Goal: Transaction & Acquisition: Purchase product/service

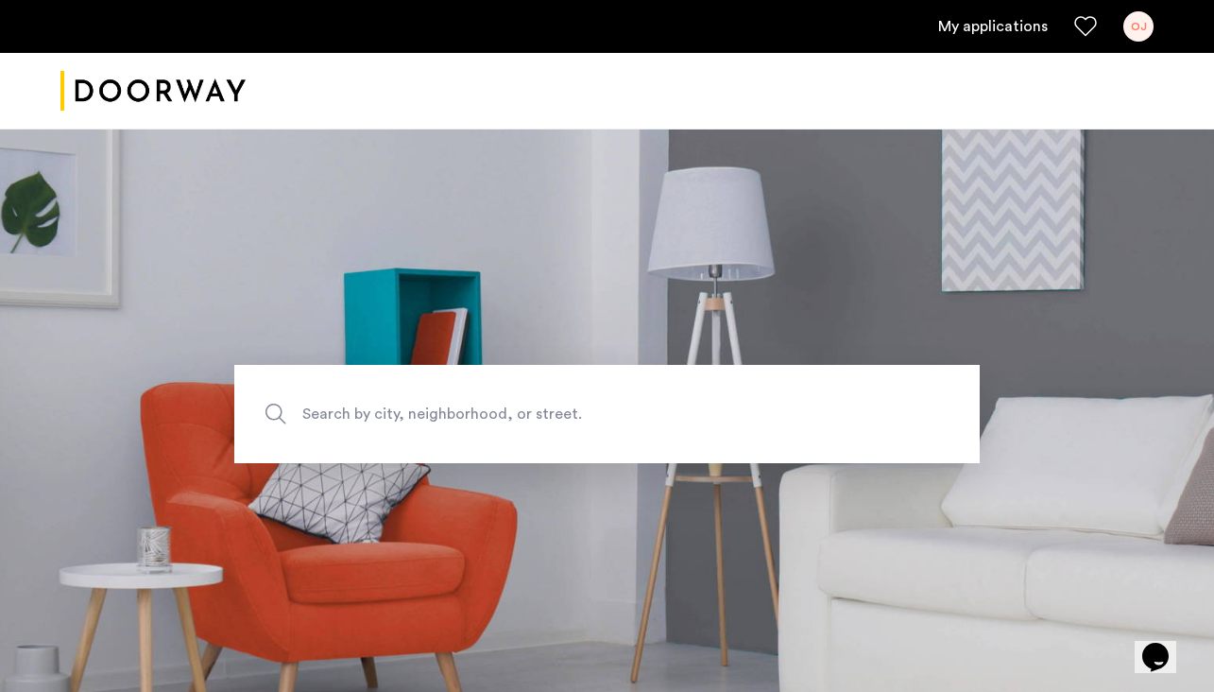
click at [980, 7] on div "My applications OJ" at bounding box center [607, 26] width 1214 height 53
click at [993, 36] on link "My applications" at bounding box center [993, 26] width 110 height 23
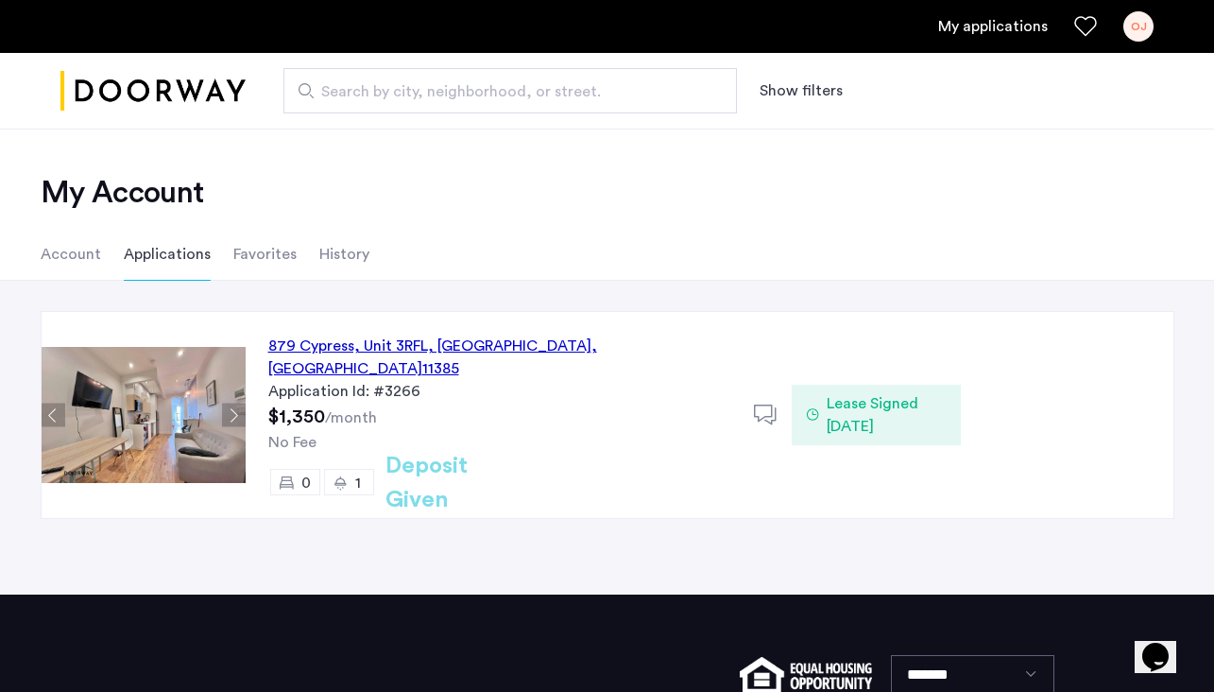
click at [349, 345] on div "879 Cypress, Unit 3RFL, Queens , NY 11385" at bounding box center [499, 357] width 463 height 45
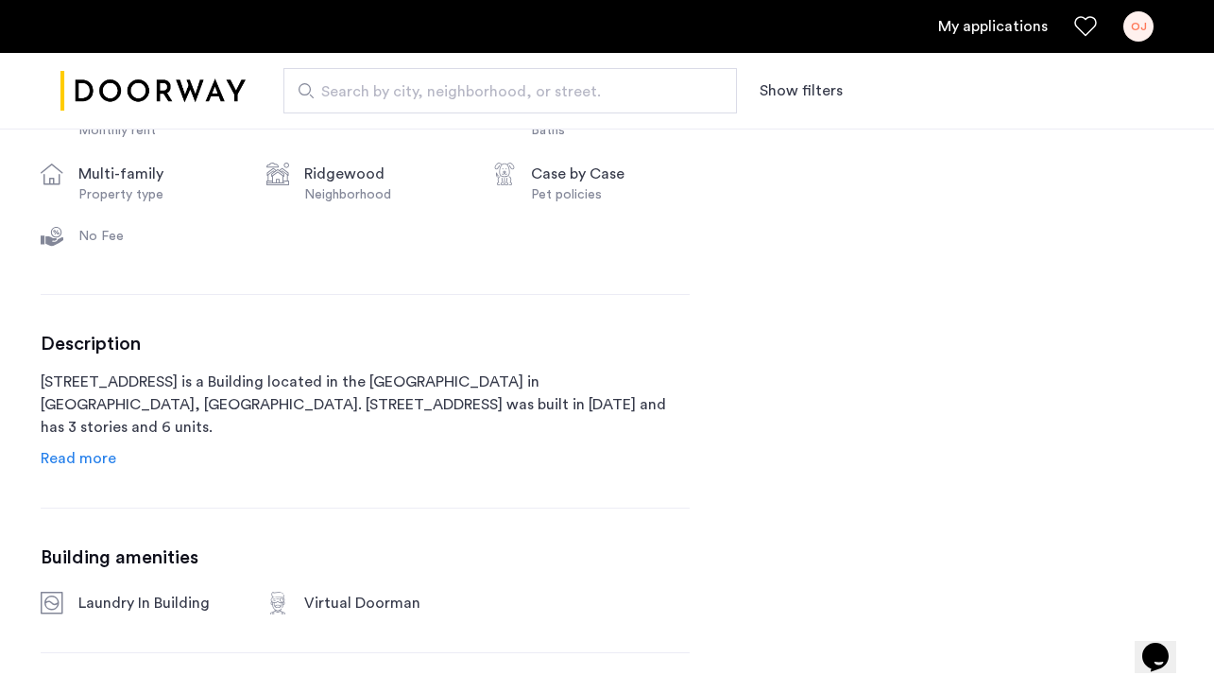
scroll to position [74, 0]
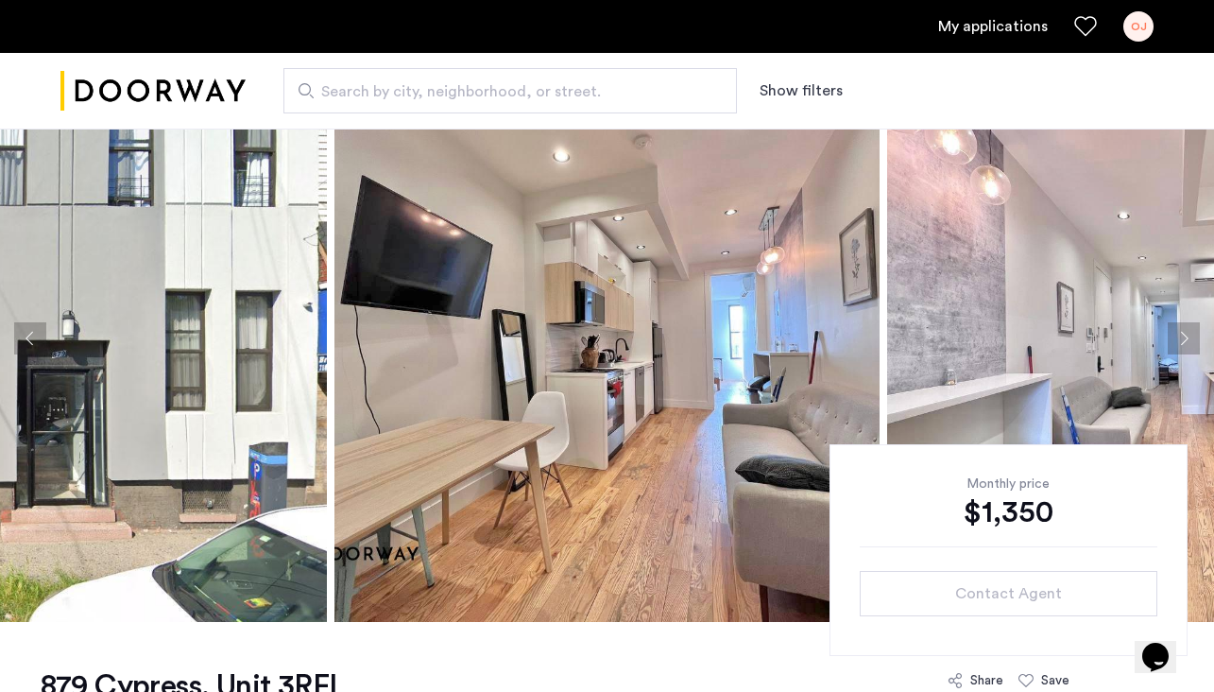
click at [1192, 338] on button "Next apartment" at bounding box center [1184, 338] width 32 height 32
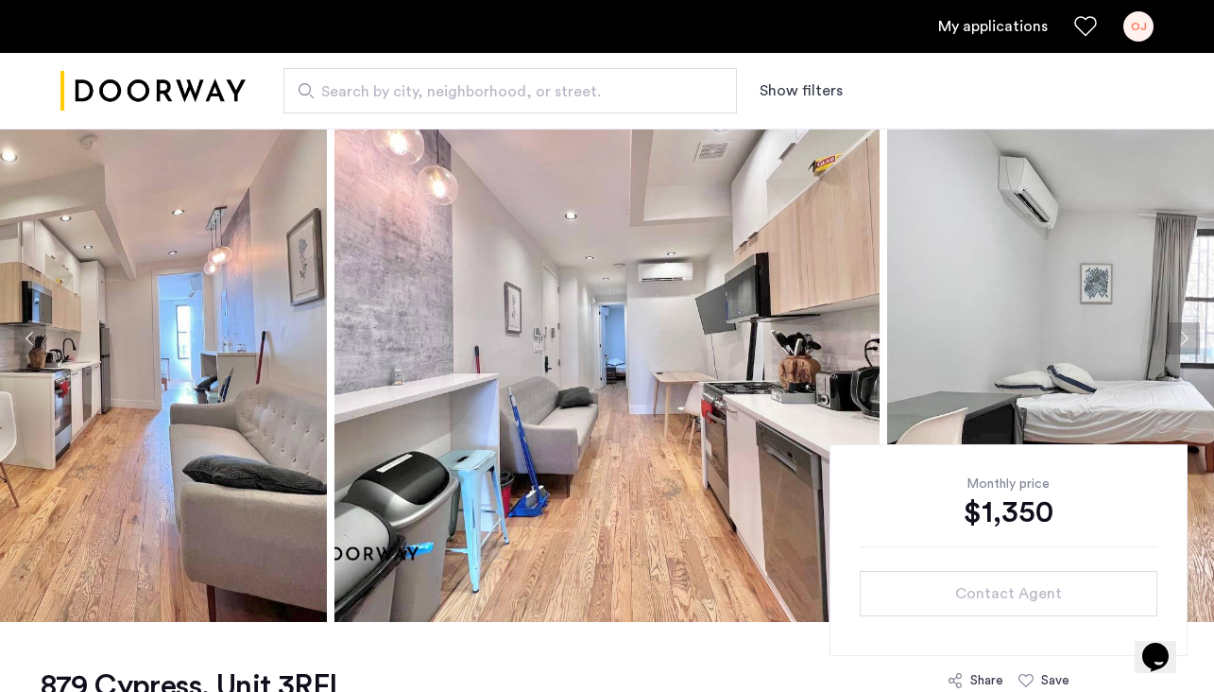
click at [1192, 338] on button "Next apartment" at bounding box center [1184, 338] width 32 height 32
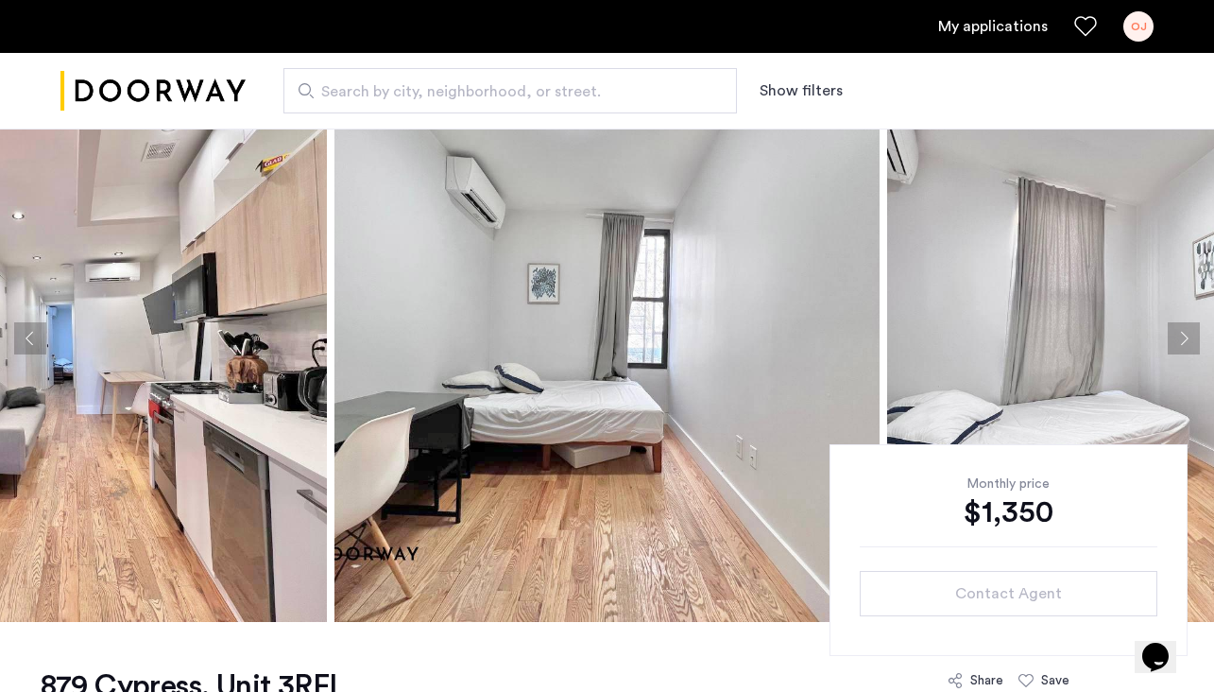
click at [1192, 338] on button "Next apartment" at bounding box center [1184, 338] width 32 height 32
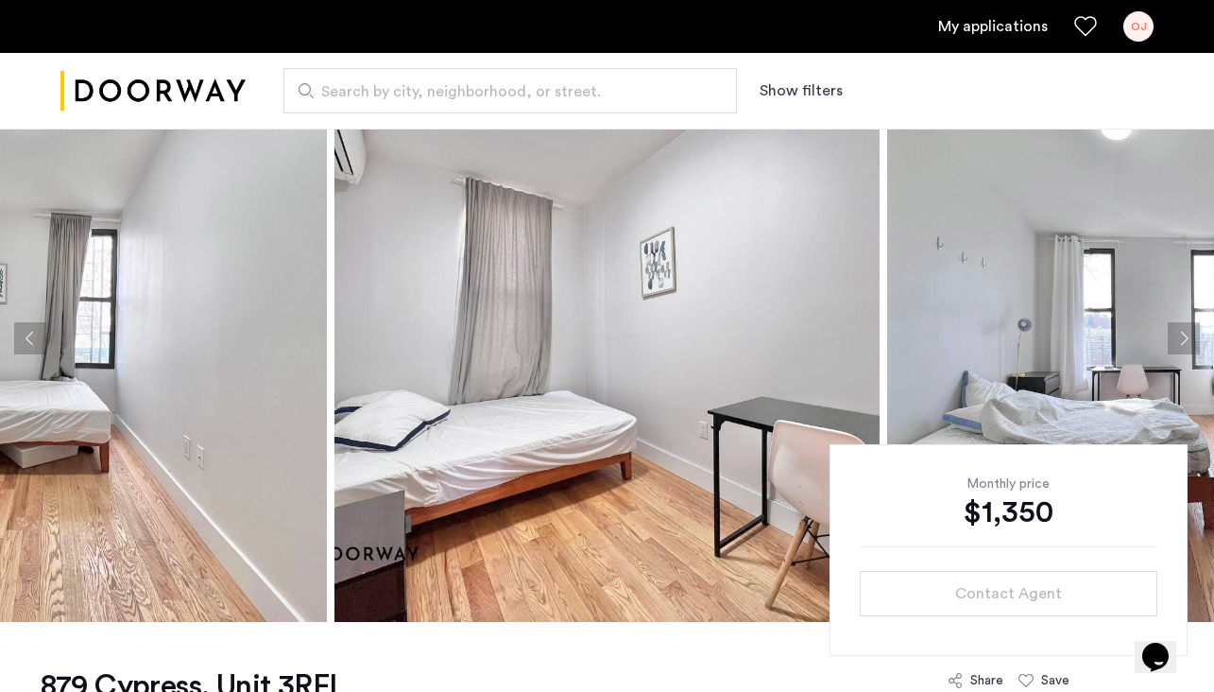
click at [1192, 338] on button "Next apartment" at bounding box center [1184, 338] width 32 height 32
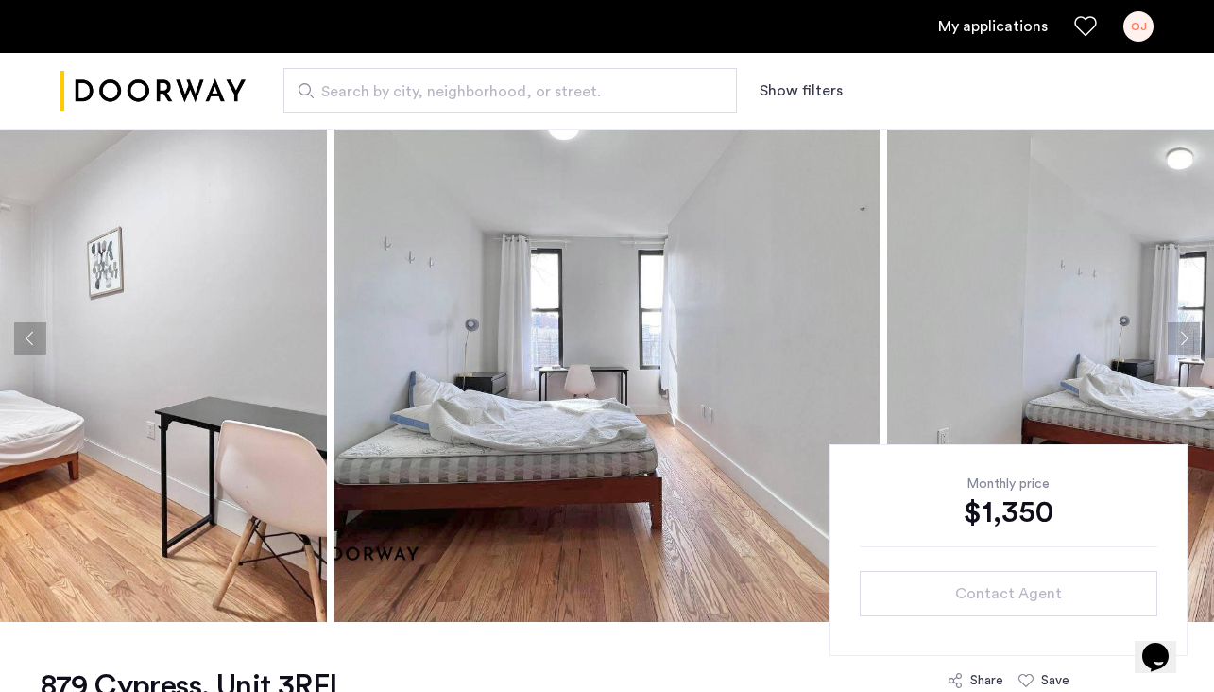
click at [1192, 338] on button "Next apartment" at bounding box center [1184, 338] width 32 height 32
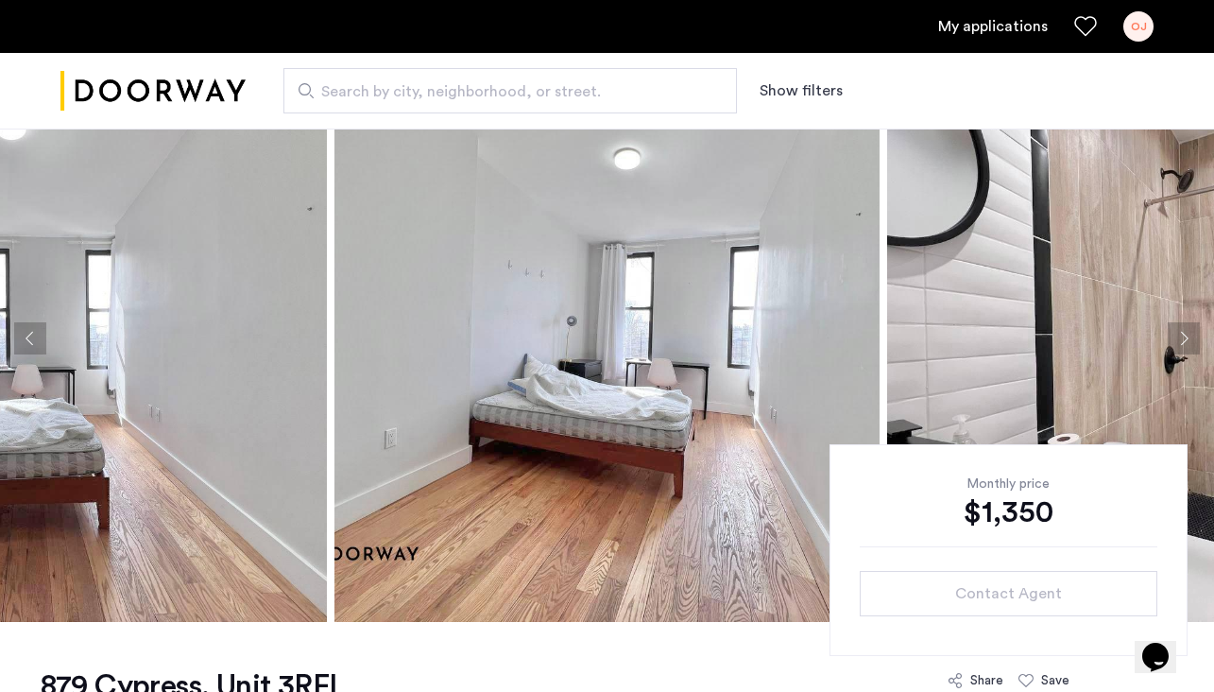
click at [1192, 337] on button "Next apartment" at bounding box center [1184, 338] width 32 height 32
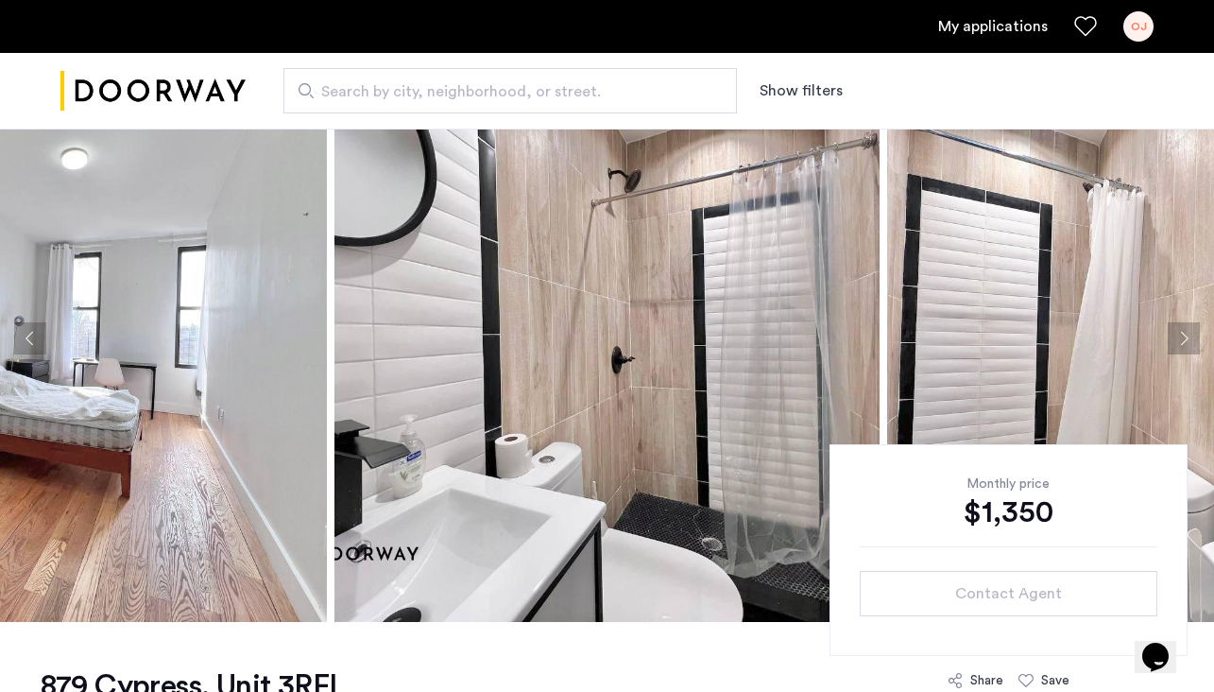
click at [1192, 337] on button "Next apartment" at bounding box center [1184, 338] width 32 height 32
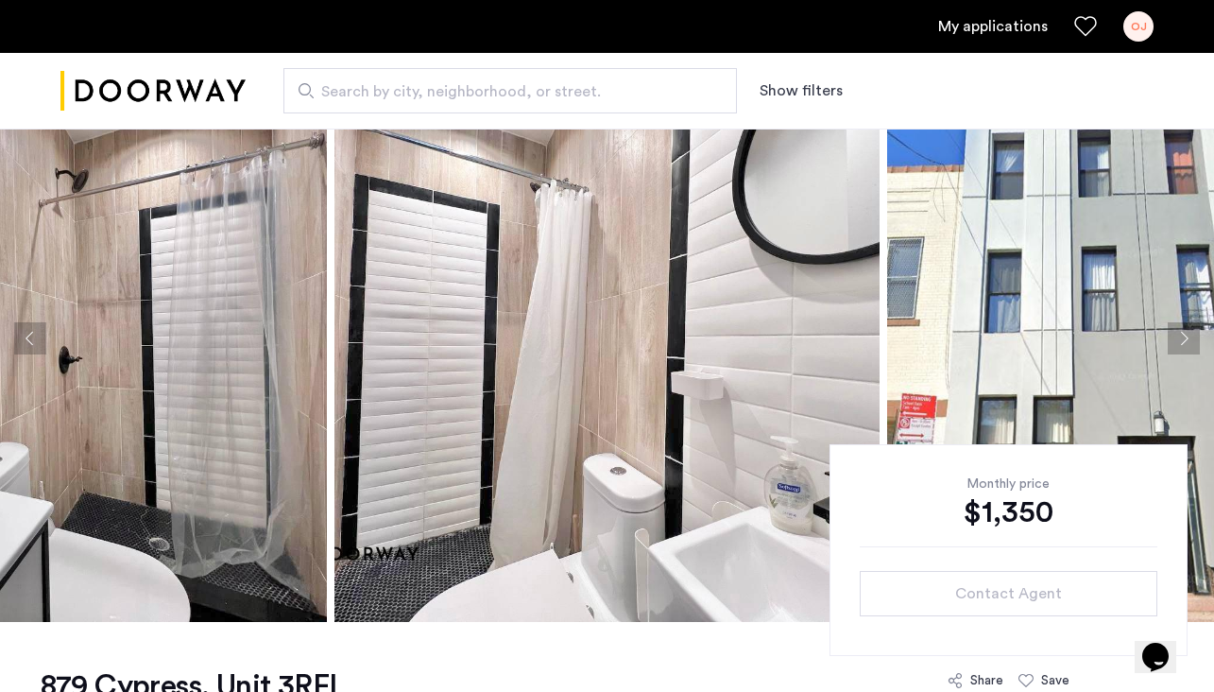
click at [1192, 337] on button "Next apartment" at bounding box center [1184, 338] width 32 height 32
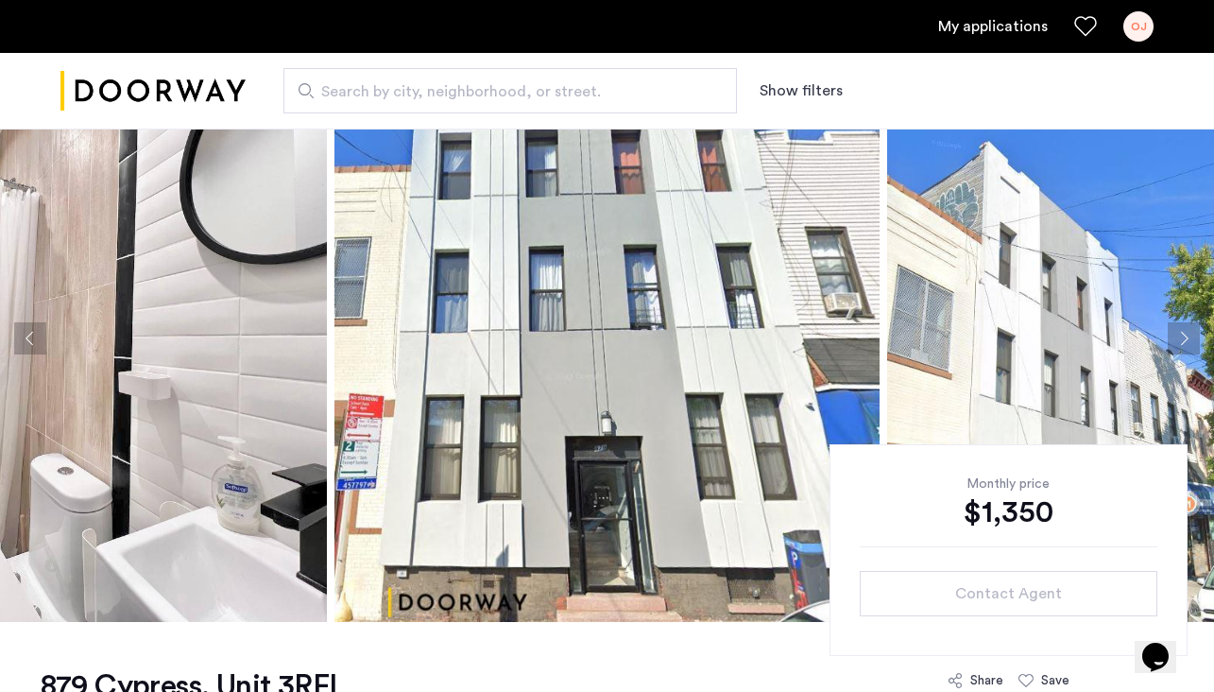
click at [193, 102] on img "Cazamio logo" at bounding box center [152, 91] width 185 height 71
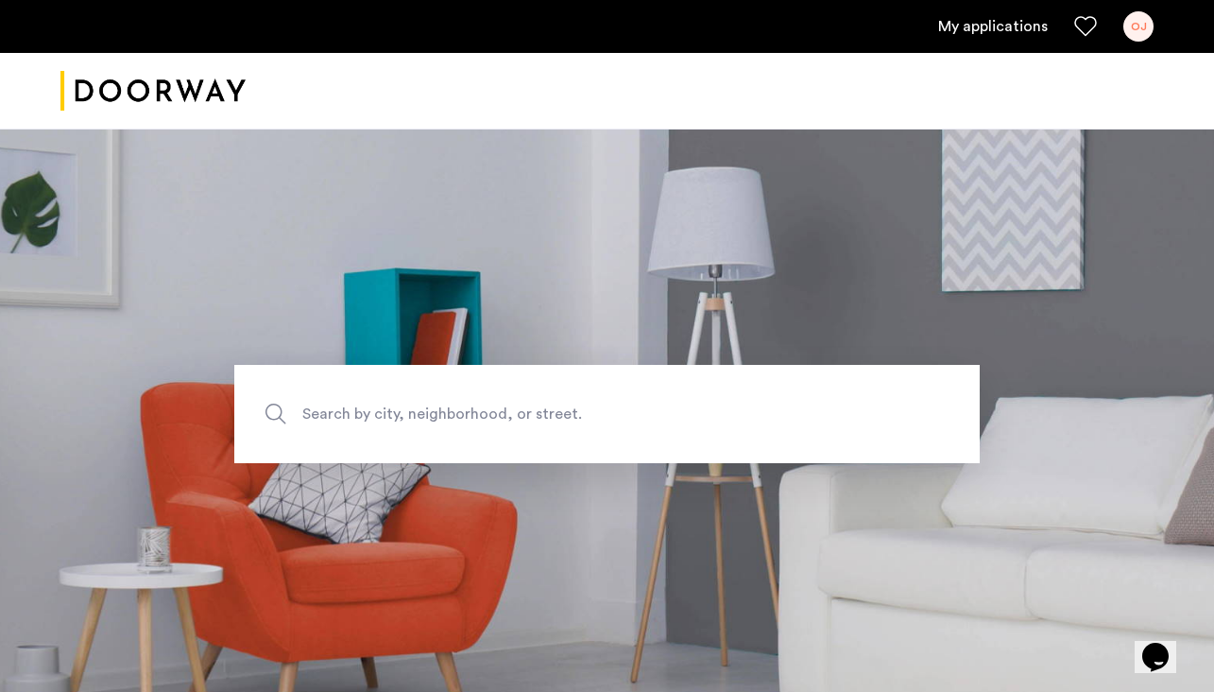
click at [541, 419] on span "Search by city, neighborhood, or street." at bounding box center [563, 415] width 522 height 26
click at [541, 419] on input "Search by city, neighborhood, or street." at bounding box center [607, 414] width 746 height 98
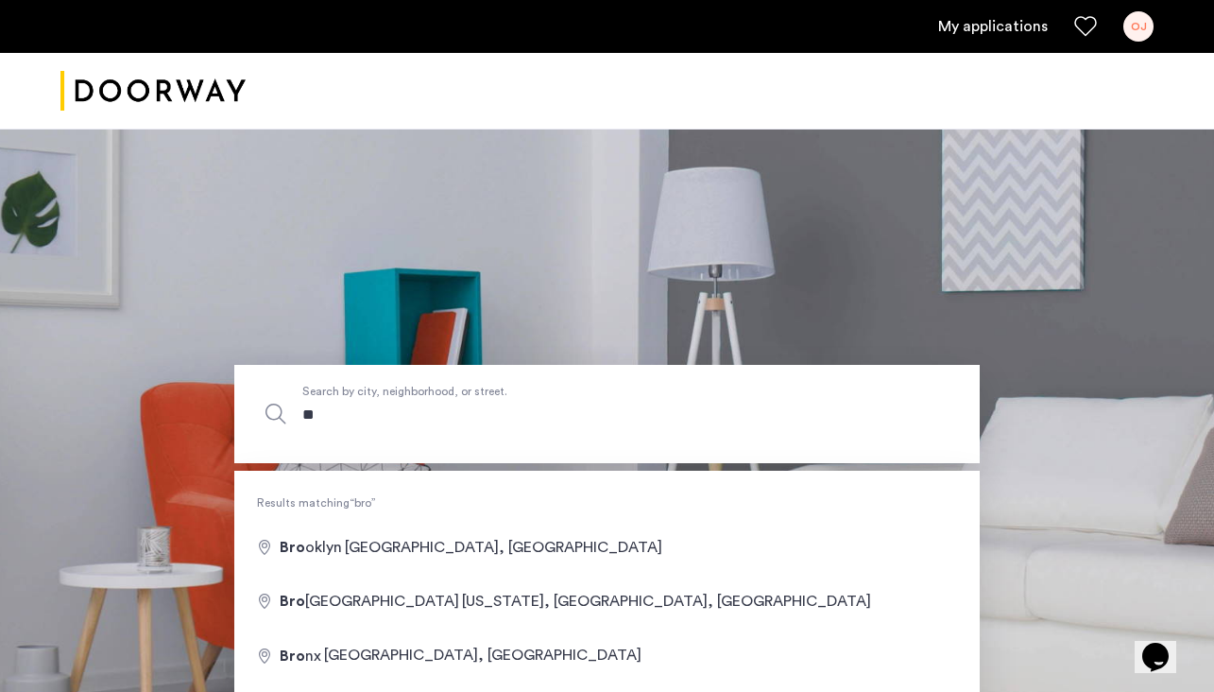
type input "*"
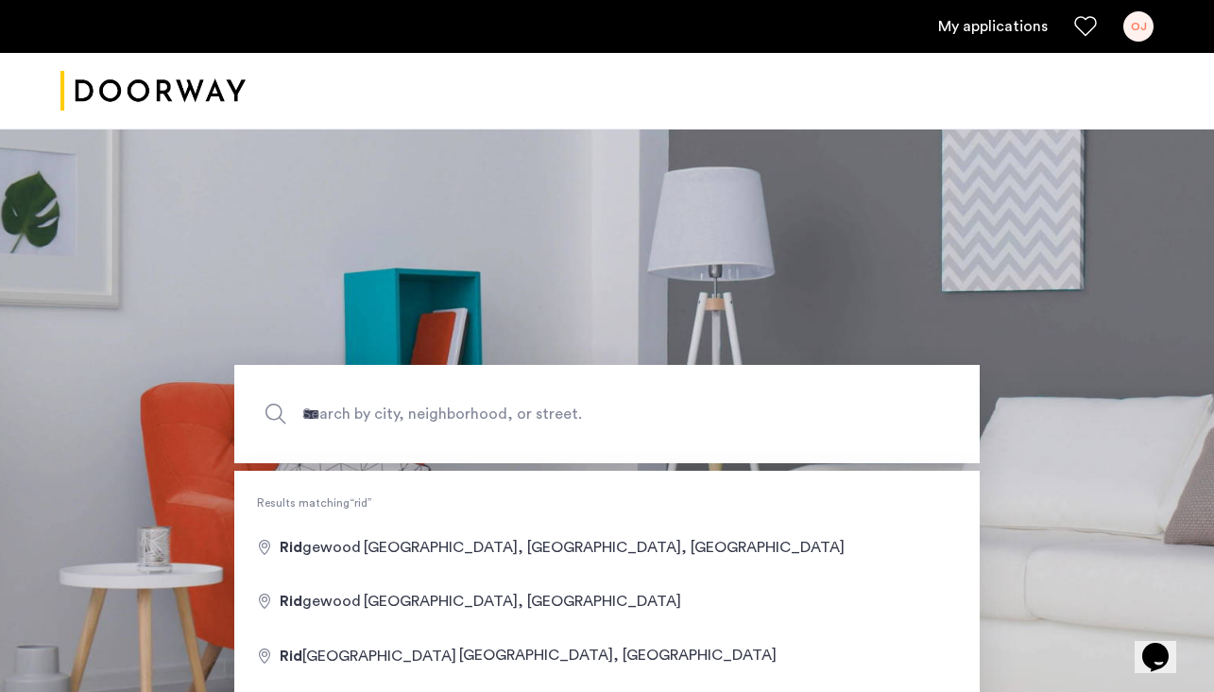
type input "**********"
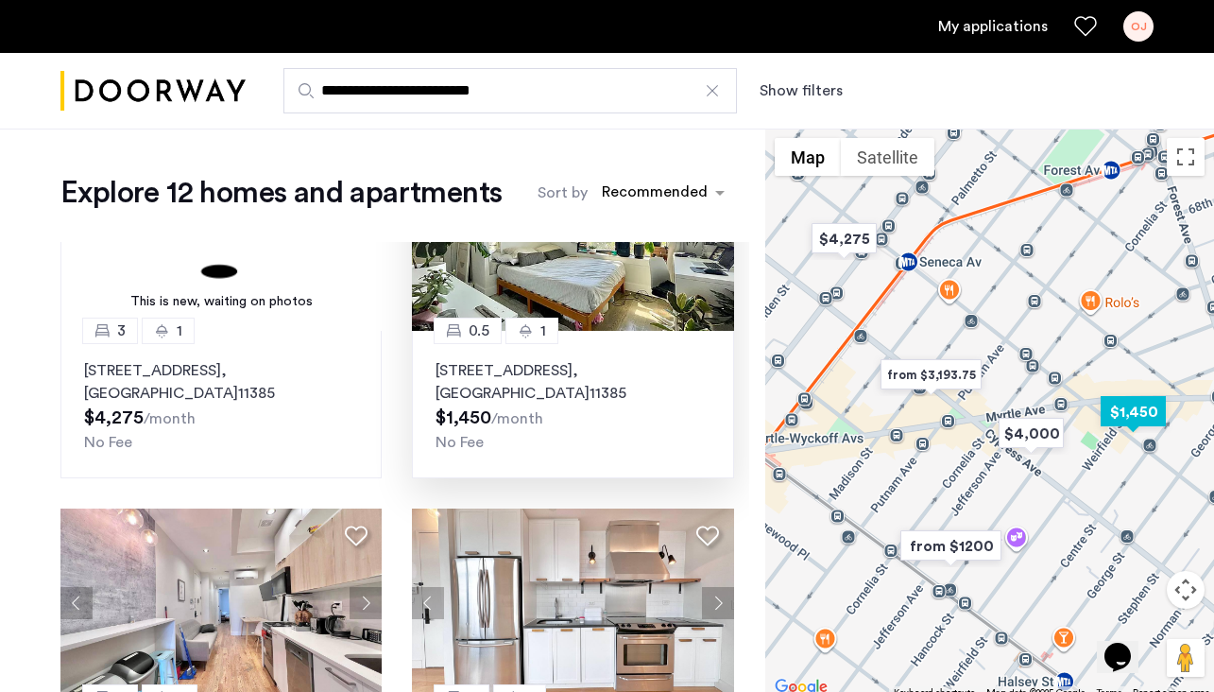
scroll to position [184, 0]
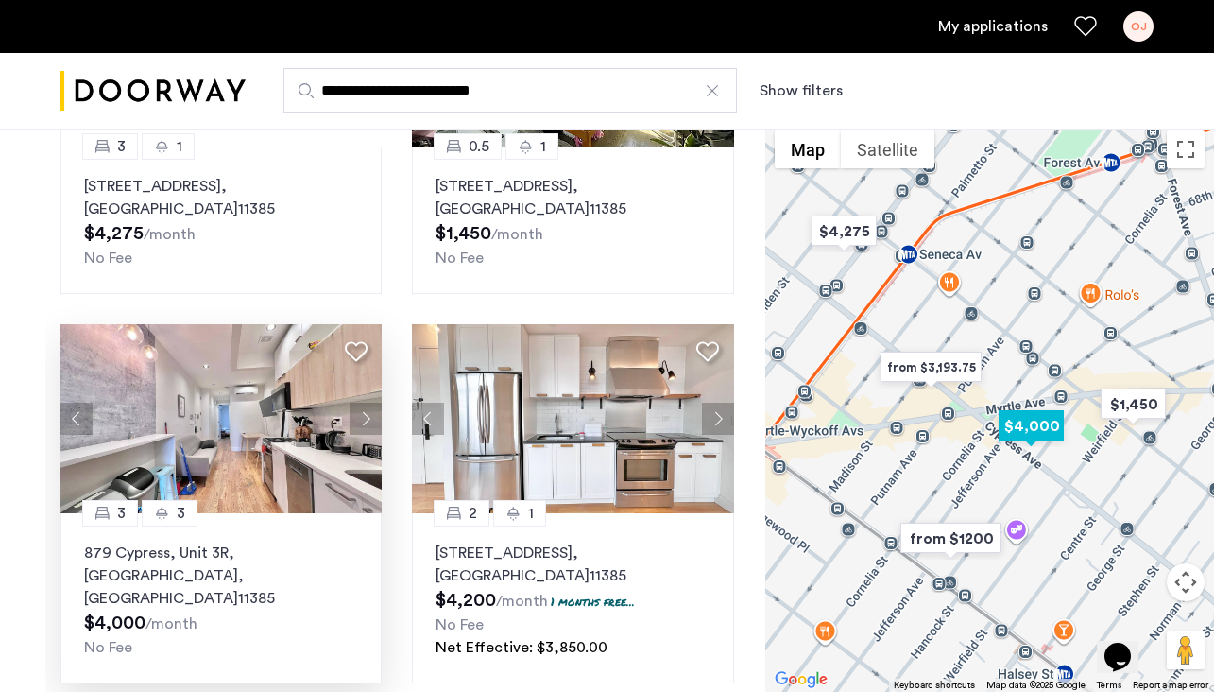
click at [366, 420] on button "Next apartment" at bounding box center [366, 419] width 32 height 32
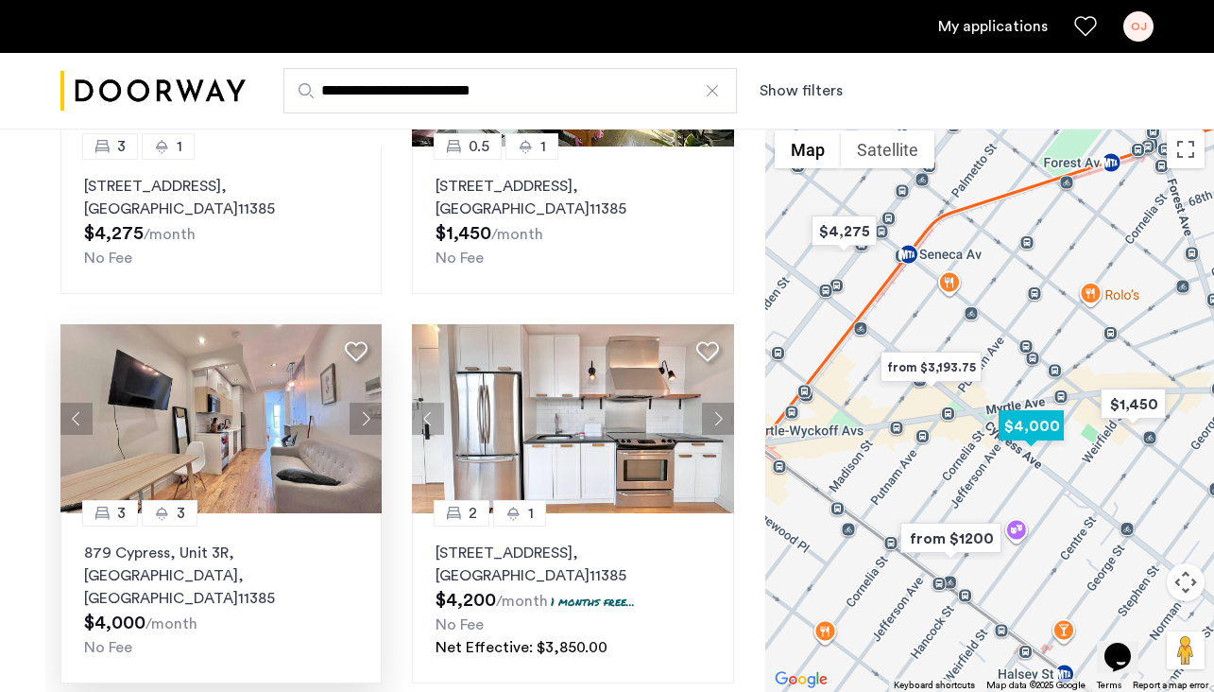
click at [366, 420] on button "Next apartment" at bounding box center [366, 419] width 32 height 32
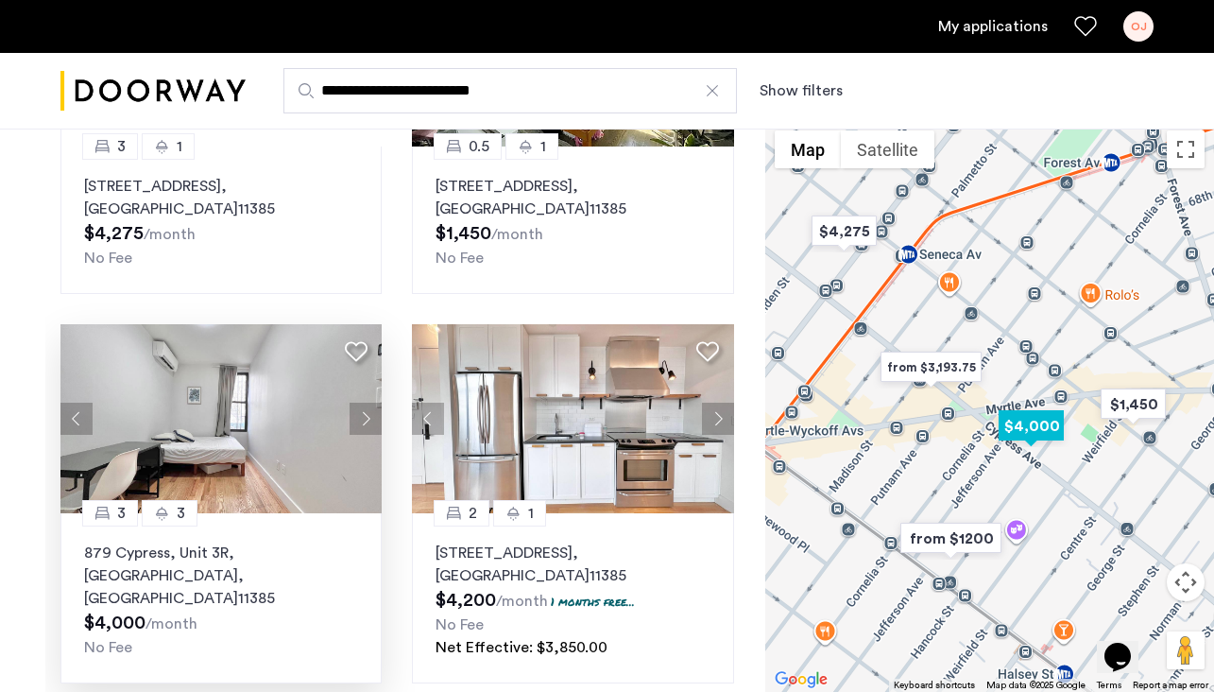
click at [366, 420] on button "Next apartment" at bounding box center [366, 419] width 32 height 32
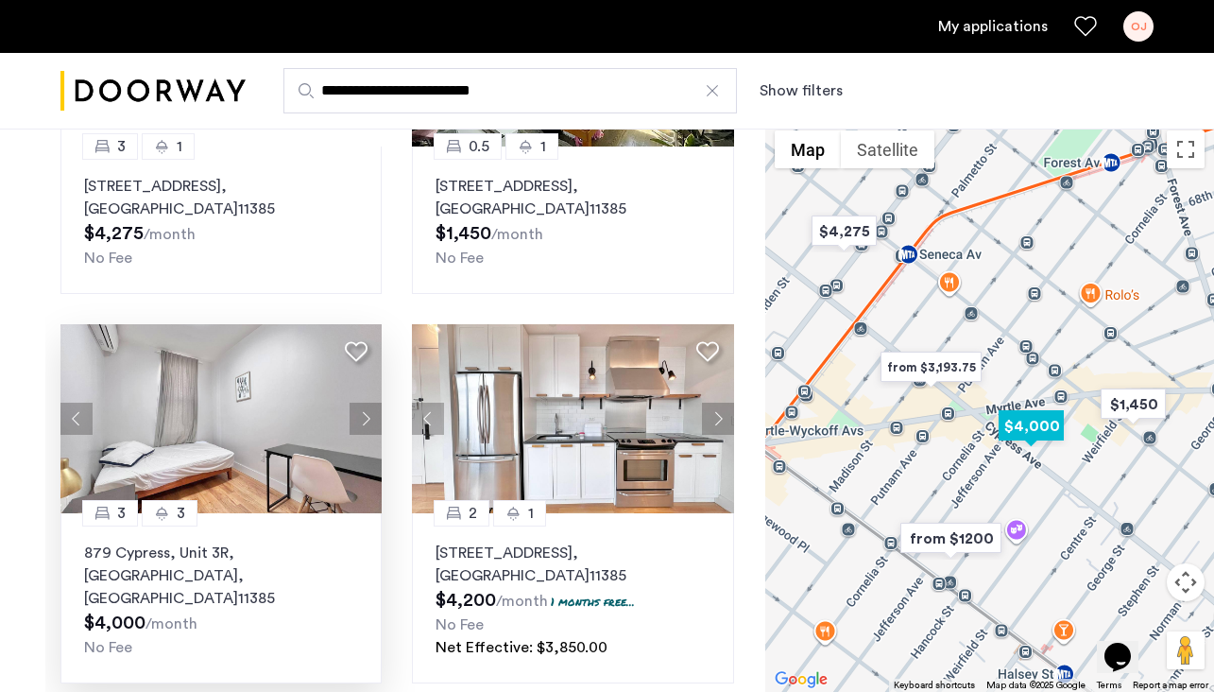
click at [366, 420] on button "Next apartment" at bounding box center [366, 419] width 32 height 32
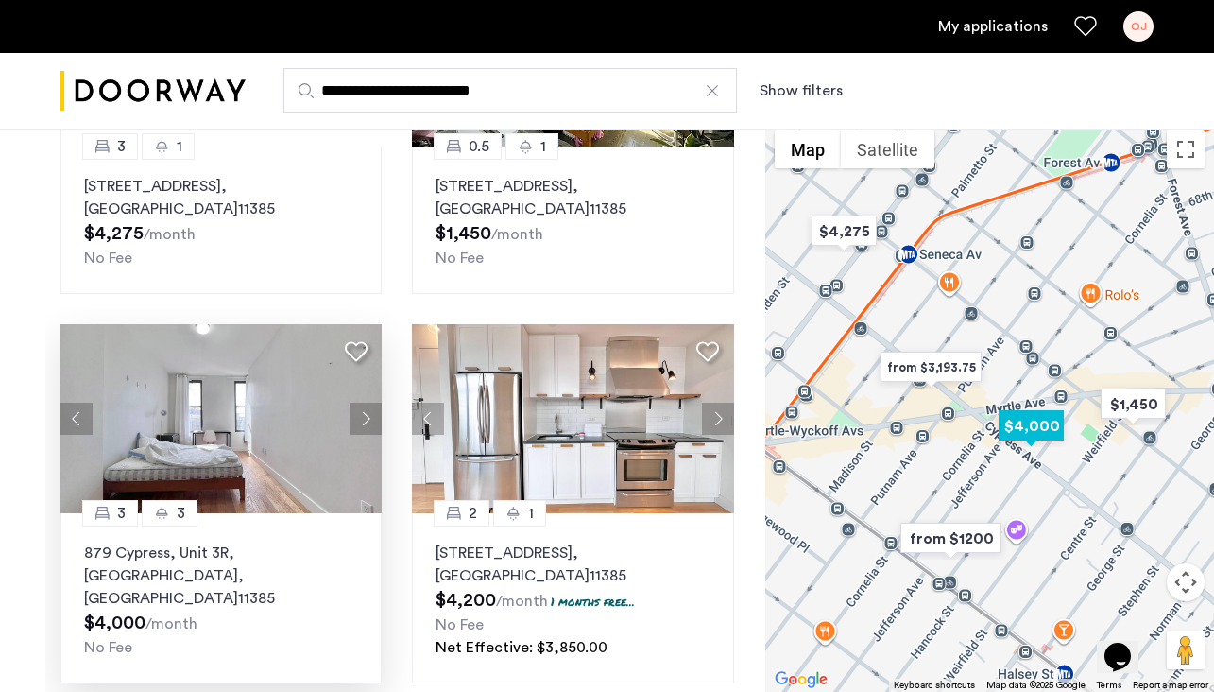
click at [366, 420] on button "Next apartment" at bounding box center [366, 419] width 32 height 32
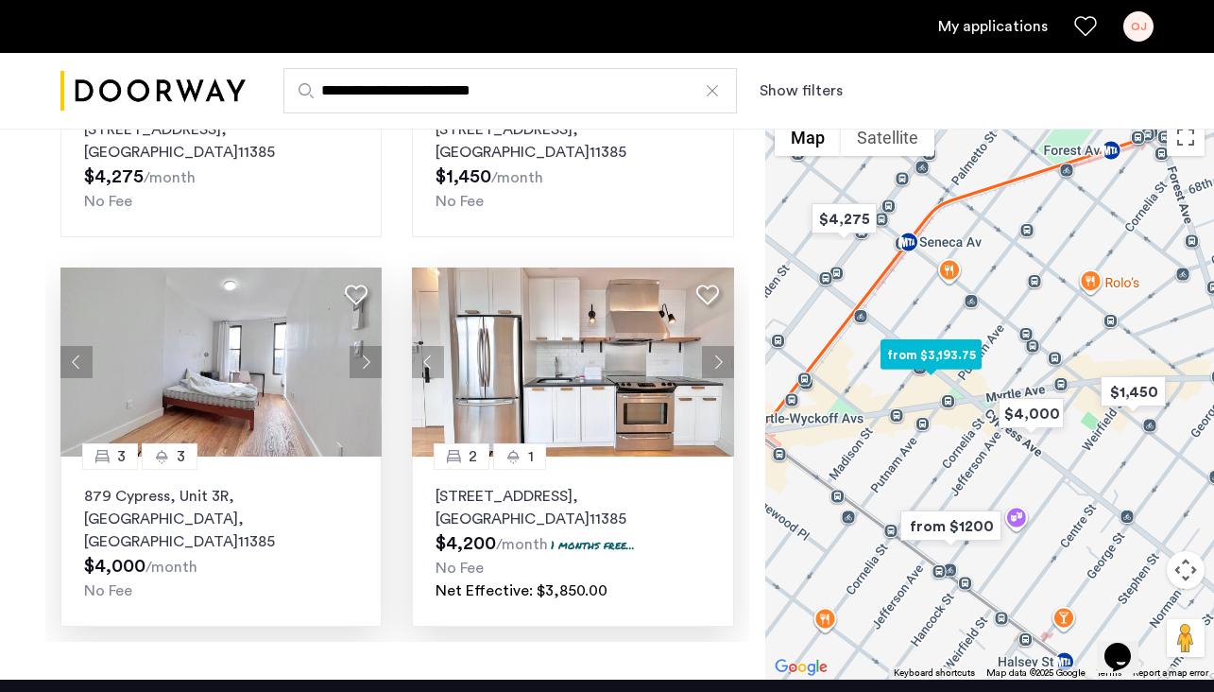
scroll to position [248, 0]
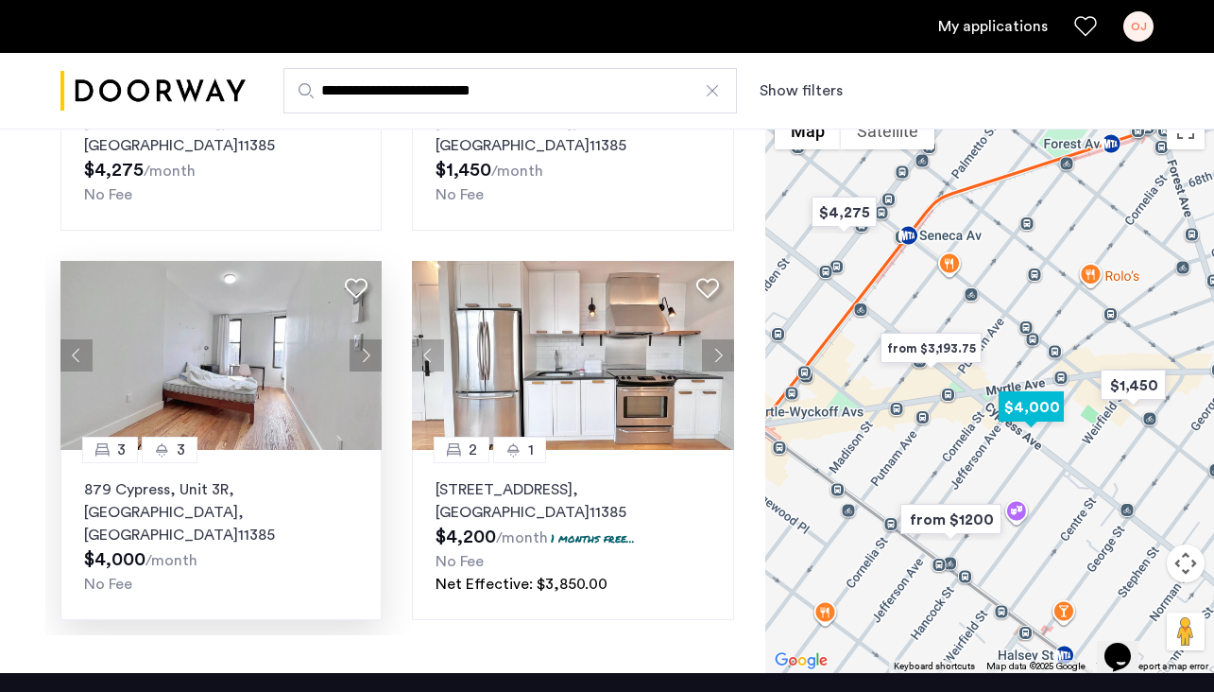
click at [258, 358] on img at bounding box center [221, 355] width 322 height 189
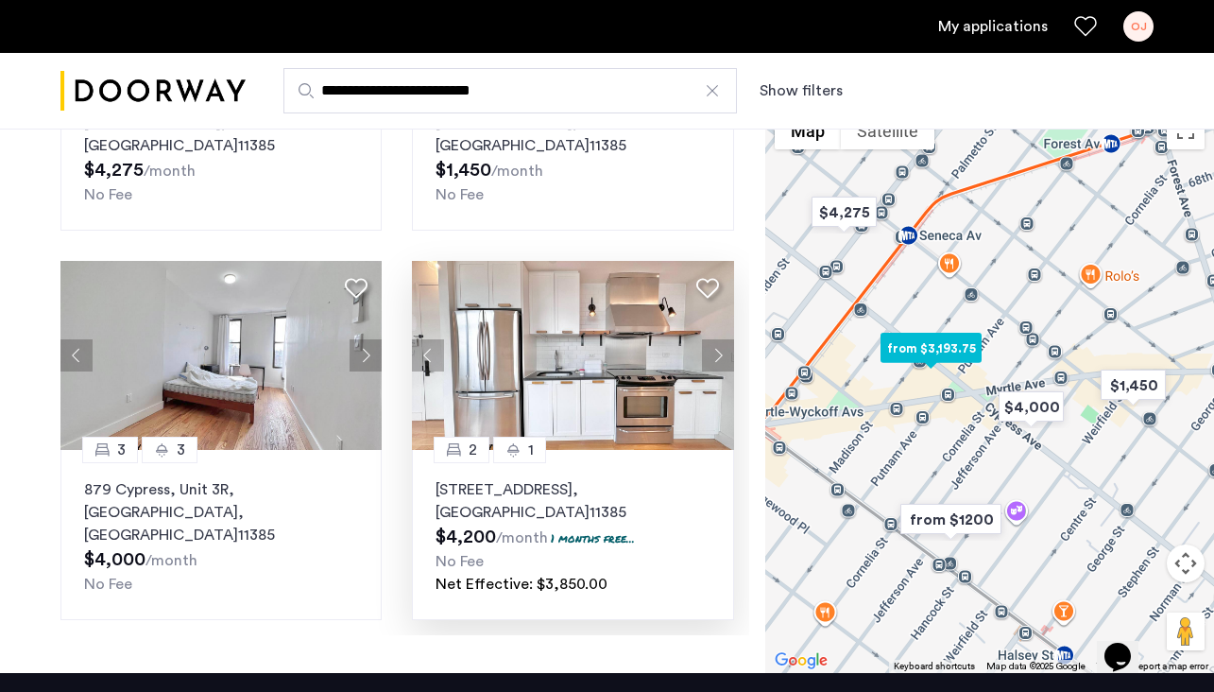
click at [719, 354] on button "Next apartment" at bounding box center [718, 355] width 32 height 32
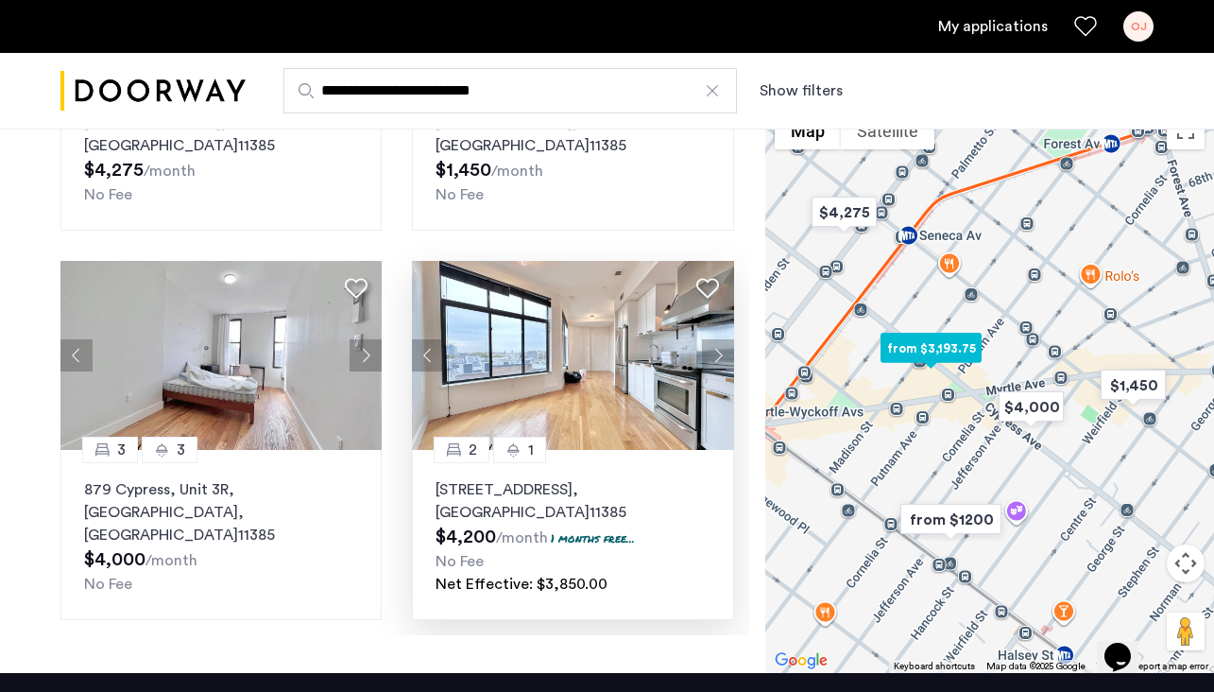
click at [719, 354] on button "Next apartment" at bounding box center [718, 355] width 32 height 32
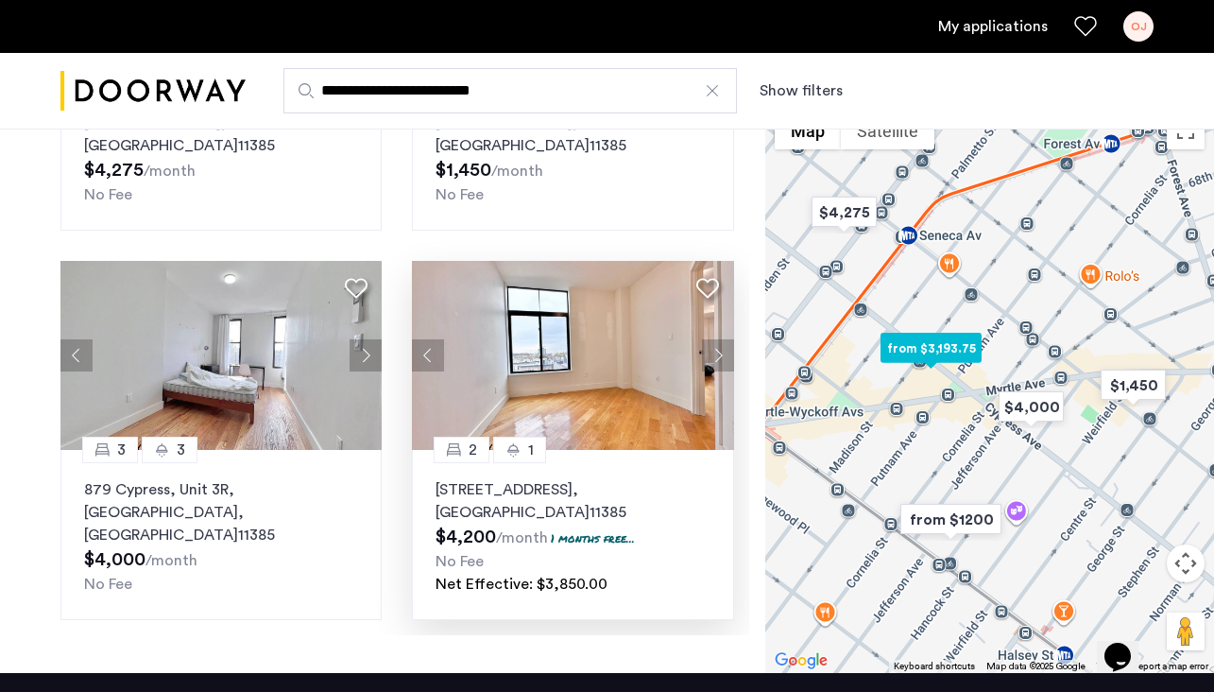
click at [719, 353] on button "Next apartment" at bounding box center [718, 355] width 32 height 32
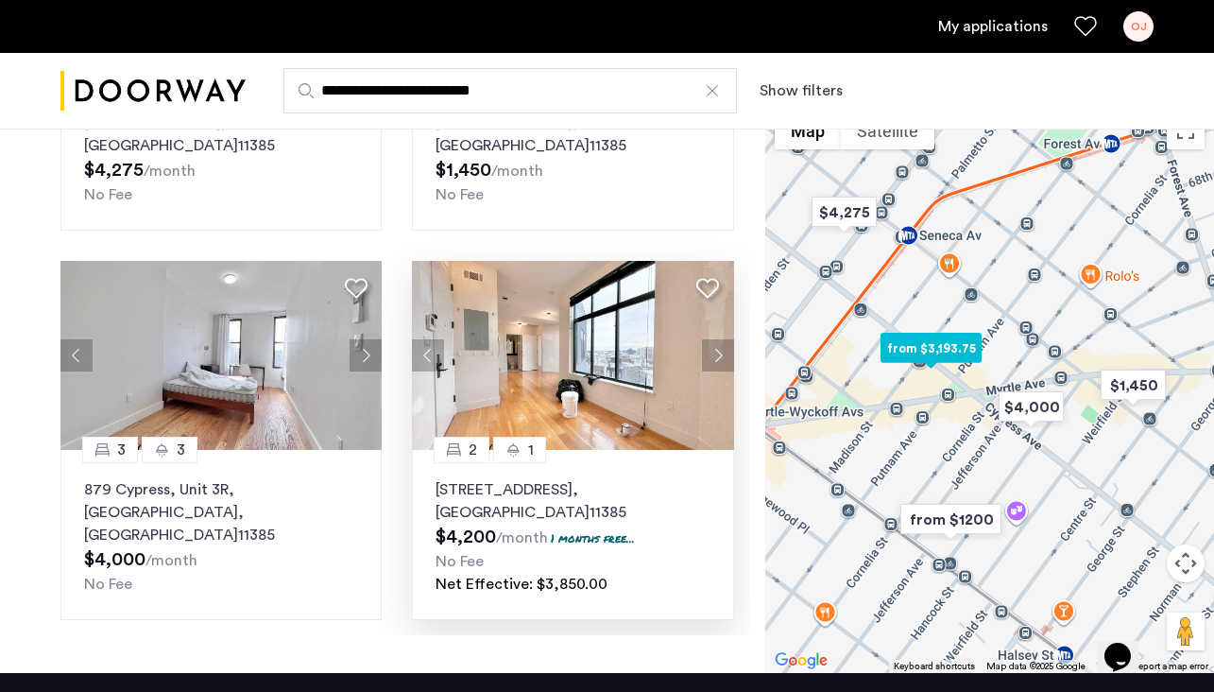
click at [719, 353] on button "Next apartment" at bounding box center [718, 355] width 32 height 32
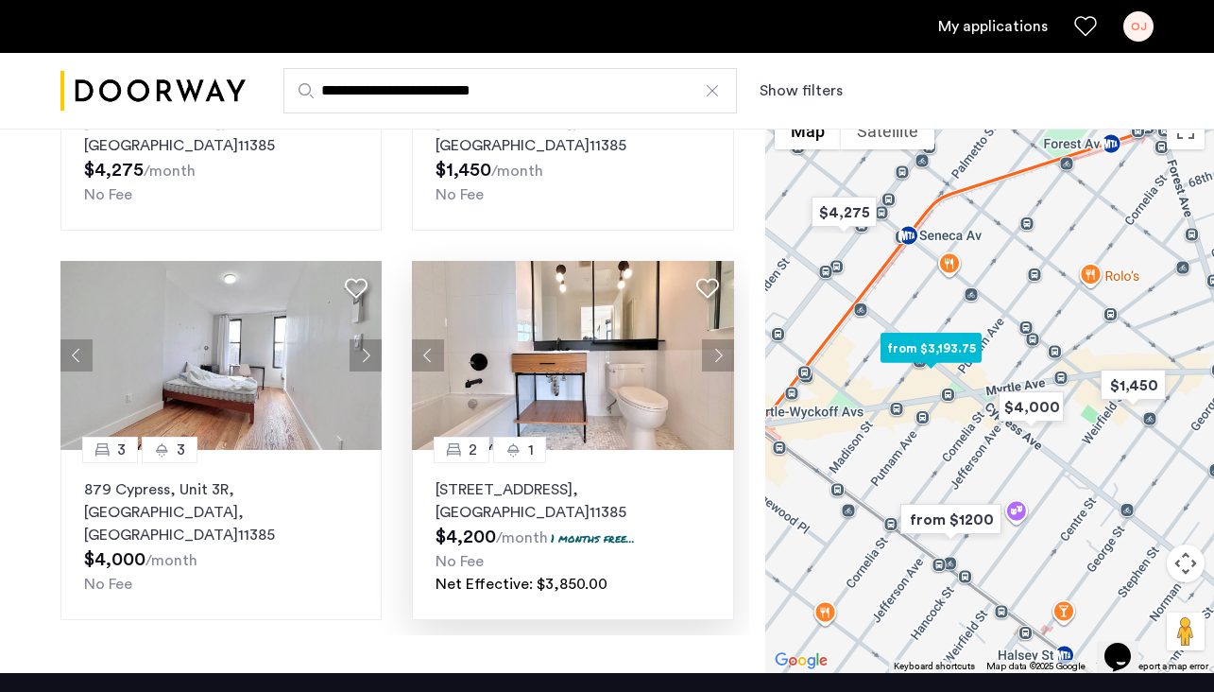
click at [719, 353] on button "Next apartment" at bounding box center [718, 355] width 32 height 32
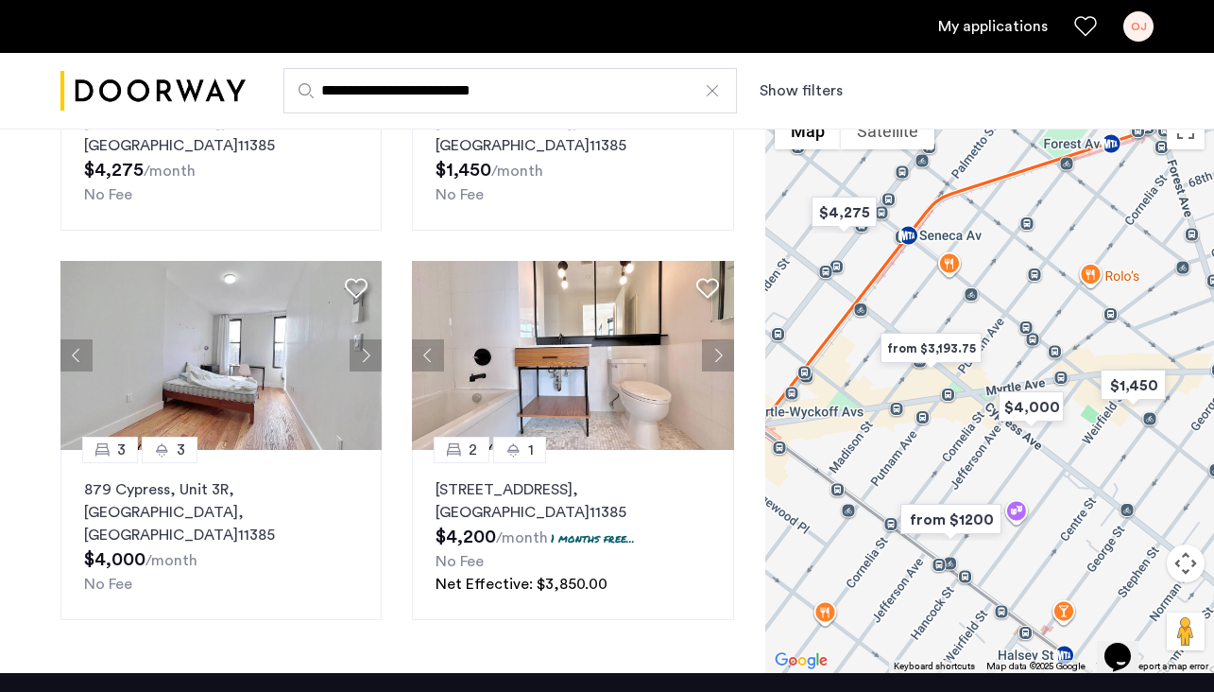
click at [937, 352] on img "from $3,193.75" at bounding box center [931, 348] width 116 height 43
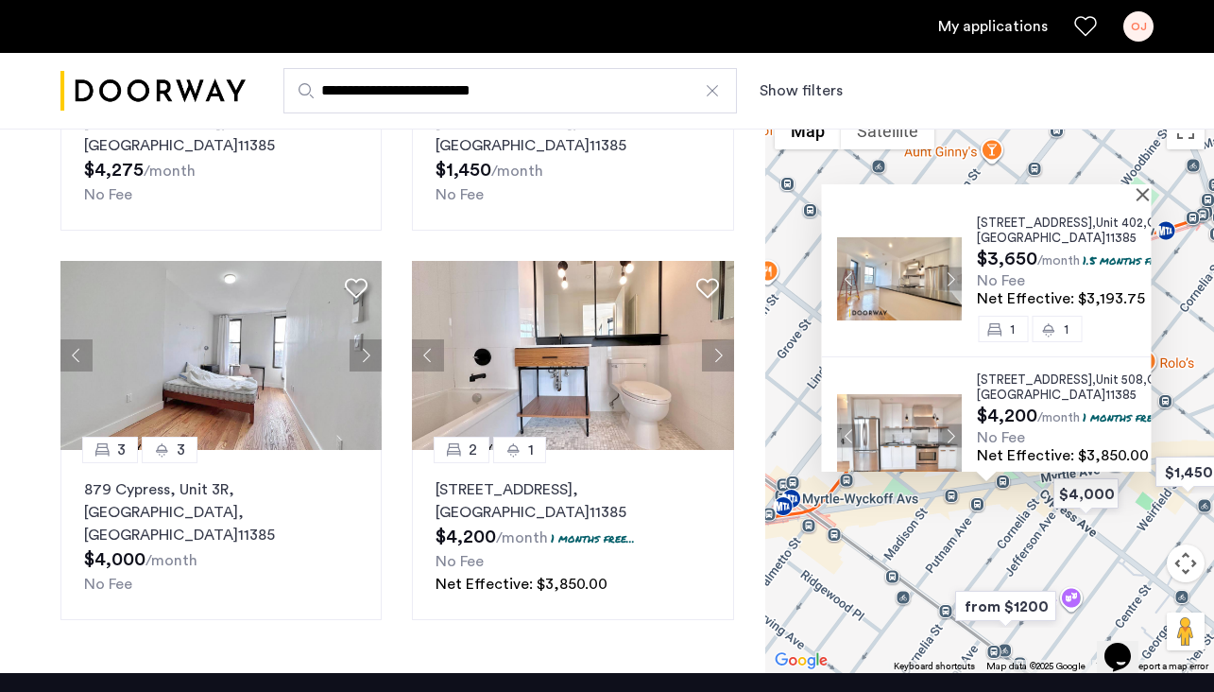
click at [954, 291] on button "Next apartment" at bounding box center [950, 279] width 24 height 24
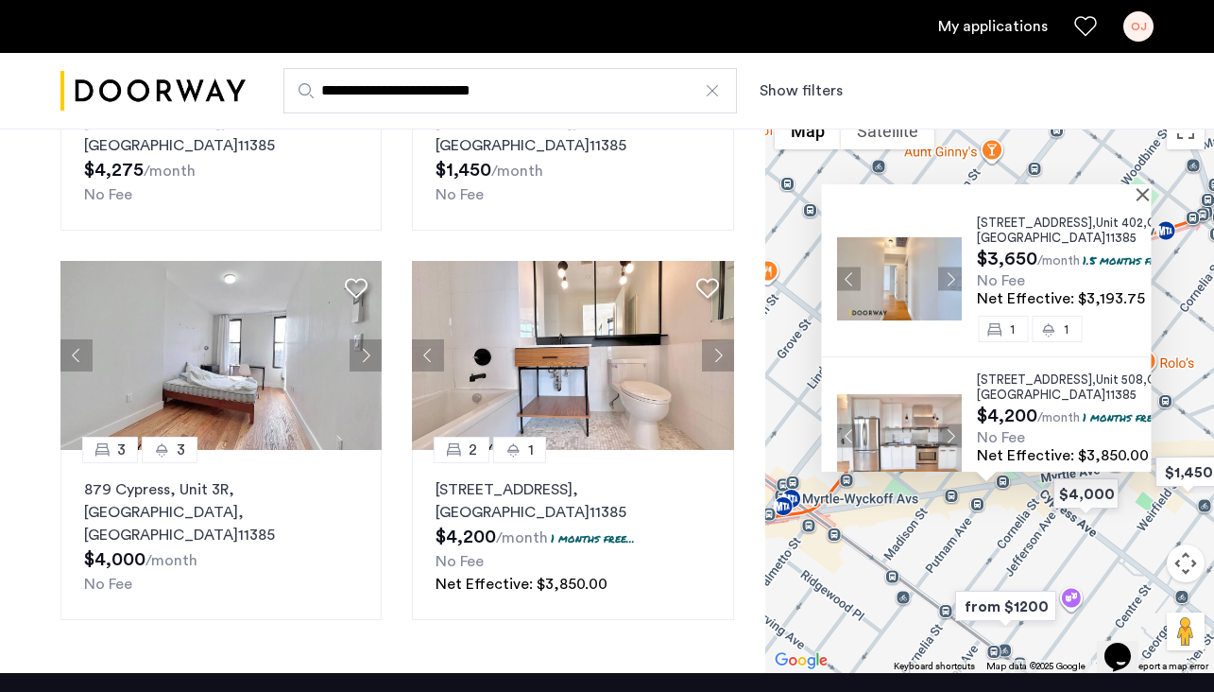
click at [954, 291] on button "Next apartment" at bounding box center [950, 279] width 24 height 24
click at [921, 298] on img at bounding box center [899, 278] width 125 height 83
click at [1144, 194] on button "Close" at bounding box center [1147, 193] width 13 height 13
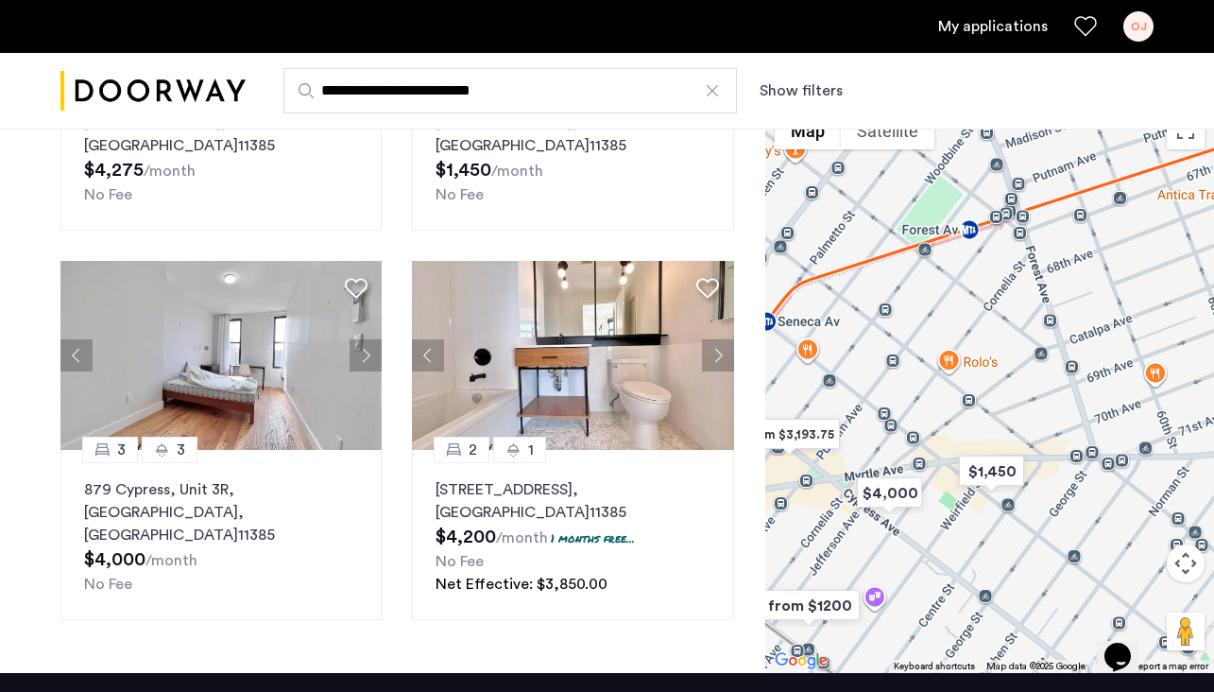
drag, startPoint x: 1076, startPoint y: 407, endPoint x: 876, endPoint y: 406, distance: 200.3
click at [876, 406] on div at bounding box center [989, 387] width 449 height 571
click at [989, 479] on img "$1,450" at bounding box center [991, 471] width 80 height 43
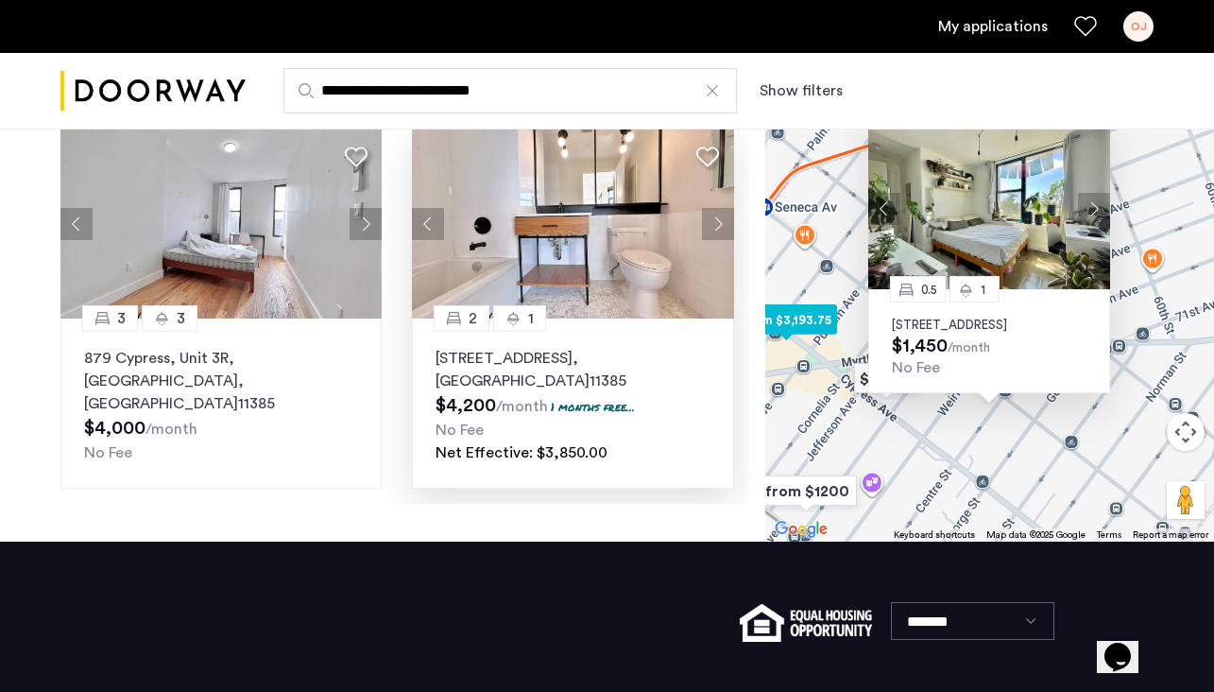
scroll to position [251, 0]
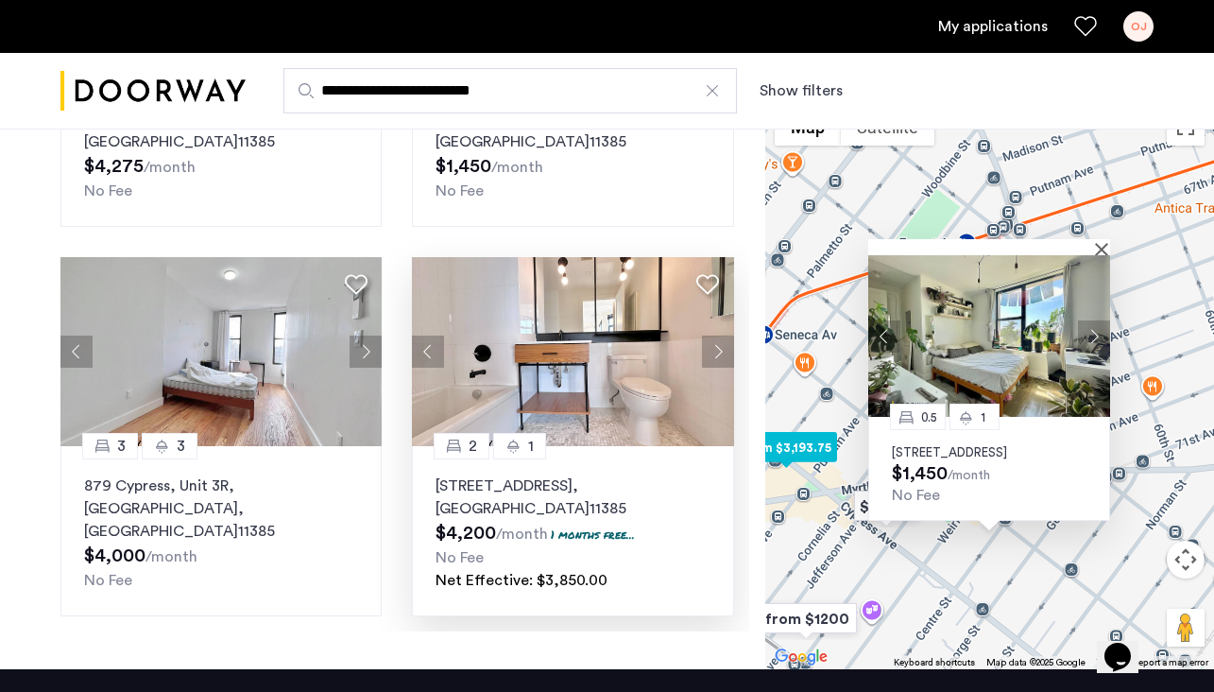
click at [719, 346] on button "Next apartment" at bounding box center [718, 351] width 32 height 32
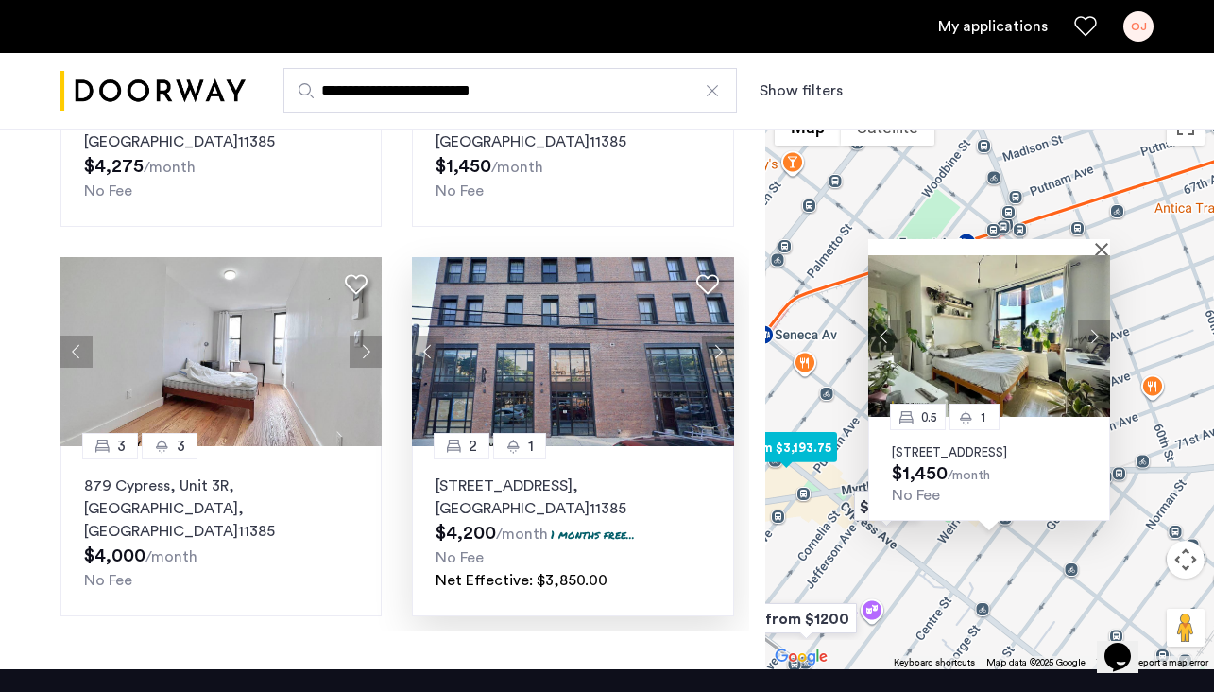
click at [719, 346] on button "Next apartment" at bounding box center [718, 351] width 32 height 32
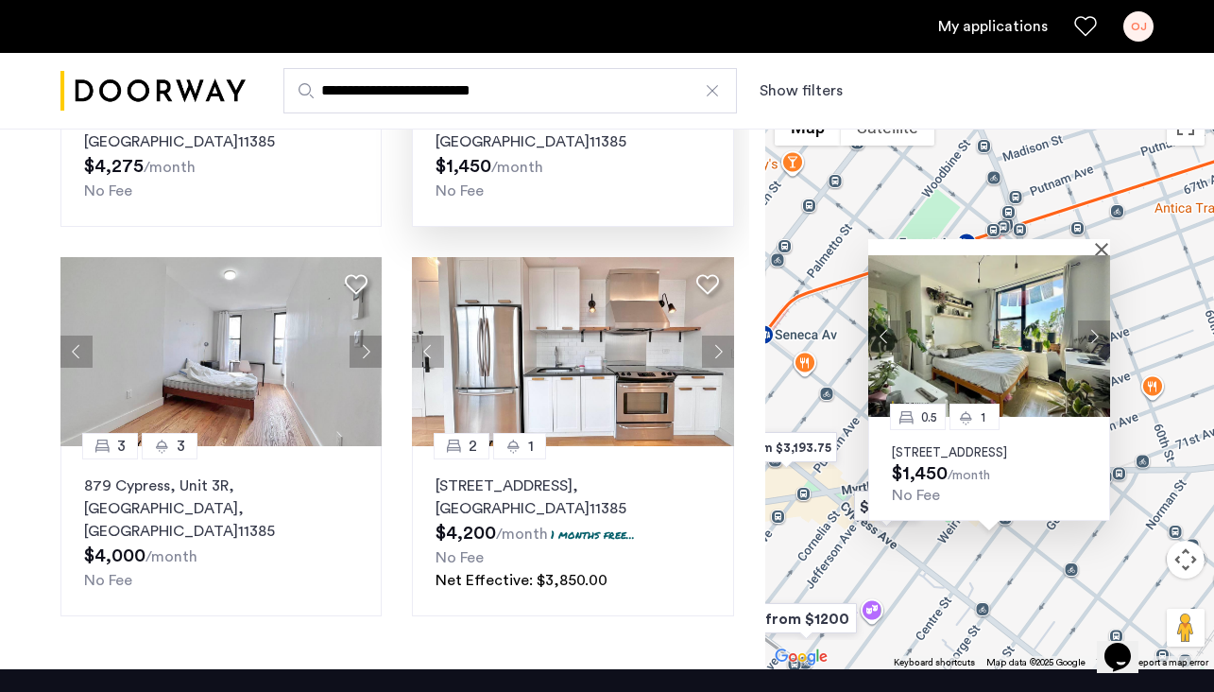
scroll to position [1607, 0]
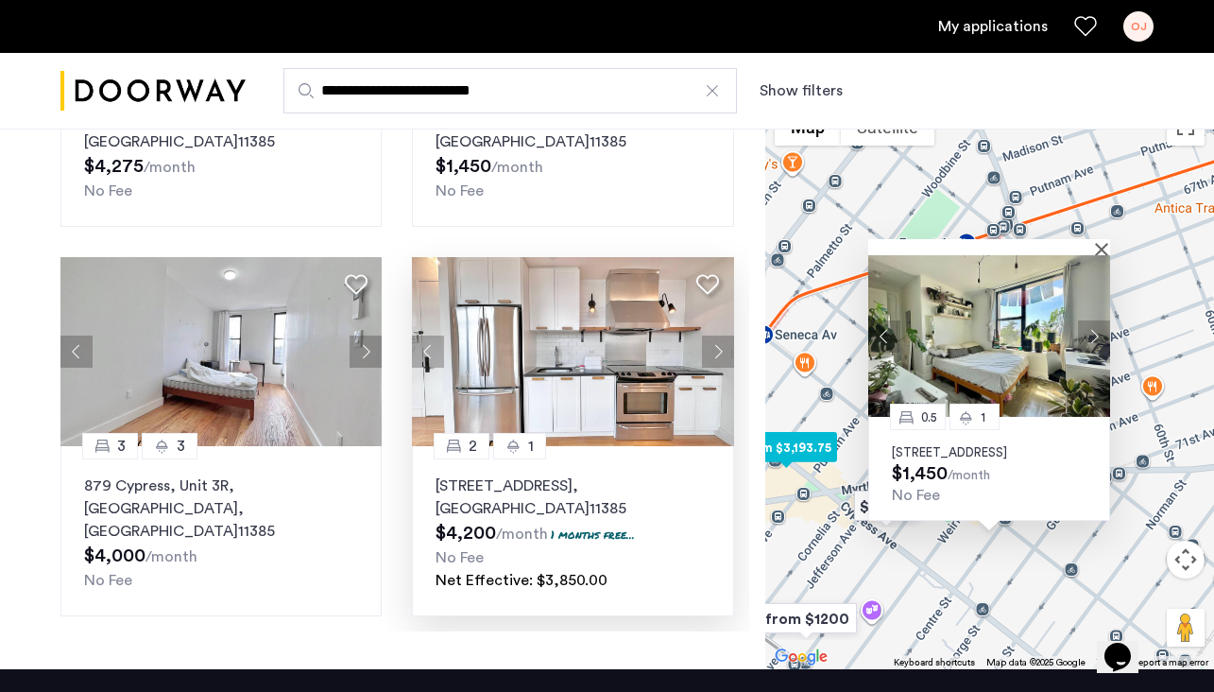
click at [715, 357] on button "Next apartment" at bounding box center [718, 351] width 32 height 32
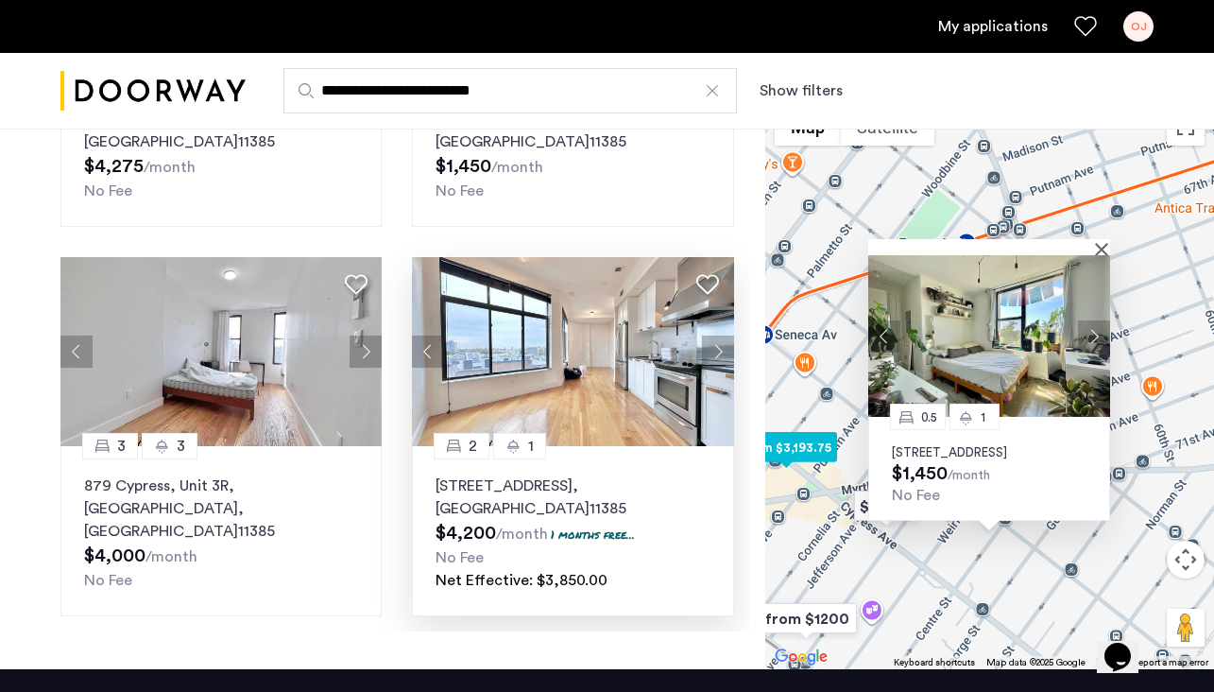
click at [715, 357] on button "Next apartment" at bounding box center [718, 351] width 32 height 32
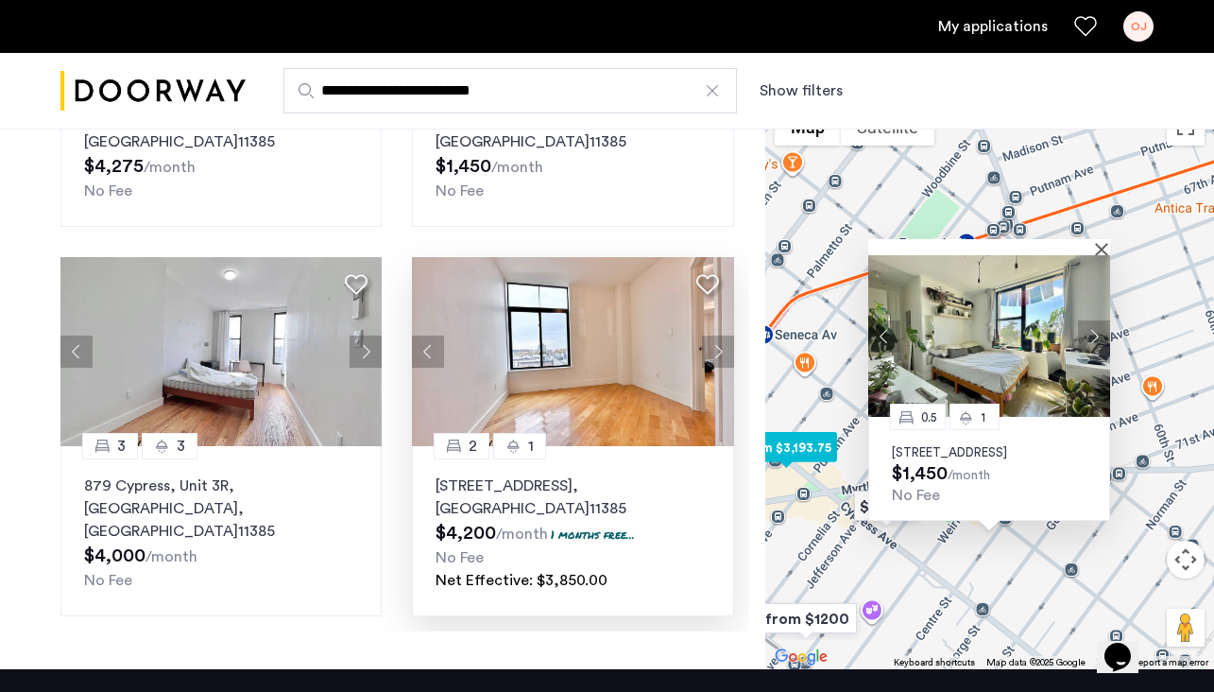
click at [715, 357] on button "Next apartment" at bounding box center [718, 351] width 32 height 32
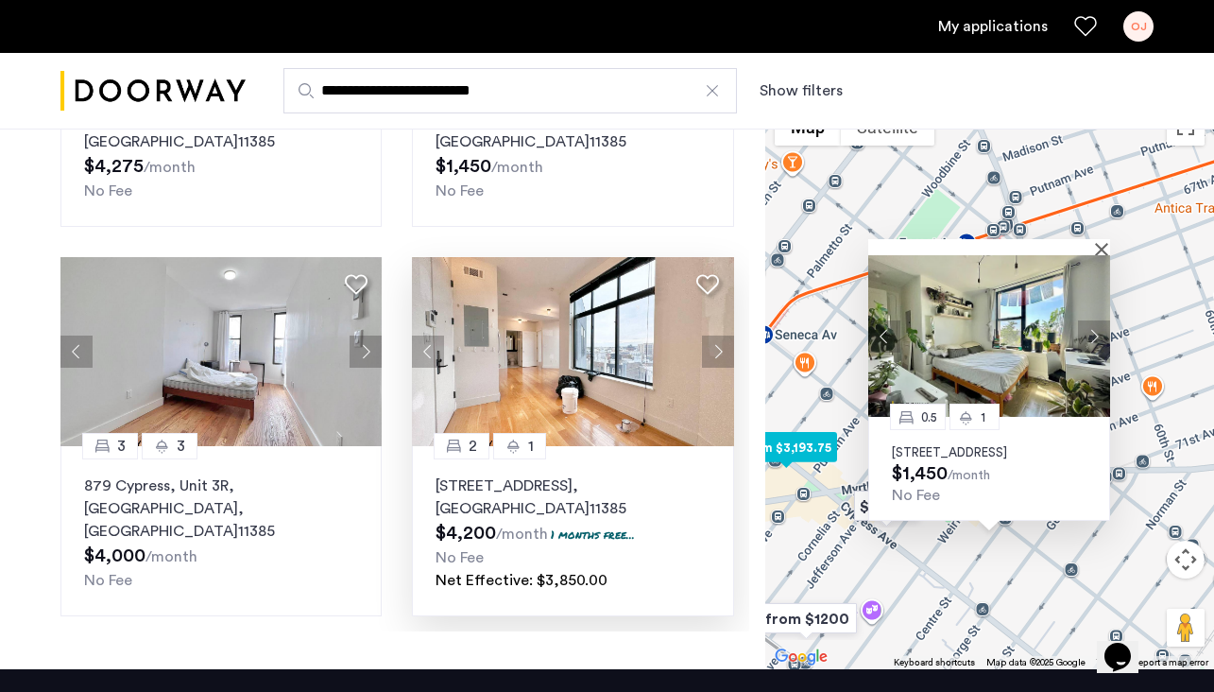
click at [715, 357] on button "Next apartment" at bounding box center [718, 351] width 32 height 32
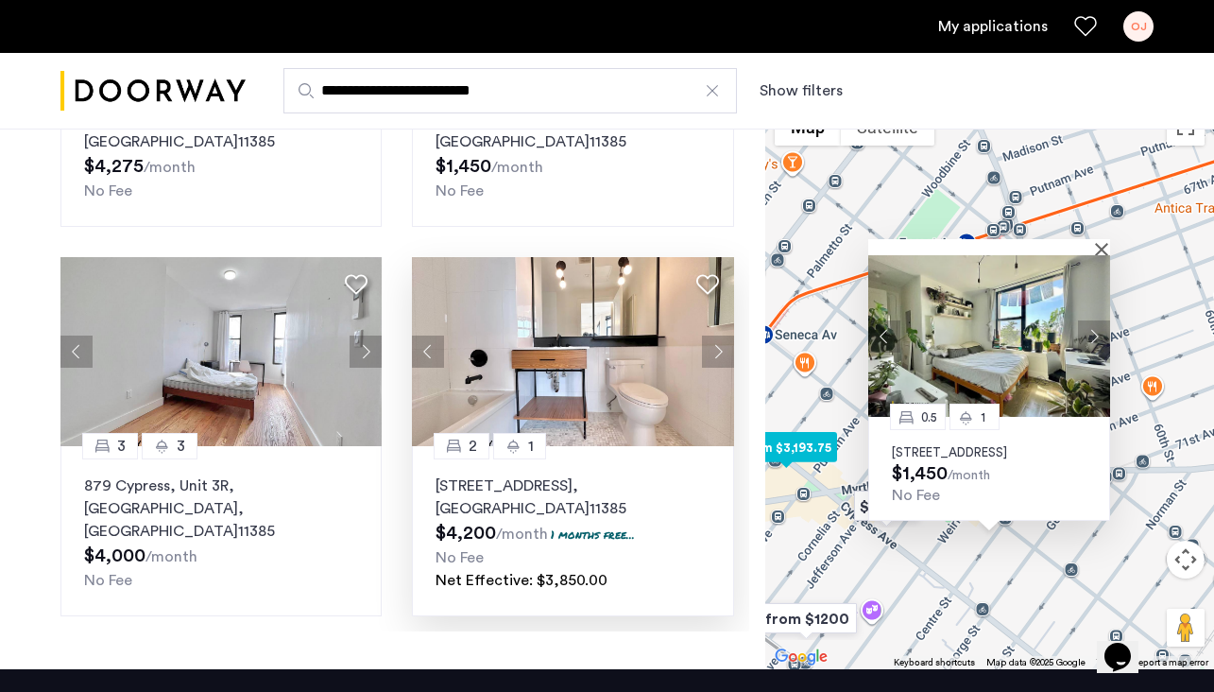
click at [715, 357] on button "Next apartment" at bounding box center [718, 351] width 32 height 32
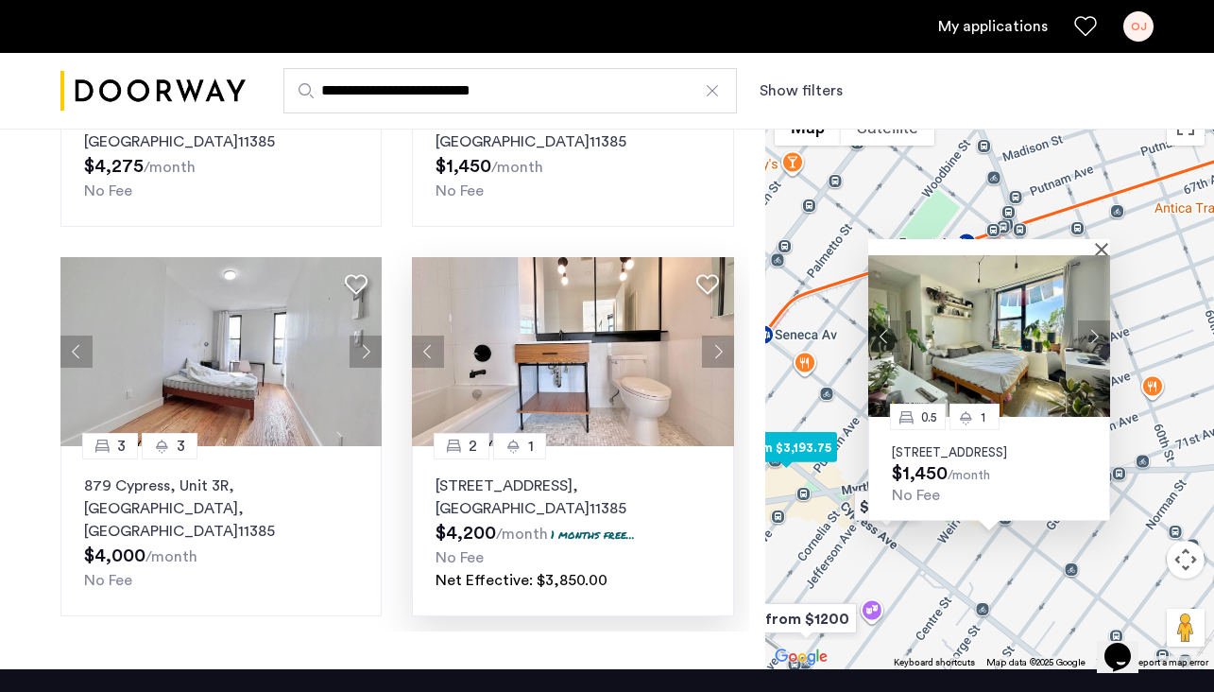
click at [715, 357] on button "Next apartment" at bounding box center [718, 351] width 32 height 32
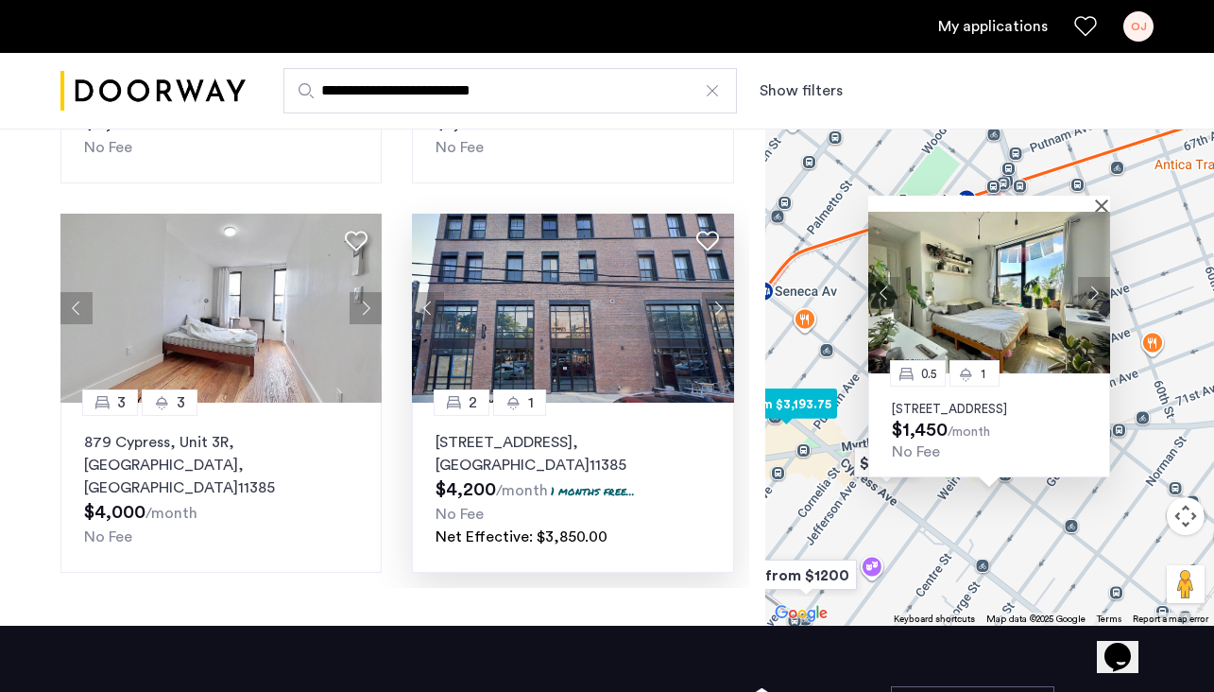
scroll to position [300, 0]
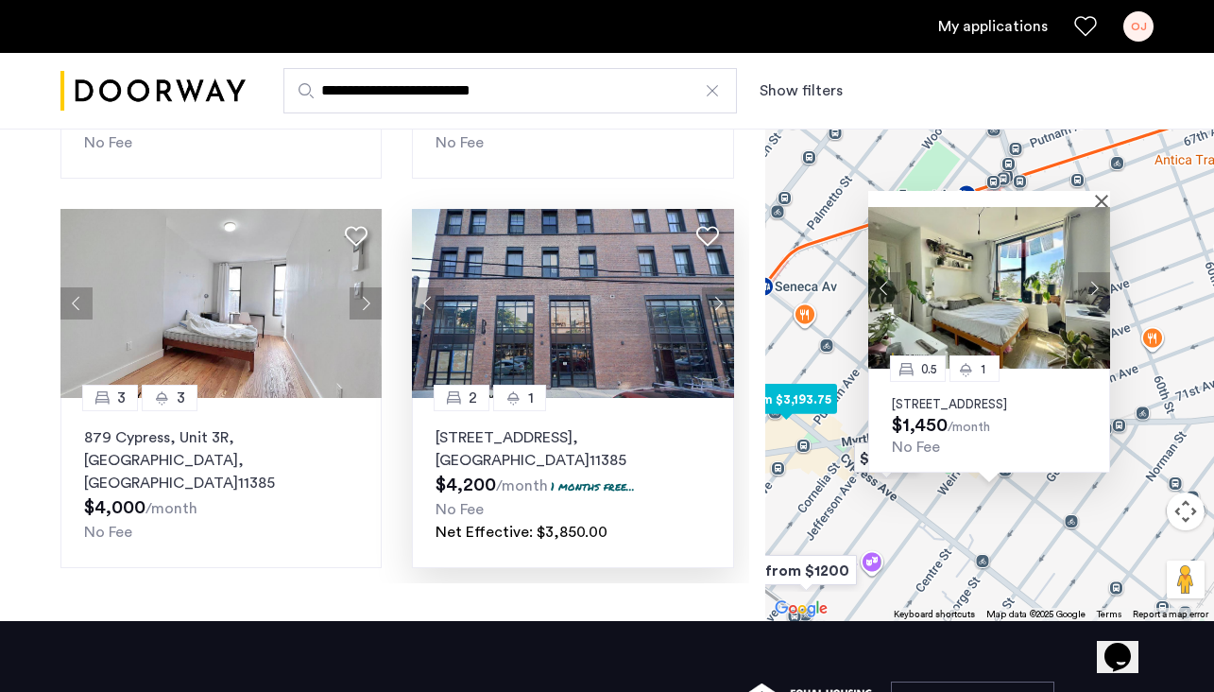
click at [555, 436] on p "55-27 Myrtle Avenue, Unit 508, Queens , NY 11385" at bounding box center [573, 448] width 274 height 45
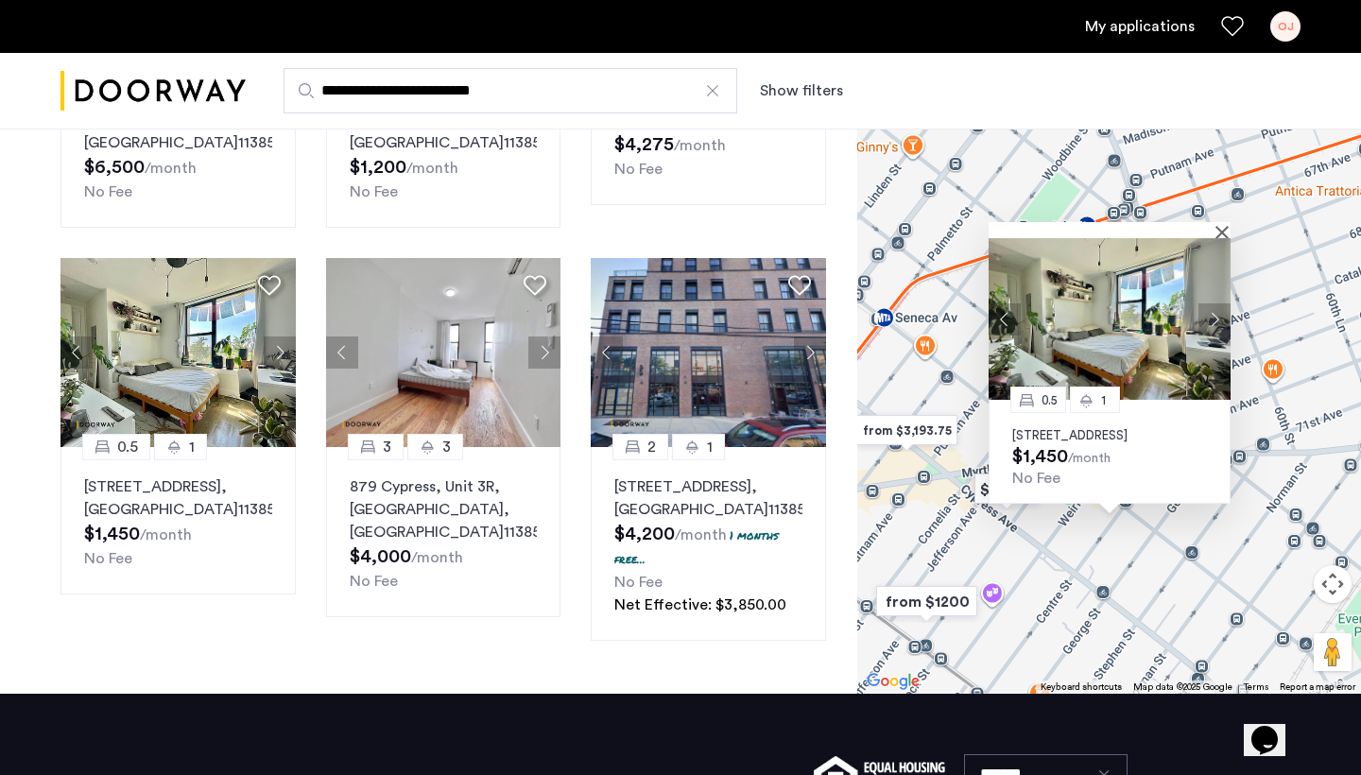
scroll to position [1177, 0]
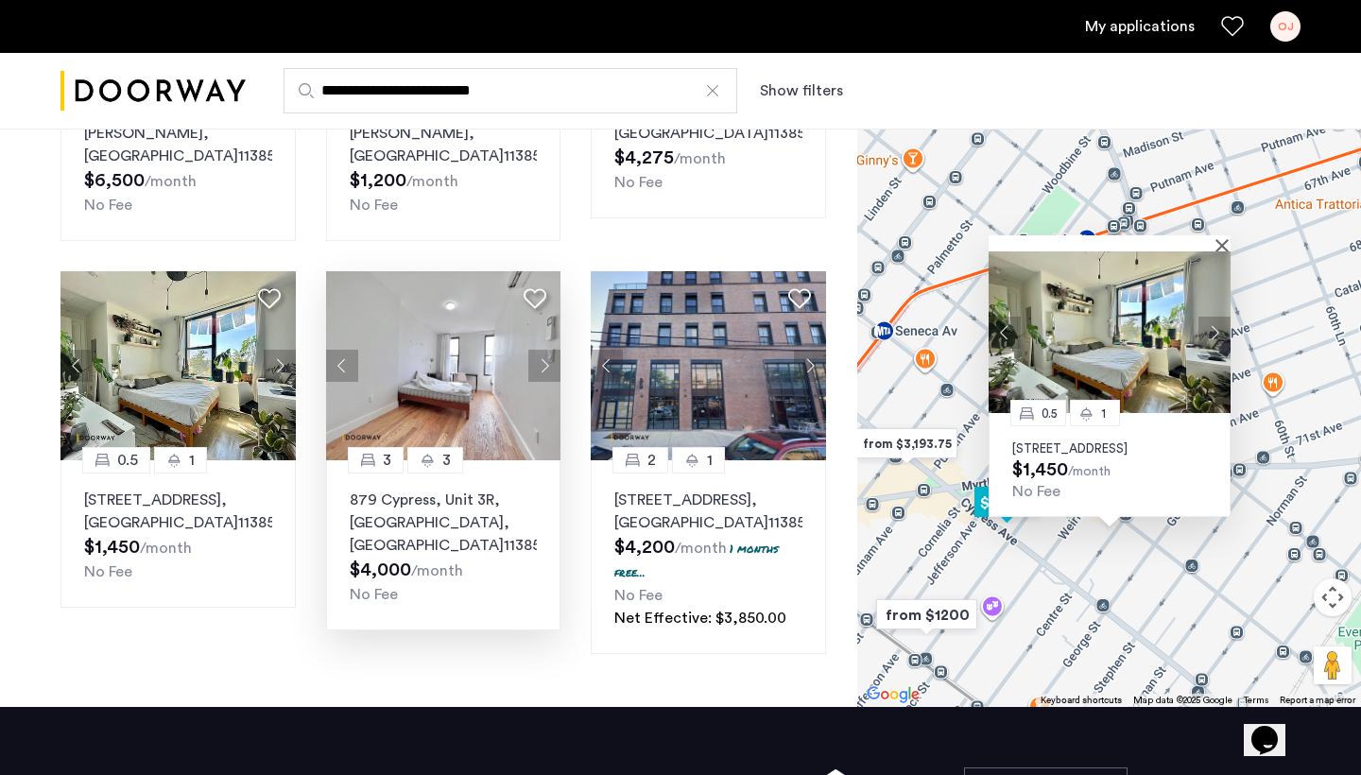
click at [544, 362] on button "Next apartment" at bounding box center [544, 366] width 32 height 32
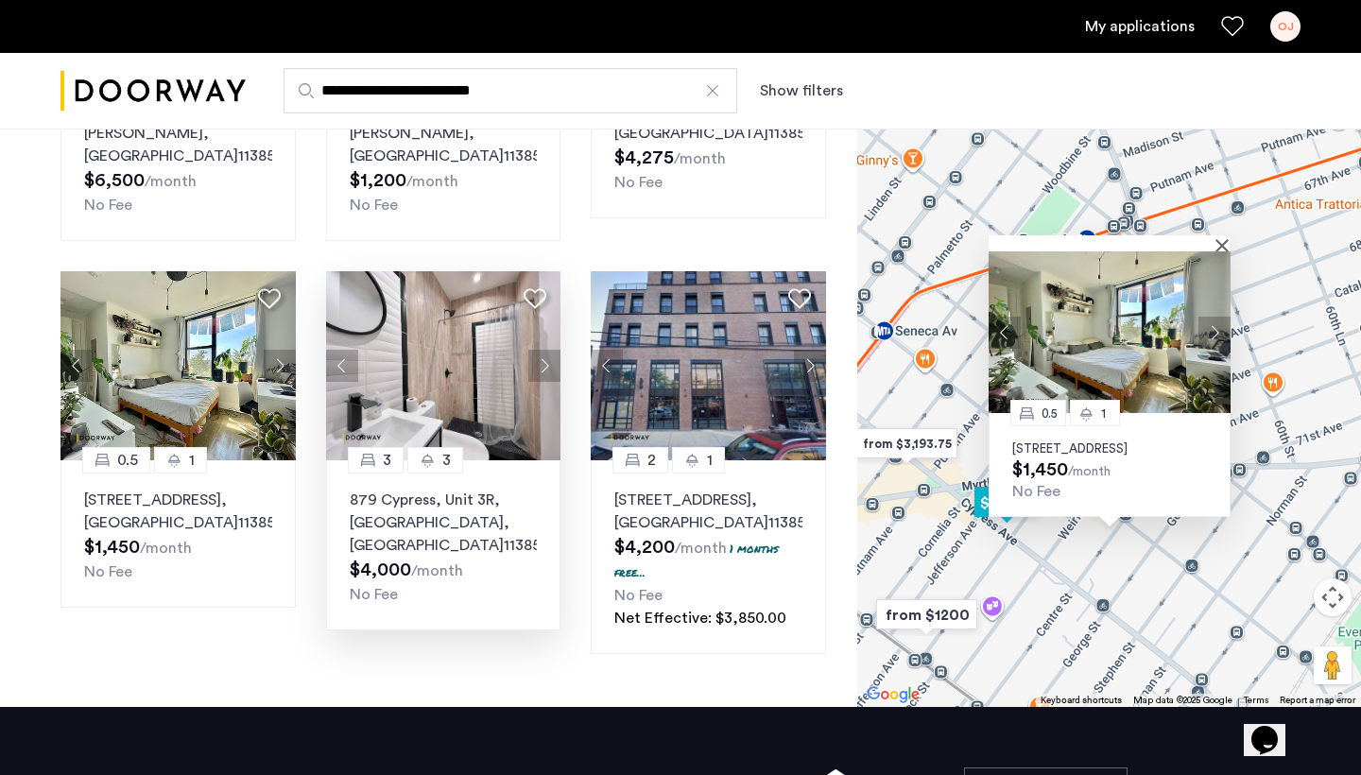
click at [544, 362] on button "Next apartment" at bounding box center [544, 366] width 32 height 32
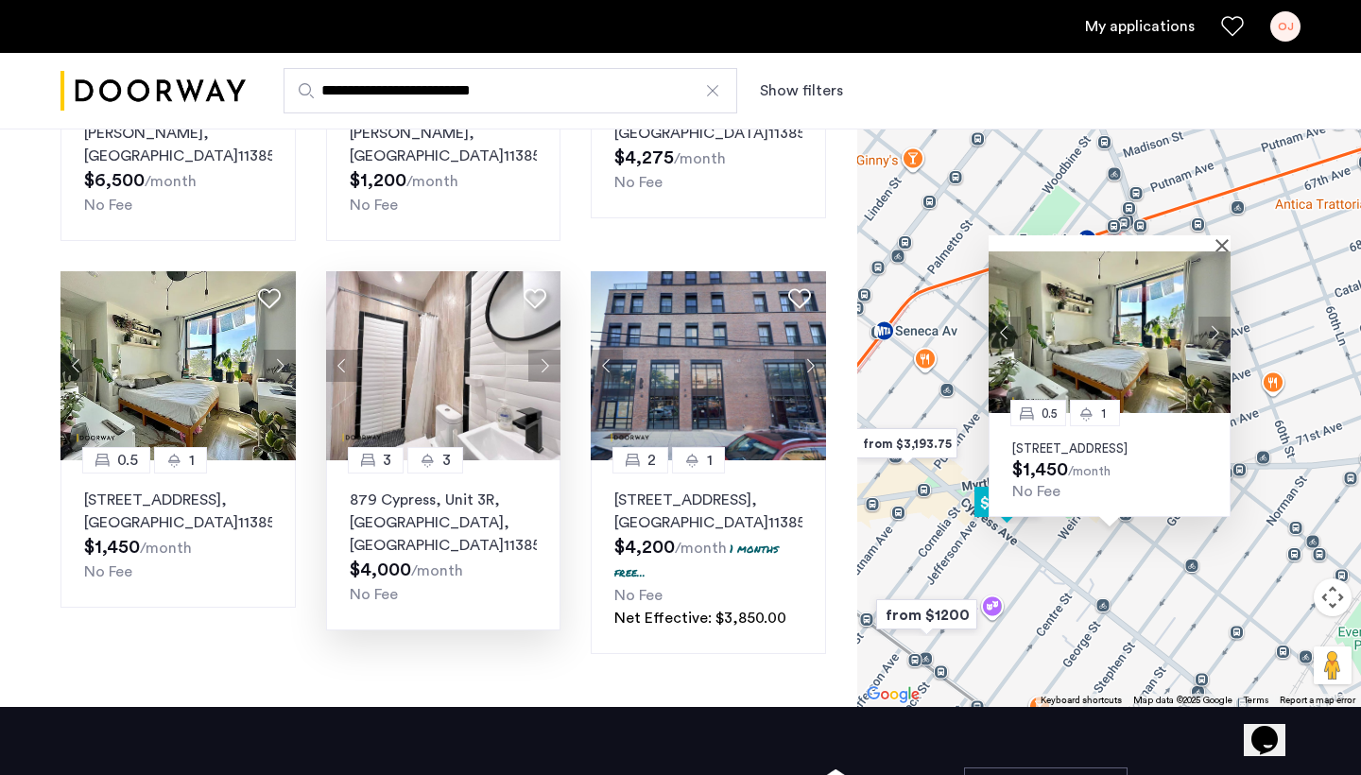
click at [544, 362] on button "Next apartment" at bounding box center [544, 366] width 32 height 32
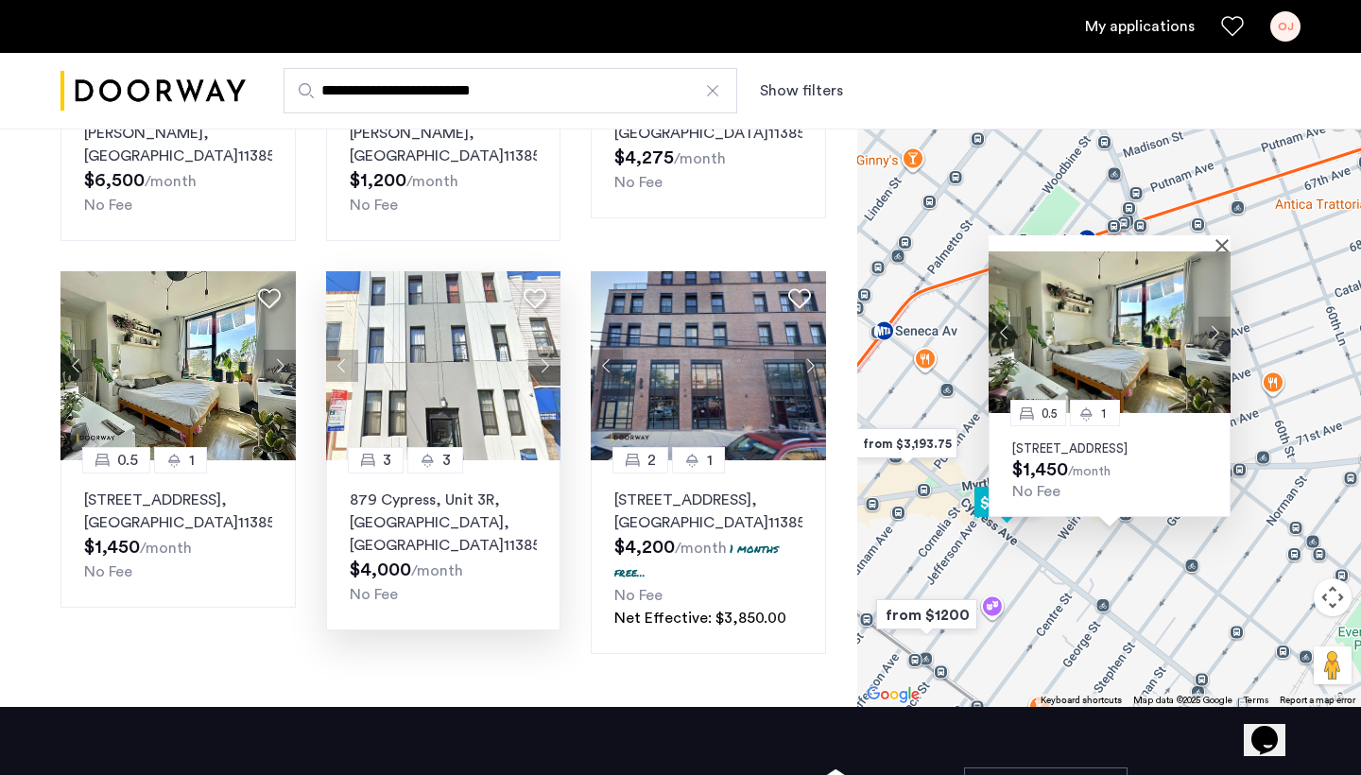
click at [544, 362] on button "Next apartment" at bounding box center [544, 366] width 32 height 32
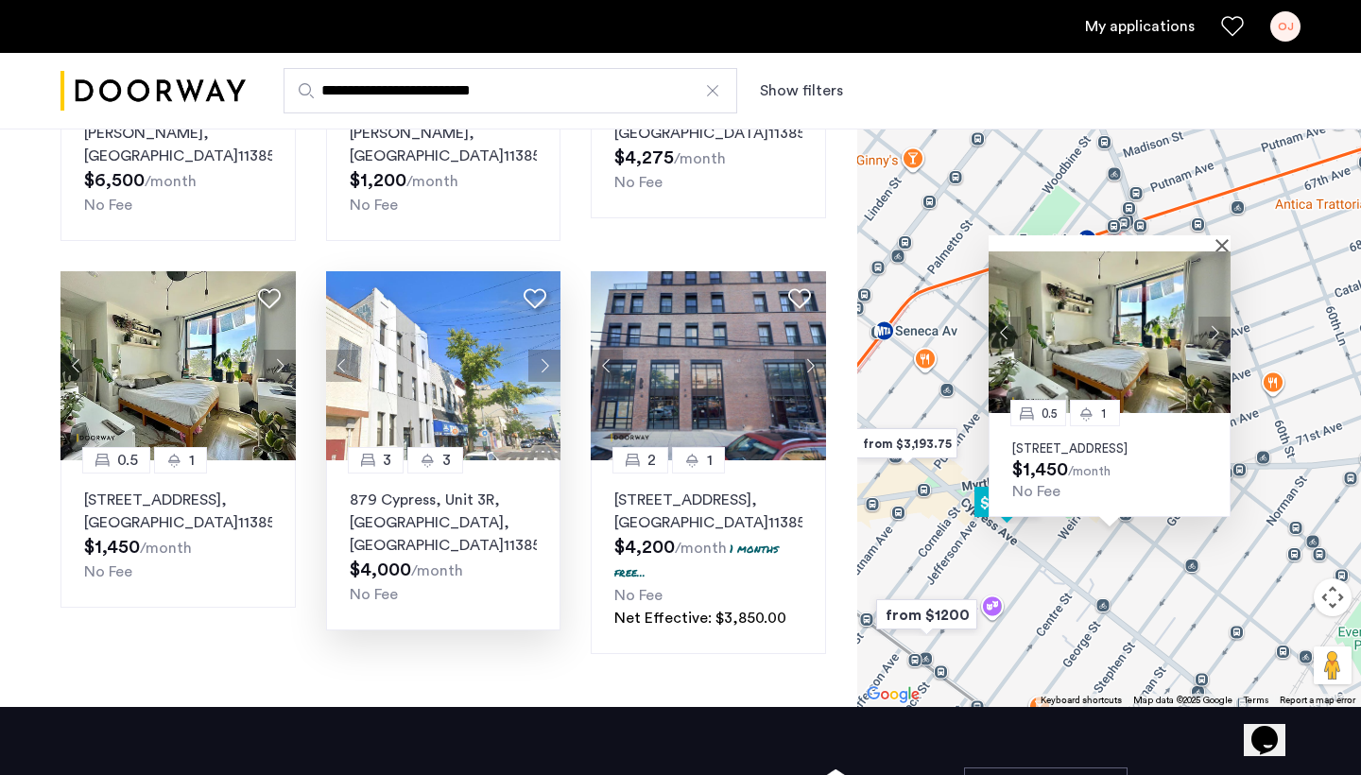
click at [544, 362] on button "Next apartment" at bounding box center [544, 366] width 32 height 32
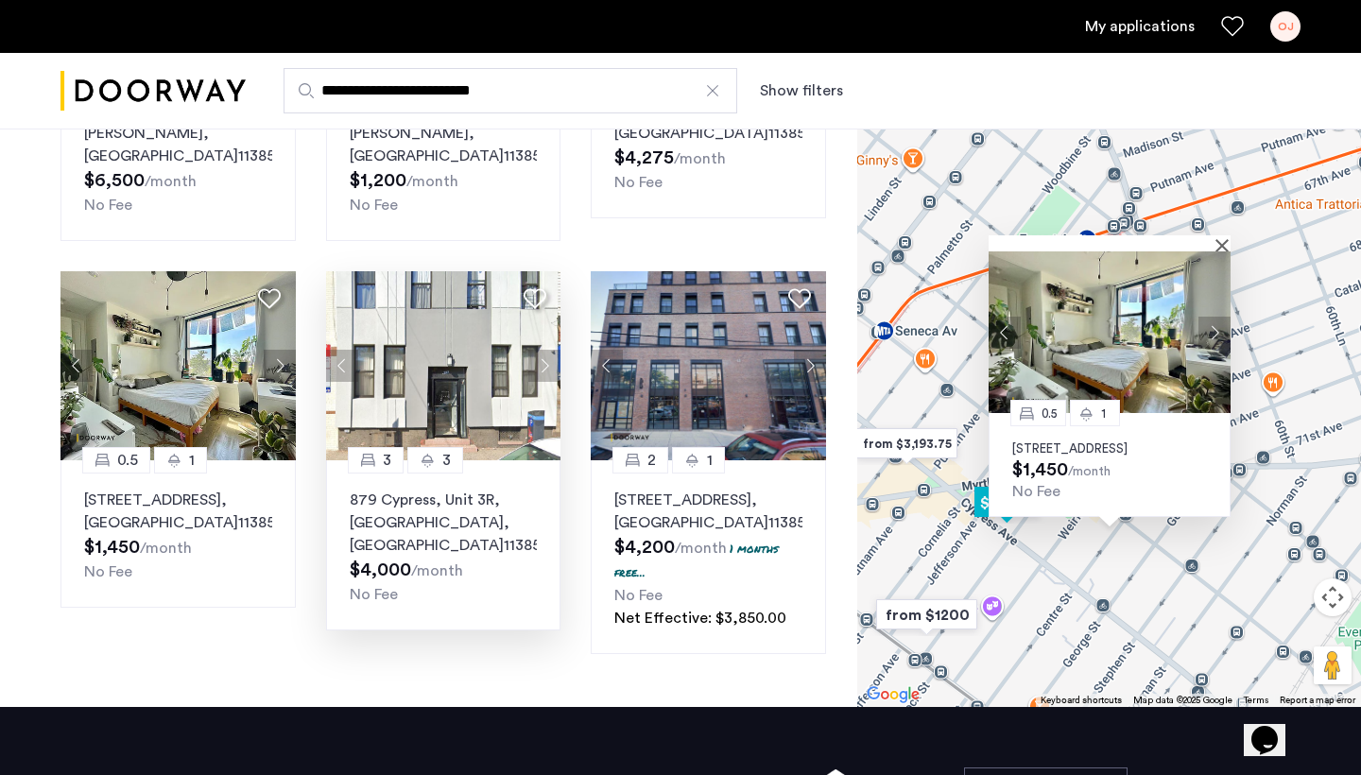
click at [459, 518] on p "879 Cypress, Unit 3R, Queens , NY 11385" at bounding box center [444, 523] width 188 height 68
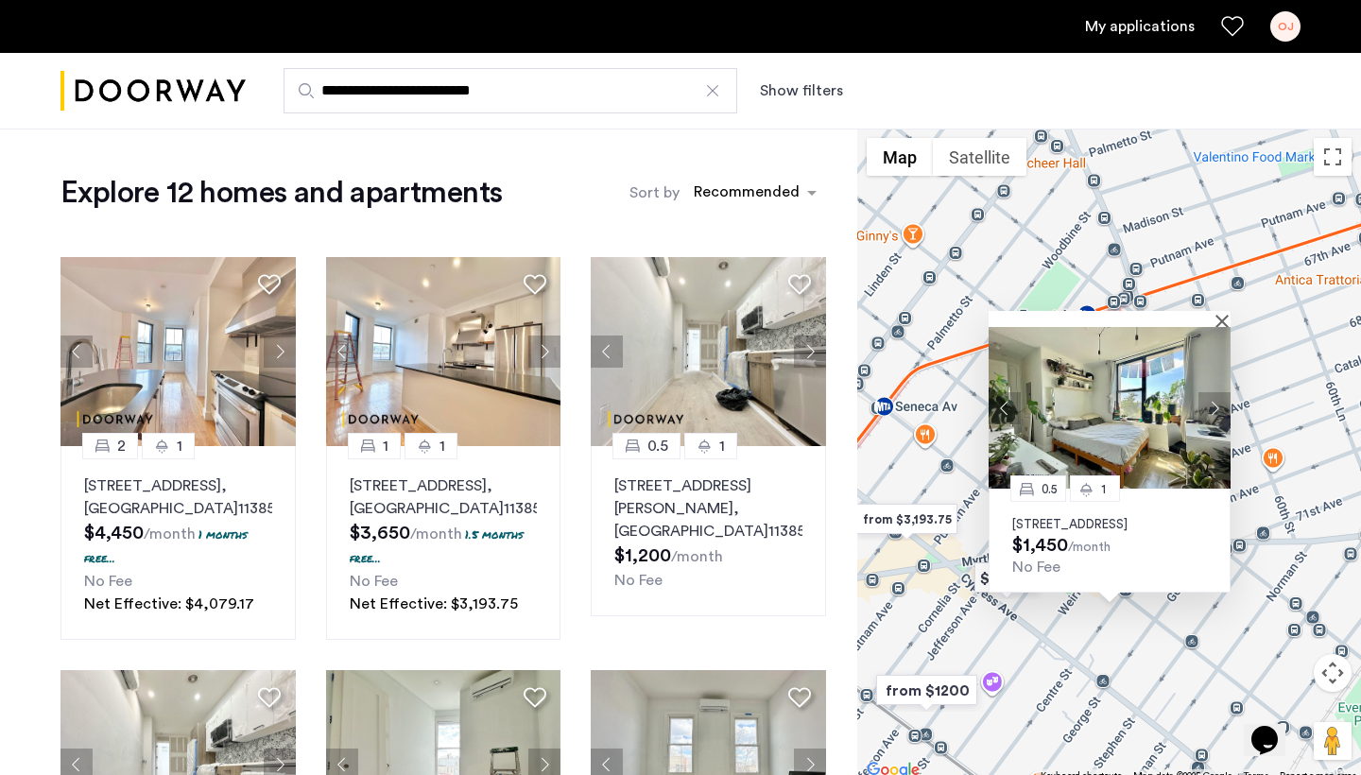
scroll to position [0, 0]
click at [1213, 314] on button "Close" at bounding box center [1225, 320] width 13 height 13
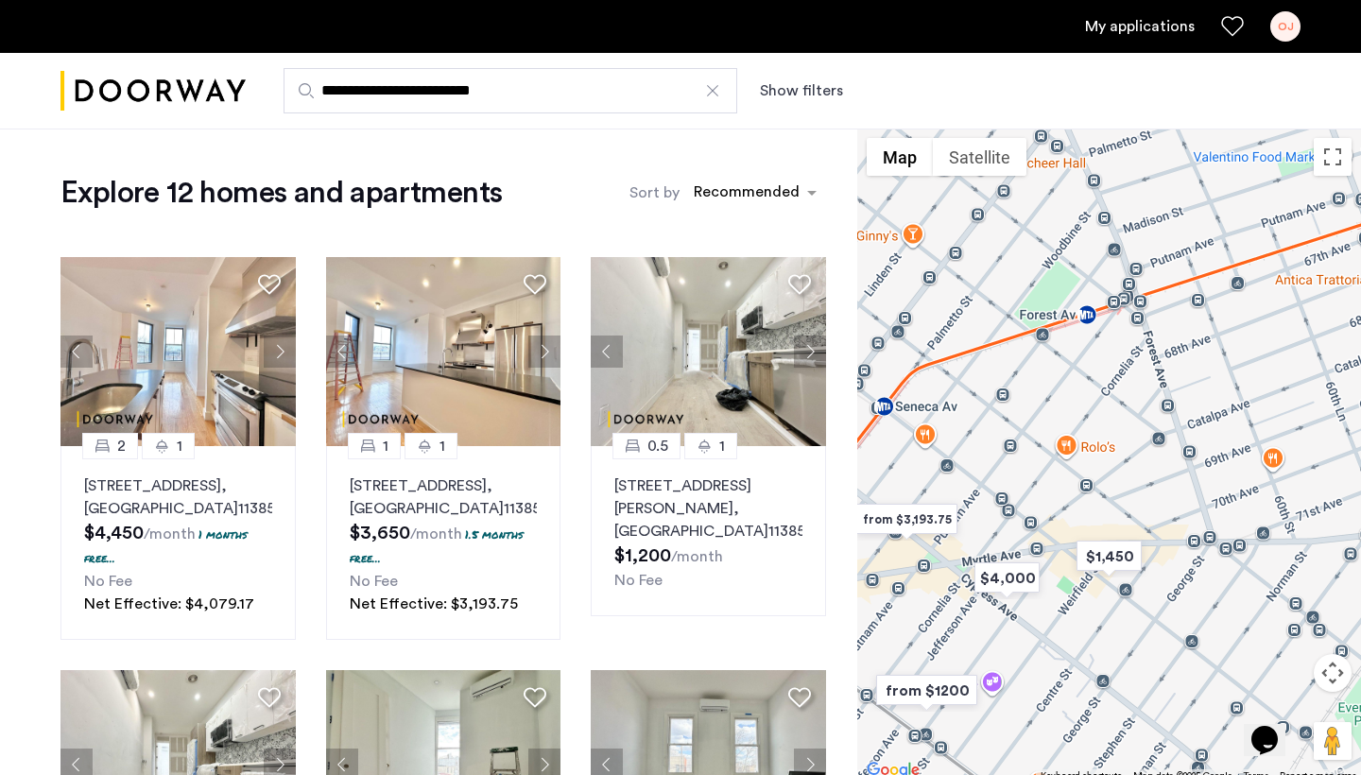
click at [816, 92] on button "Show filters" at bounding box center [801, 90] width 83 height 23
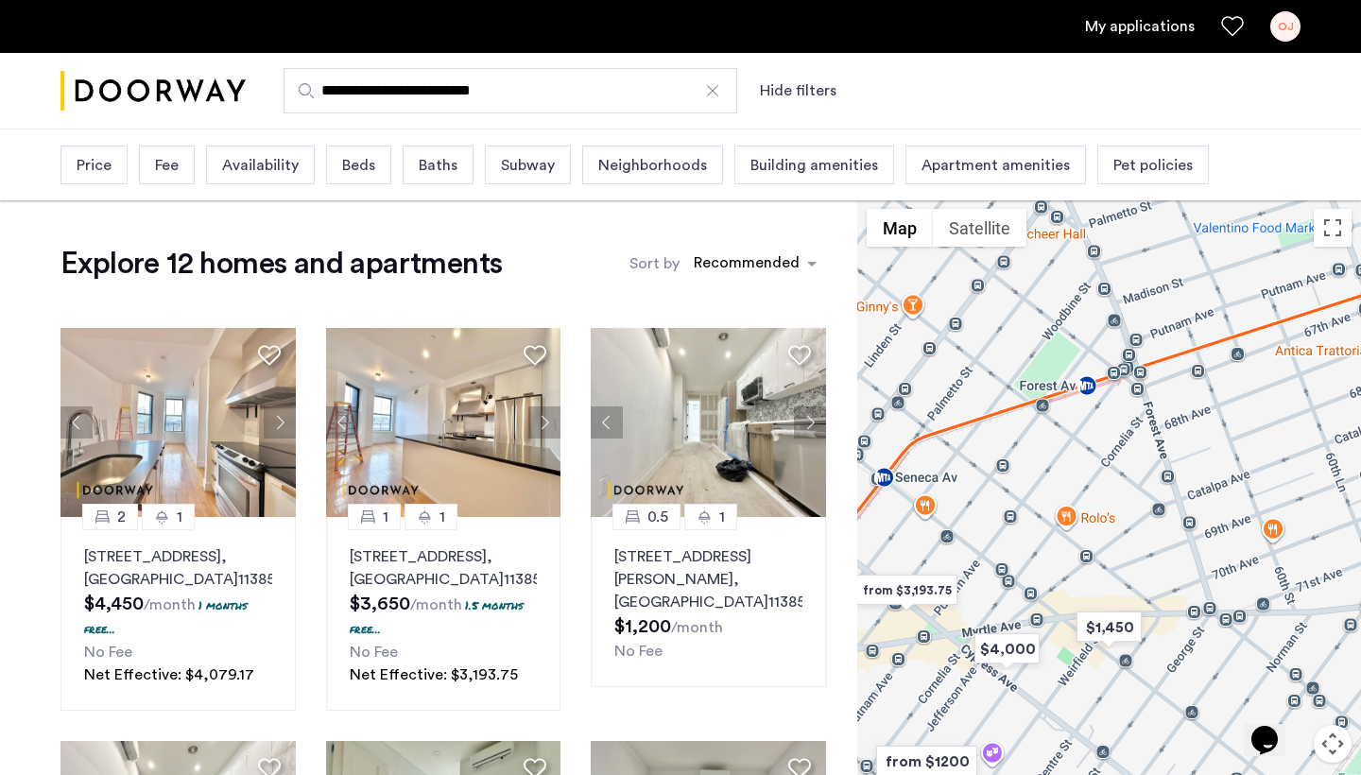
click at [682, 85] on input "**********" at bounding box center [511, 90] width 454 height 45
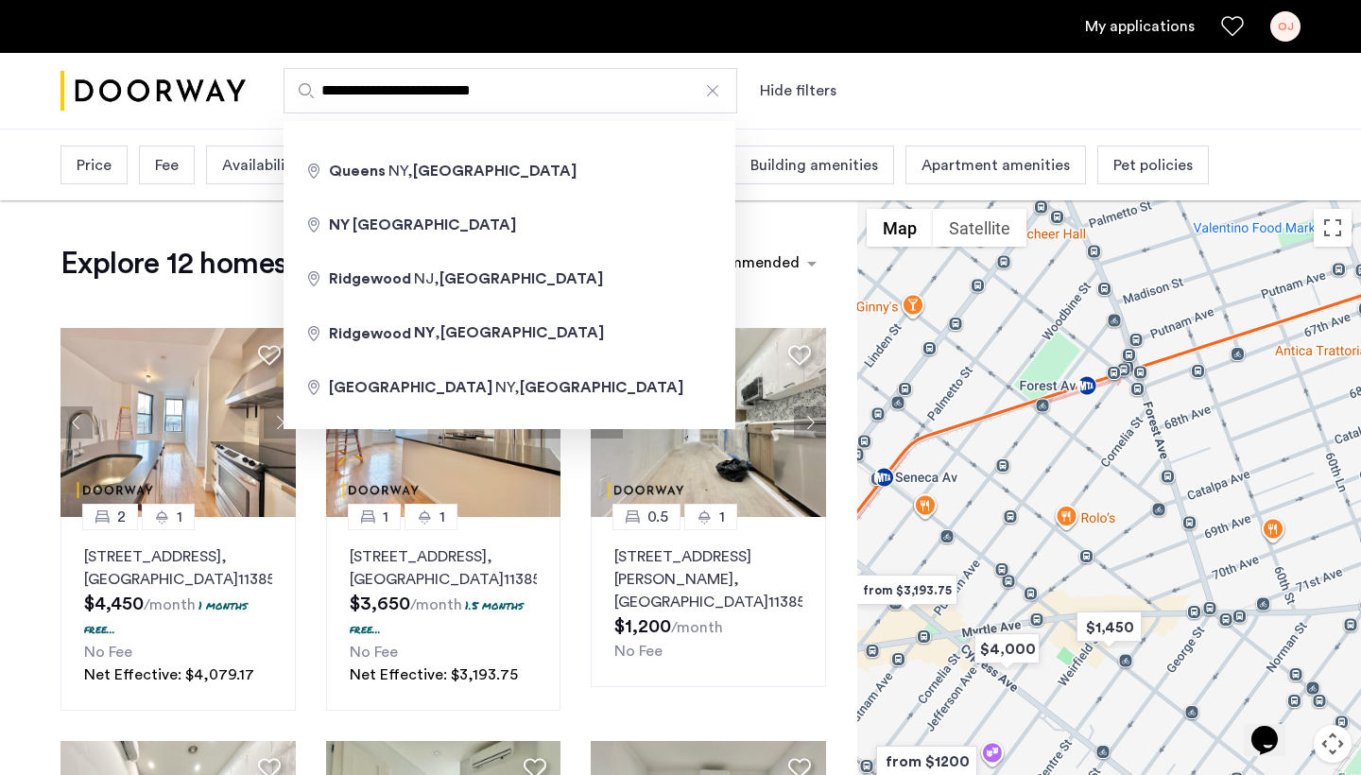
drag, startPoint x: 550, startPoint y: 88, endPoint x: 259, endPoint y: 90, distance: 291.1
click at [259, 90] on div "**********" at bounding box center [773, 90] width 1055 height 45
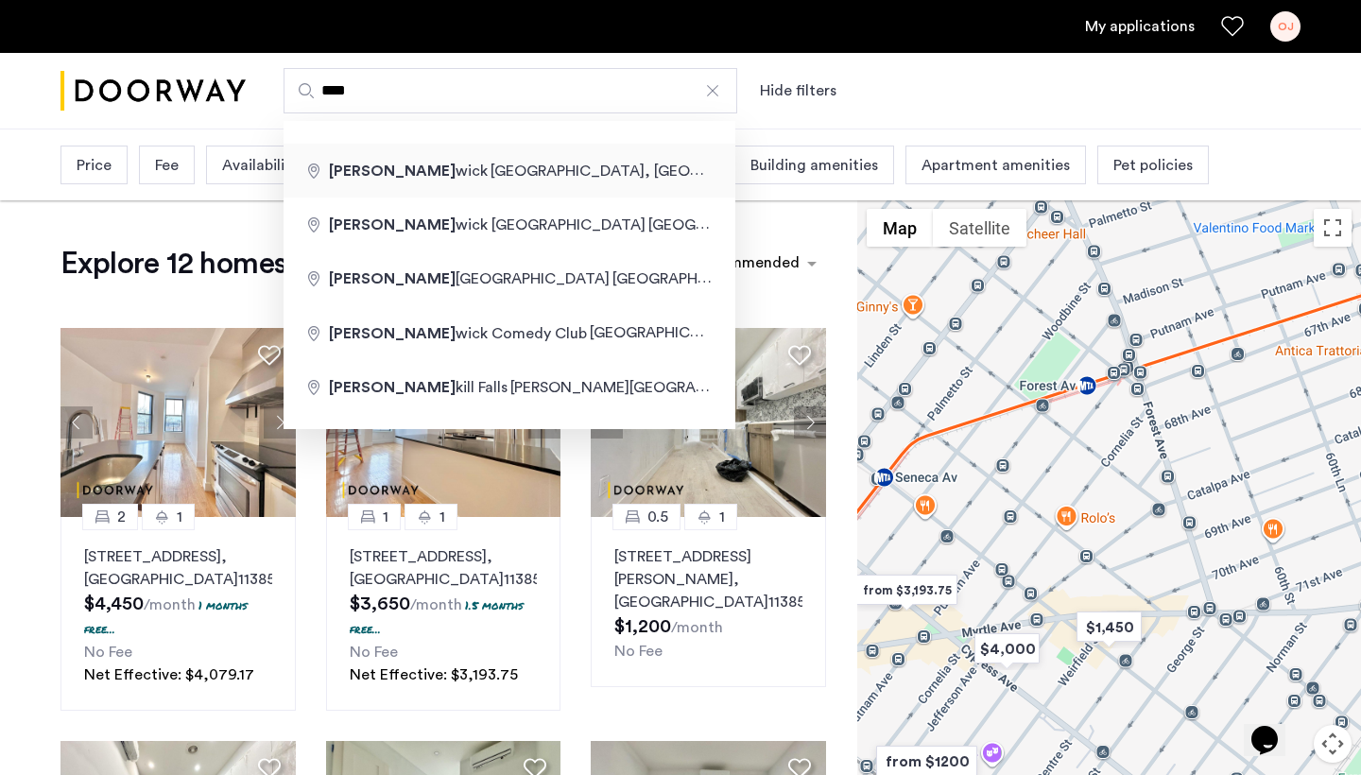
type input "**********"
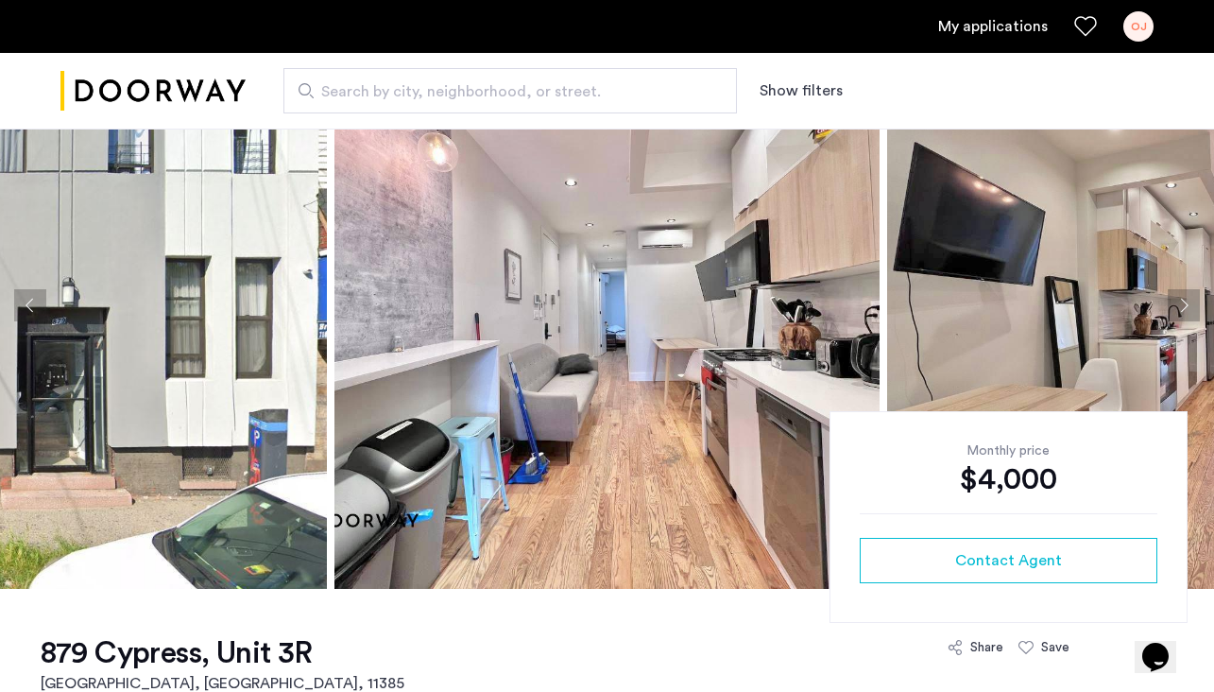
scroll to position [129, 0]
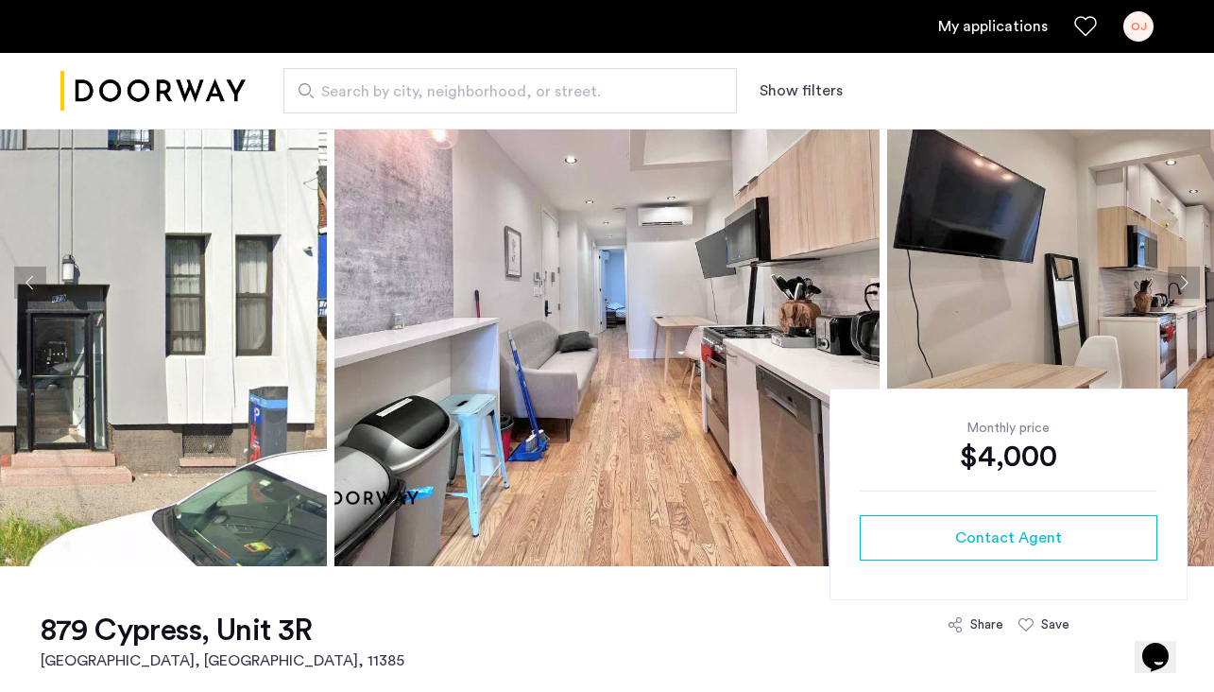
click at [1189, 294] on button "Next apartment" at bounding box center [1184, 282] width 32 height 32
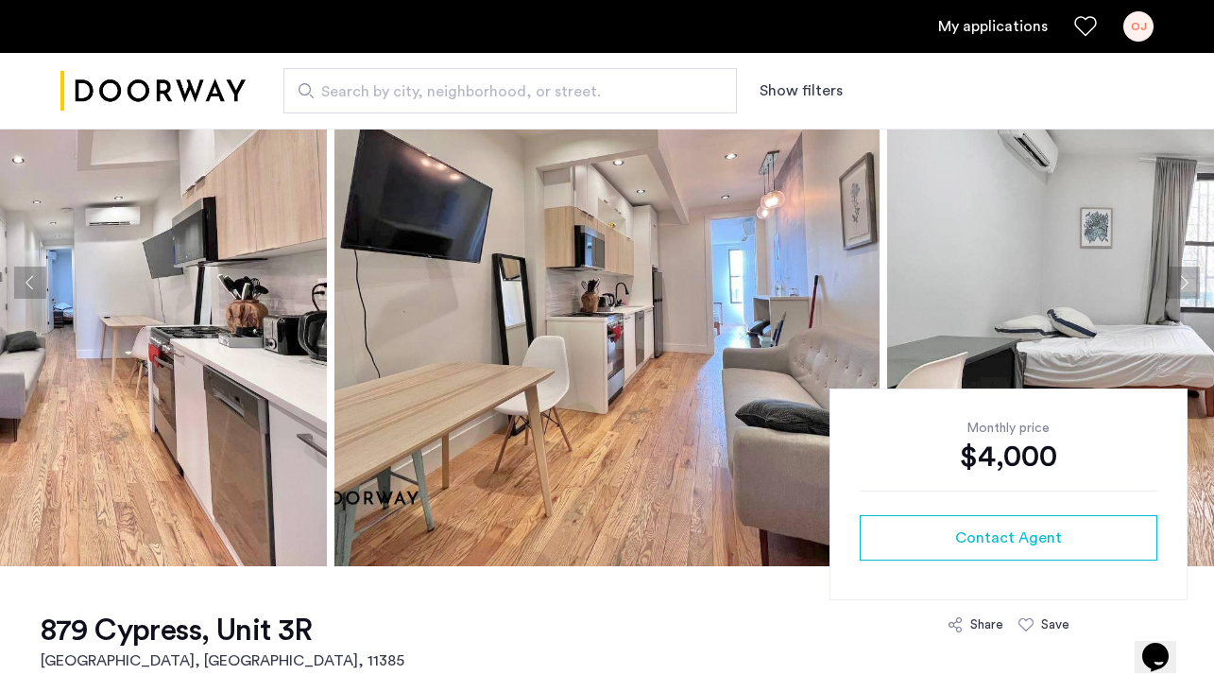
click at [1189, 294] on button "Next apartment" at bounding box center [1184, 282] width 32 height 32
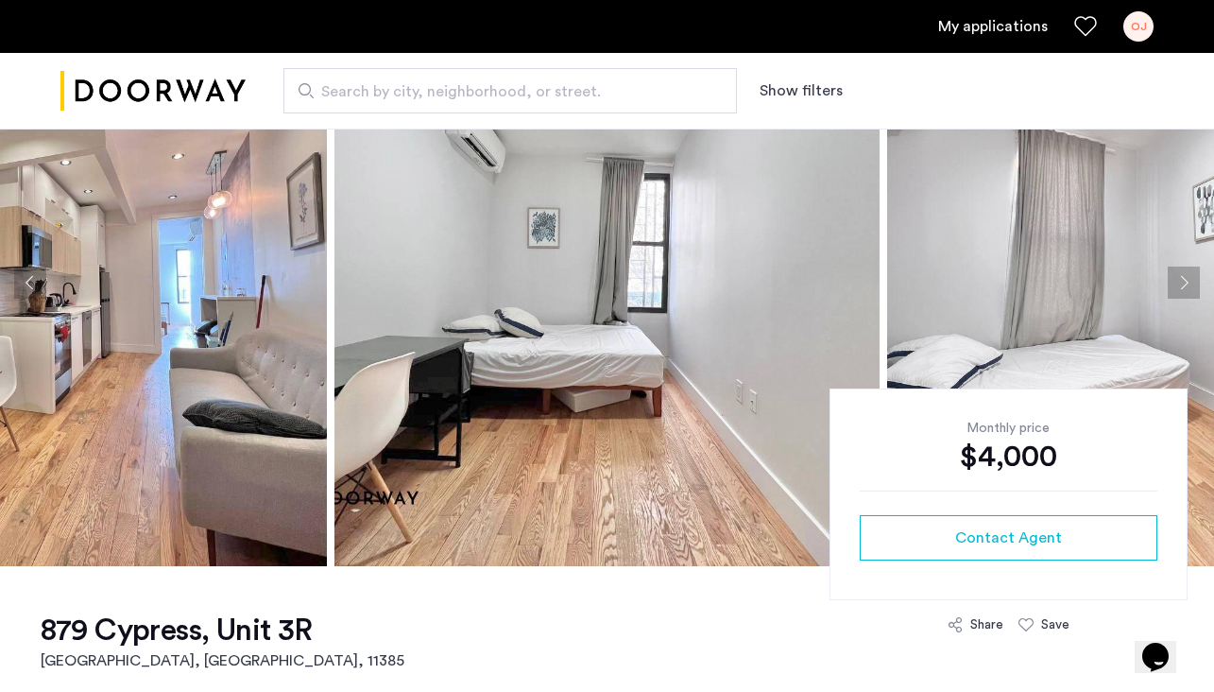
click at [1189, 294] on button "Next apartment" at bounding box center [1184, 282] width 32 height 32
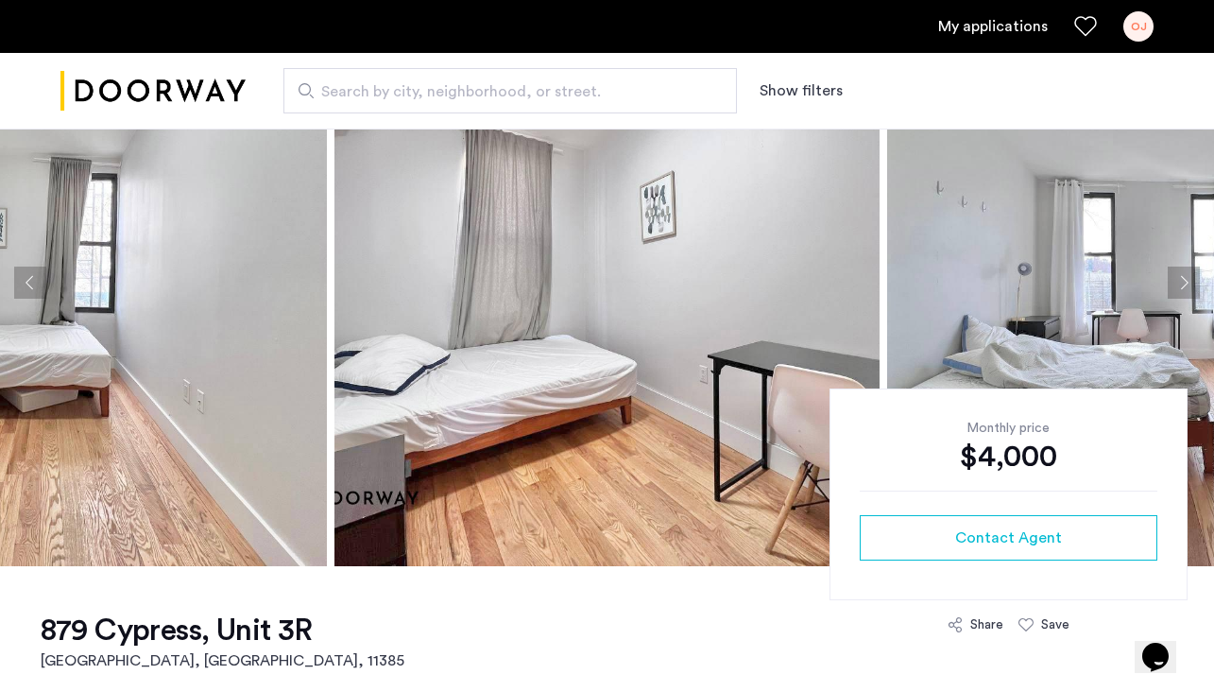
click at [1189, 294] on button "Next apartment" at bounding box center [1184, 282] width 32 height 32
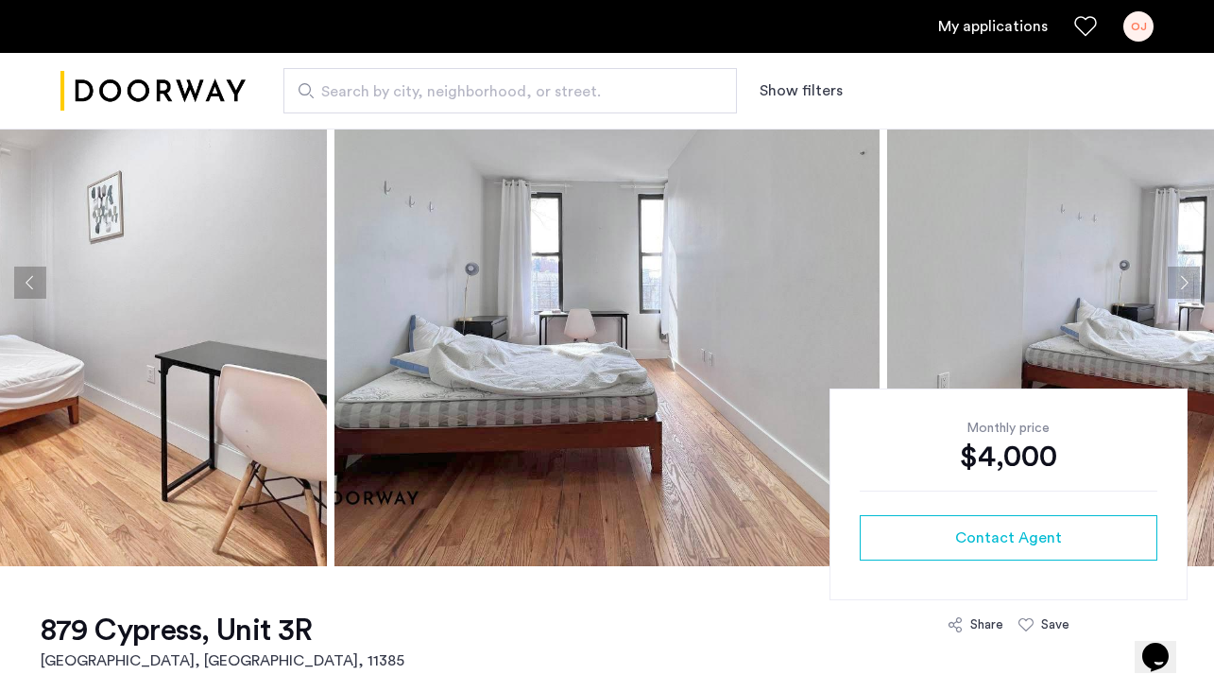
click at [1189, 294] on button "Next apartment" at bounding box center [1184, 282] width 32 height 32
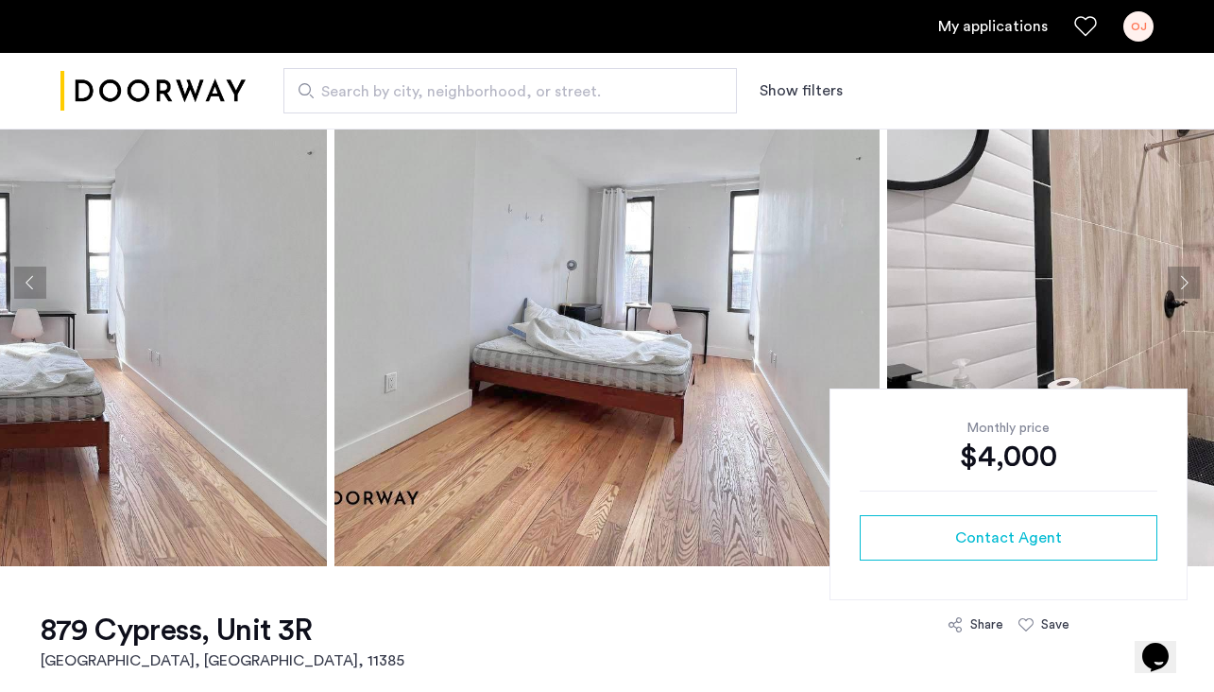
click at [1189, 294] on button "Next apartment" at bounding box center [1184, 282] width 32 height 32
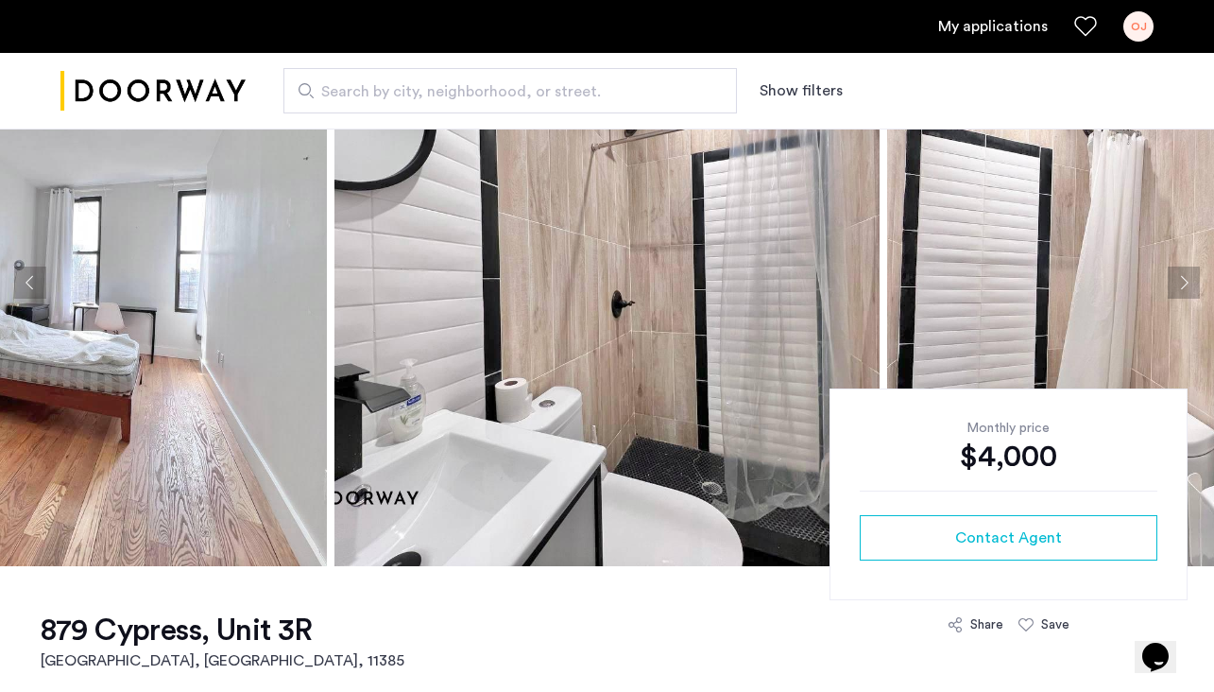
click at [1189, 294] on button "Next apartment" at bounding box center [1184, 282] width 32 height 32
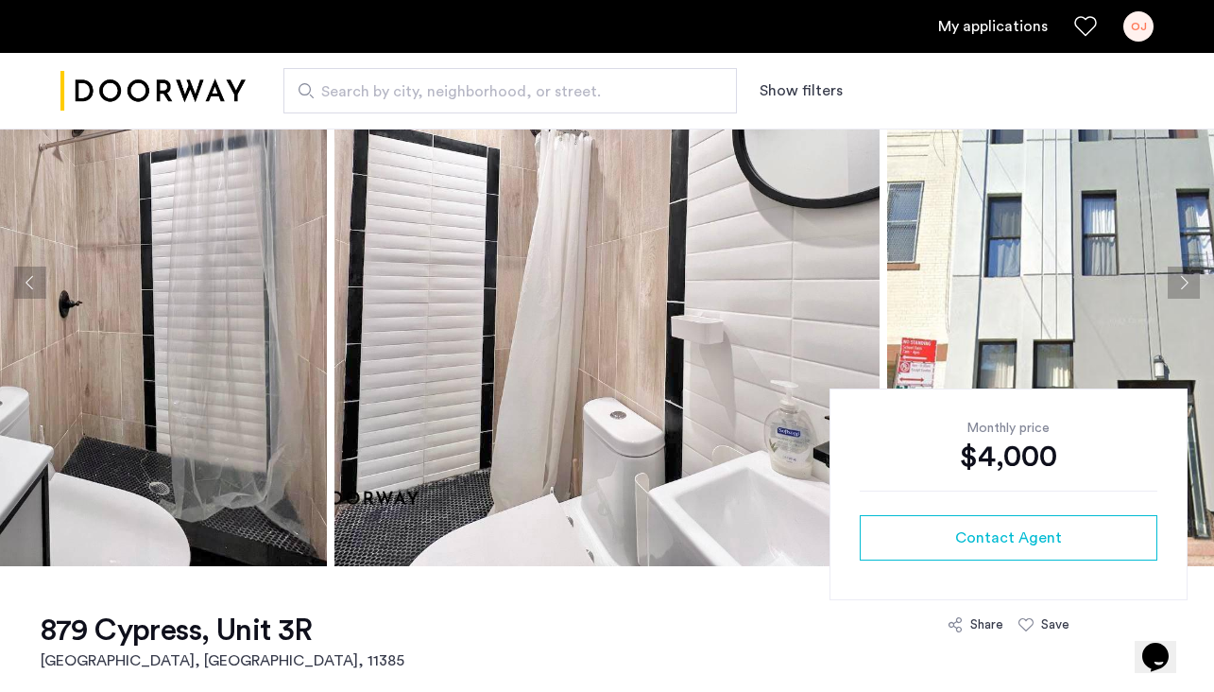
click at [1189, 294] on button "Next apartment" at bounding box center [1184, 282] width 32 height 32
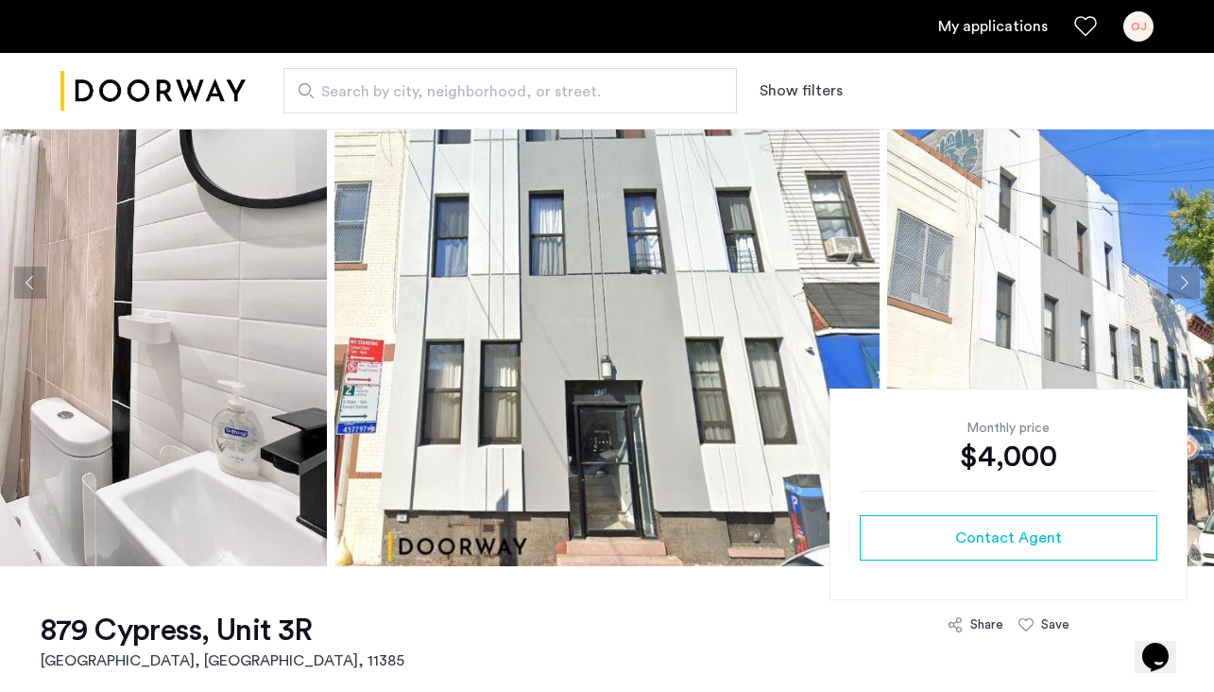
click at [1189, 294] on button "Next apartment" at bounding box center [1184, 282] width 32 height 32
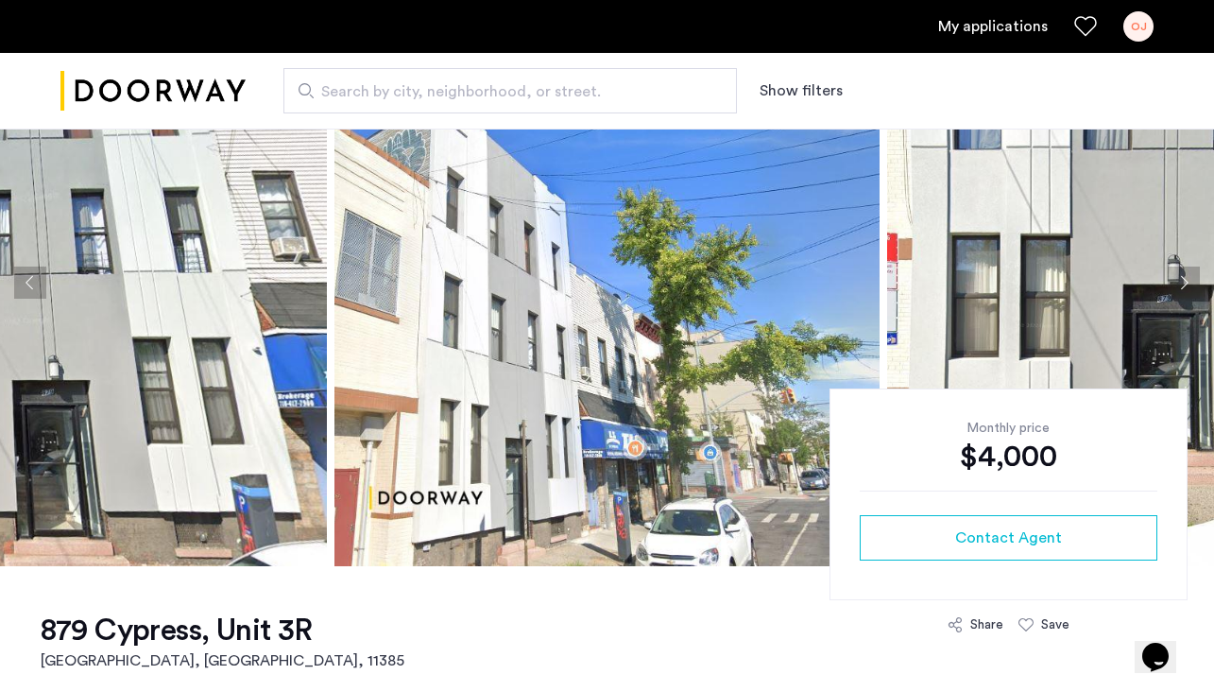
click at [1186, 285] on button "Next apartment" at bounding box center [1184, 282] width 32 height 32
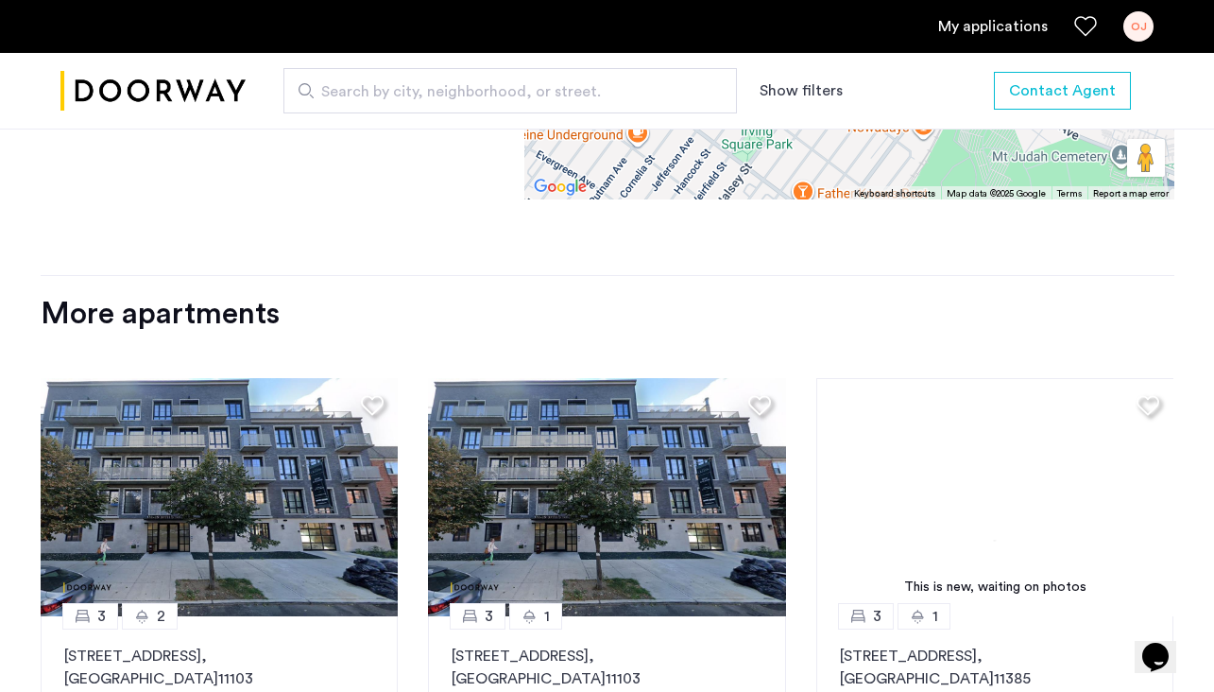
scroll to position [1937, 0]
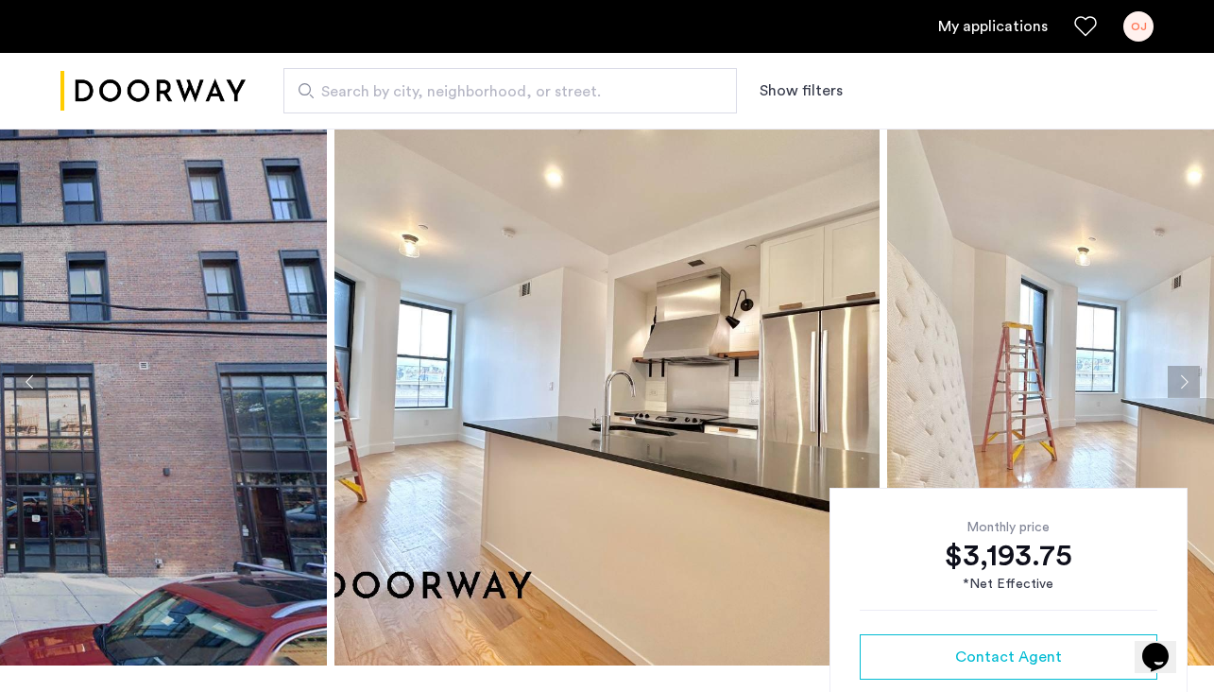
scroll to position [27, 0]
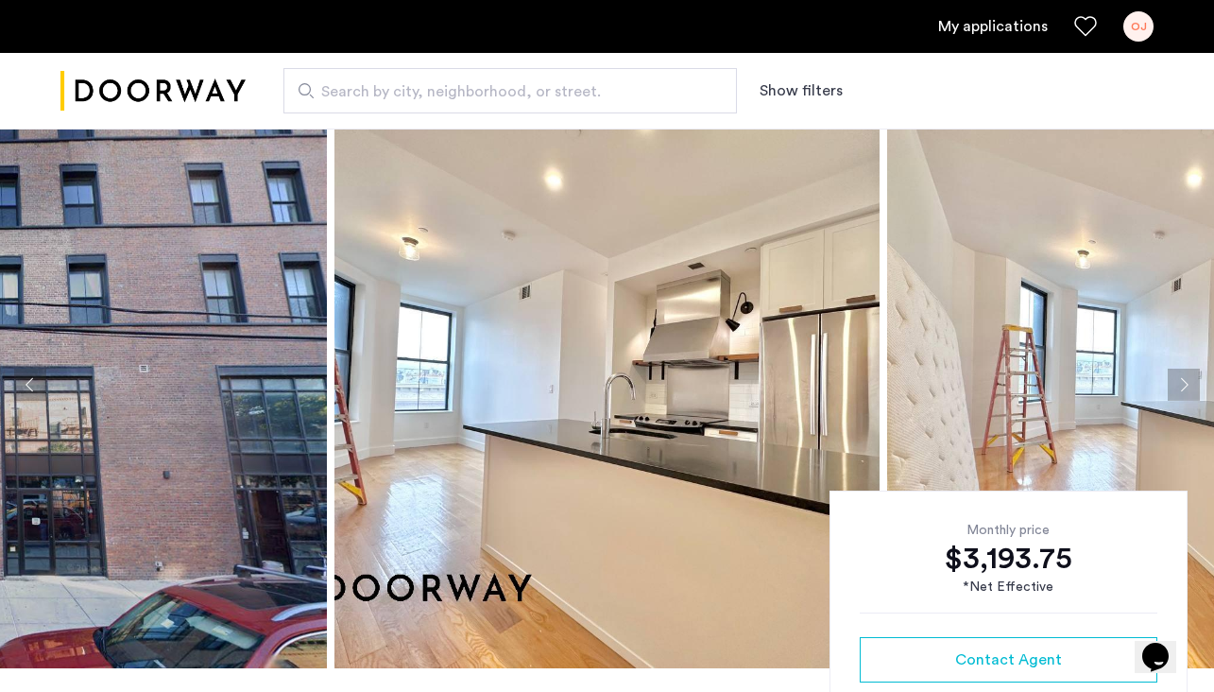
click at [1193, 386] on button "Next apartment" at bounding box center [1184, 385] width 32 height 32
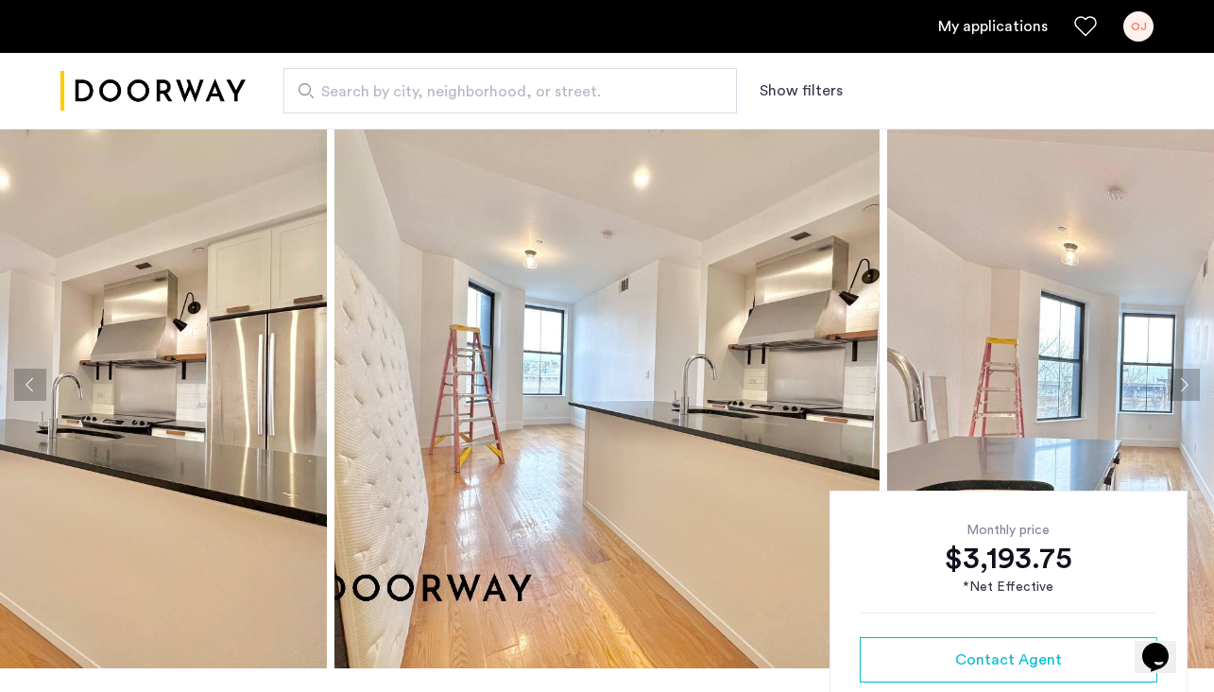
click at [1193, 386] on button "Next apartment" at bounding box center [1184, 385] width 32 height 32
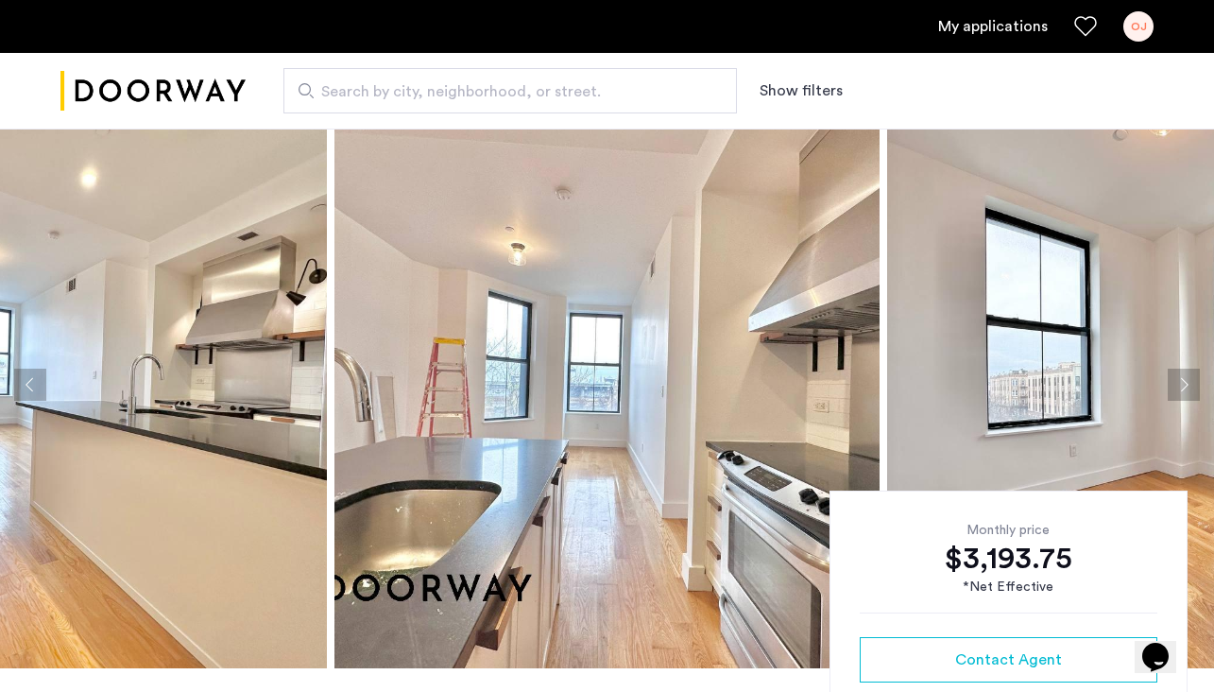
click at [1193, 386] on button "Next apartment" at bounding box center [1184, 385] width 32 height 32
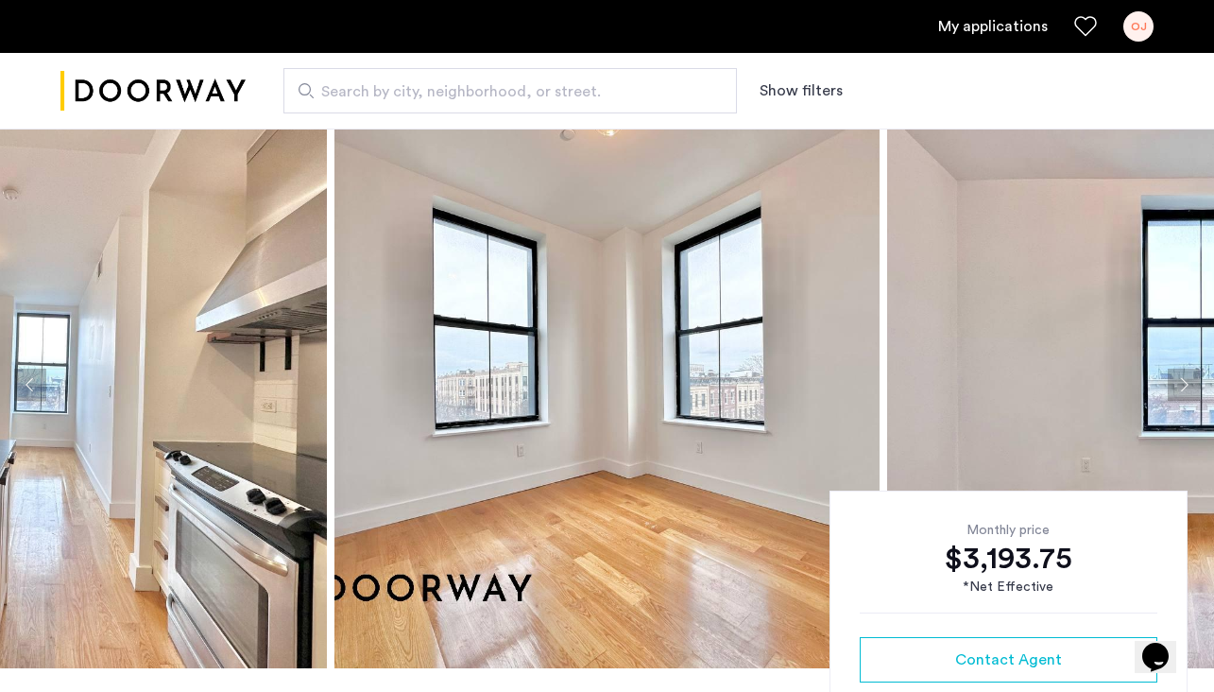
click at [1193, 386] on button "Next apartment" at bounding box center [1184, 385] width 32 height 32
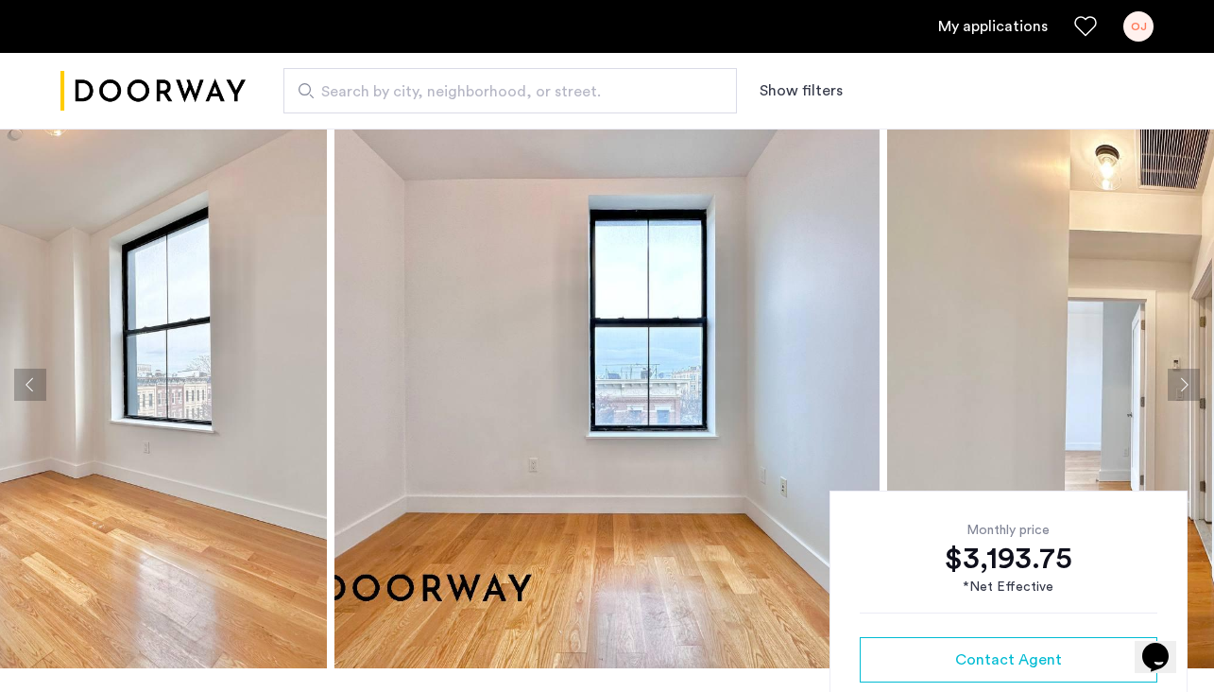
click at [1193, 386] on button "Next apartment" at bounding box center [1184, 385] width 32 height 32
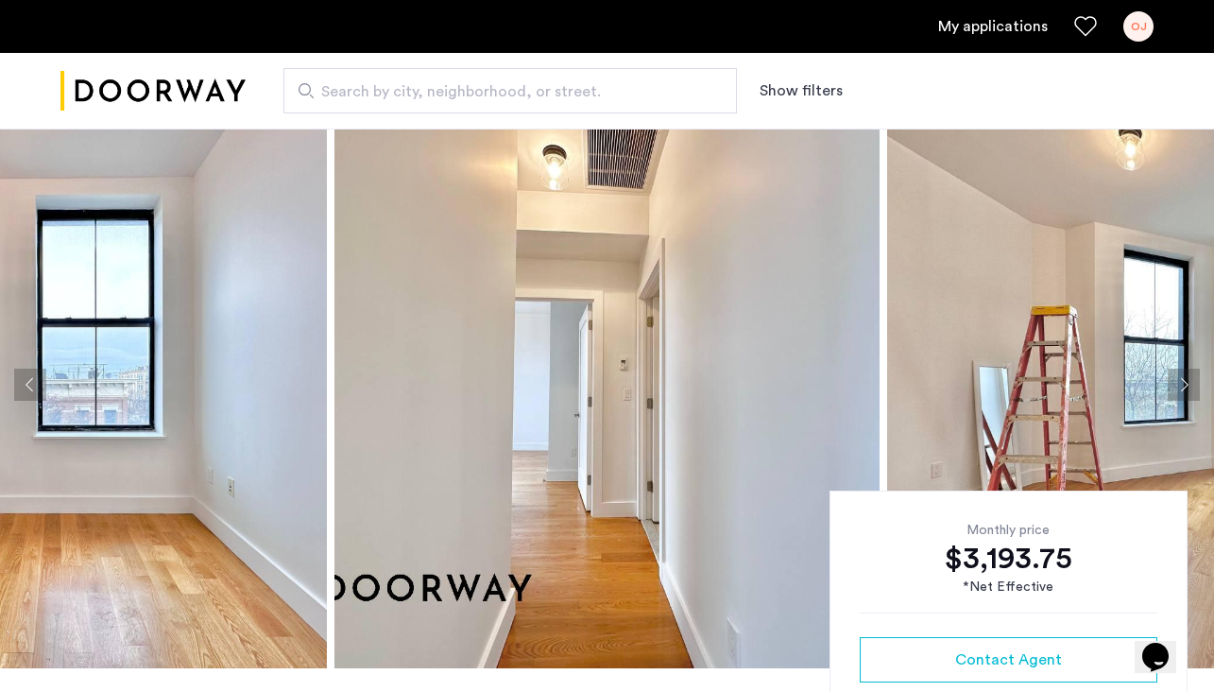
click at [1193, 386] on button "Next apartment" at bounding box center [1184, 385] width 32 height 32
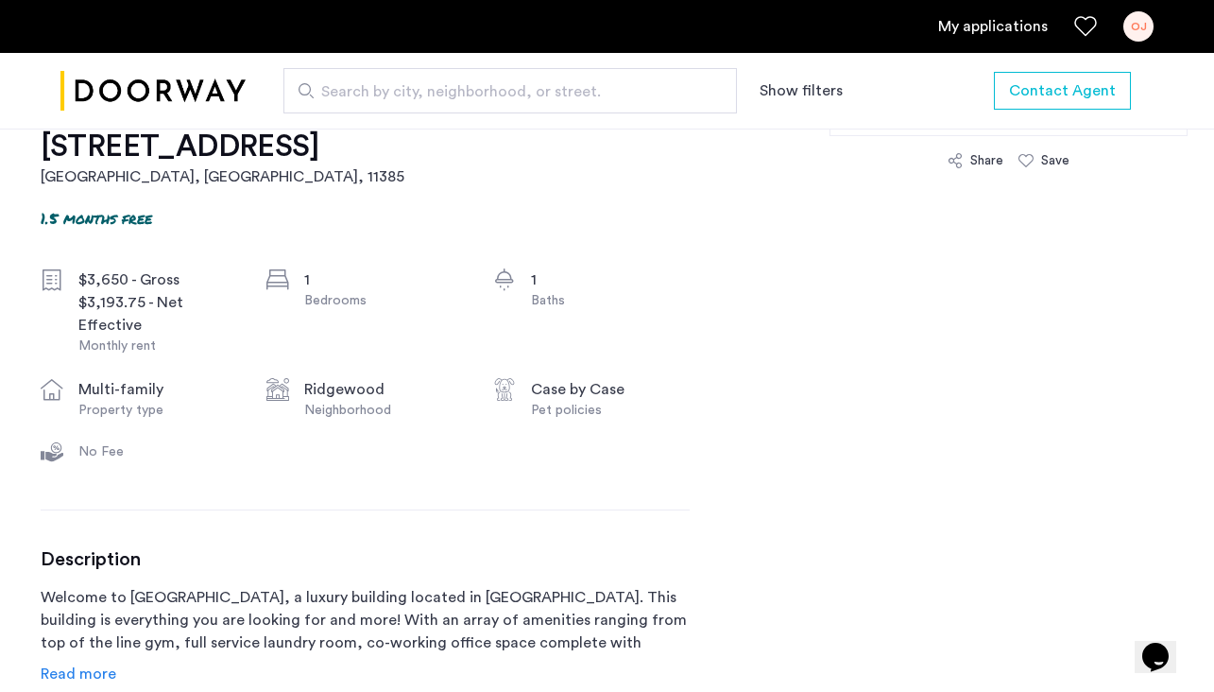
scroll to position [608, 0]
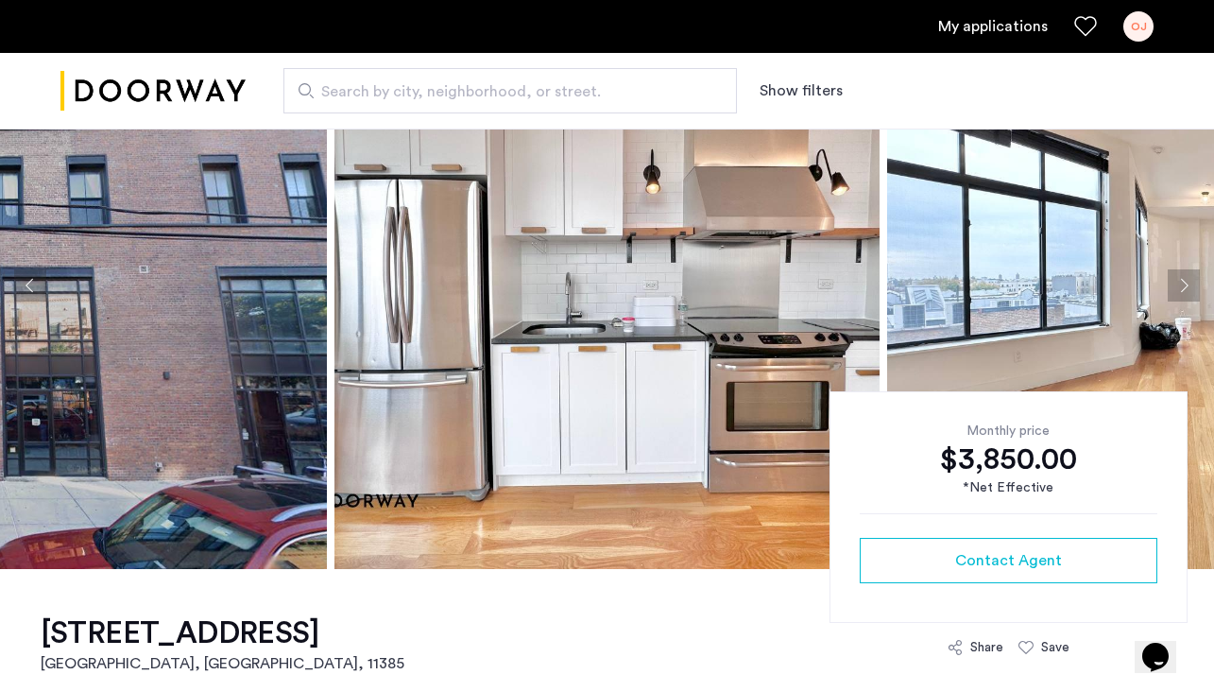
scroll to position [126, 0]
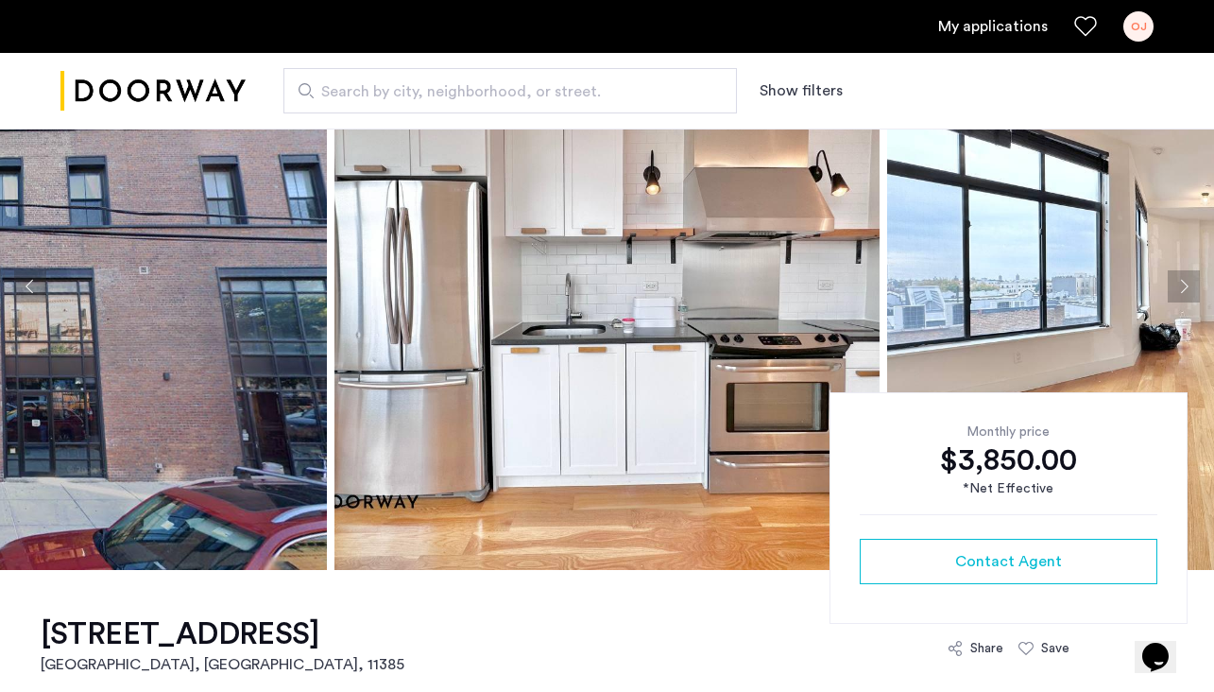
click at [1174, 283] on button "Next apartment" at bounding box center [1184, 286] width 32 height 32
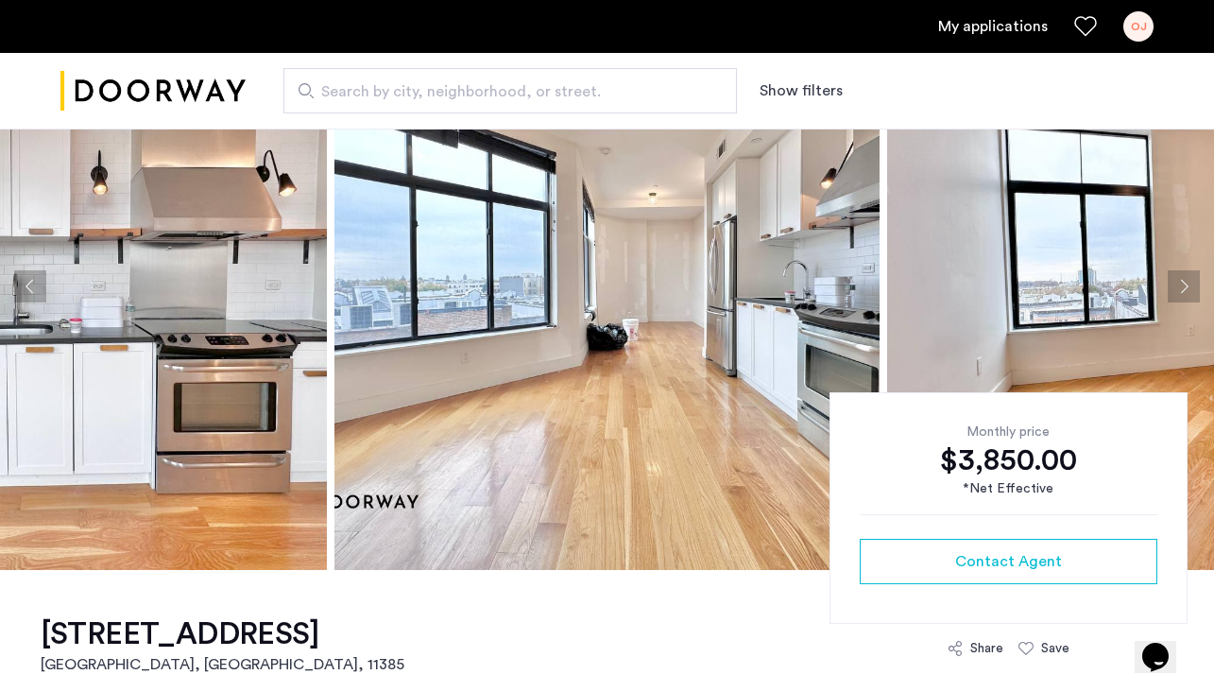
click at [1174, 283] on button "Next apartment" at bounding box center [1184, 286] width 32 height 32
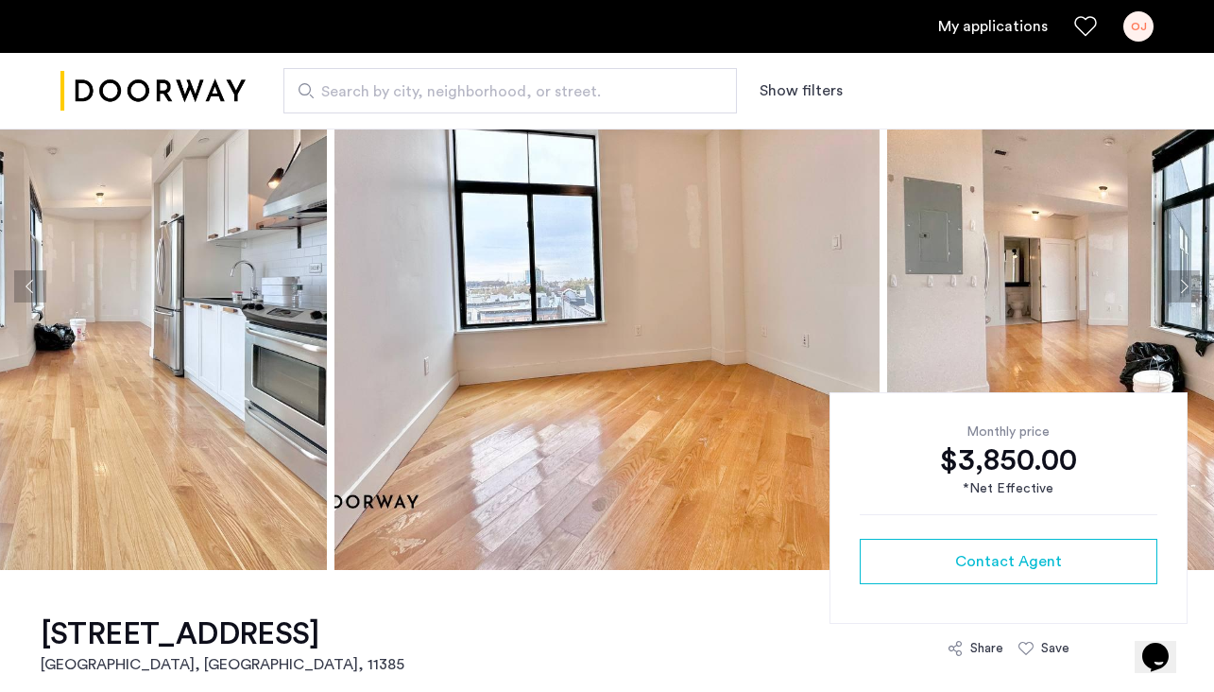
click at [1175, 285] on button "Next apartment" at bounding box center [1184, 286] width 32 height 32
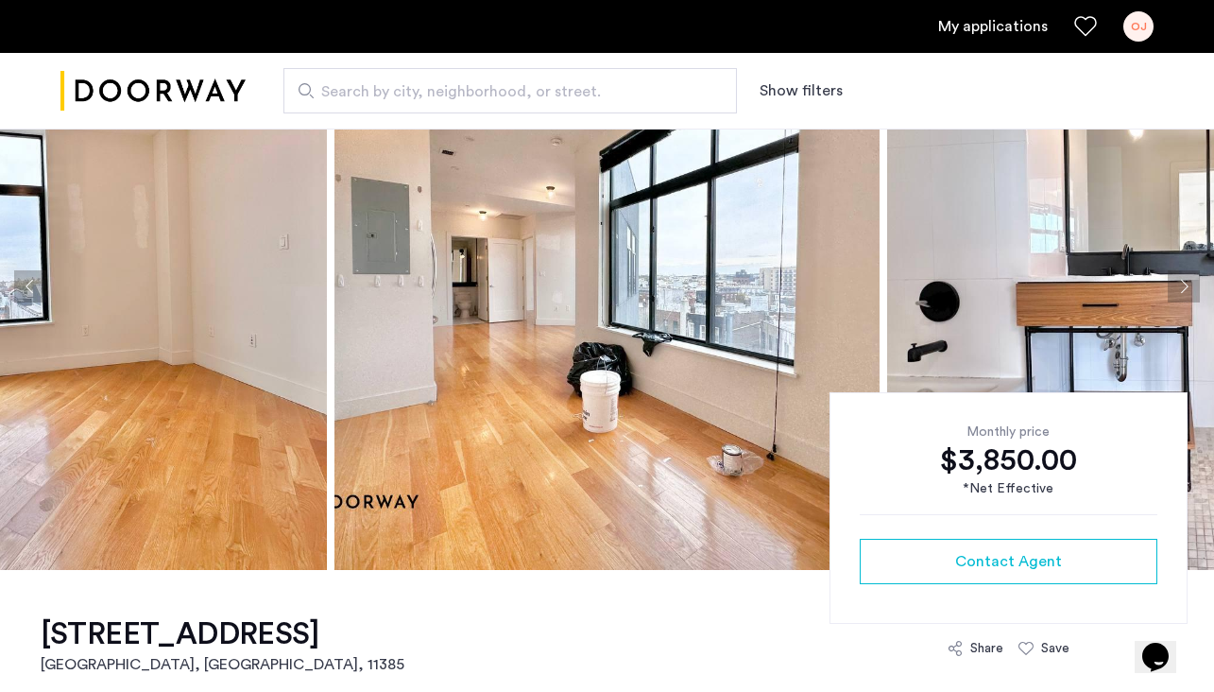
click at [1175, 285] on button "Next apartment" at bounding box center [1184, 286] width 32 height 32
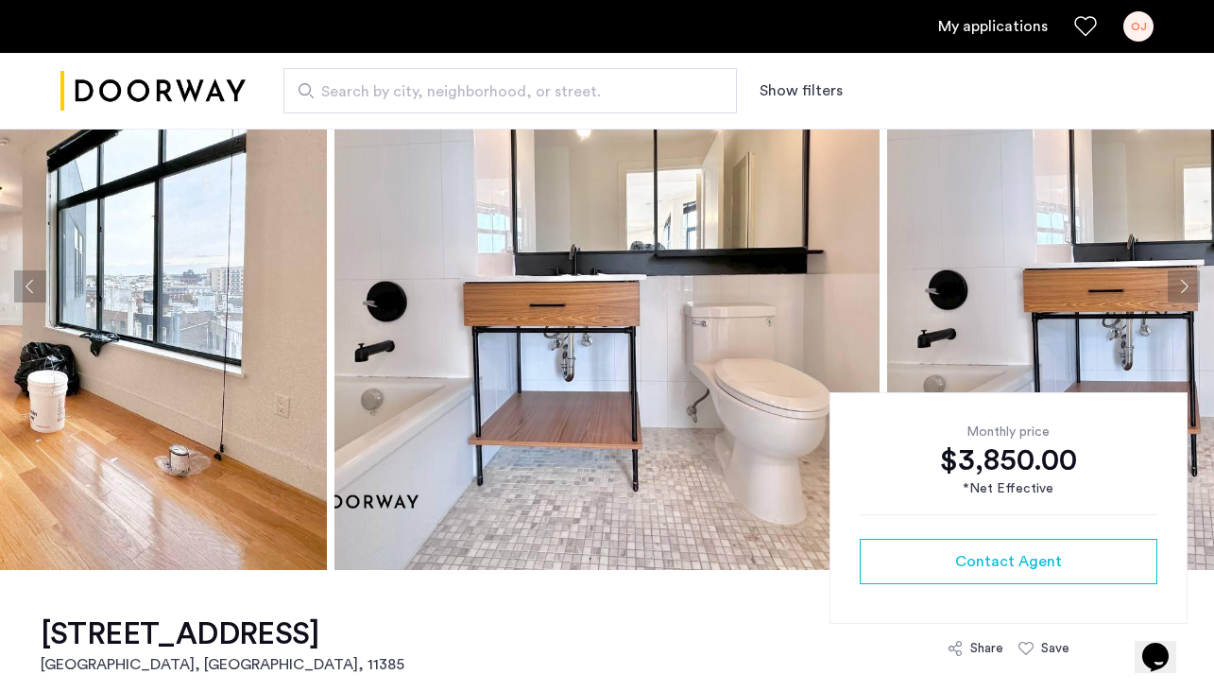
click at [1175, 286] on button "Next apartment" at bounding box center [1184, 286] width 32 height 32
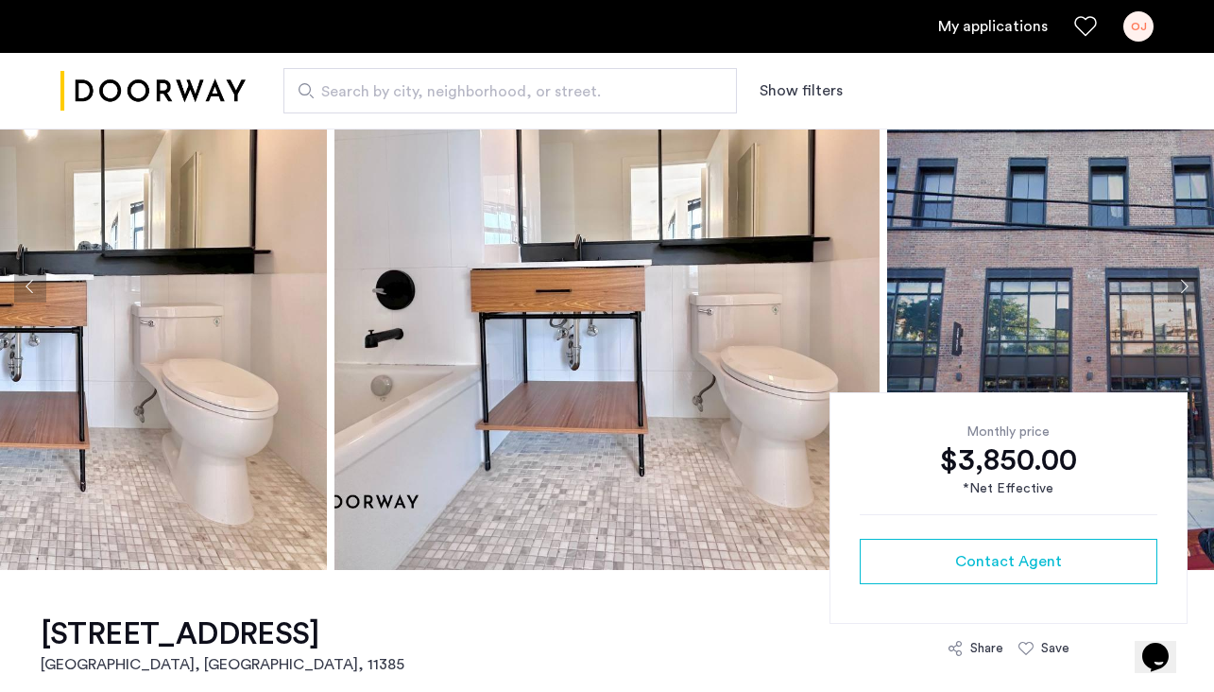
click at [1175, 287] on button "Next apartment" at bounding box center [1184, 286] width 32 height 32
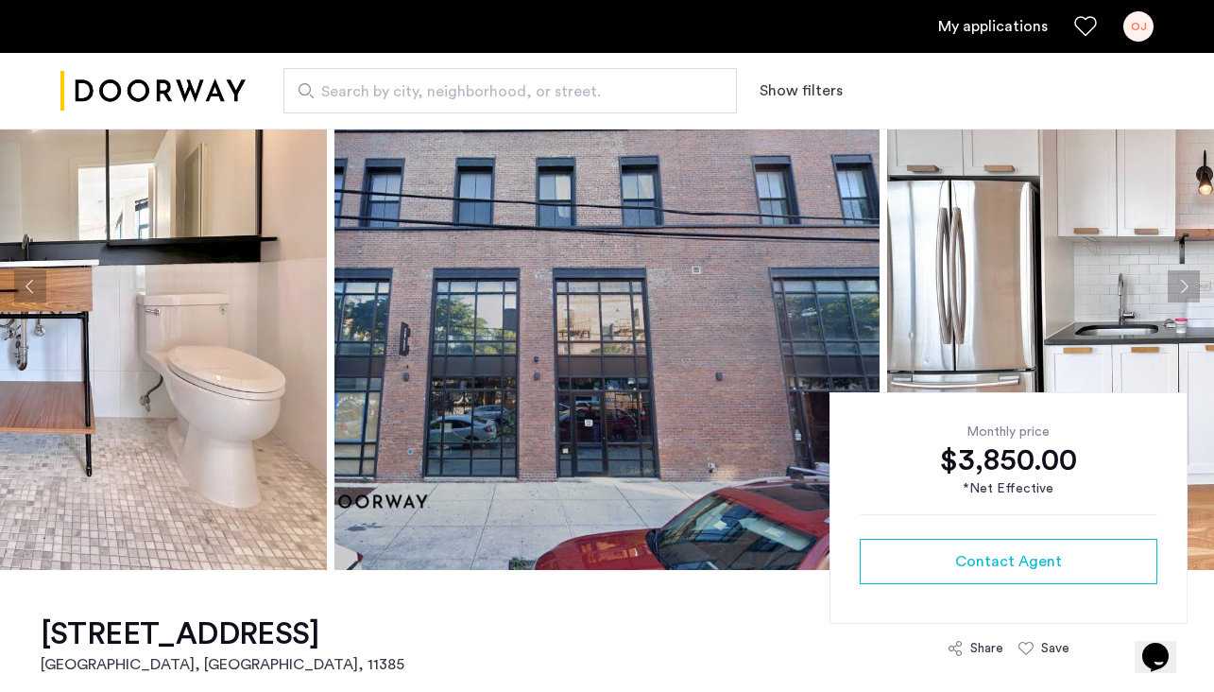
click at [1175, 289] on button "Next apartment" at bounding box center [1184, 286] width 32 height 32
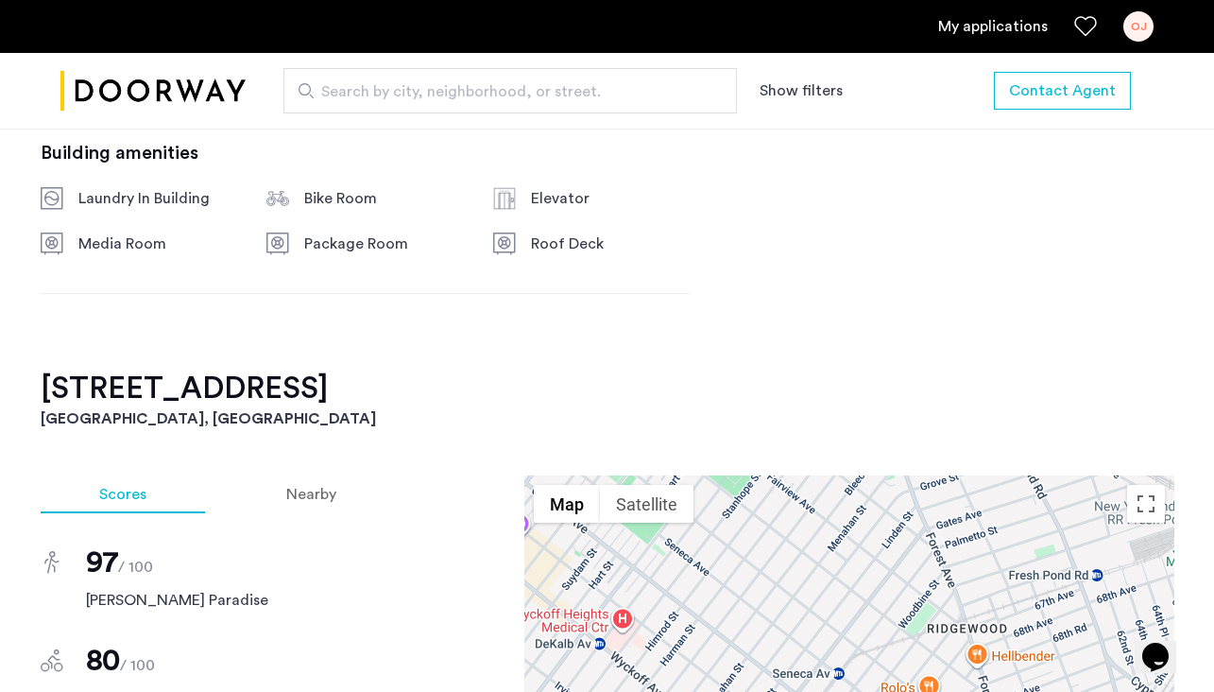
scroll to position [1795, 0]
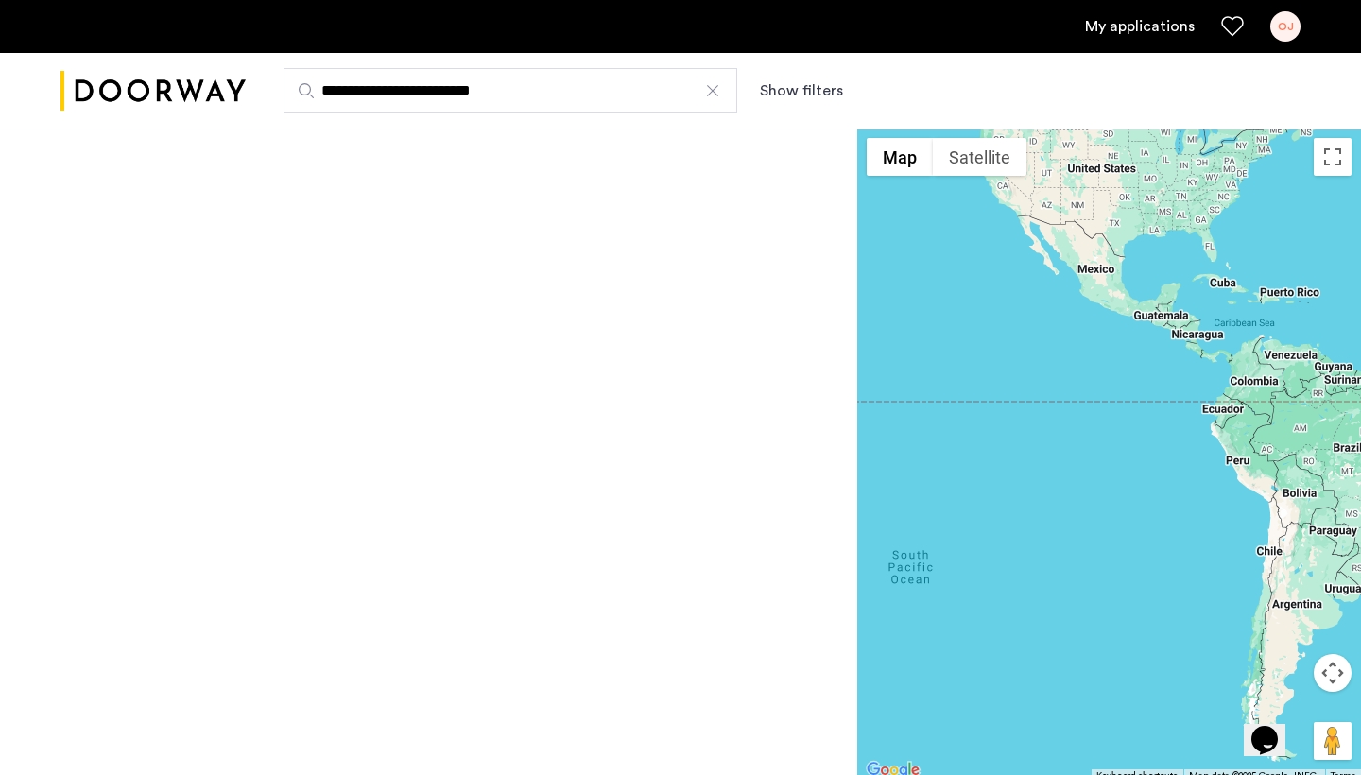
click at [713, 95] on div at bounding box center [712, 90] width 19 height 19
click at [713, 95] on input "**********" at bounding box center [511, 90] width 454 height 45
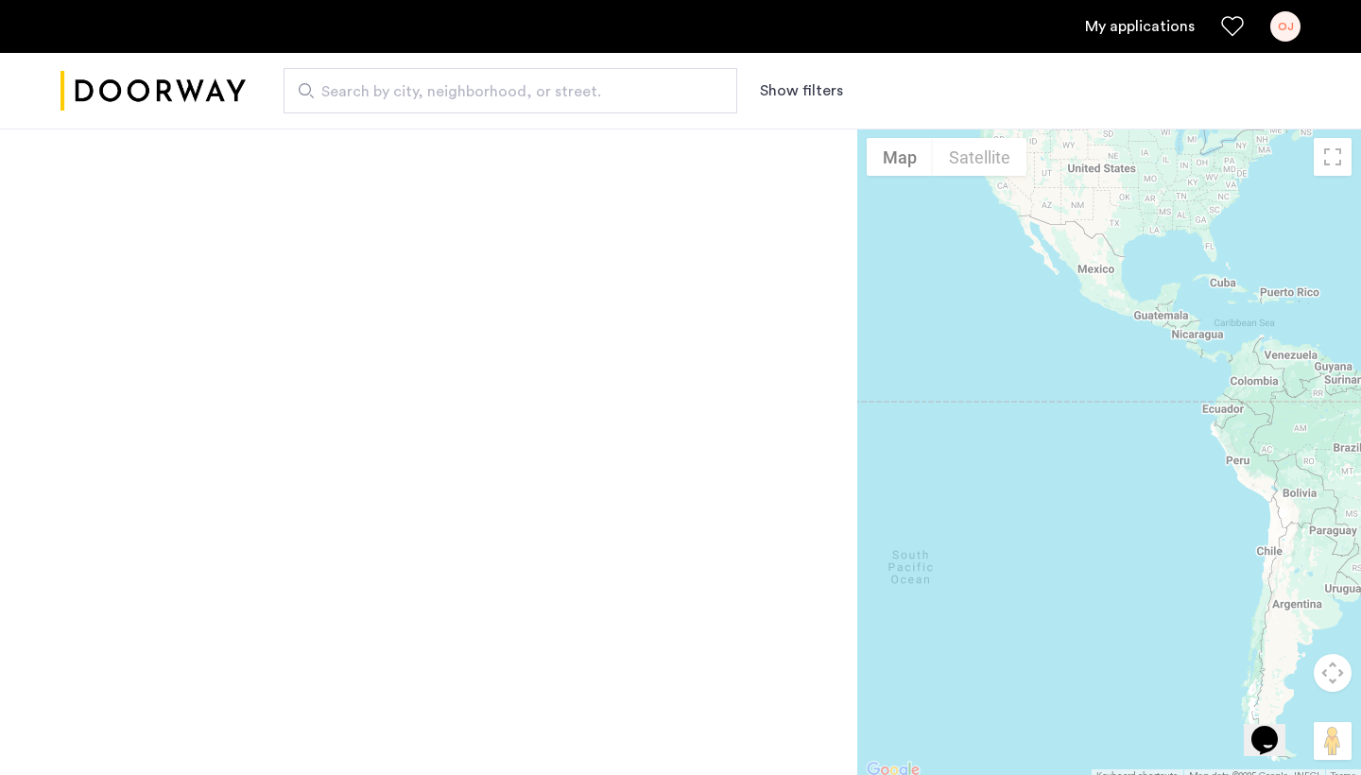
click at [463, 103] on input "Search by city, neighborhood, or street." at bounding box center [511, 90] width 454 height 45
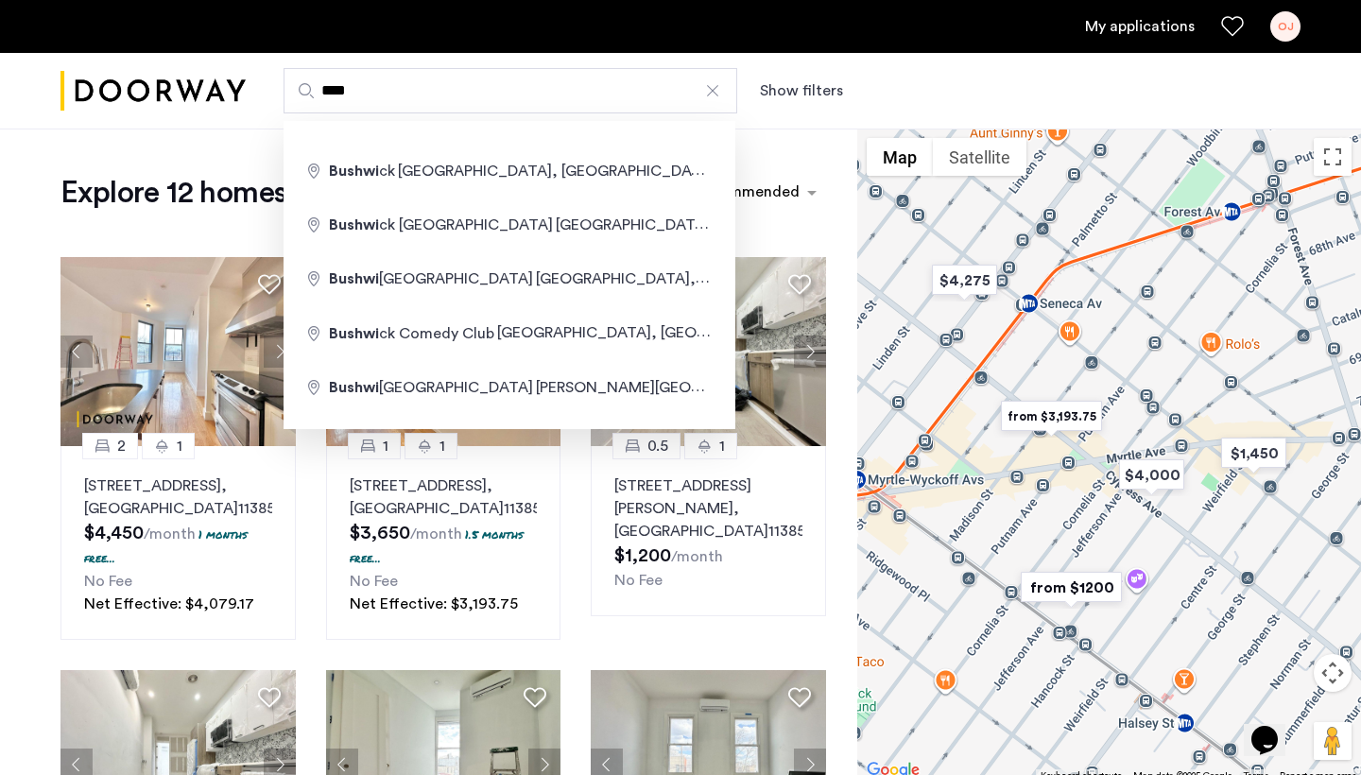
type input "**********"
drag, startPoint x: 463, startPoint y: 103, endPoint x: 419, endPoint y: 173, distance: 82.8
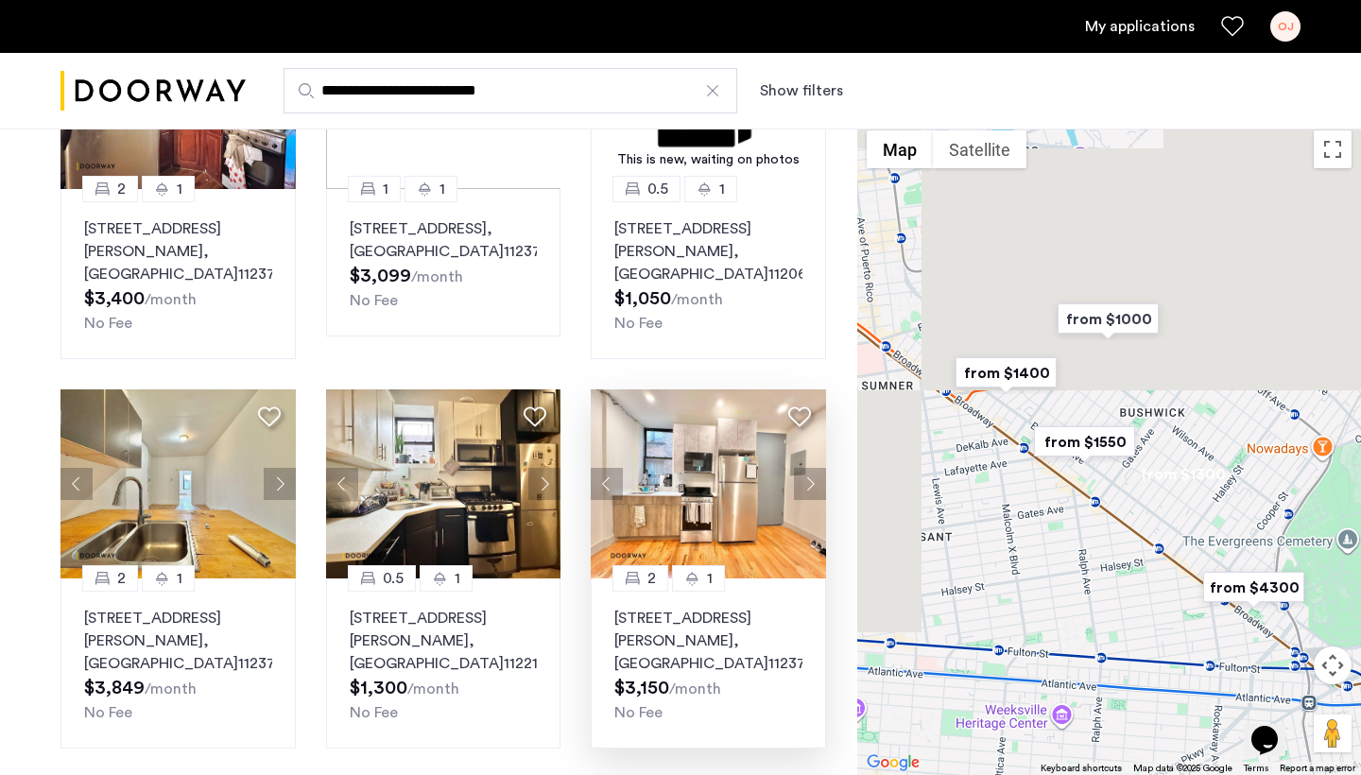
scroll to position [864, 0]
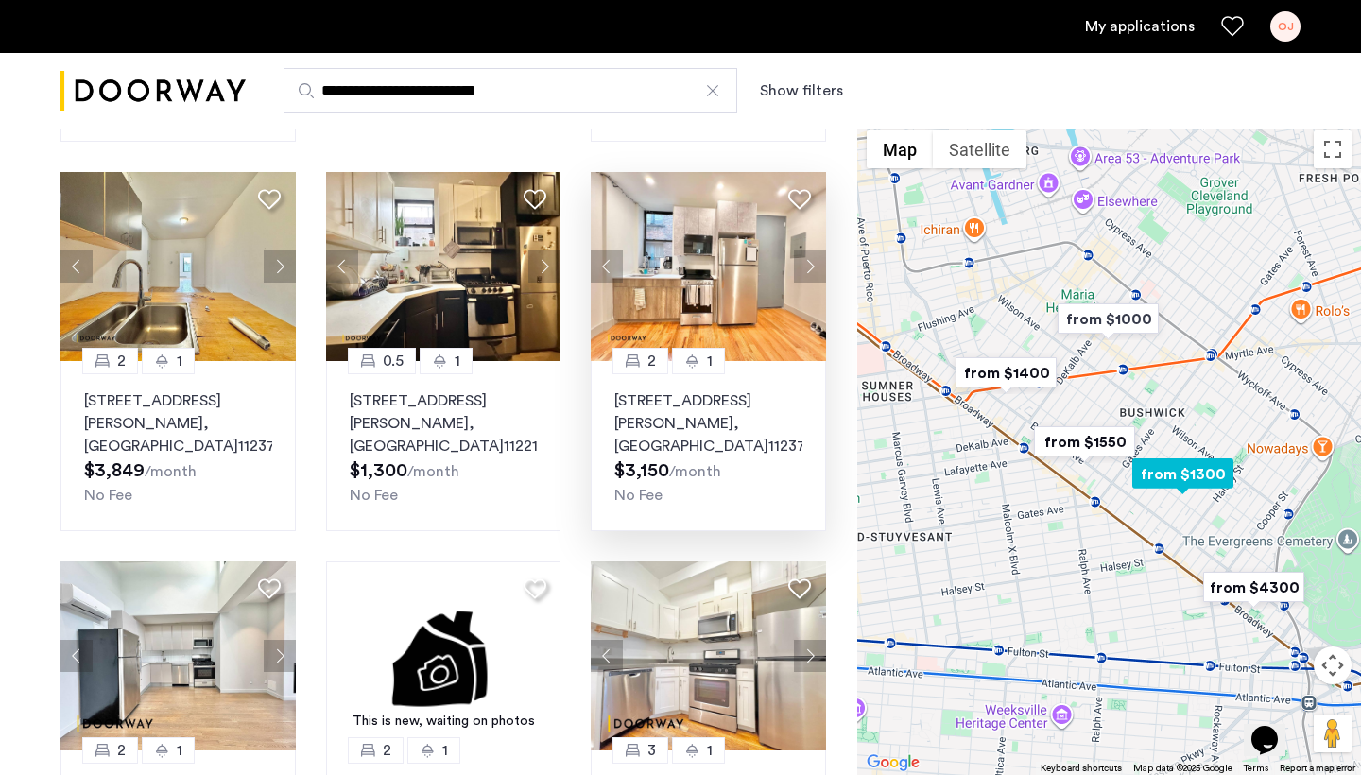
click at [815, 266] on button "Next apartment" at bounding box center [810, 266] width 32 height 32
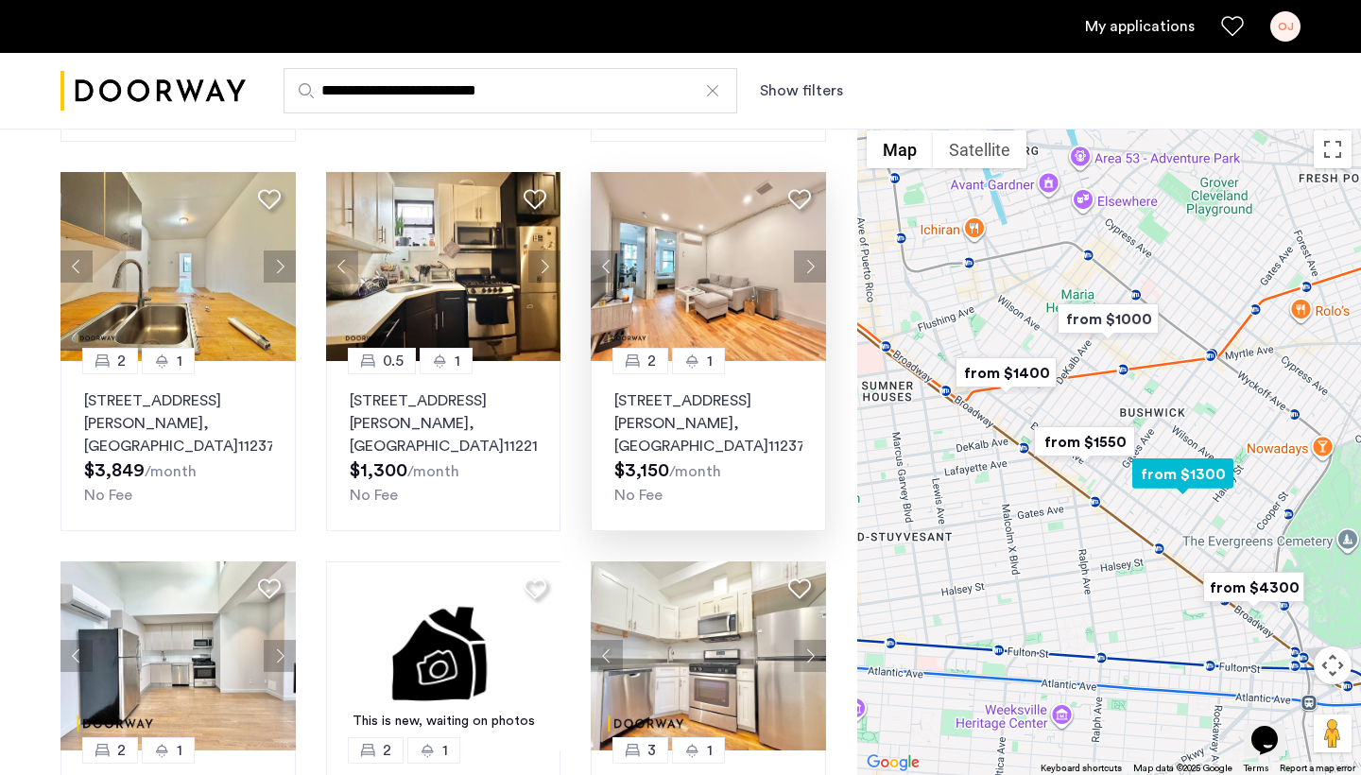
click at [815, 266] on button "Next apartment" at bounding box center [810, 266] width 32 height 32
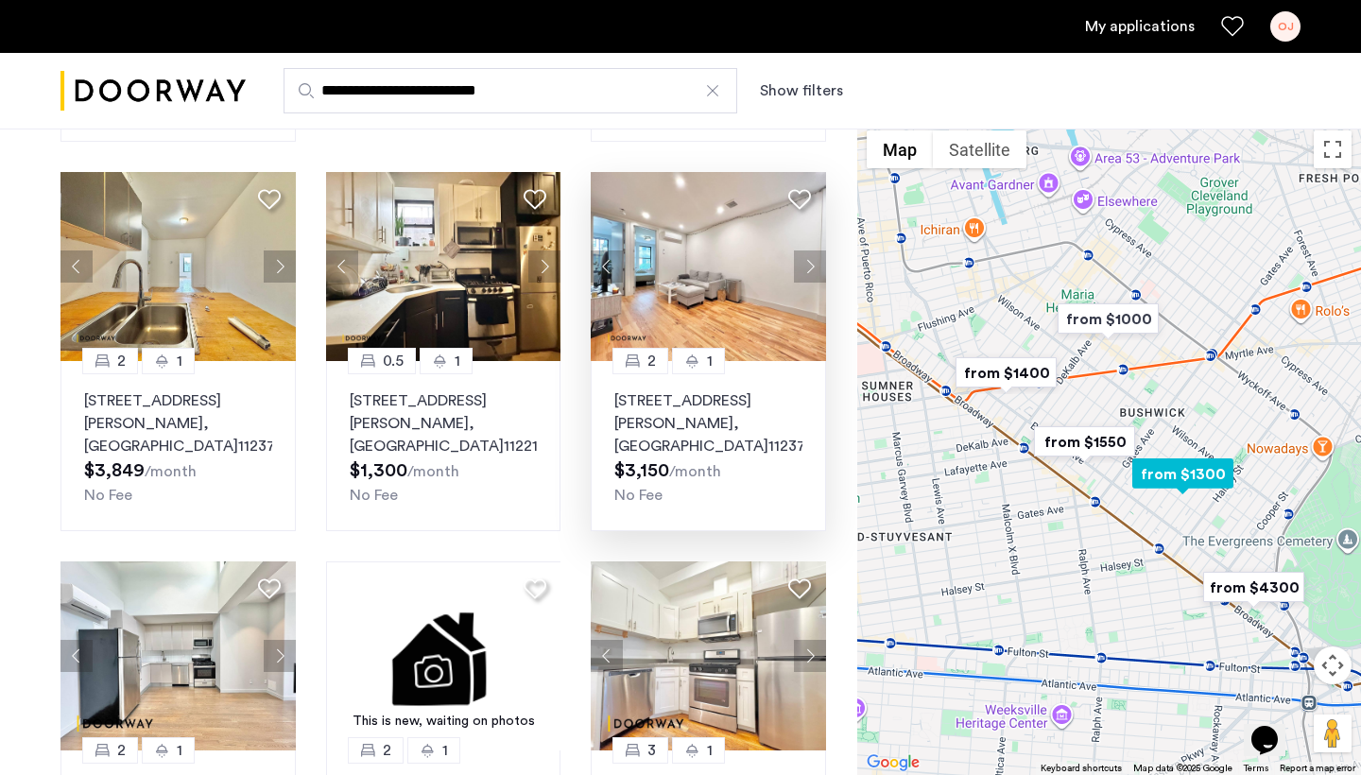
click at [815, 266] on button "Next apartment" at bounding box center [810, 266] width 32 height 32
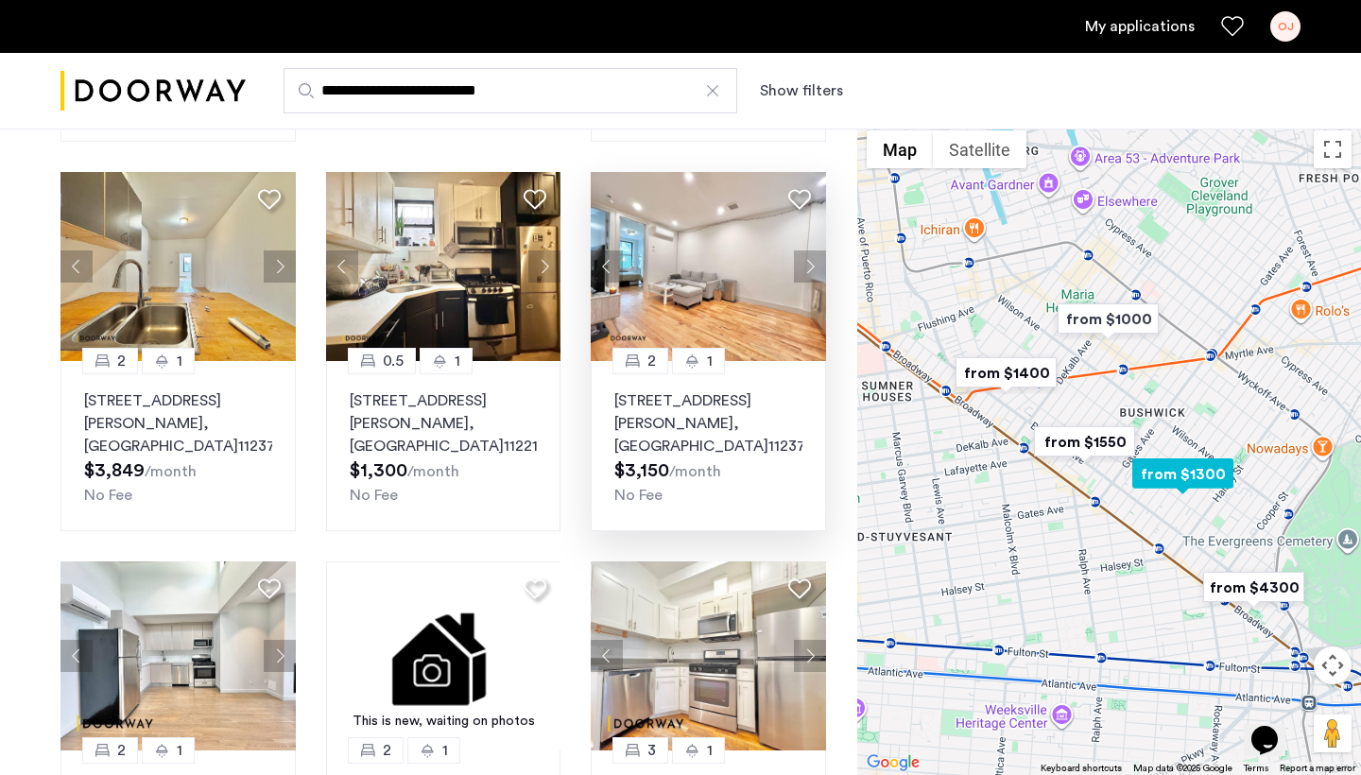
click at [815, 266] on button "Next apartment" at bounding box center [810, 266] width 32 height 32
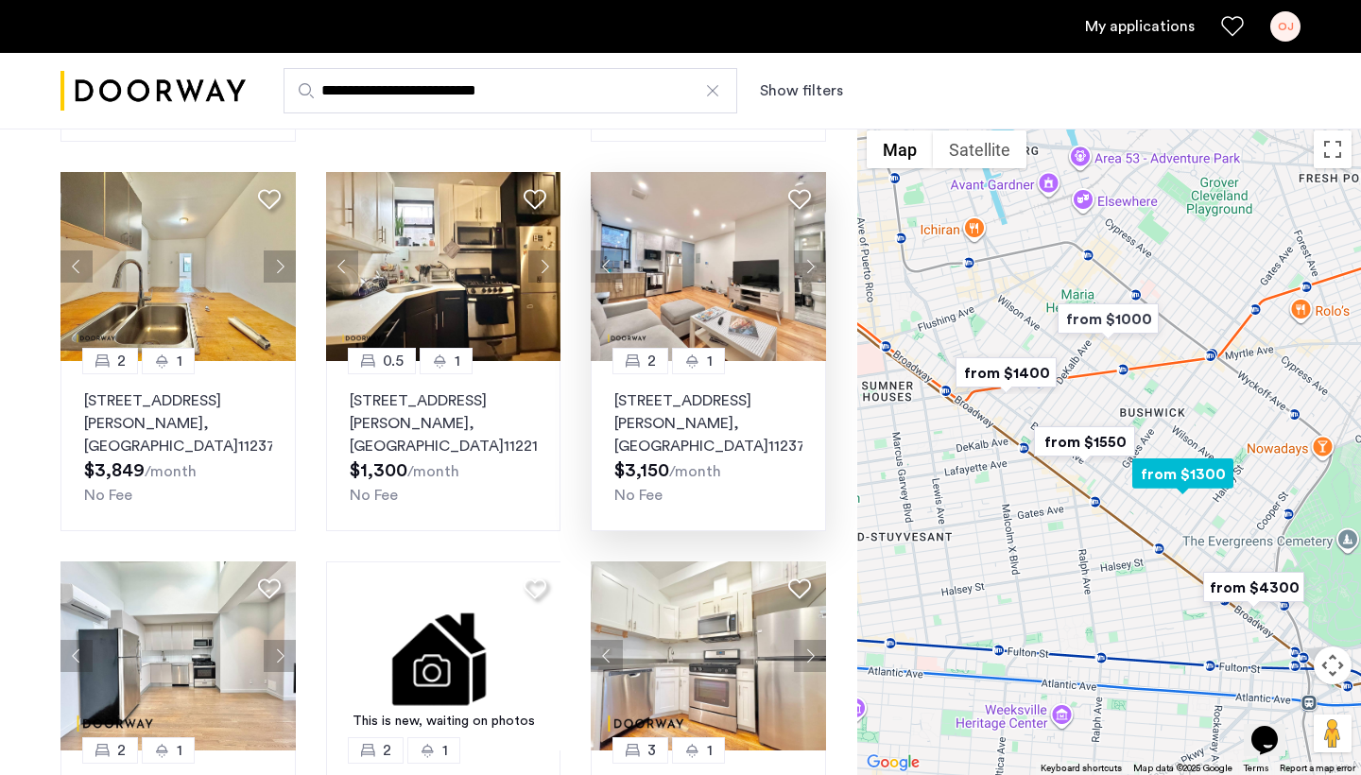
click at [815, 266] on button "Next apartment" at bounding box center [810, 266] width 32 height 32
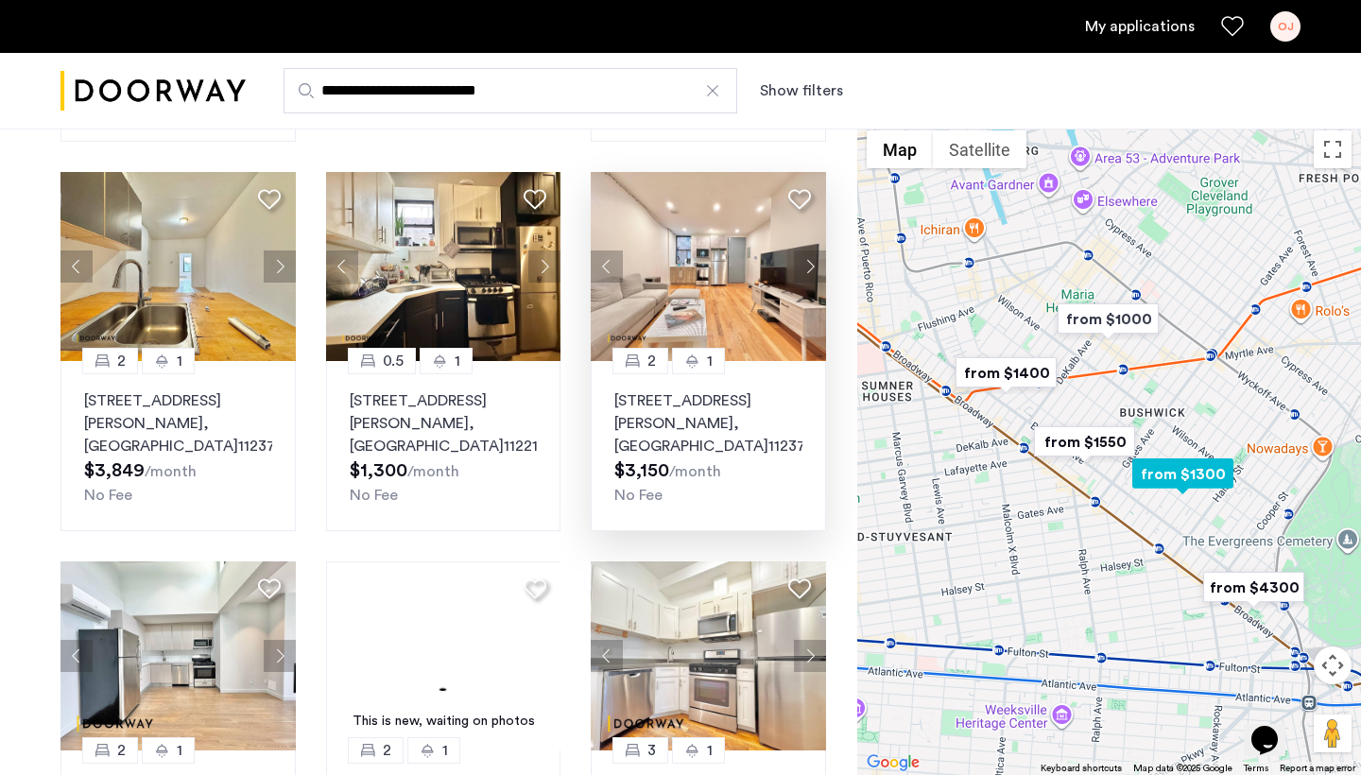
click at [815, 266] on button "Next apartment" at bounding box center [810, 266] width 32 height 32
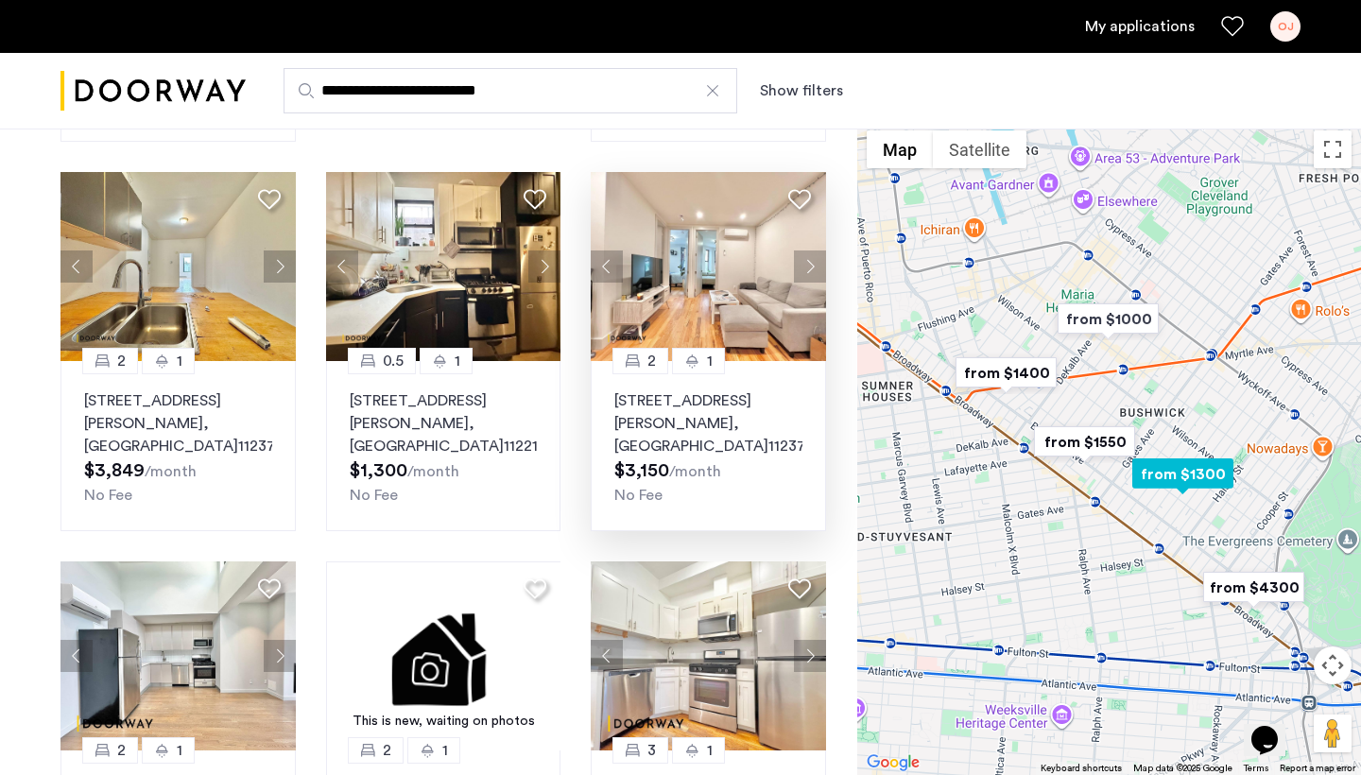
click at [815, 266] on button "Next apartment" at bounding box center [810, 266] width 32 height 32
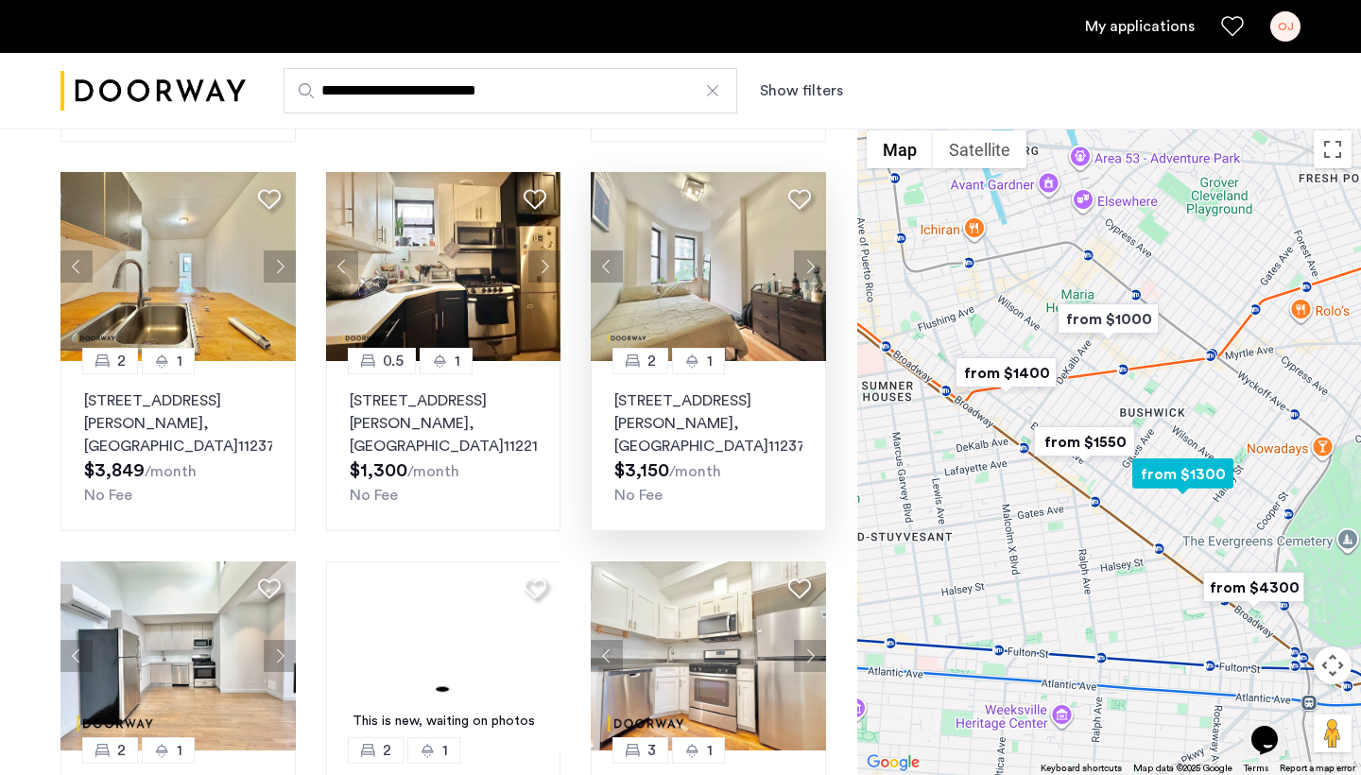
click at [815, 266] on button "Next apartment" at bounding box center [810, 266] width 32 height 32
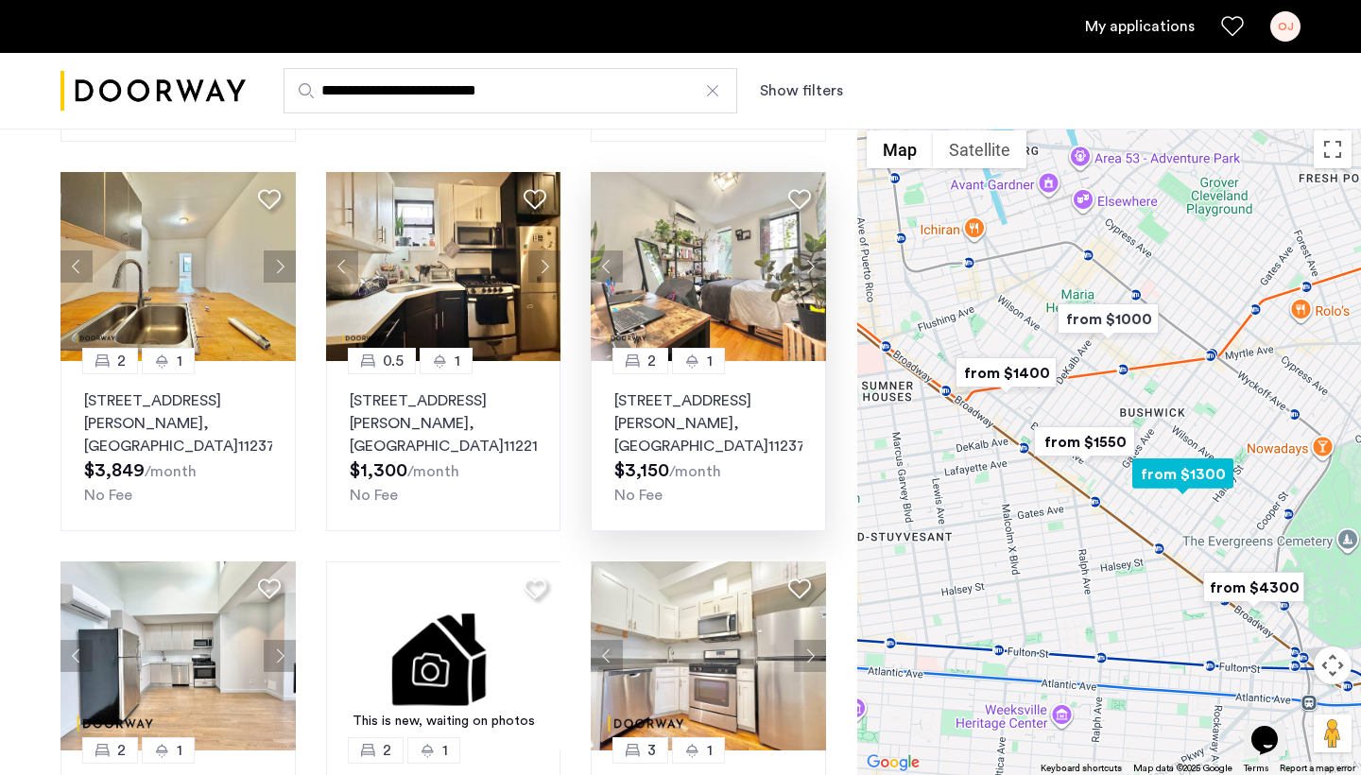
click at [815, 266] on button "Next apartment" at bounding box center [810, 266] width 32 height 32
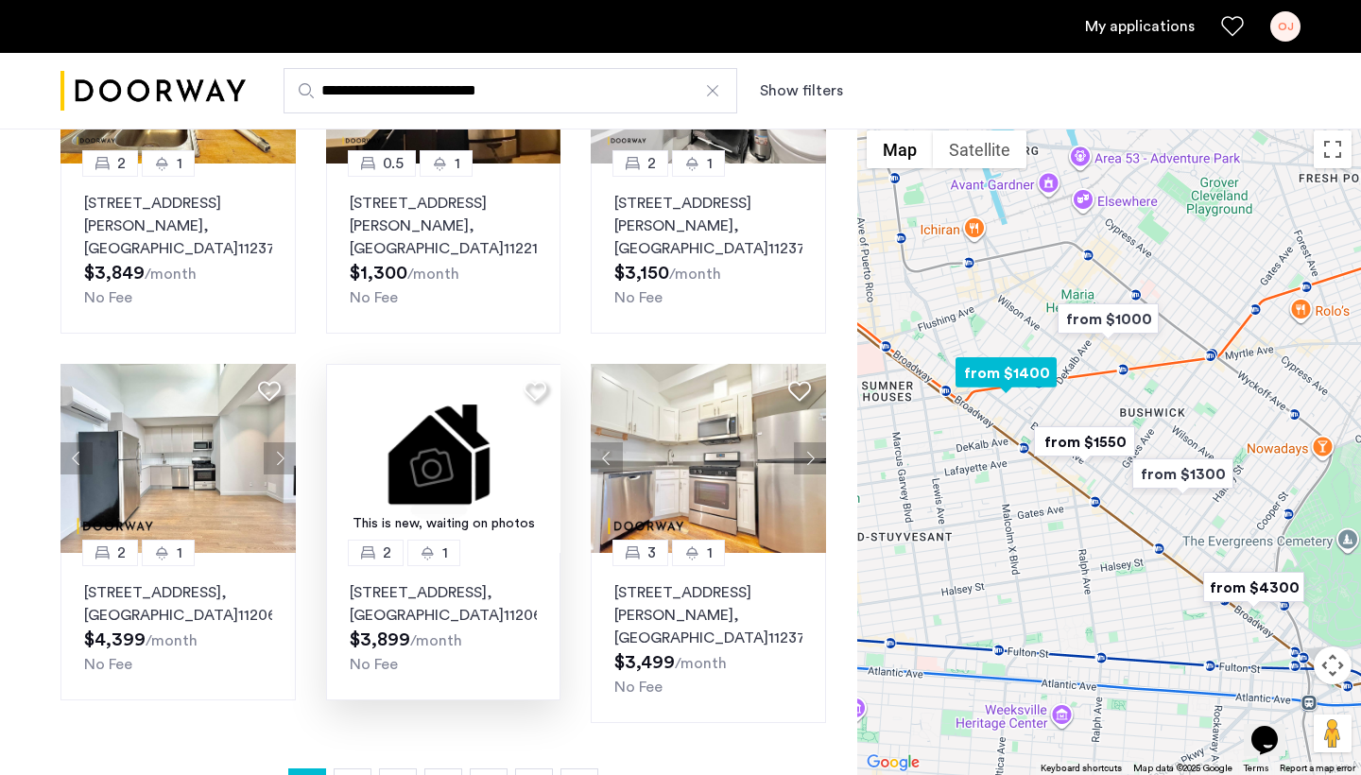
scroll to position [1043, 0]
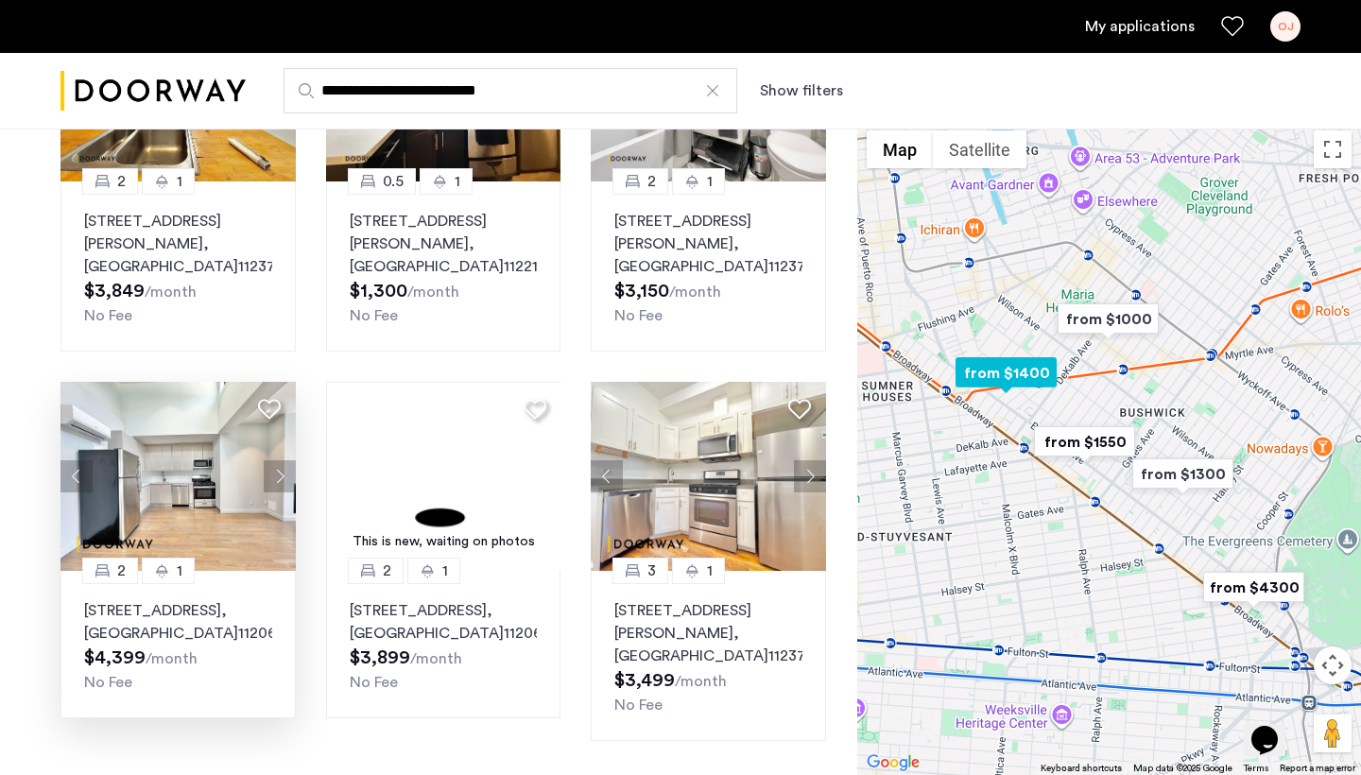
click at [275, 467] on button "Next apartment" at bounding box center [280, 476] width 32 height 32
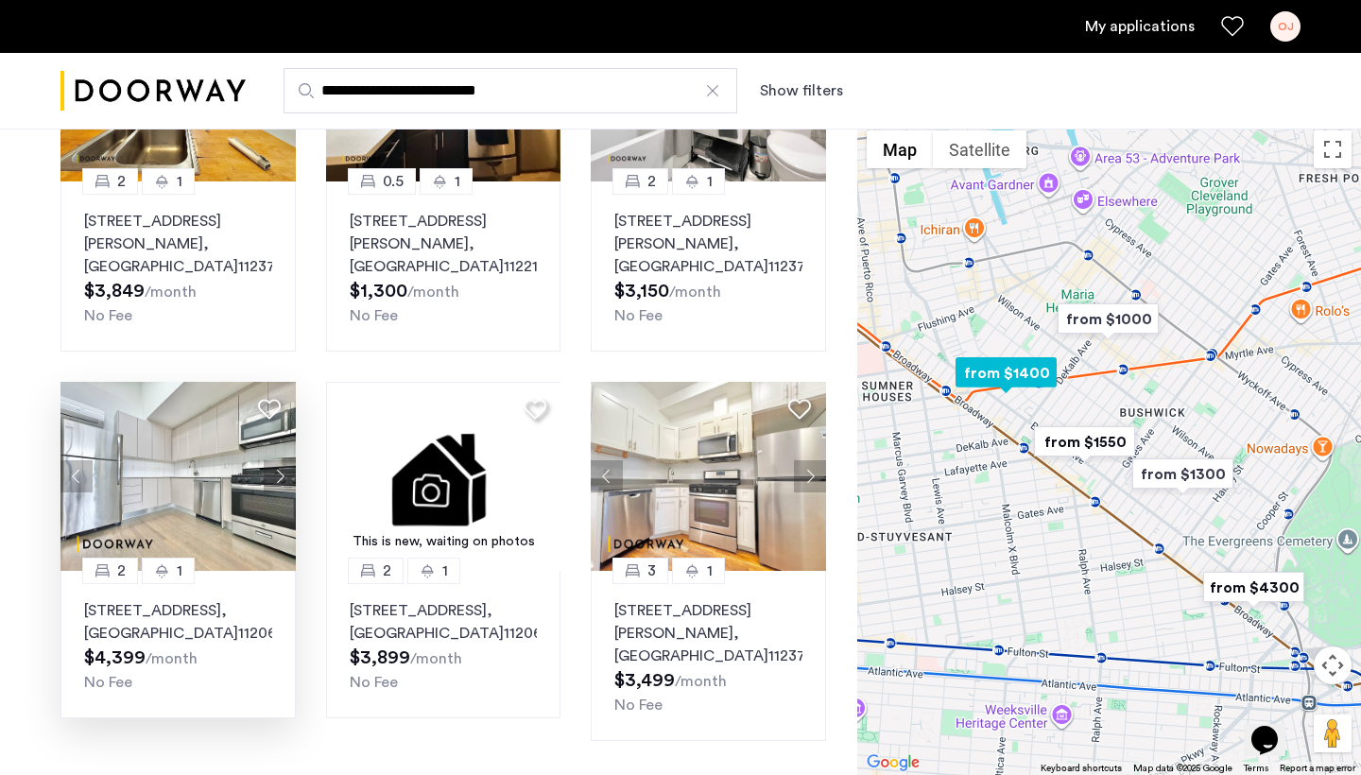
click at [285, 479] on button "Next apartment" at bounding box center [280, 476] width 32 height 32
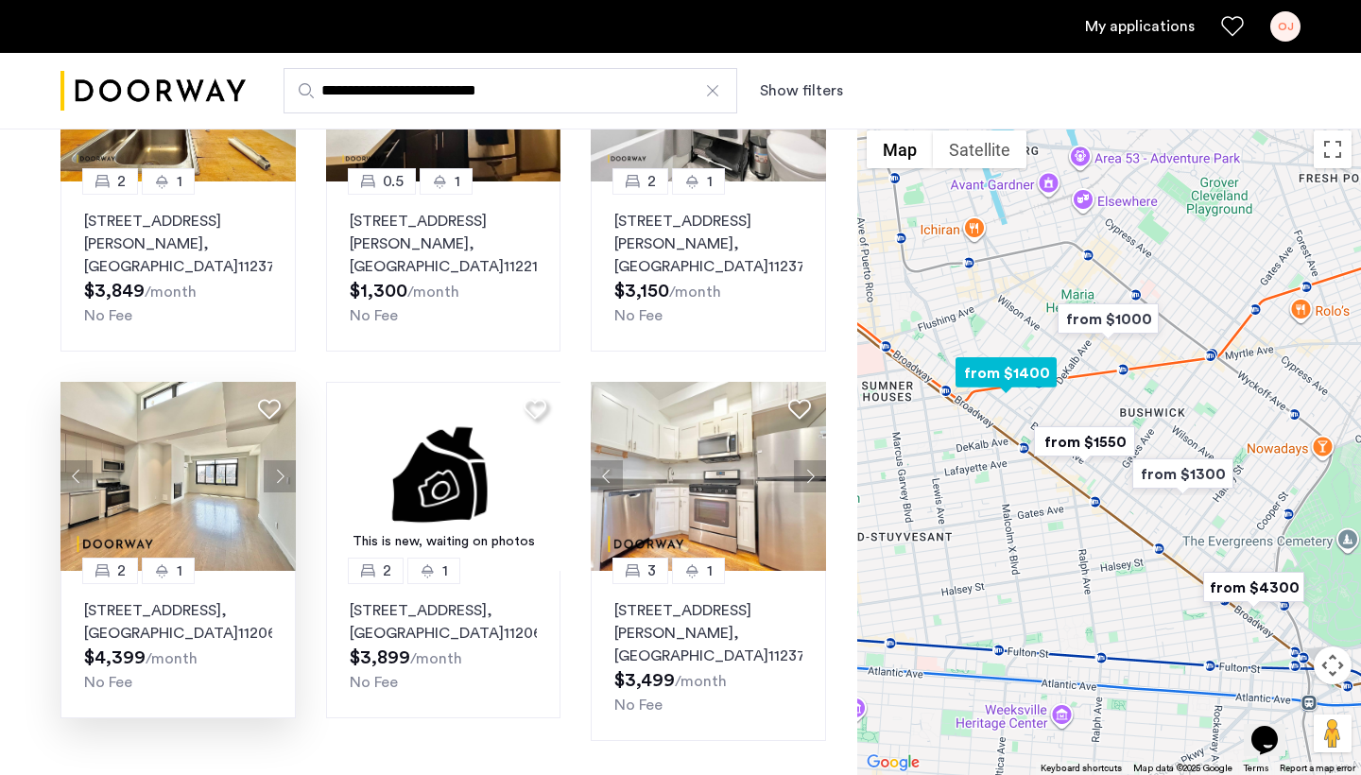
click at [285, 479] on button "Next apartment" at bounding box center [280, 476] width 32 height 32
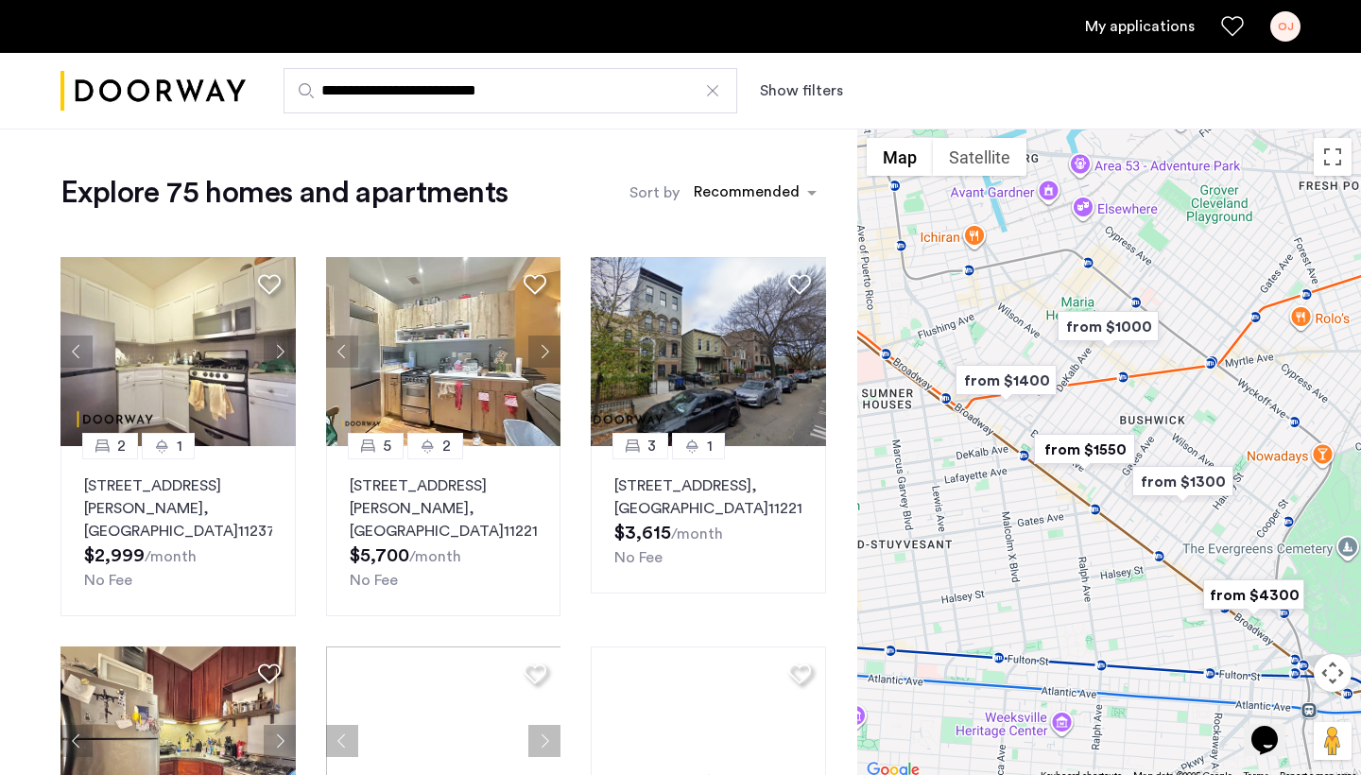
scroll to position [0, 0]
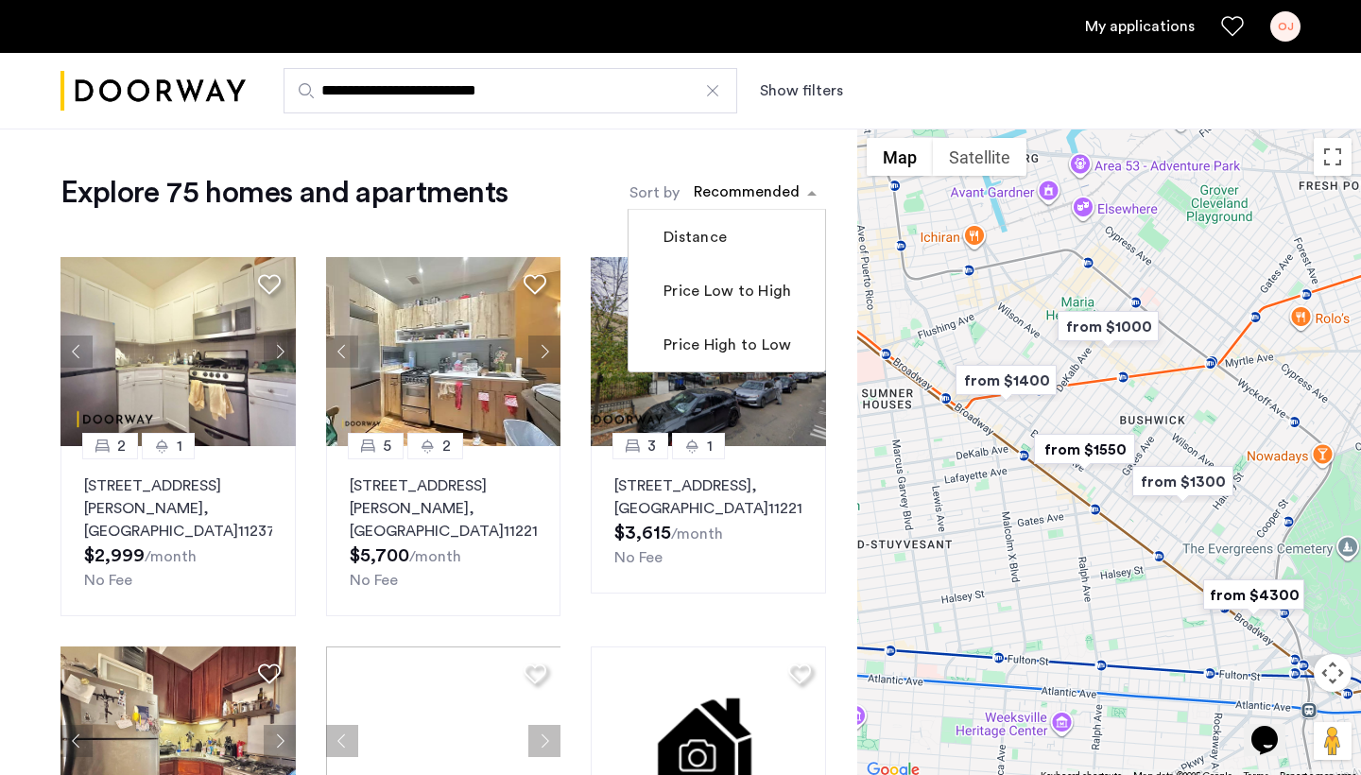
click at [799, 196] on div "sort-apartment" at bounding box center [747, 195] width 112 height 26
click at [645, 198] on label "Sort by" at bounding box center [654, 192] width 50 height 23
click at [694, 198] on input "Sort by" at bounding box center [694, 195] width 0 height 13
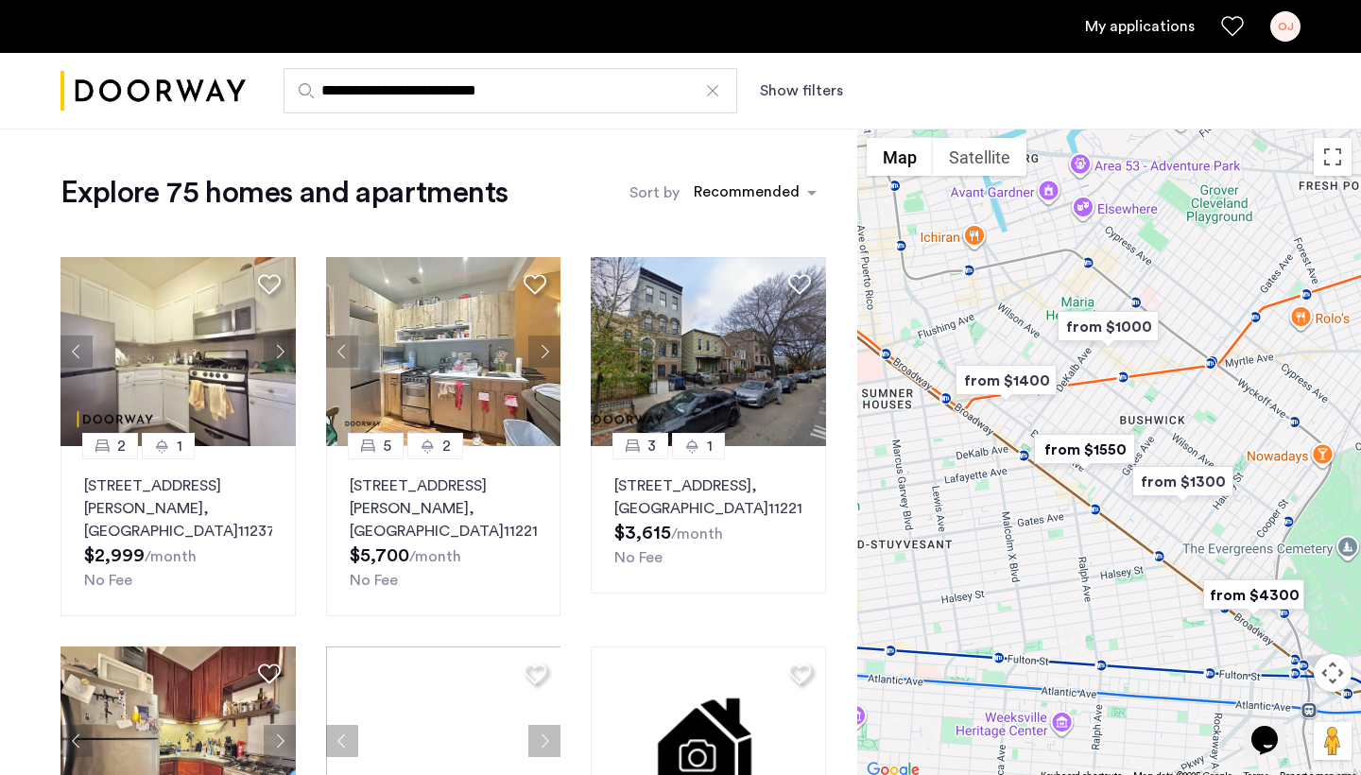
click at [810, 91] on button "Show filters" at bounding box center [801, 90] width 83 height 23
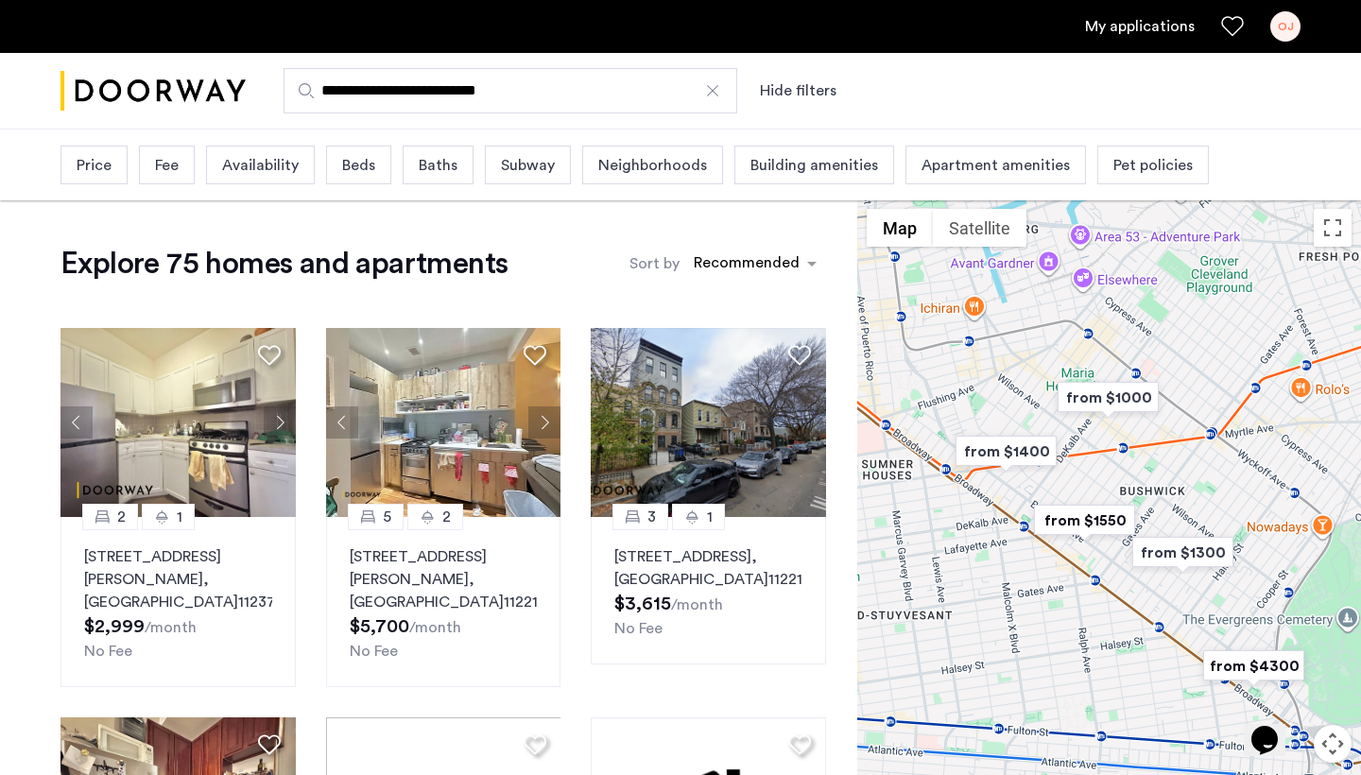
click at [429, 164] on span "Baths" at bounding box center [438, 165] width 39 height 23
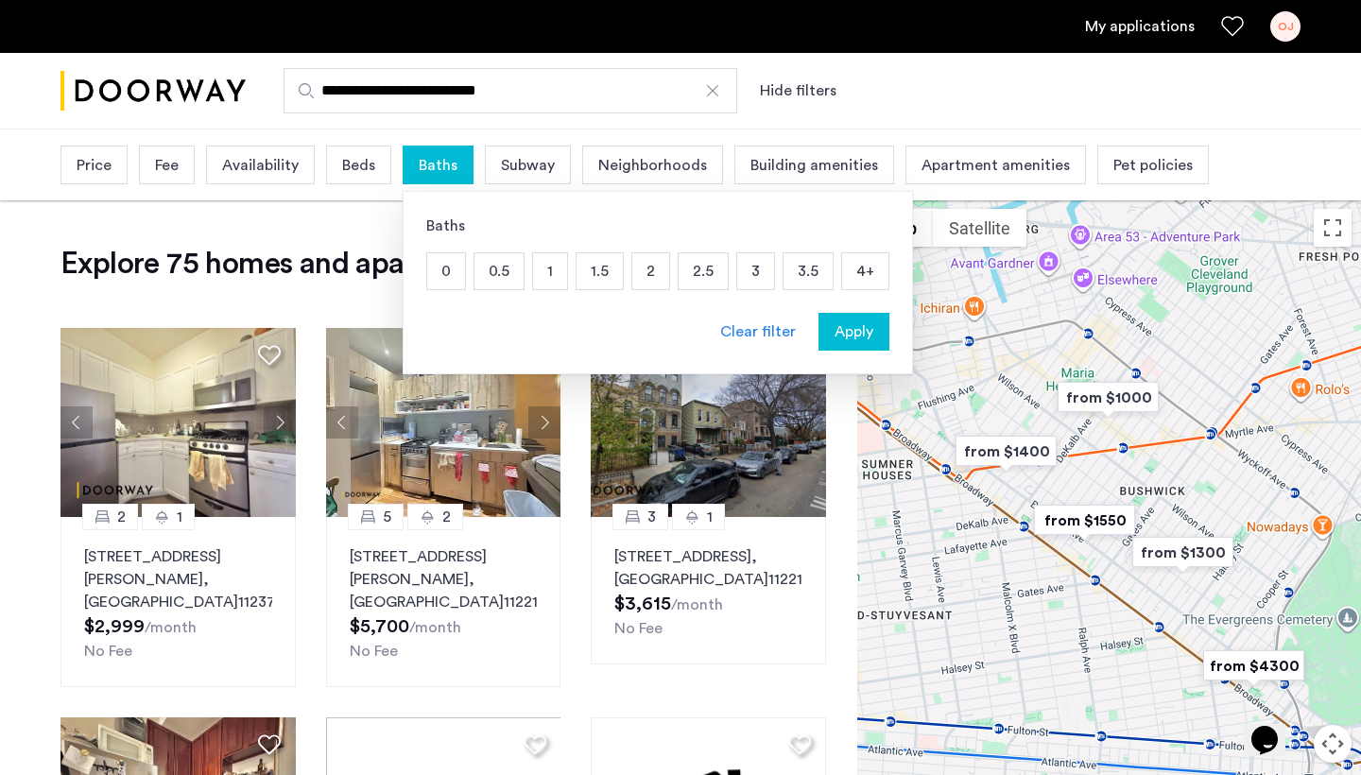
click at [782, 332] on div "Clear filter" at bounding box center [758, 331] width 76 height 23
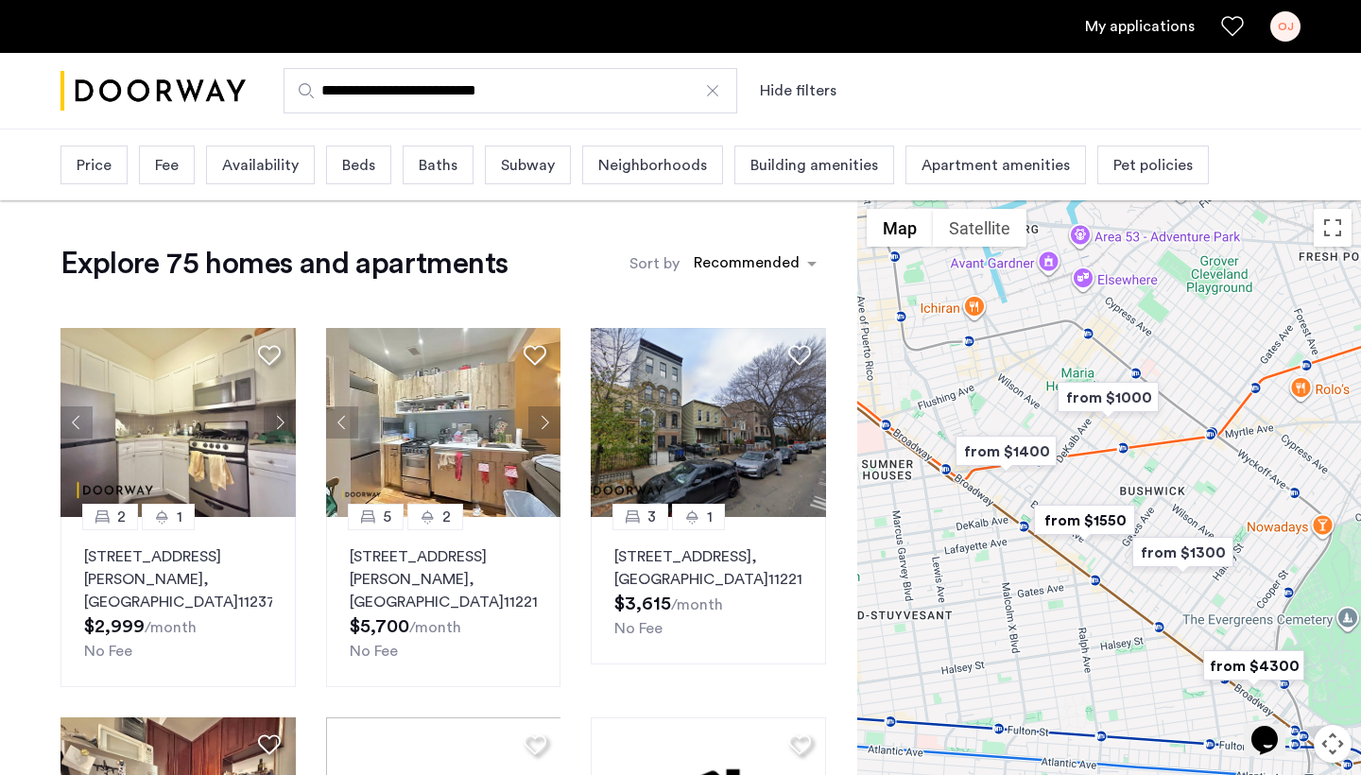
click at [261, 161] on span "Availability" at bounding box center [260, 165] width 77 height 23
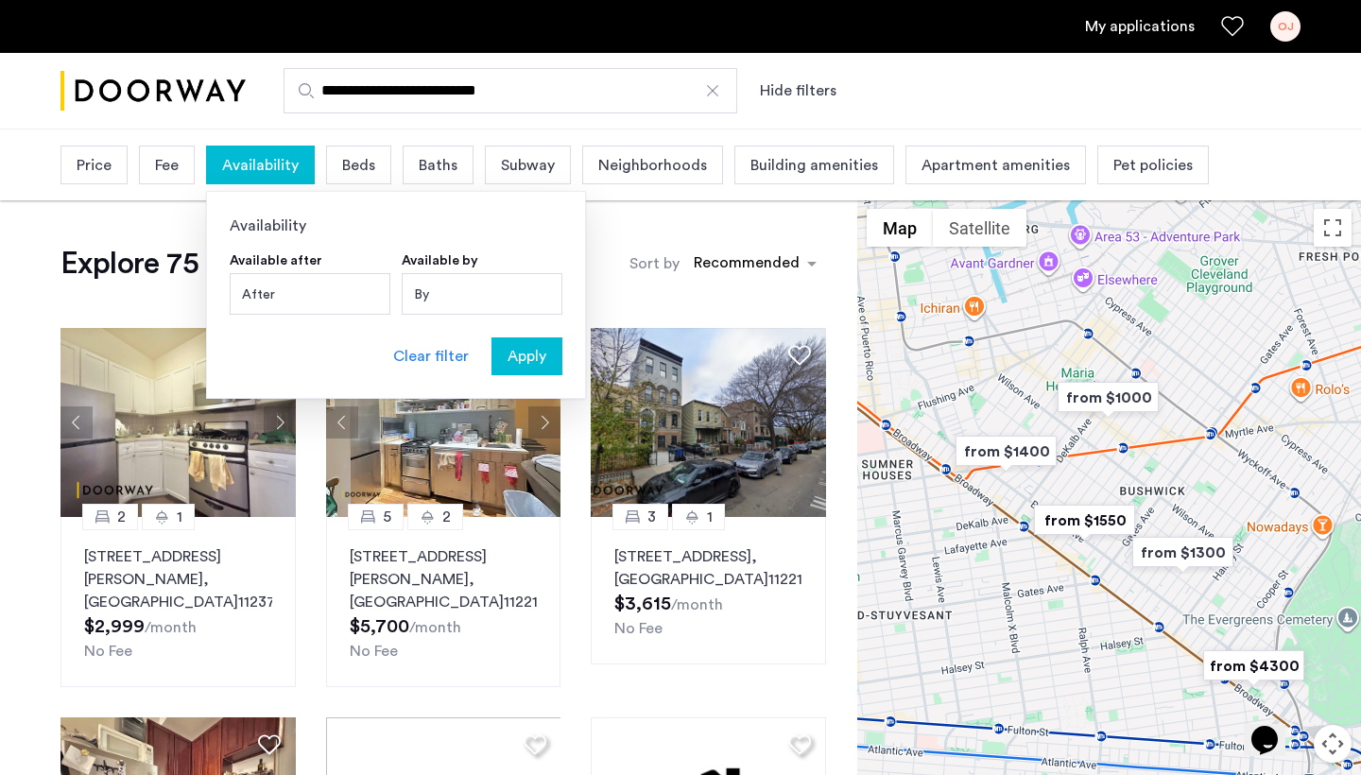
click at [261, 161] on span "Availability" at bounding box center [260, 165] width 77 height 23
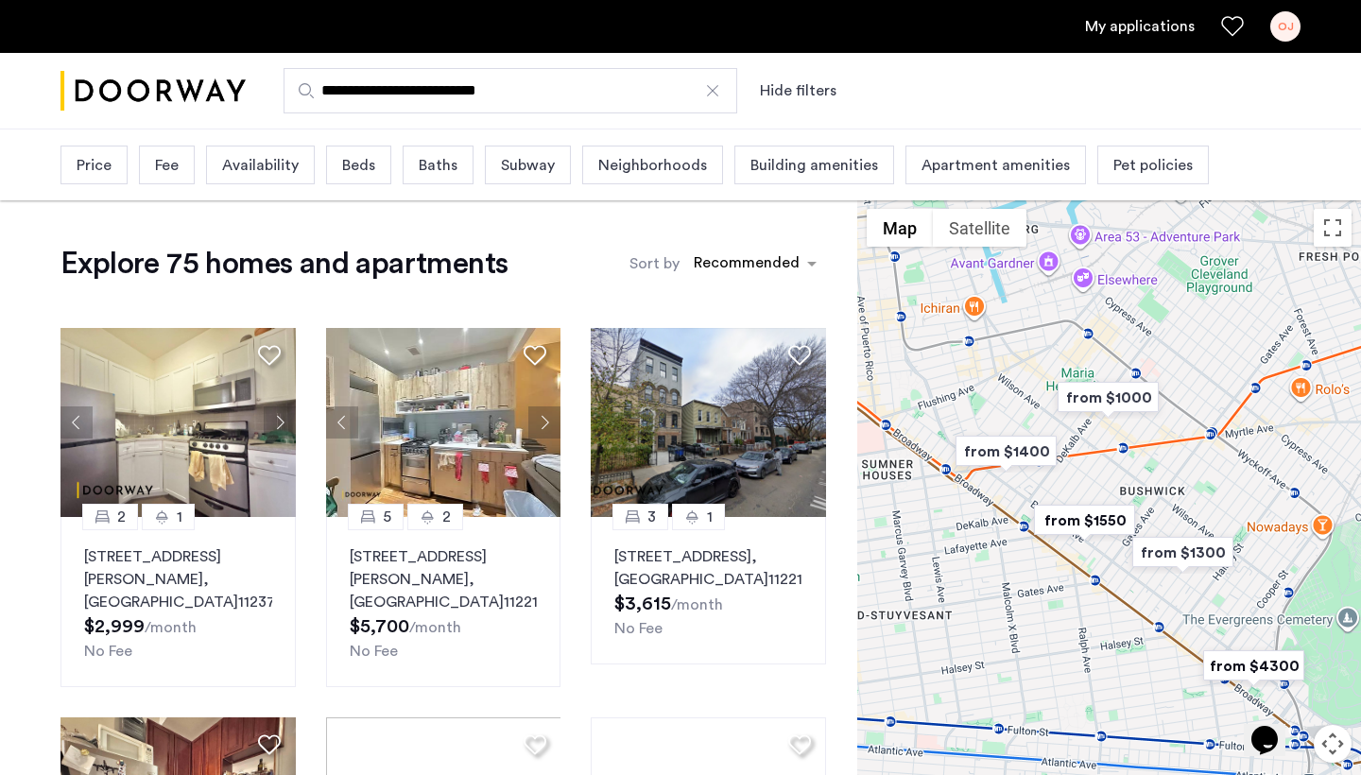
click at [671, 179] on div "Neighborhoods" at bounding box center [652, 165] width 141 height 39
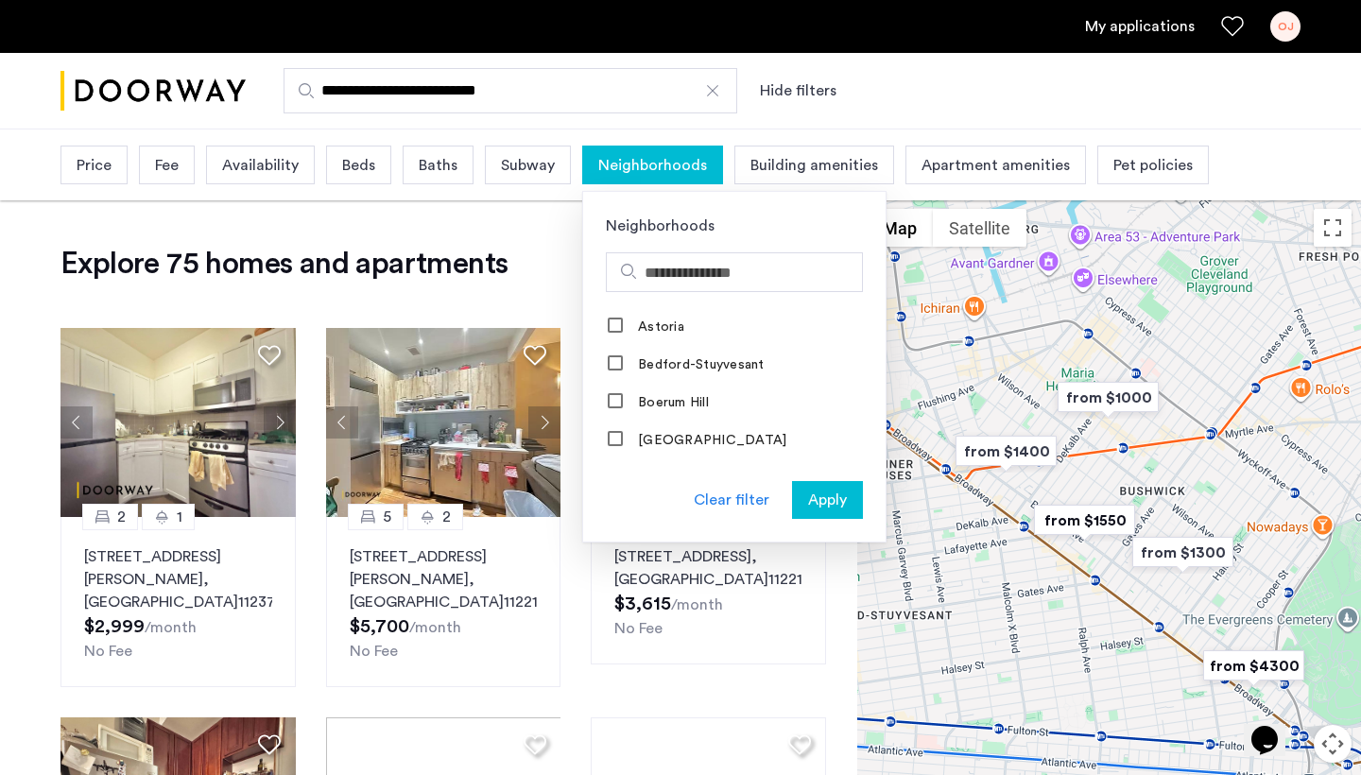
click at [671, 179] on div "Neighborhoods" at bounding box center [652, 165] width 141 height 39
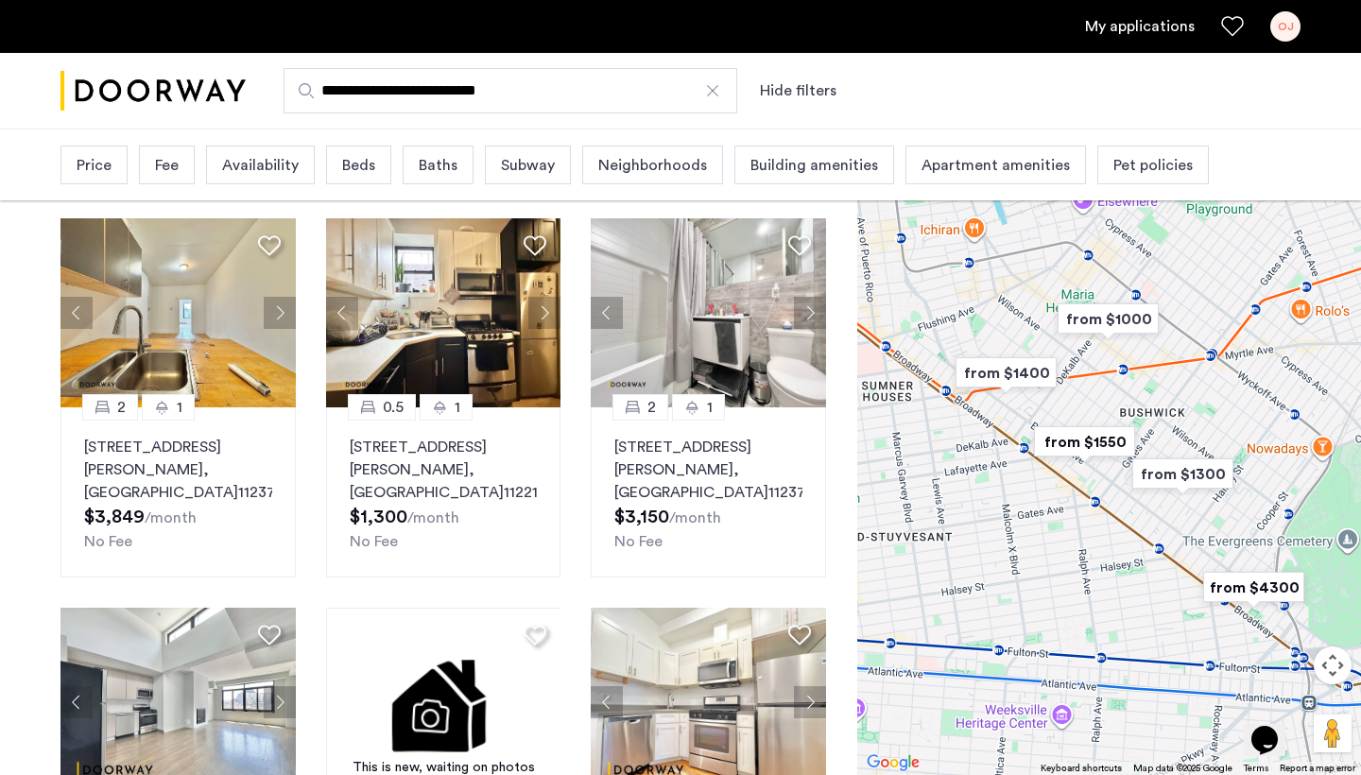
scroll to position [1250, 0]
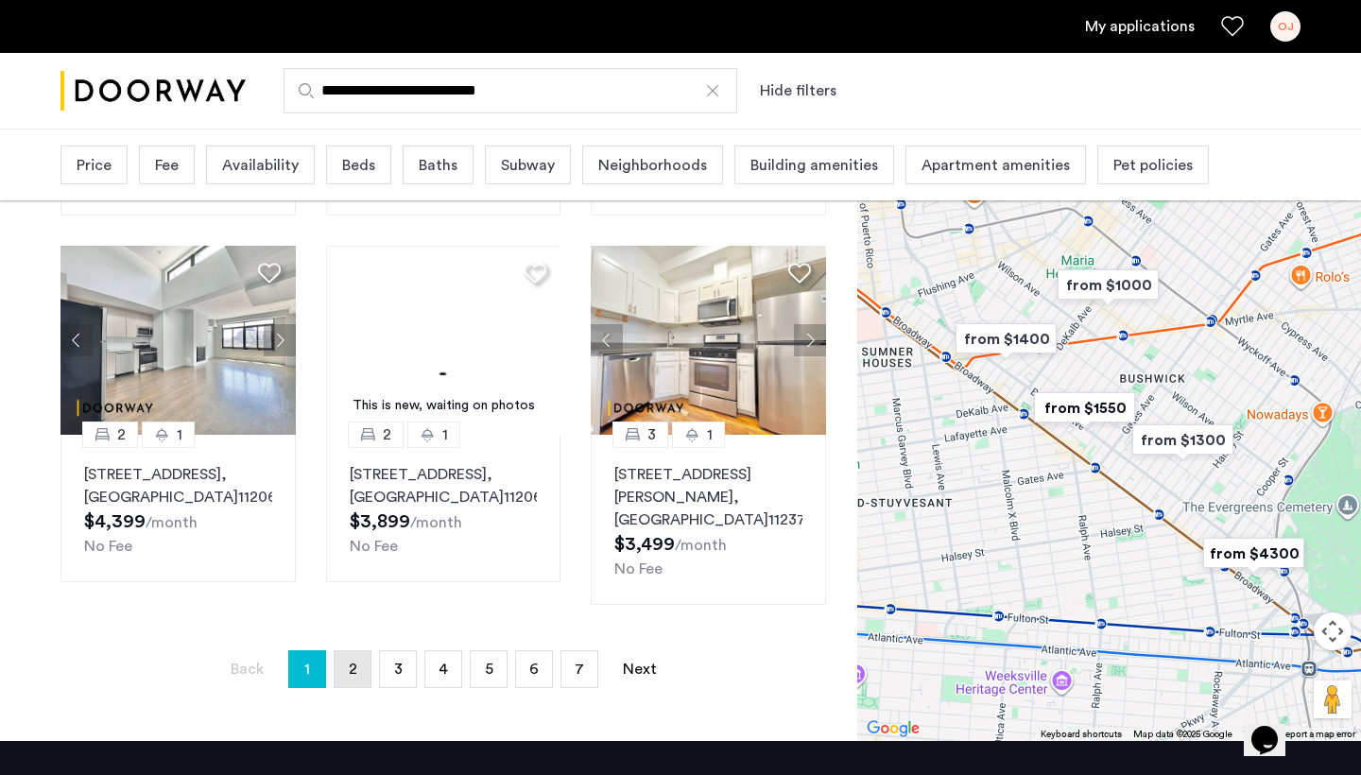
click at [356, 672] on span "2" at bounding box center [353, 669] width 9 height 15
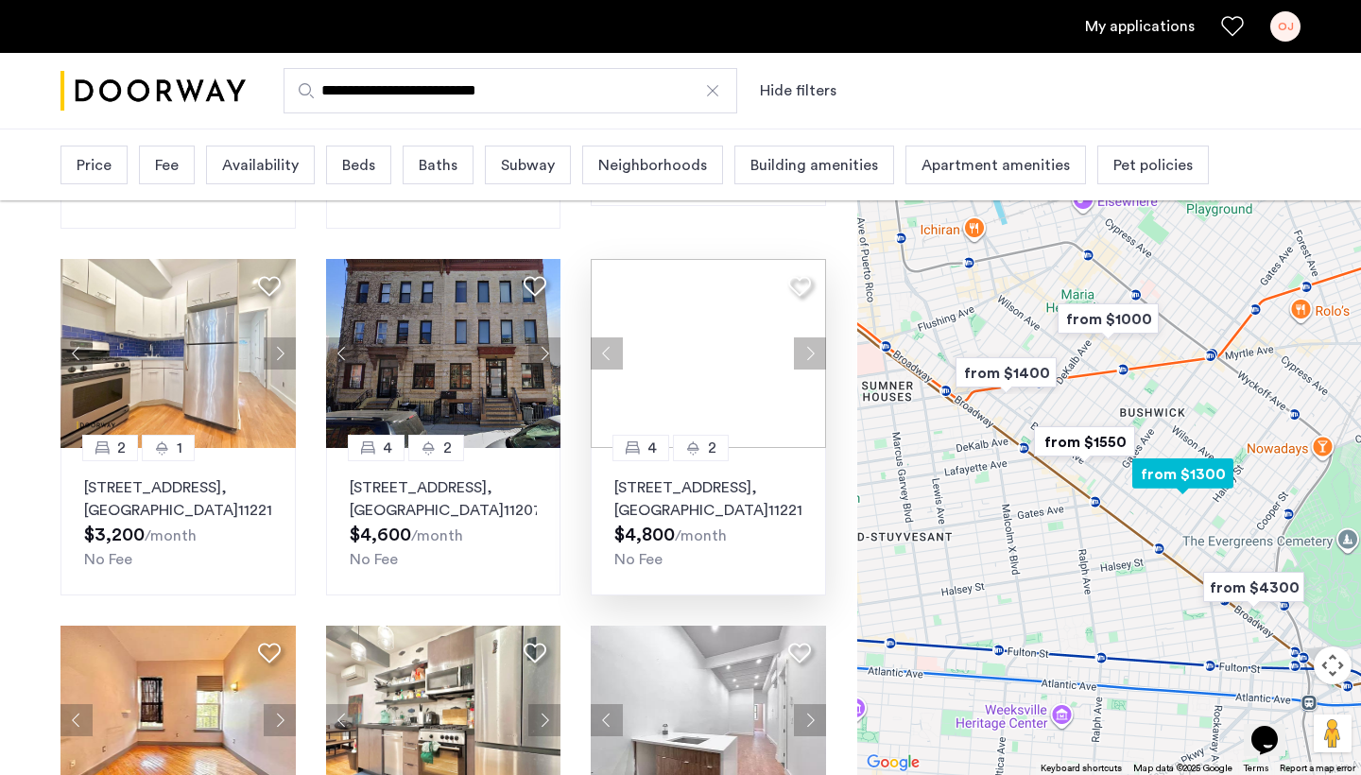
scroll to position [837, 0]
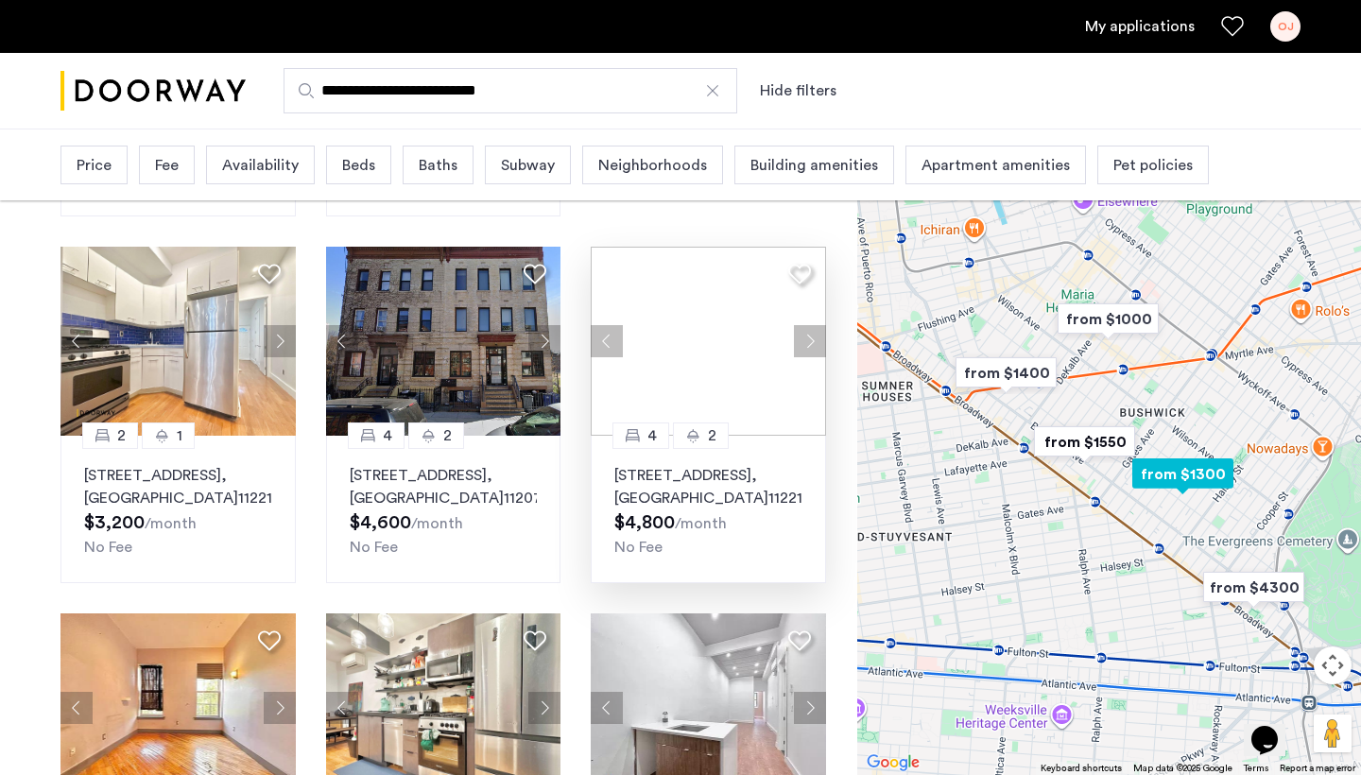
click at [809, 340] on button "Next apartment" at bounding box center [810, 341] width 32 height 32
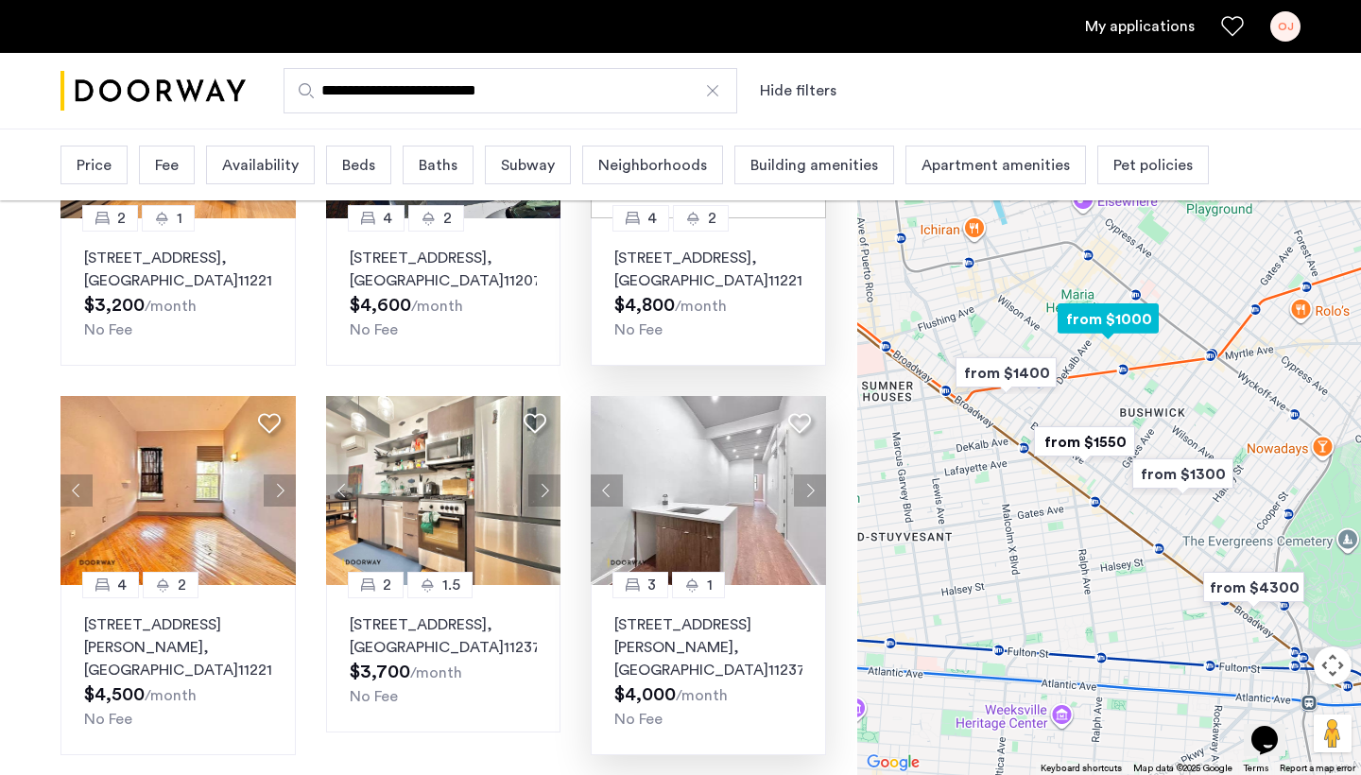
scroll to position [1057, 0]
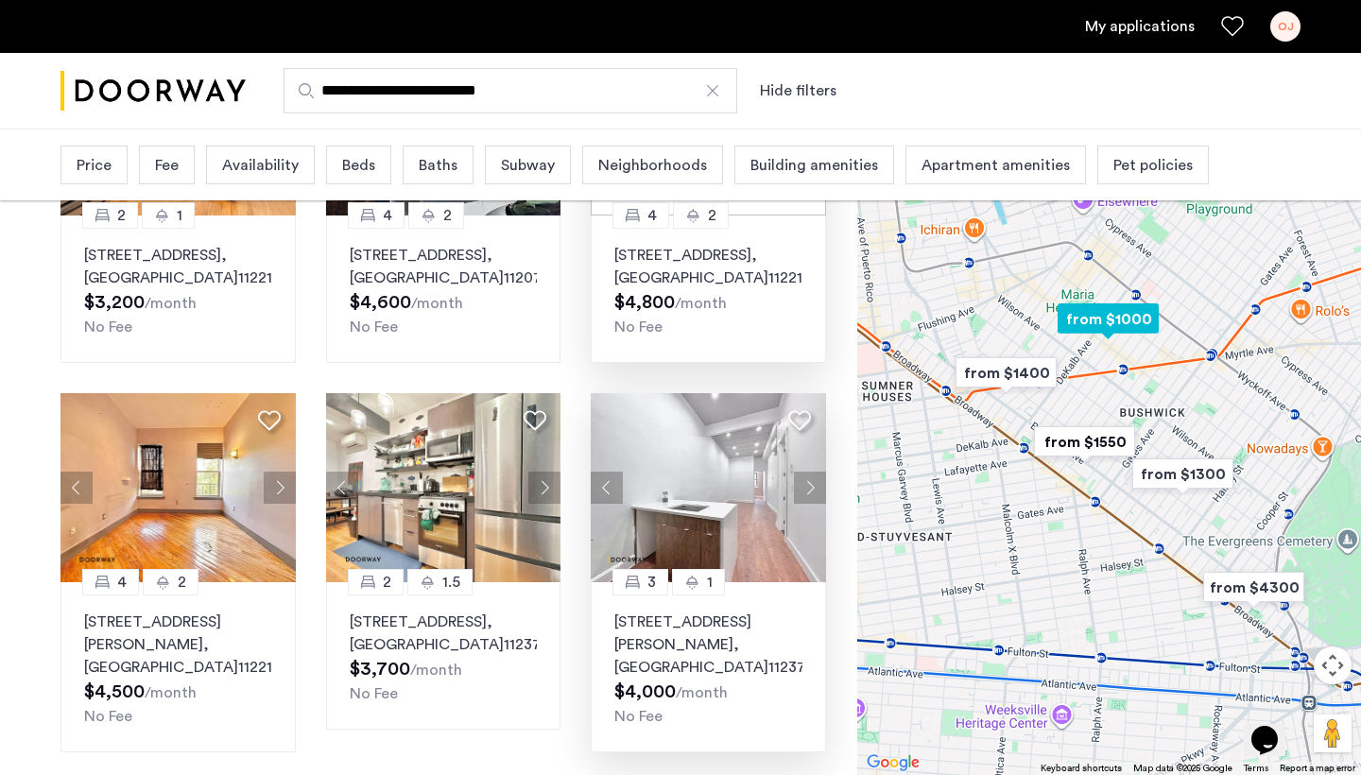
click at [816, 483] on button "Next apartment" at bounding box center [810, 488] width 32 height 32
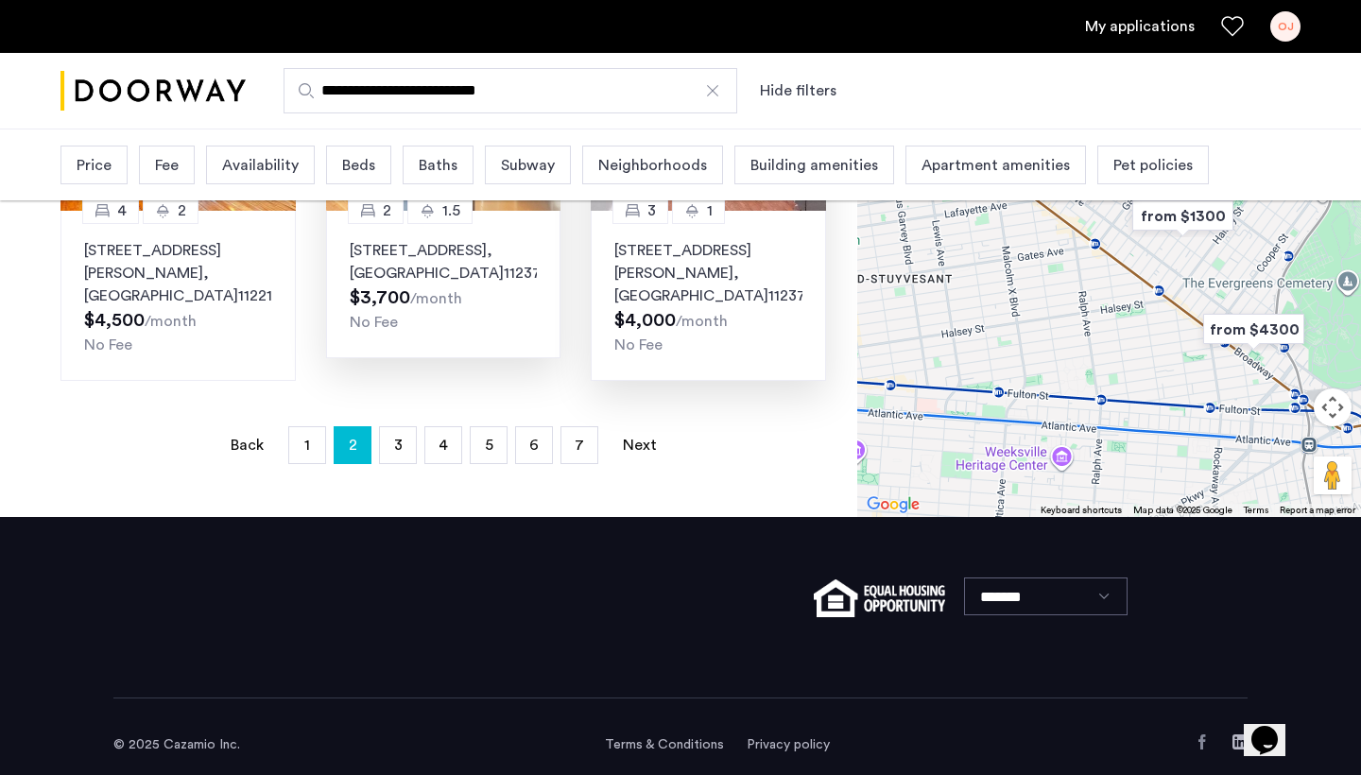
scroll to position [1423, 0]
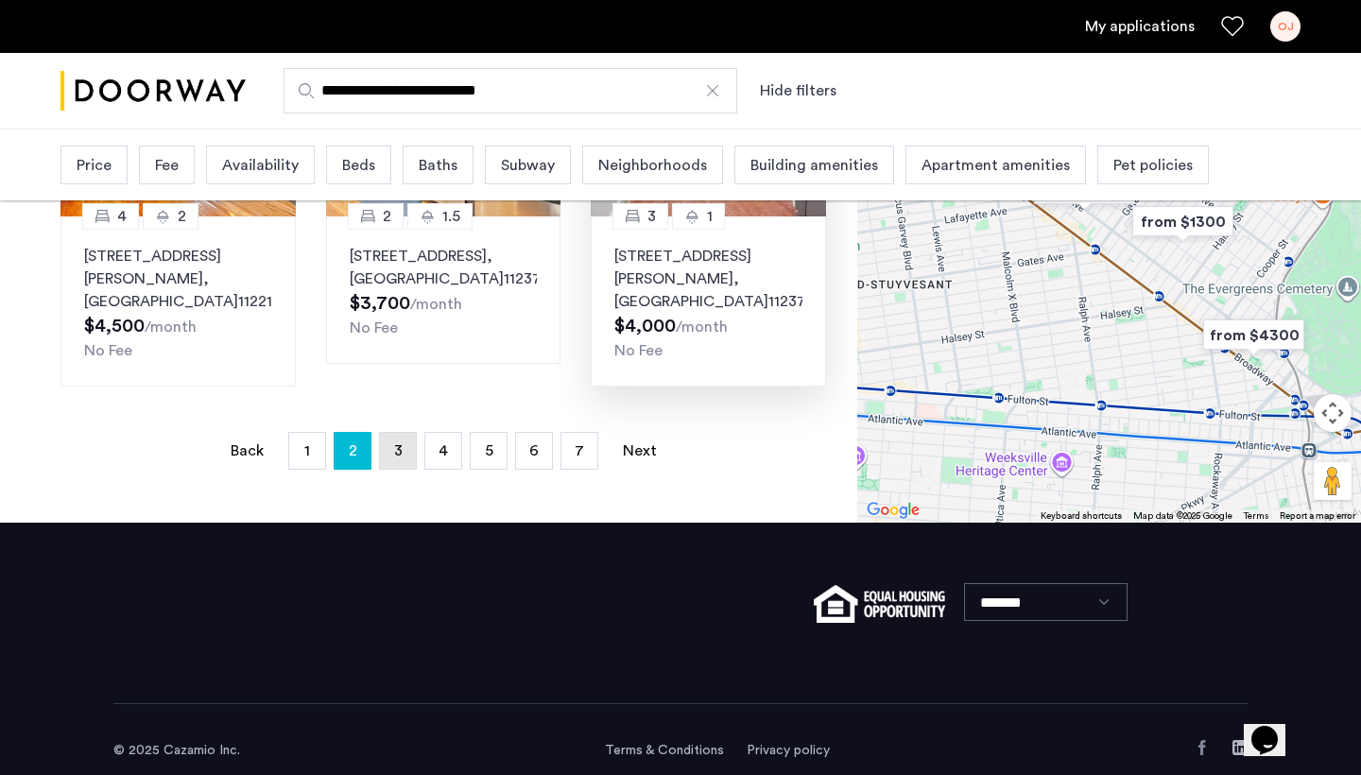
click at [400, 433] on link "page 3" at bounding box center [398, 451] width 36 height 36
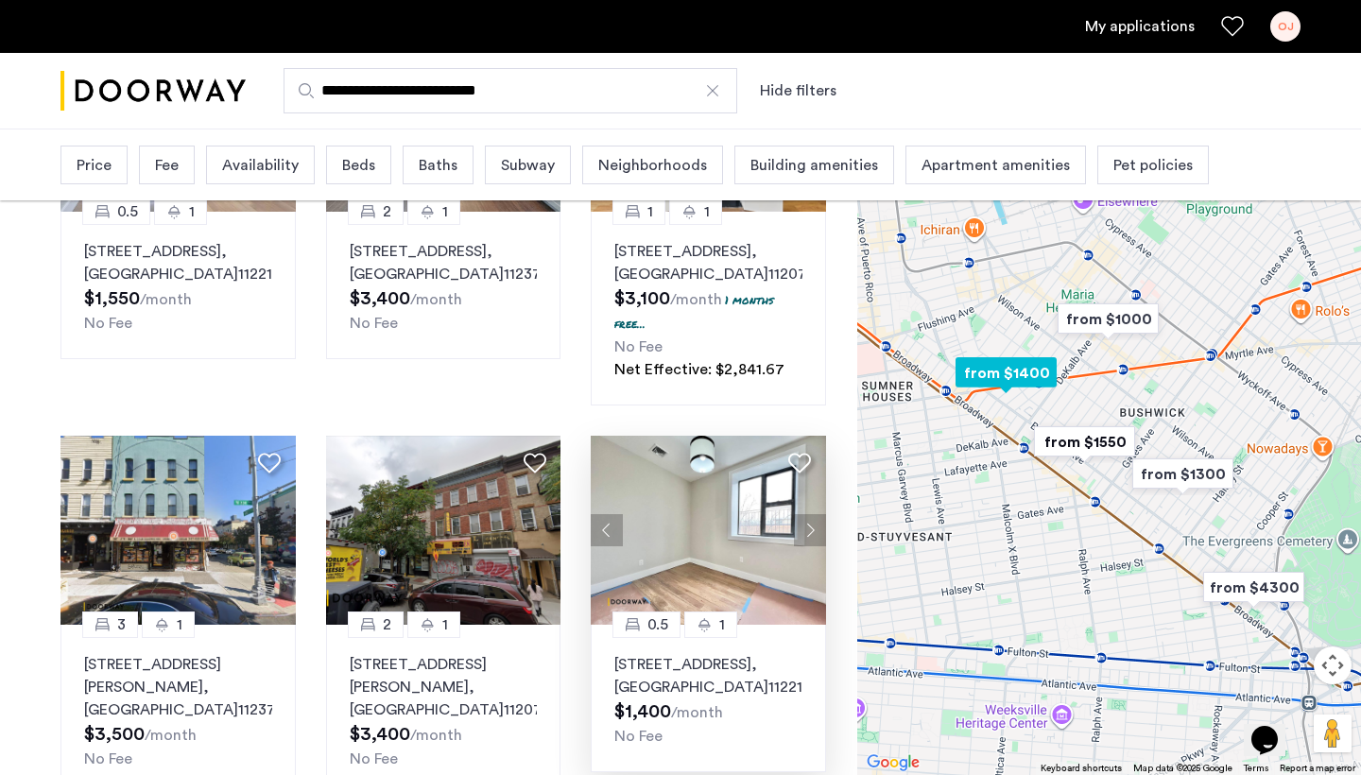
scroll to position [308, 0]
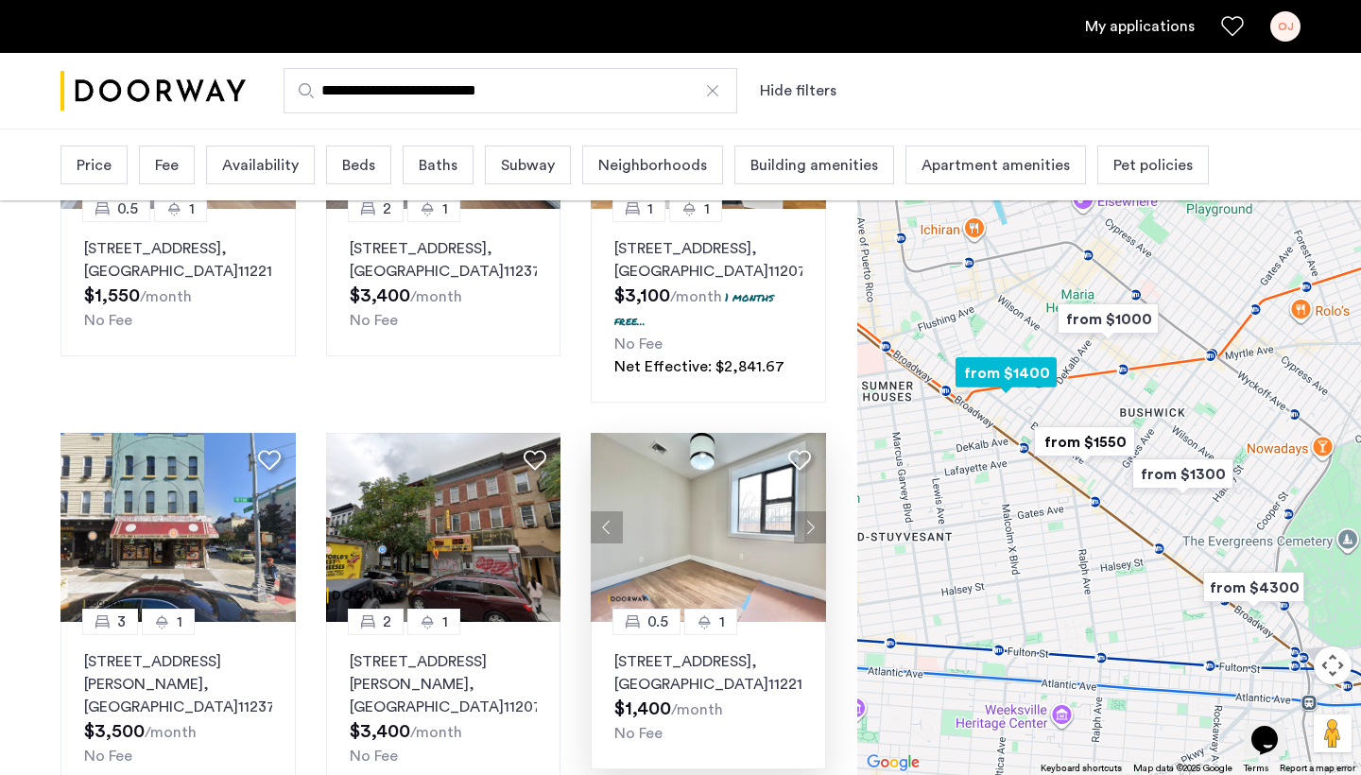
click at [807, 520] on button "Next apartment" at bounding box center [810, 527] width 32 height 32
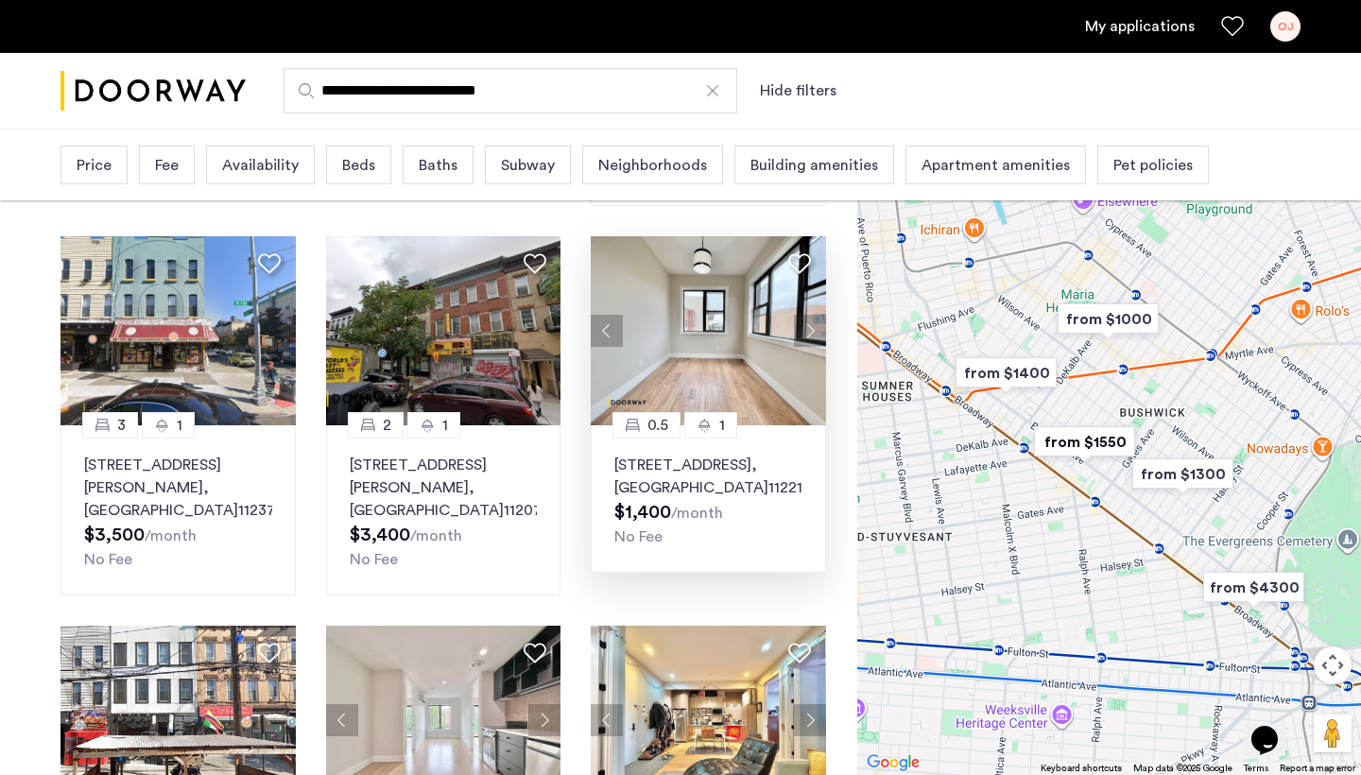
scroll to position [506, 0]
click at [808, 331] on button "Next apartment" at bounding box center [810, 330] width 32 height 32
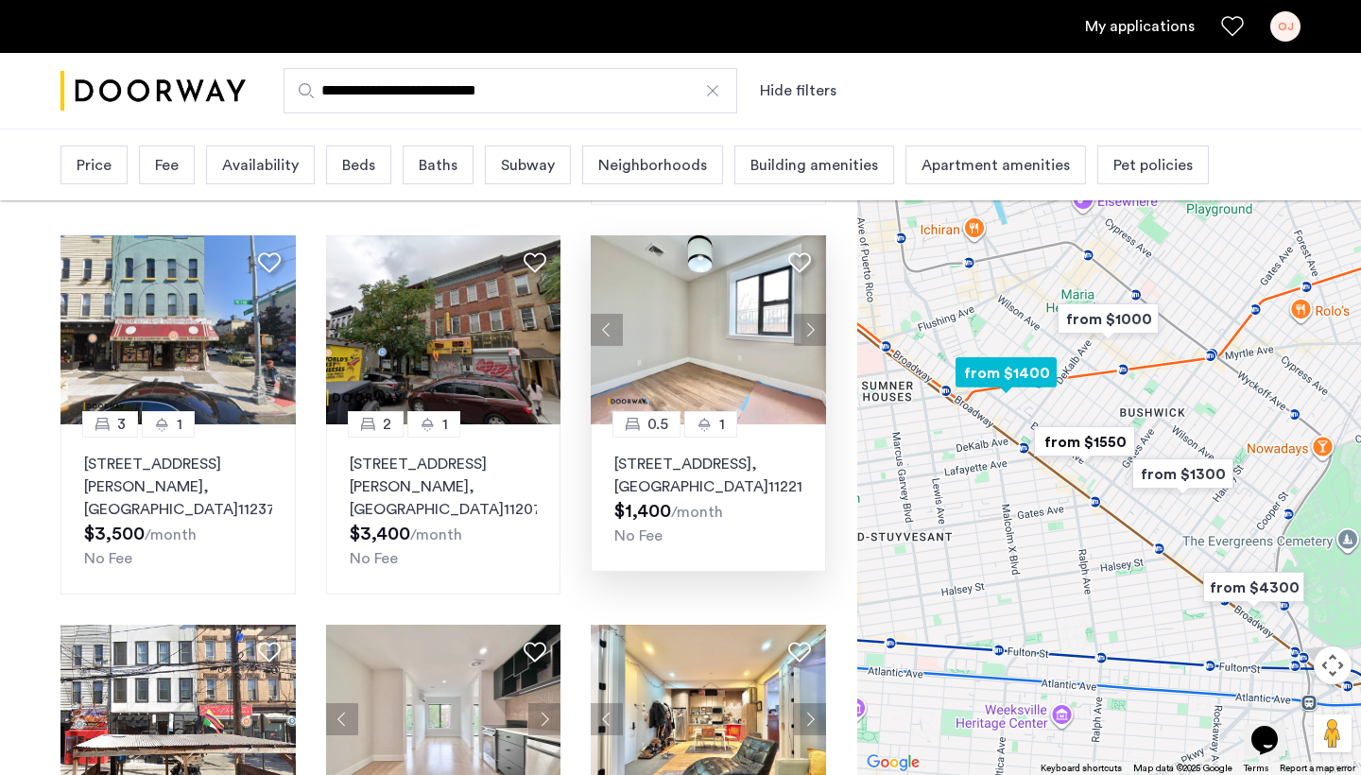
click at [808, 331] on button "Next apartment" at bounding box center [810, 330] width 32 height 32
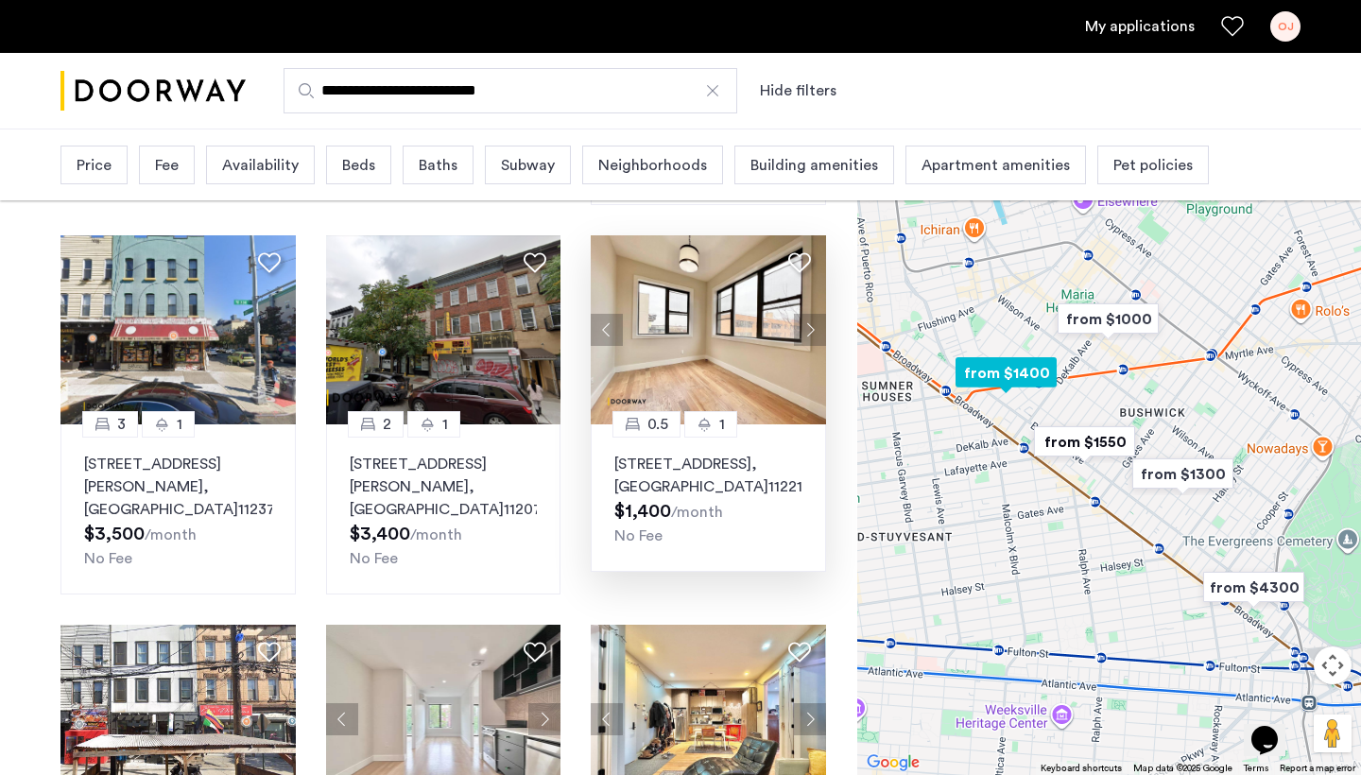
click at [808, 331] on button "Next apartment" at bounding box center [810, 330] width 32 height 32
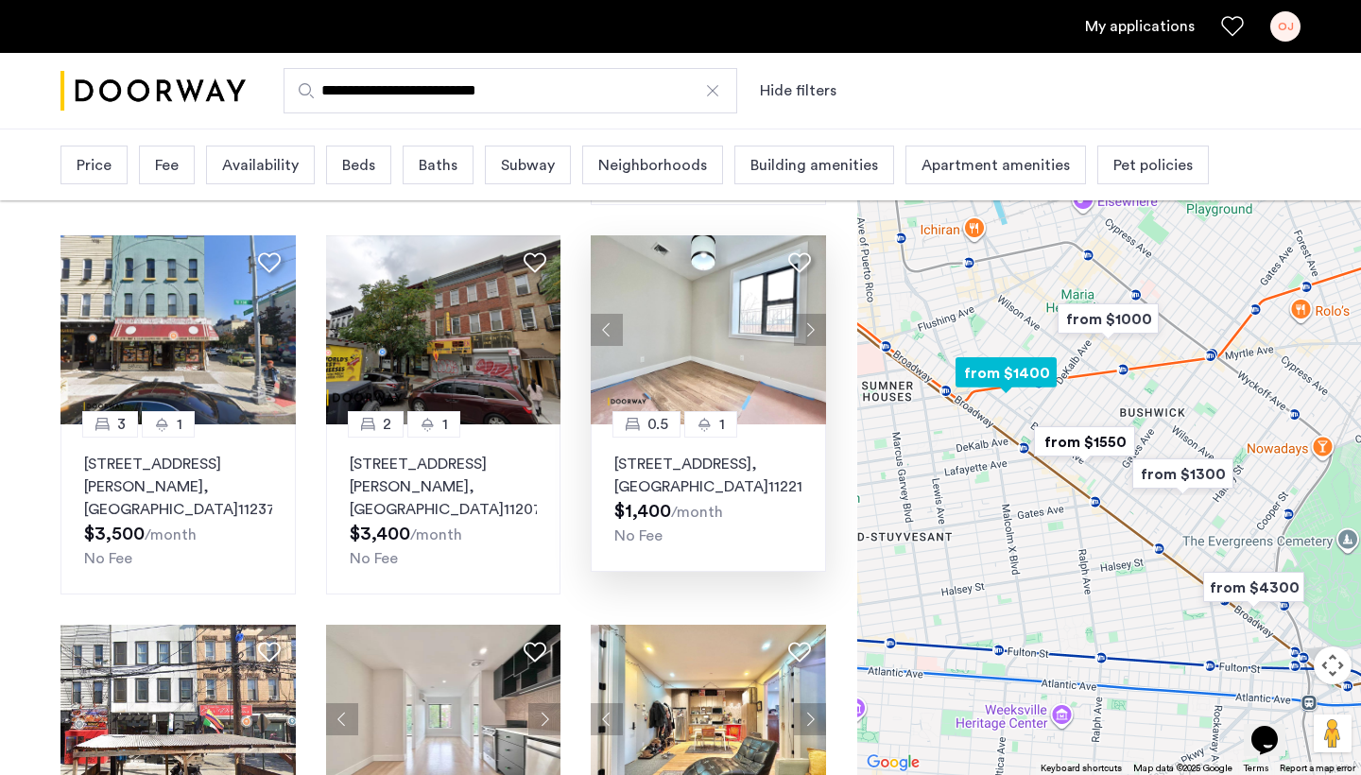
click at [808, 331] on button "Next apartment" at bounding box center [810, 330] width 32 height 32
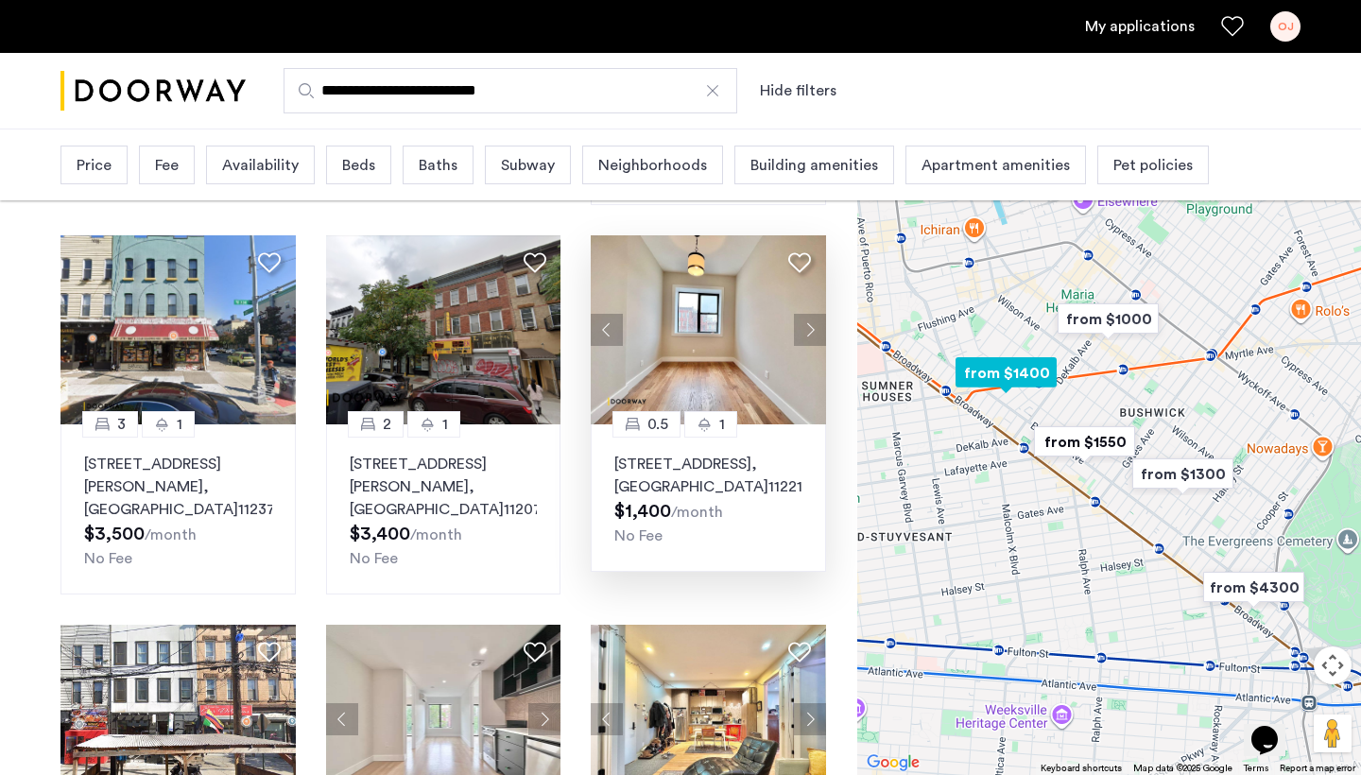
click at [808, 331] on button "Next apartment" at bounding box center [810, 330] width 32 height 32
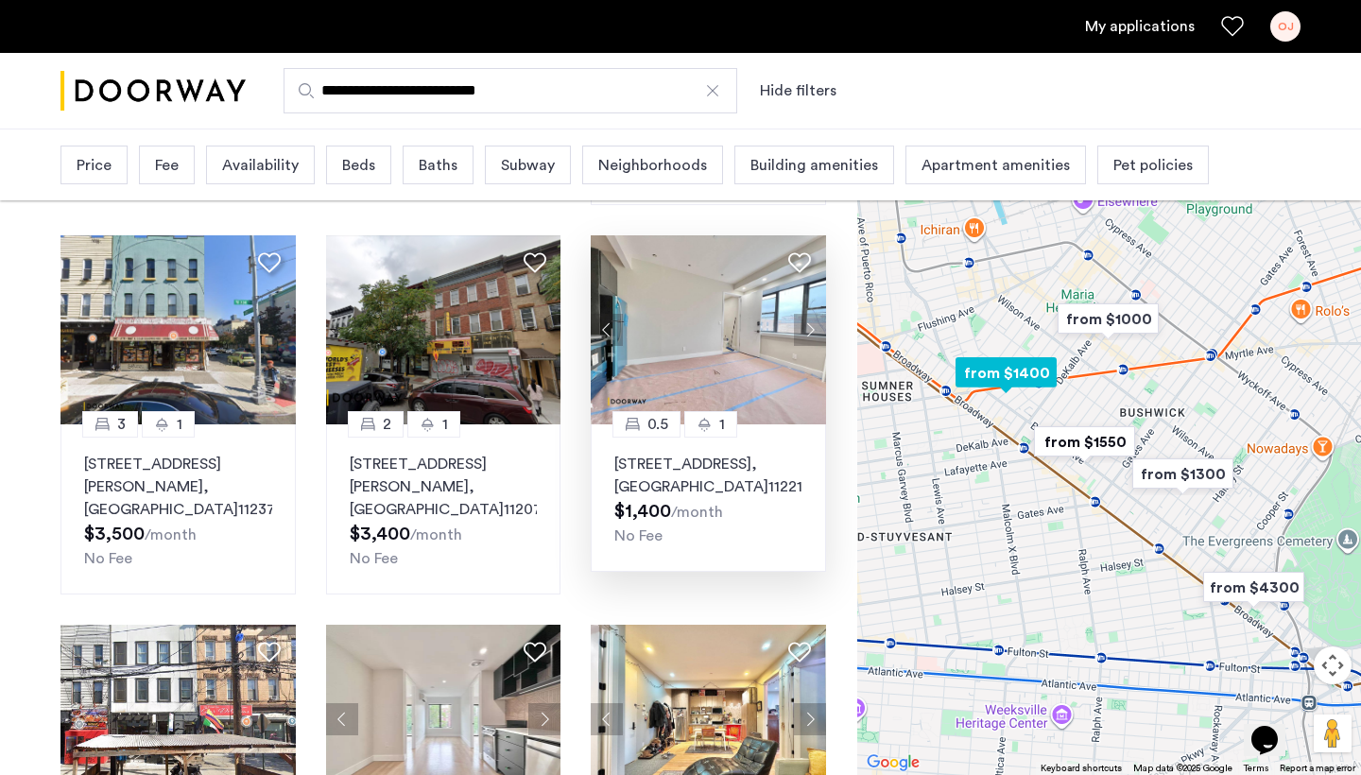
click at [815, 330] on button "Next apartment" at bounding box center [810, 330] width 32 height 32
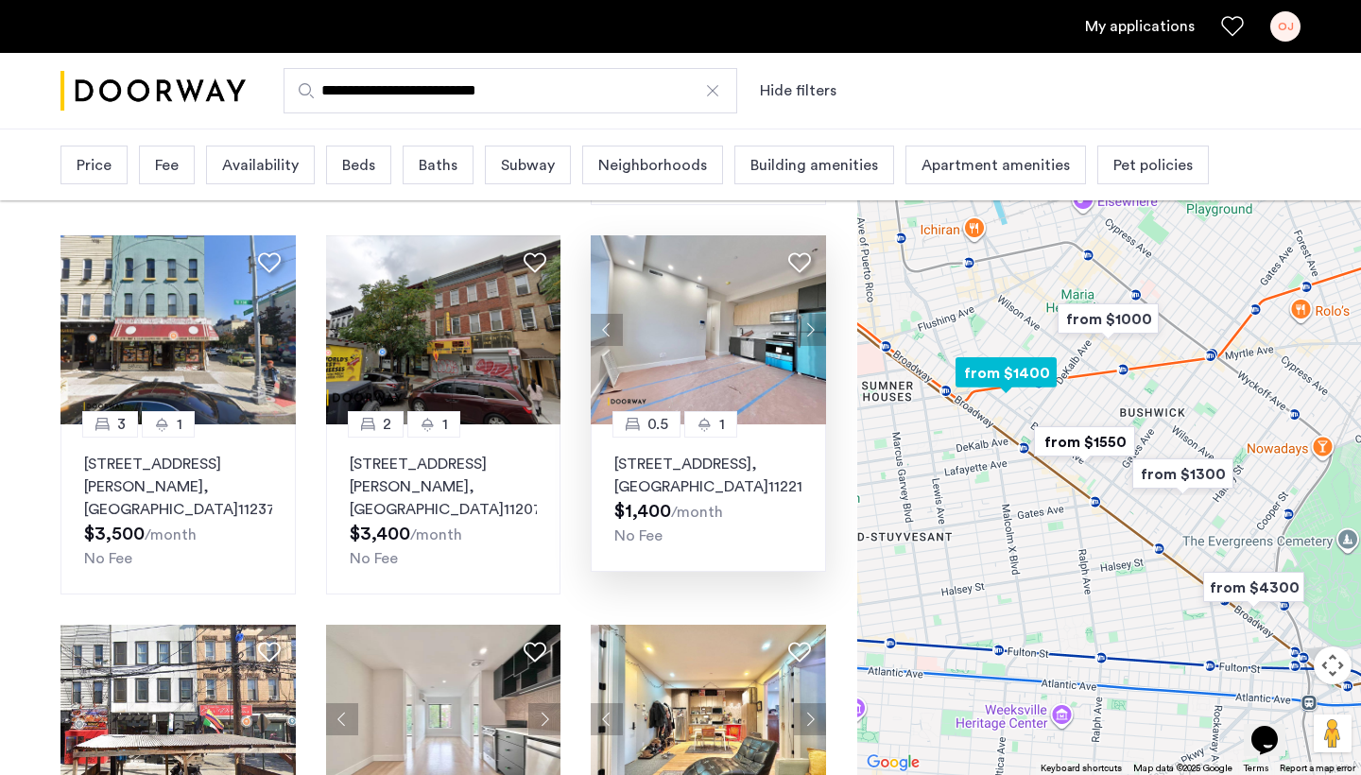
click at [815, 330] on button "Next apartment" at bounding box center [810, 330] width 32 height 32
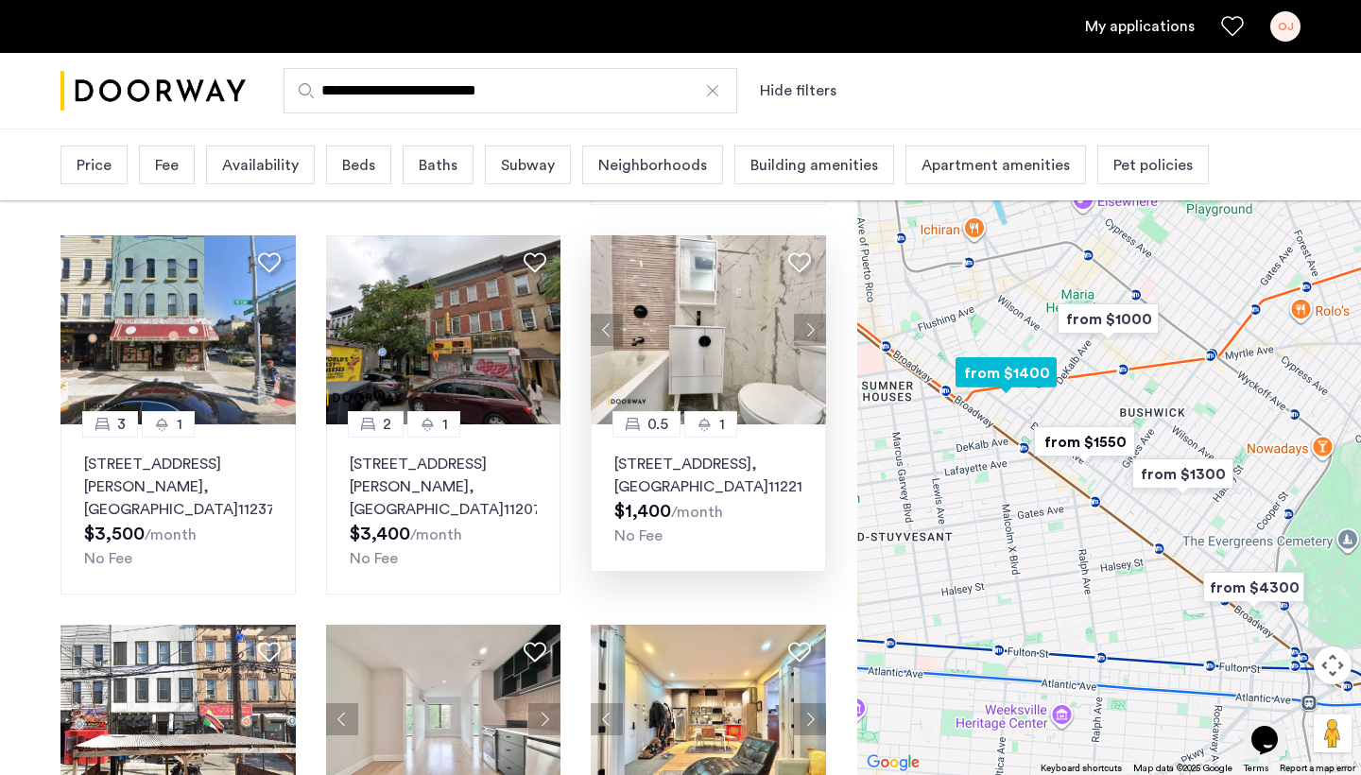
click at [815, 330] on button "Next apartment" at bounding box center [810, 330] width 32 height 32
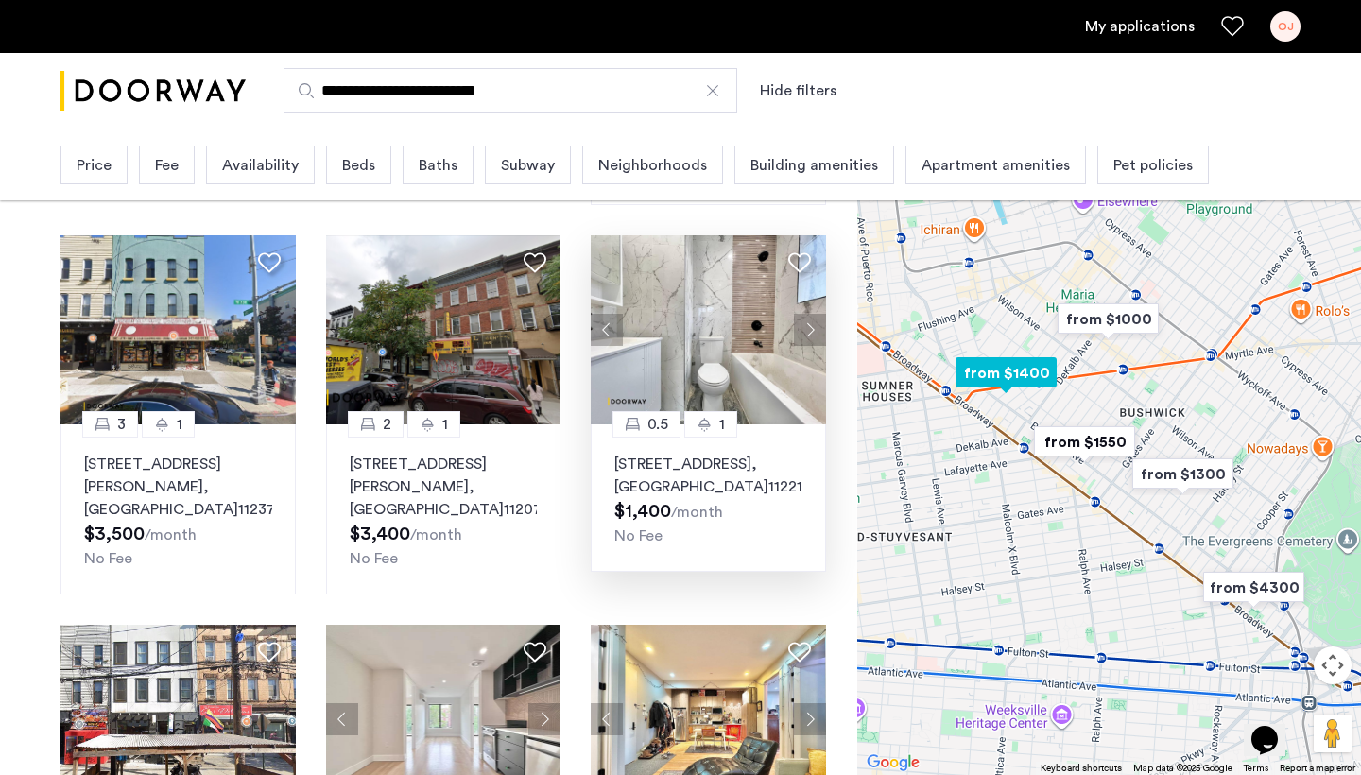
click at [809, 323] on button "Next apartment" at bounding box center [810, 330] width 32 height 32
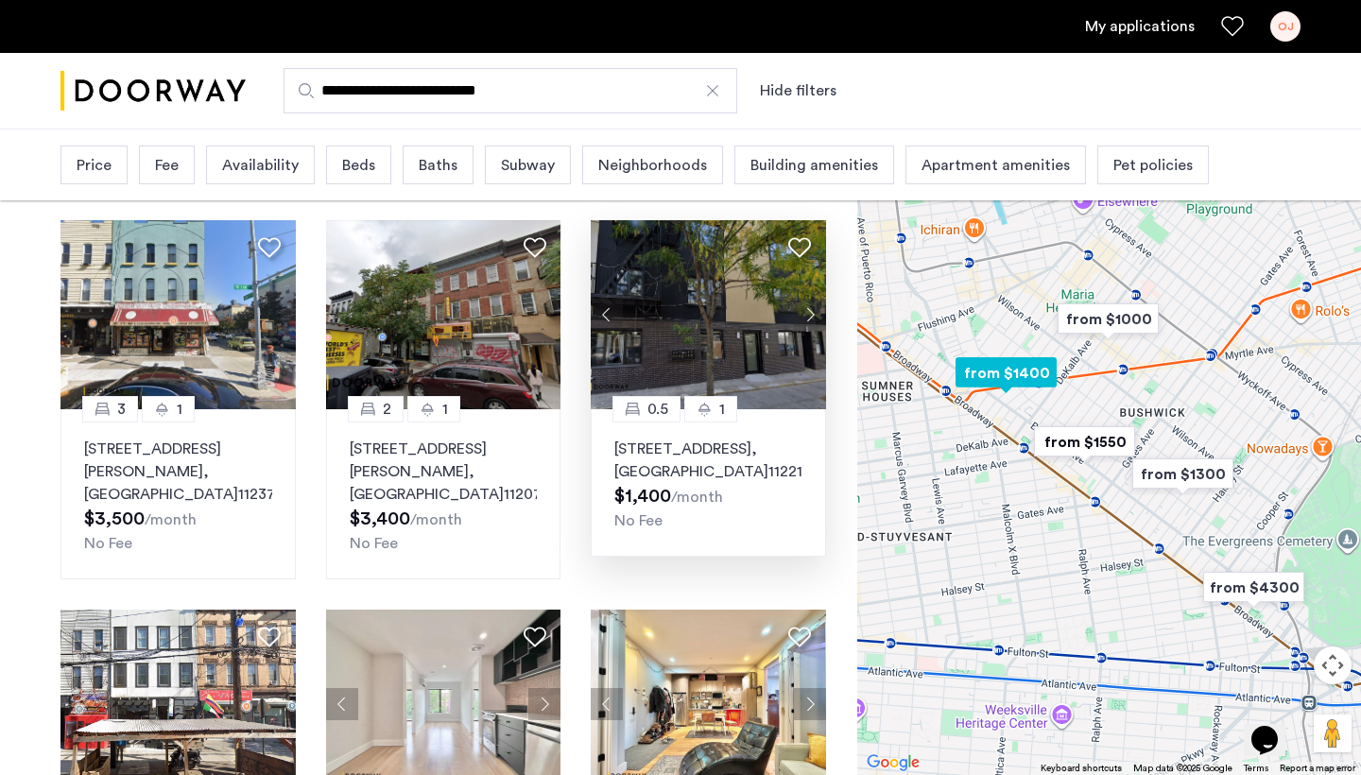
scroll to position [523, 0]
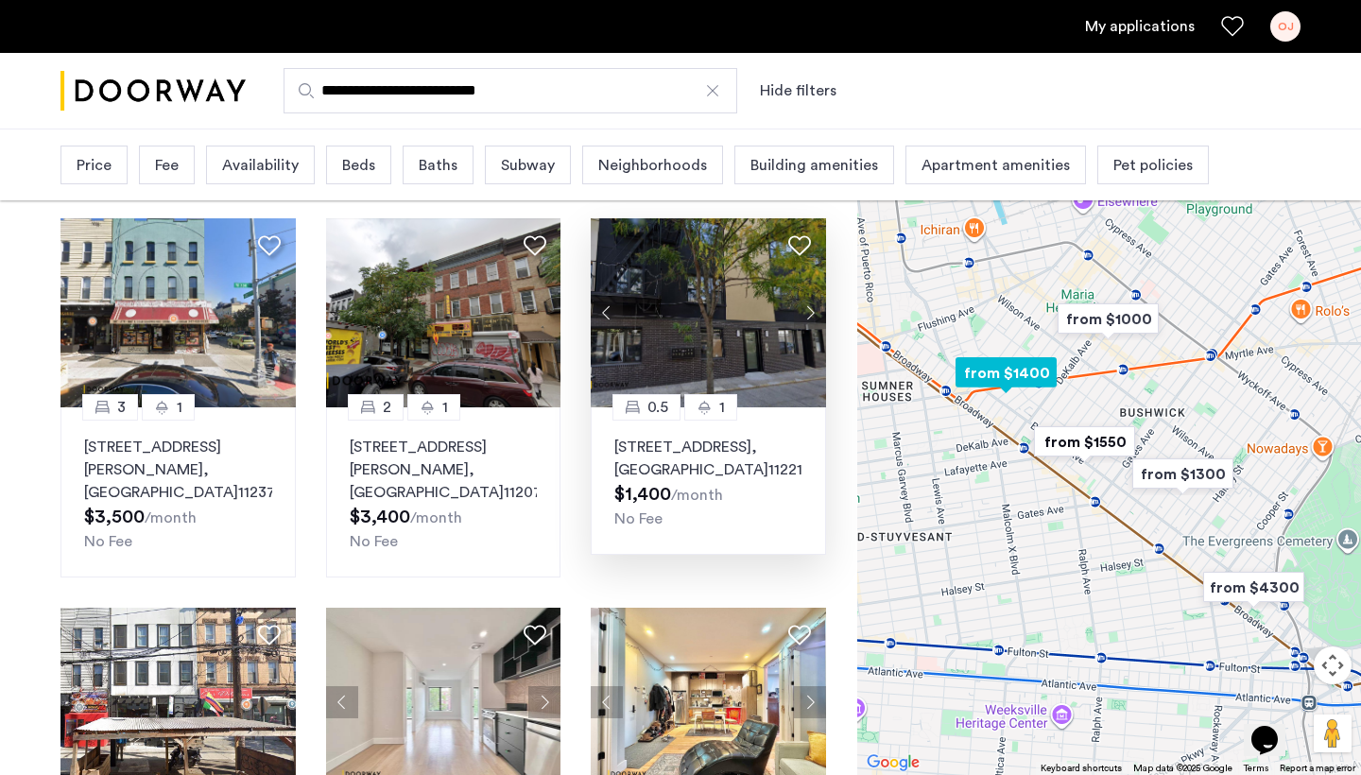
click at [808, 321] on button "Next apartment" at bounding box center [810, 313] width 32 height 32
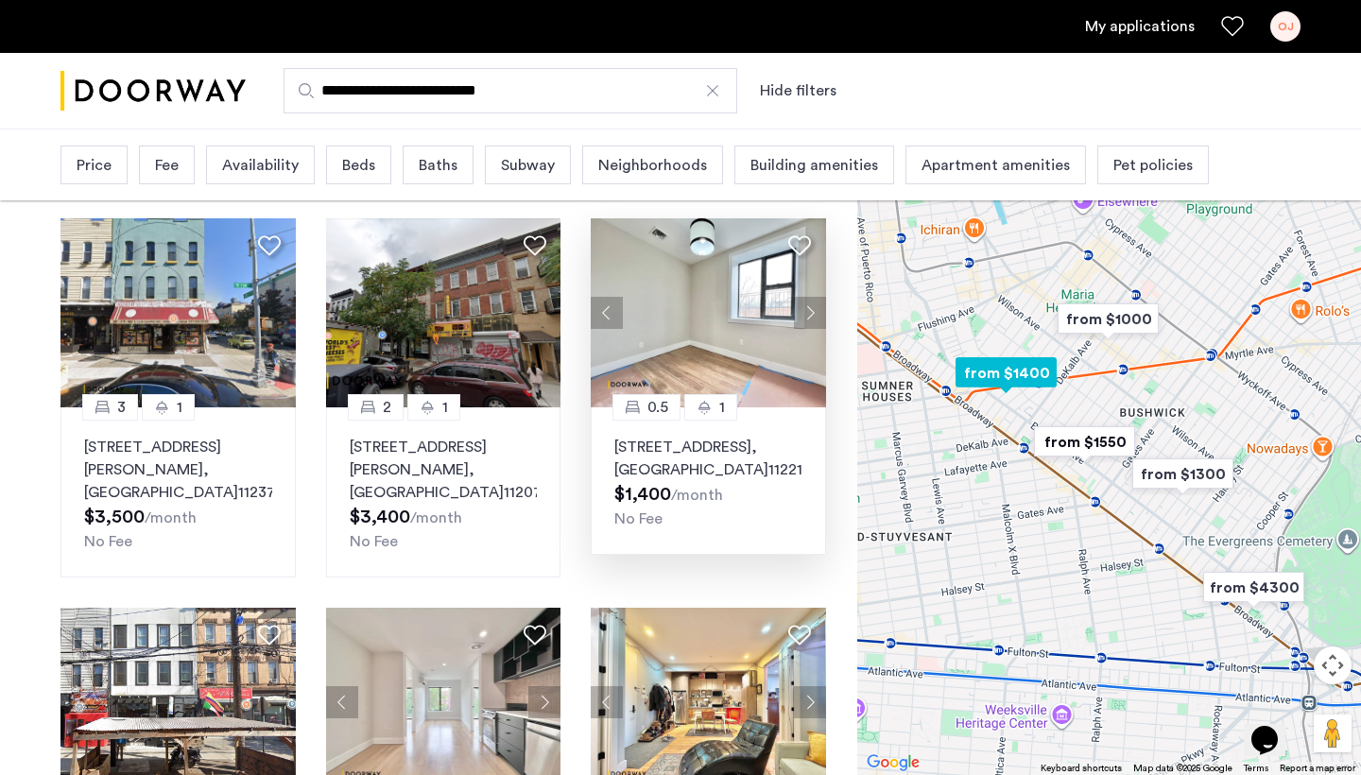
click at [808, 321] on button "Next apartment" at bounding box center [810, 313] width 32 height 32
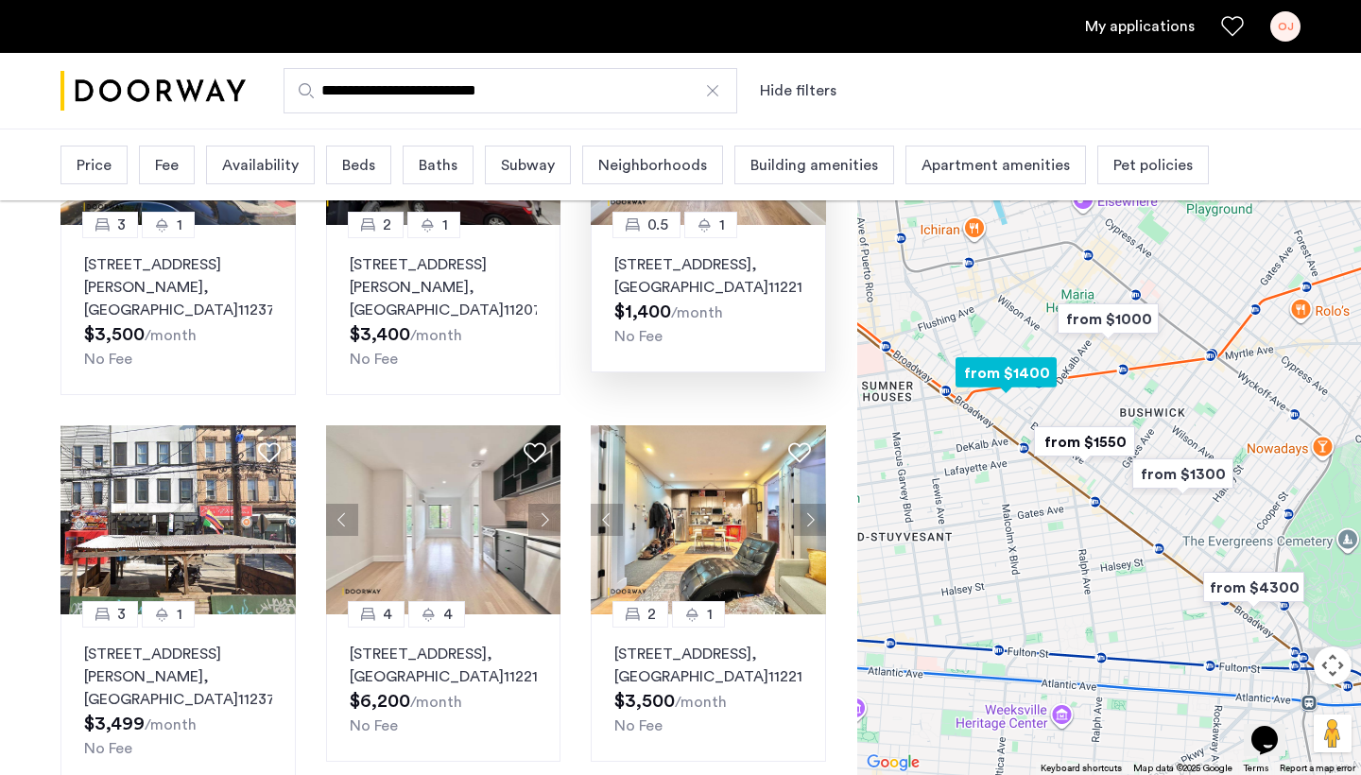
scroll to position [720, 0]
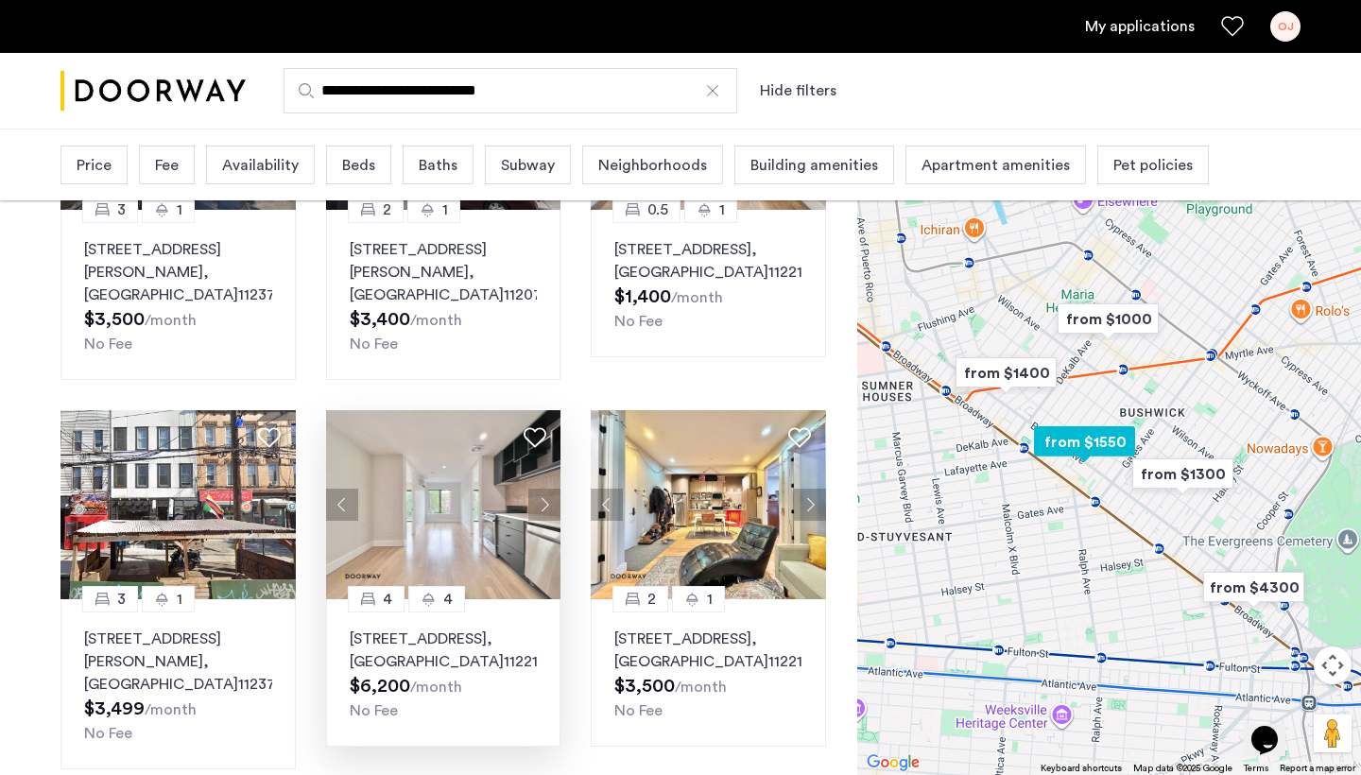
click at [548, 512] on button "Next apartment" at bounding box center [544, 505] width 32 height 32
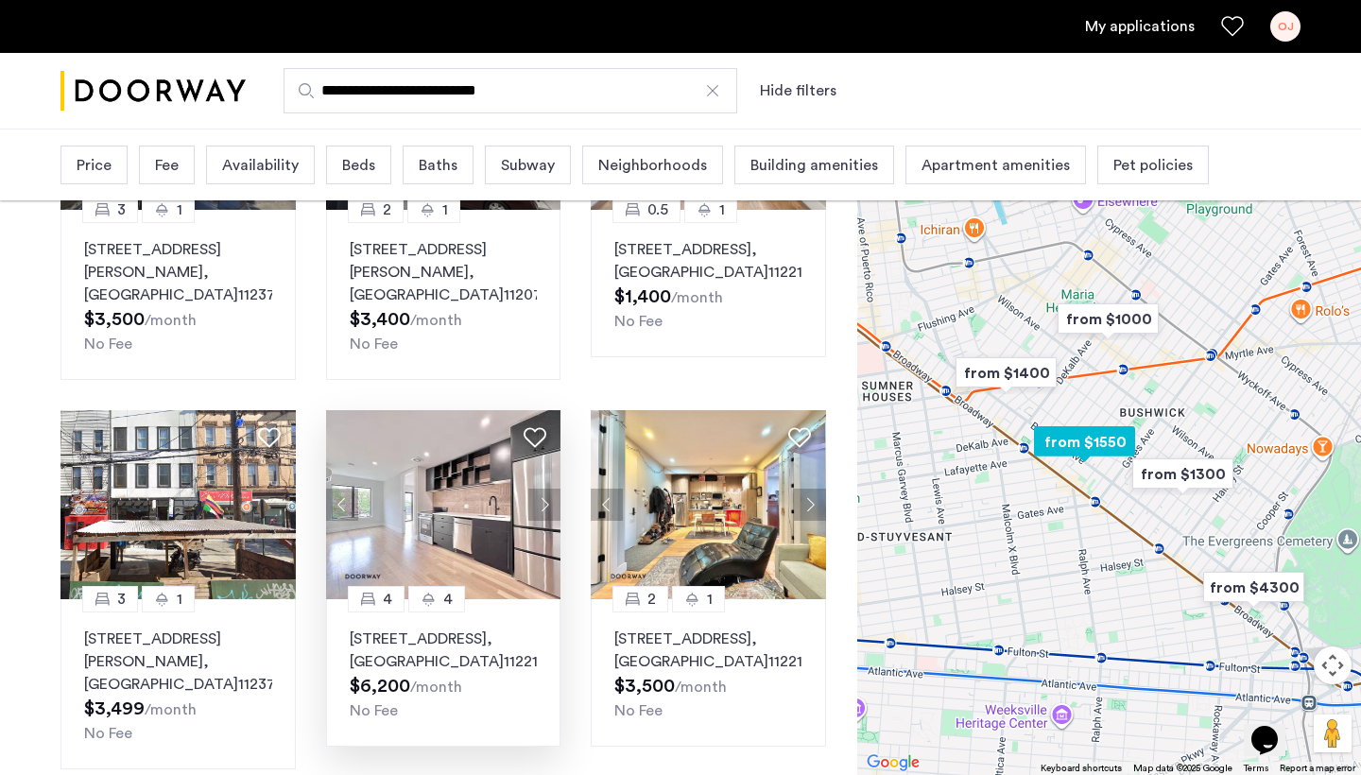
click at [547, 512] on button "Next apartment" at bounding box center [544, 505] width 32 height 32
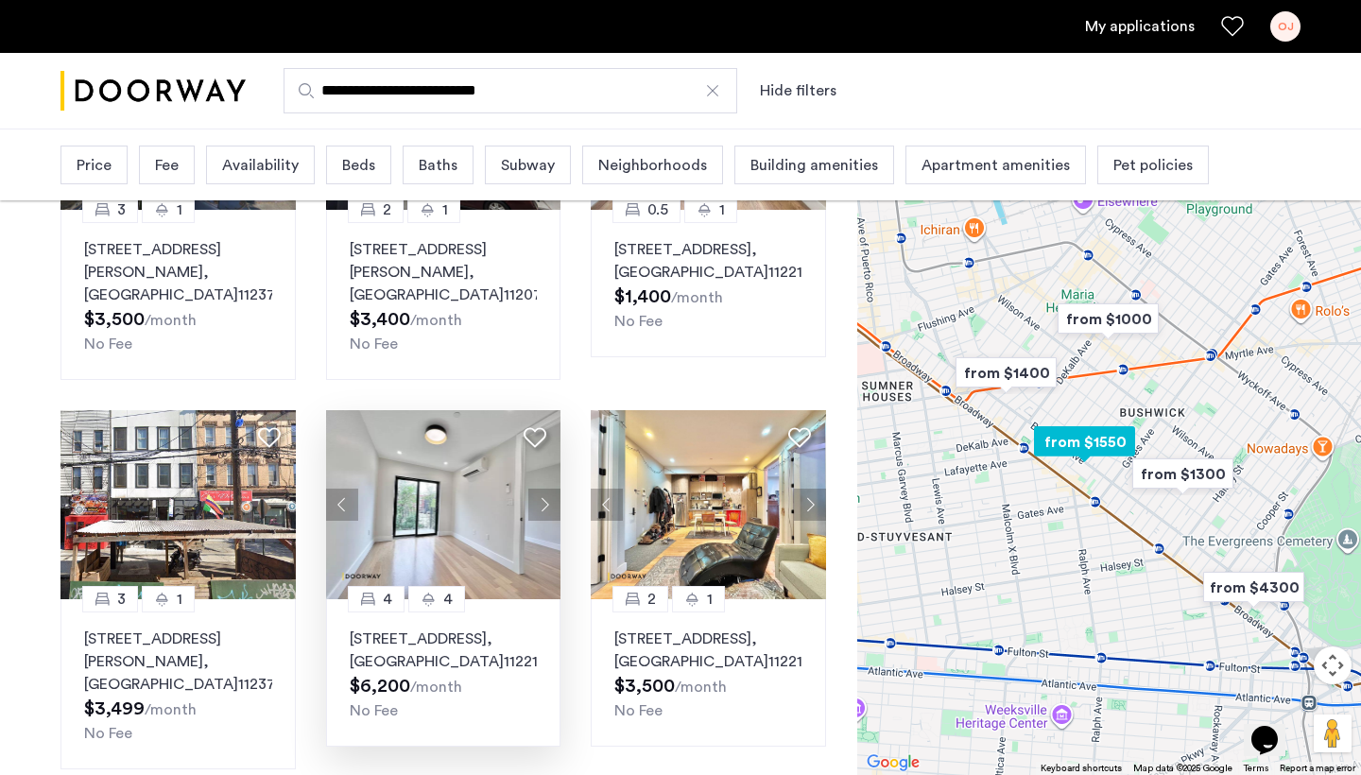
click at [547, 512] on button "Next apartment" at bounding box center [544, 505] width 32 height 32
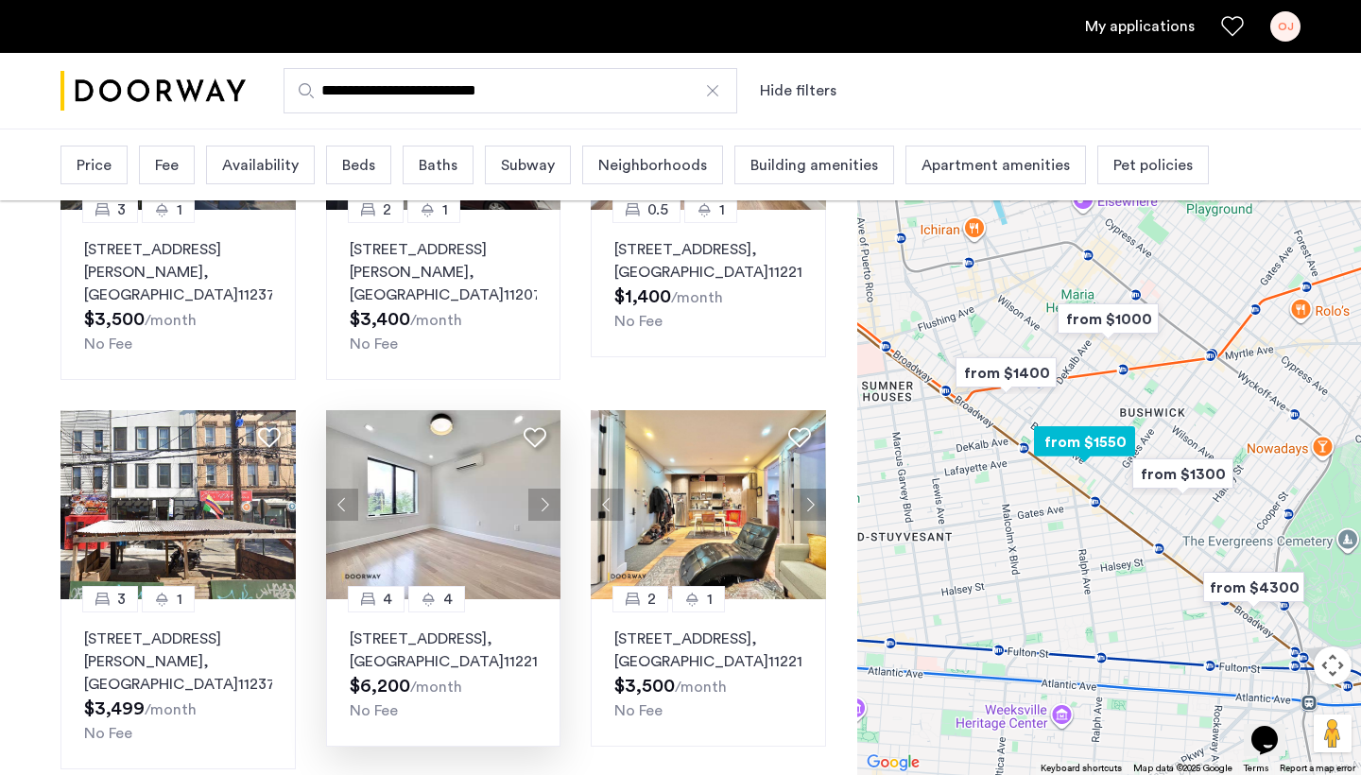
click at [547, 512] on button "Next apartment" at bounding box center [544, 505] width 32 height 32
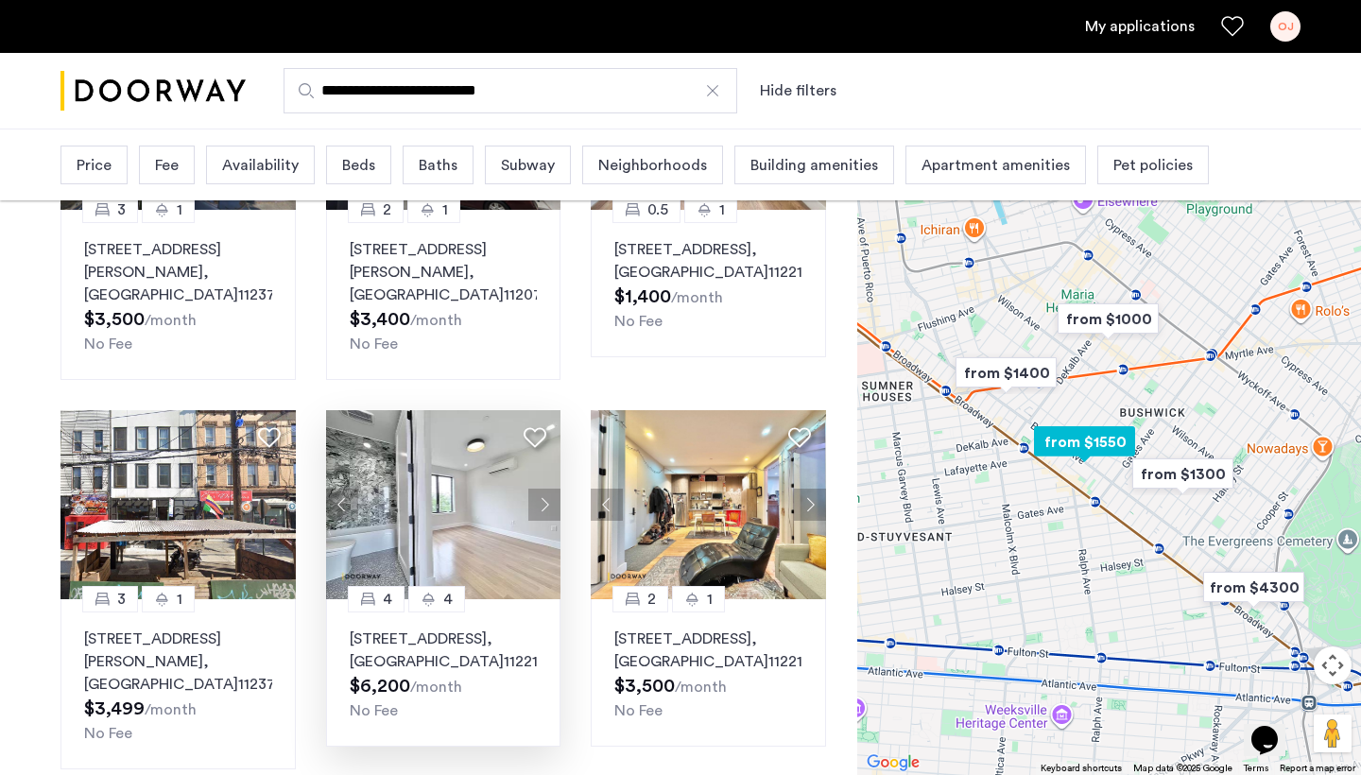
click at [547, 512] on button "Next apartment" at bounding box center [544, 505] width 32 height 32
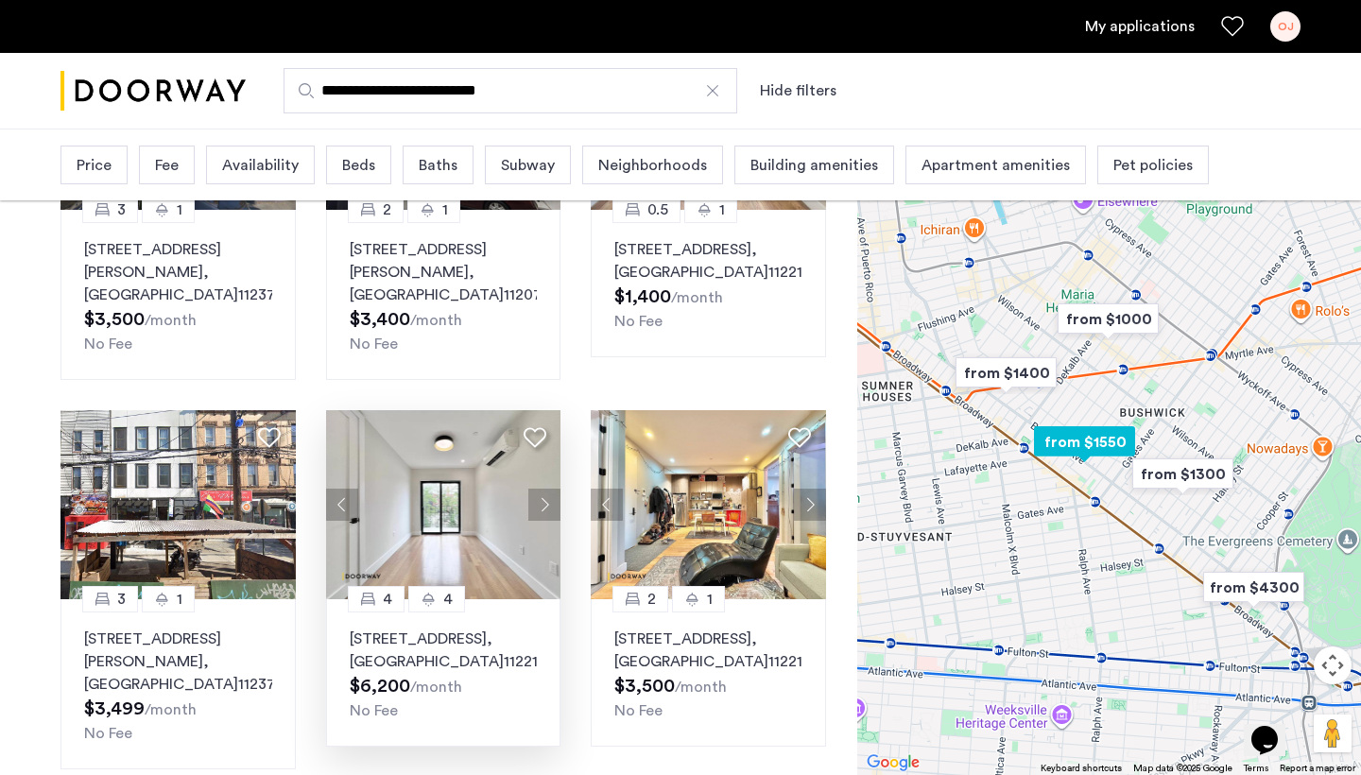
click at [481, 657] on p "48 Bleecker Street, Unit 3B, Brooklyn , NY 11221" at bounding box center [444, 649] width 188 height 45
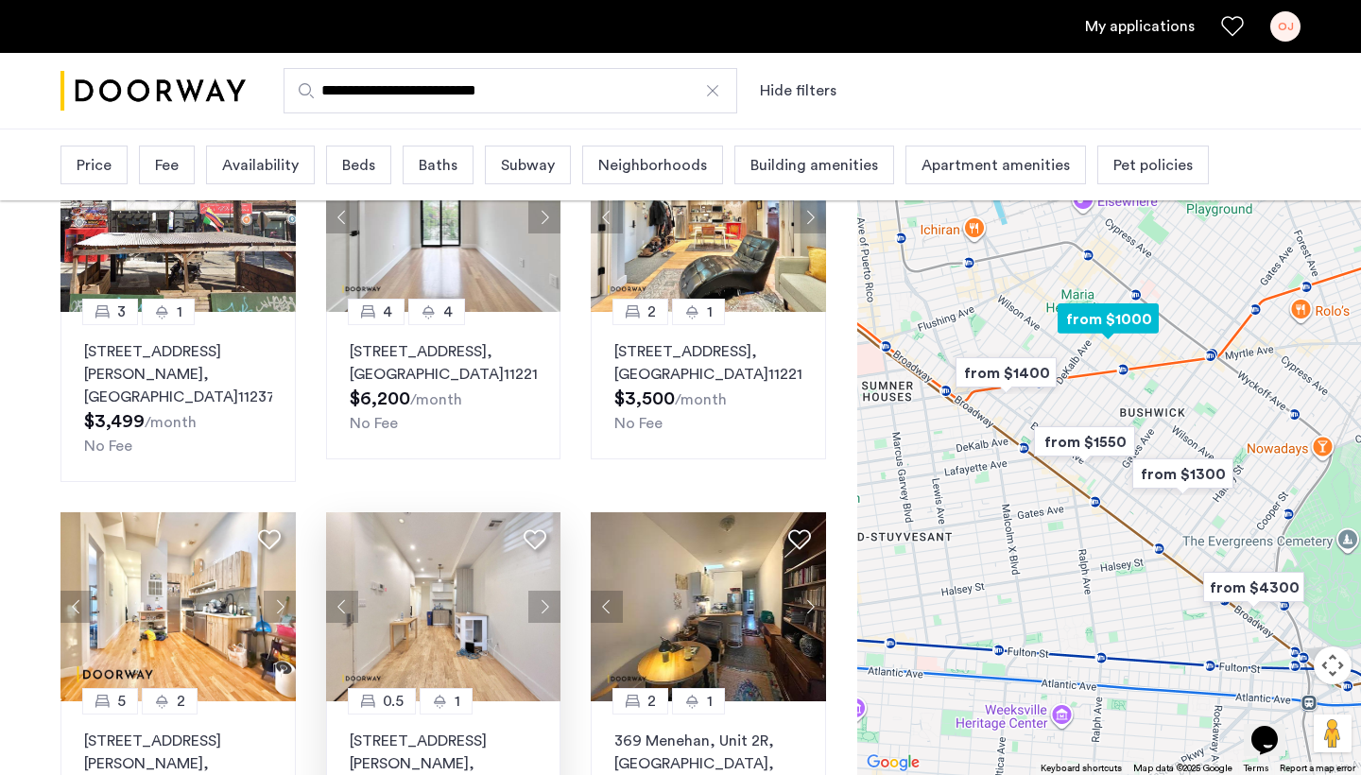
scroll to position [1040, 0]
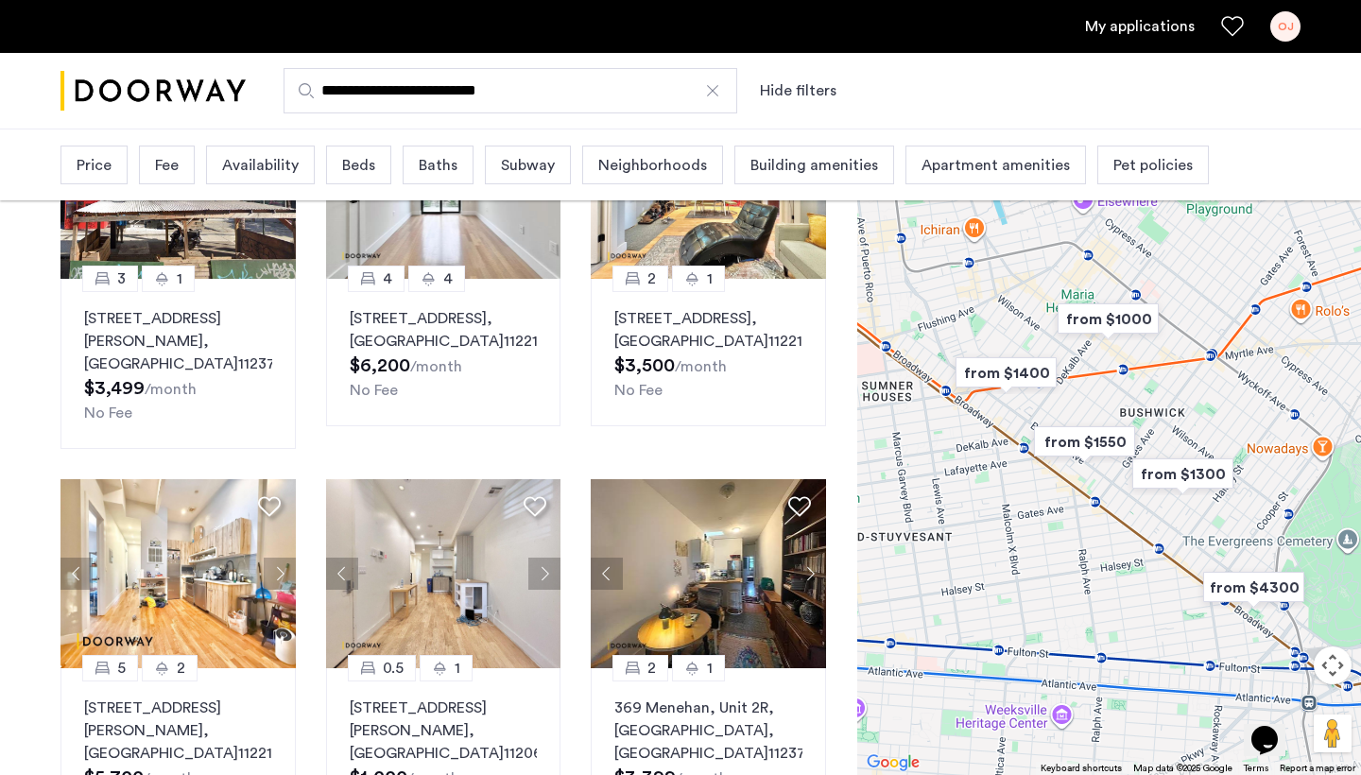
click at [1084, 448] on img "from $1550" at bounding box center [1084, 442] width 116 height 43
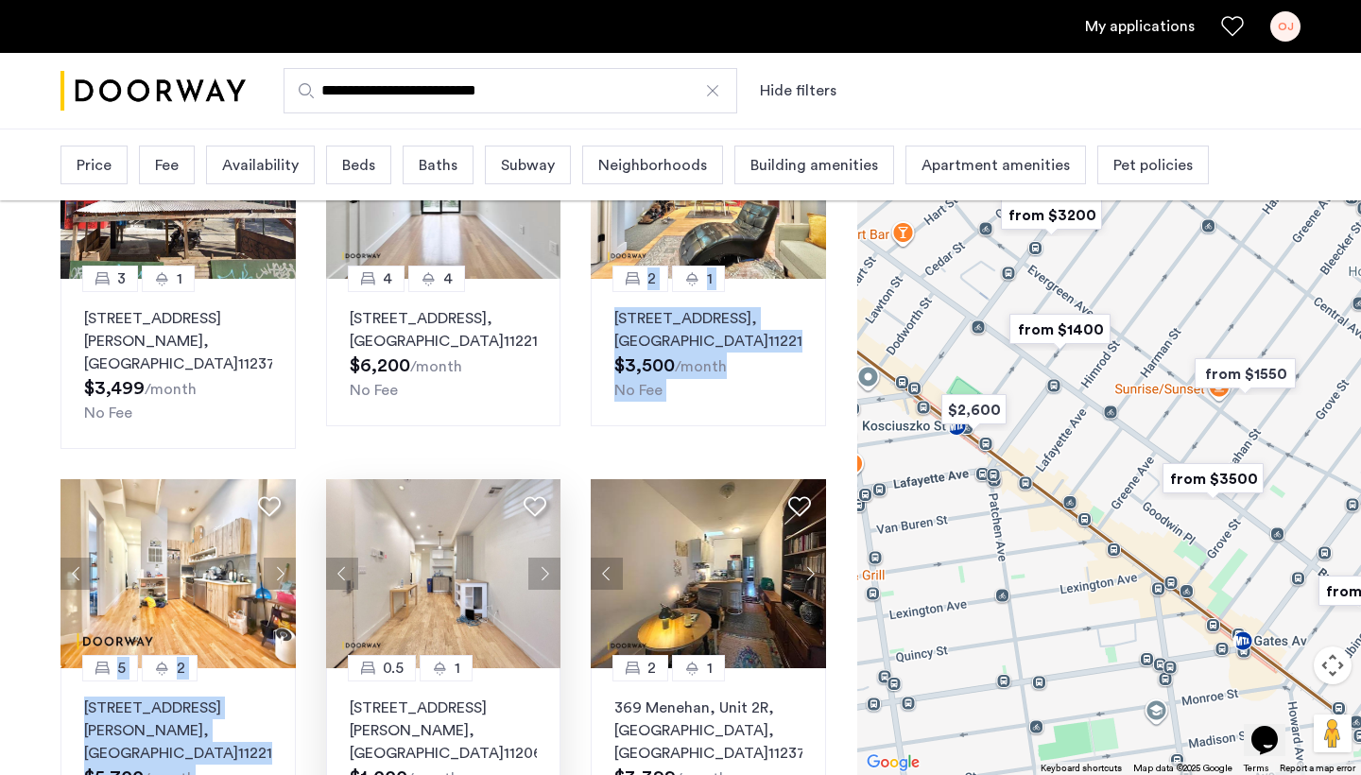
drag, startPoint x: 576, startPoint y: 442, endPoint x: 494, endPoint y: 537, distance: 124.6
click at [494, 537] on div "0.5 1 48 Bleecker Street, Unit 3BTL, Brooklyn , NY 11221 $1,550 /month No Fee 2…" at bounding box center [443, 62] width 796 height 1581
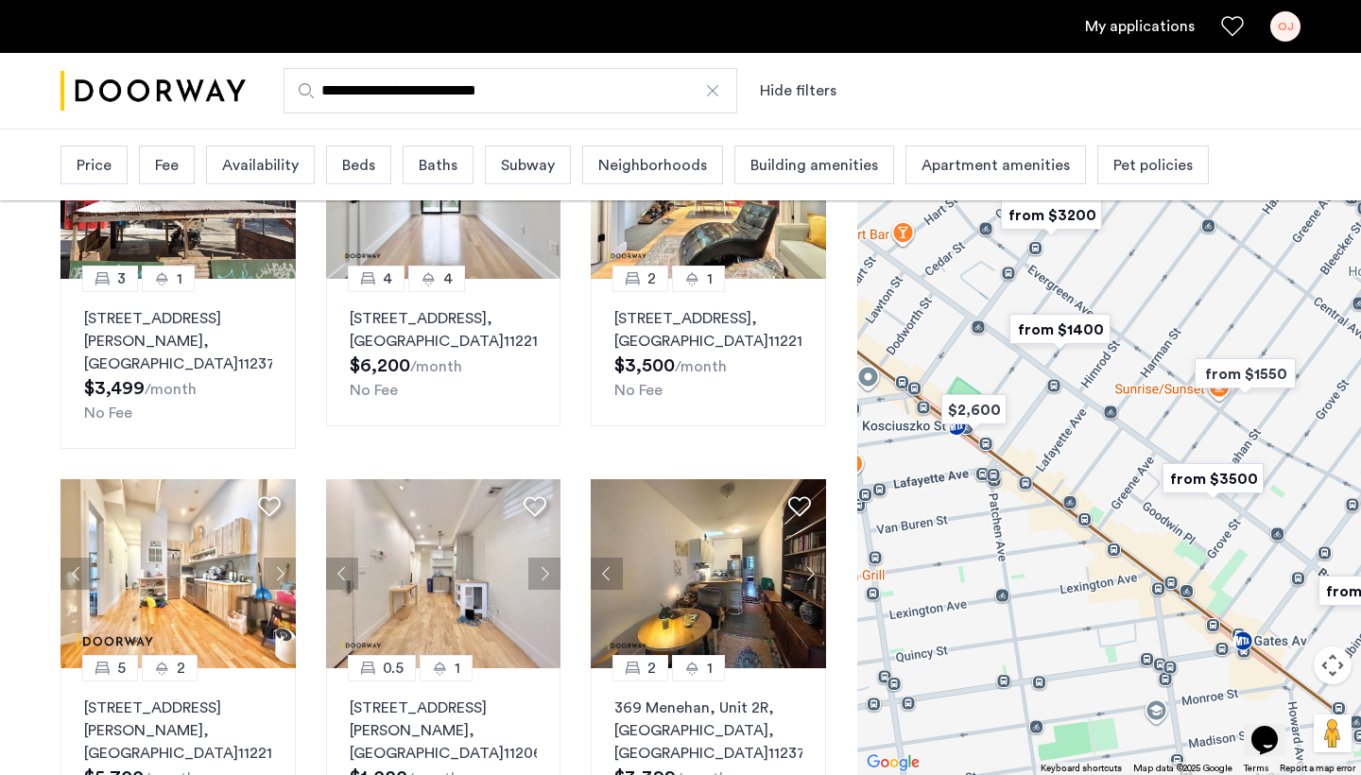
click at [577, 455] on div "0.5 1 48 Bleecker Street, Unit 3BTL, Brooklyn , NY 11221 $1,550 /month No Fee 2…" at bounding box center [443, 62] width 796 height 1581
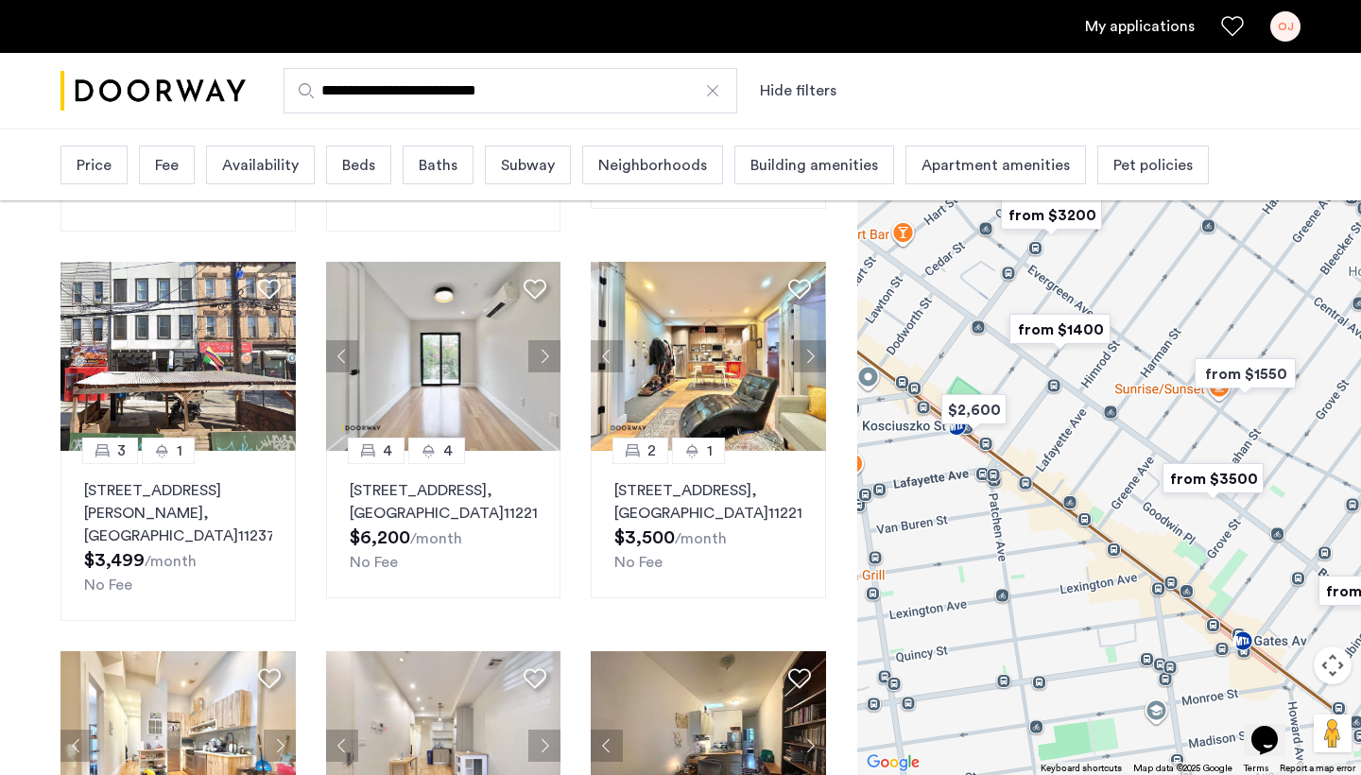
scroll to position [867, 0]
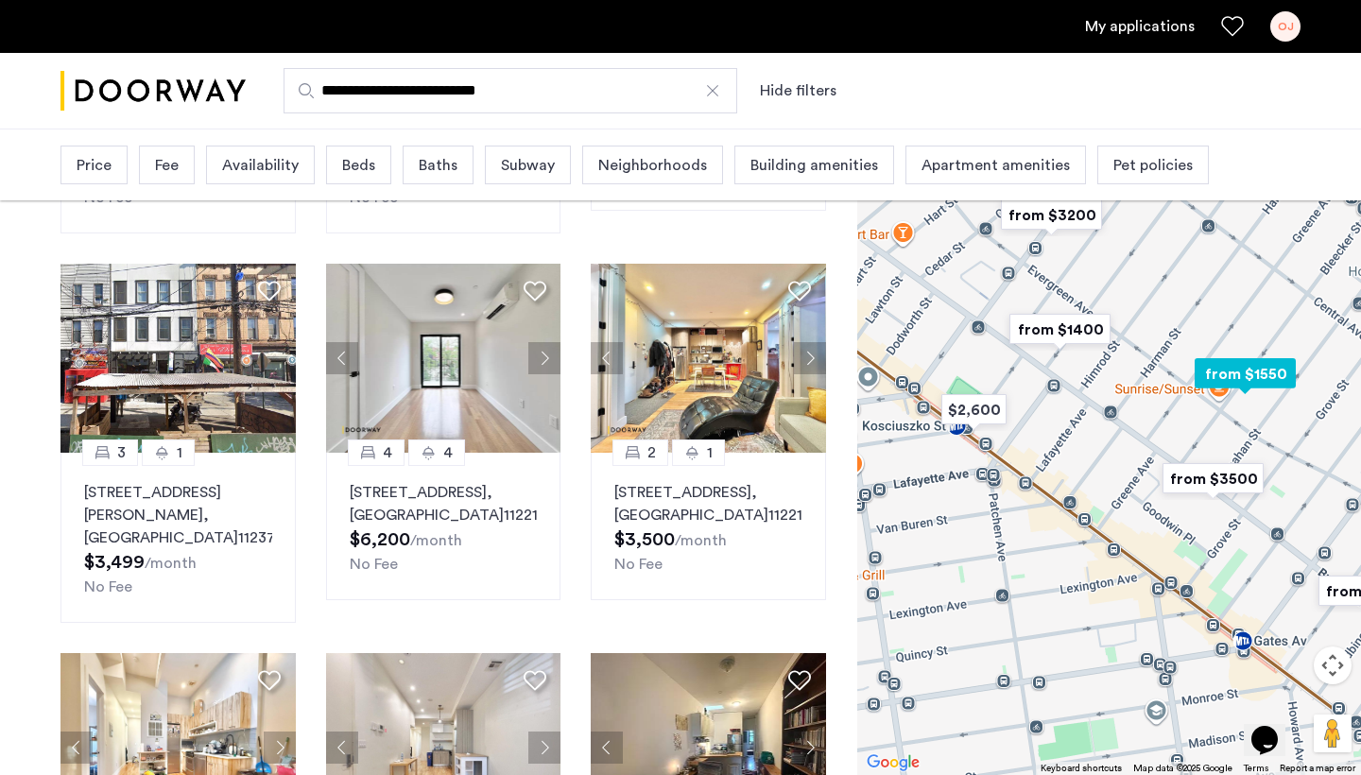
click at [440, 350] on img at bounding box center [443, 358] width 235 height 189
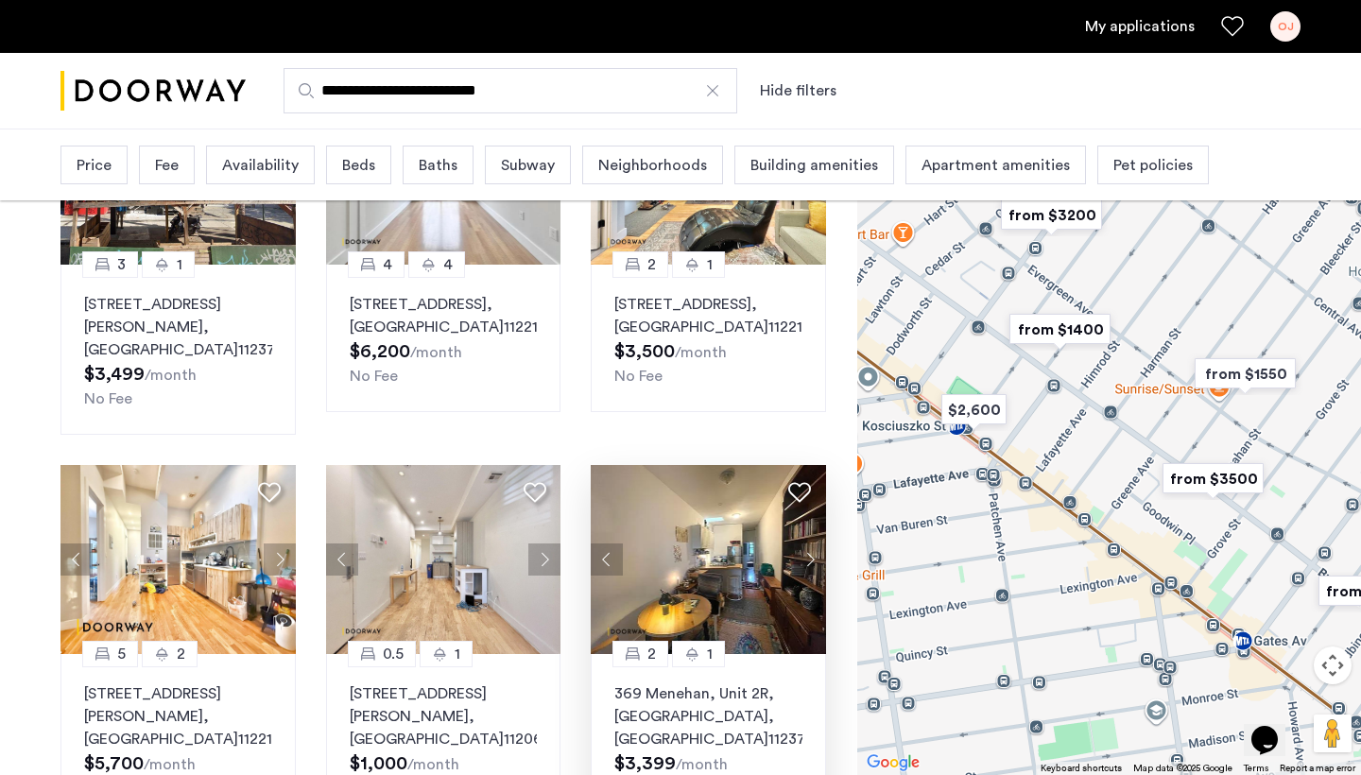
scroll to position [1123, 0]
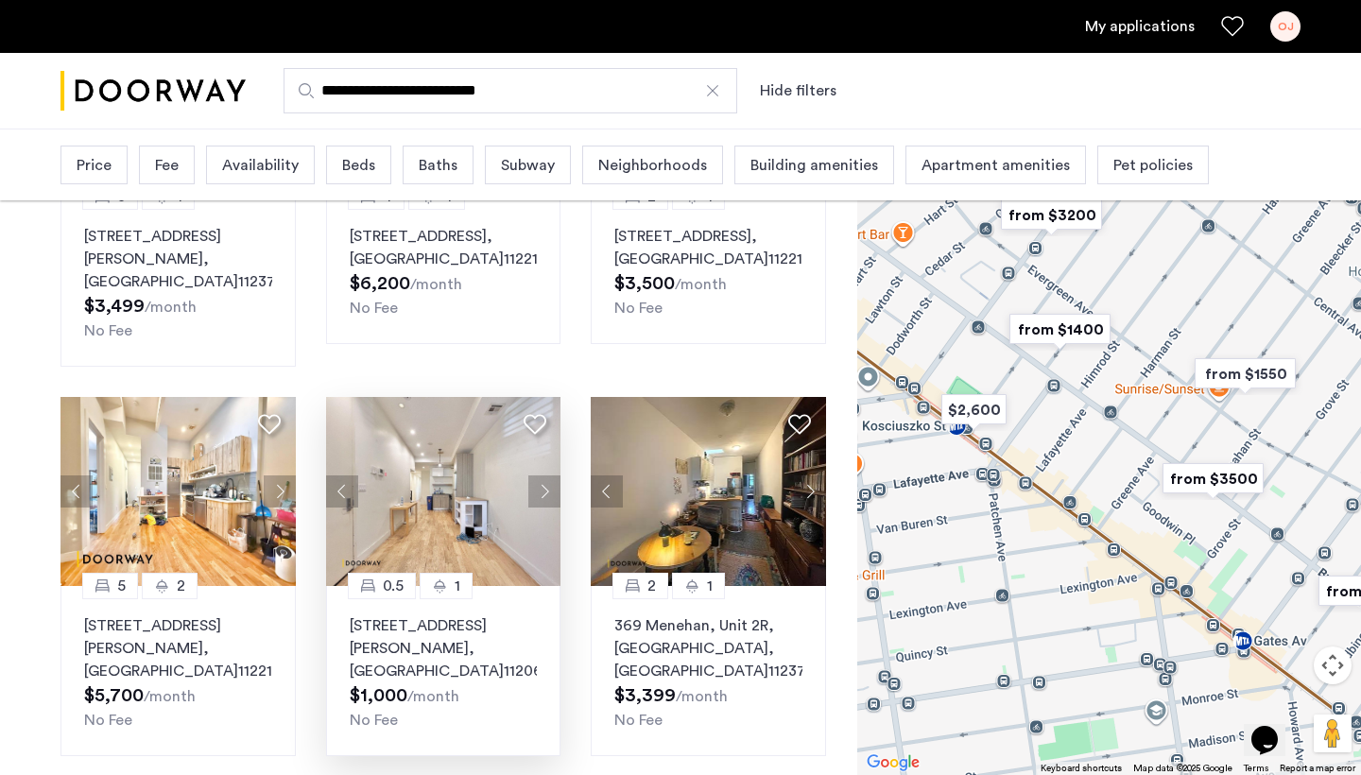
click at [553, 475] on button "Next apartment" at bounding box center [544, 491] width 32 height 32
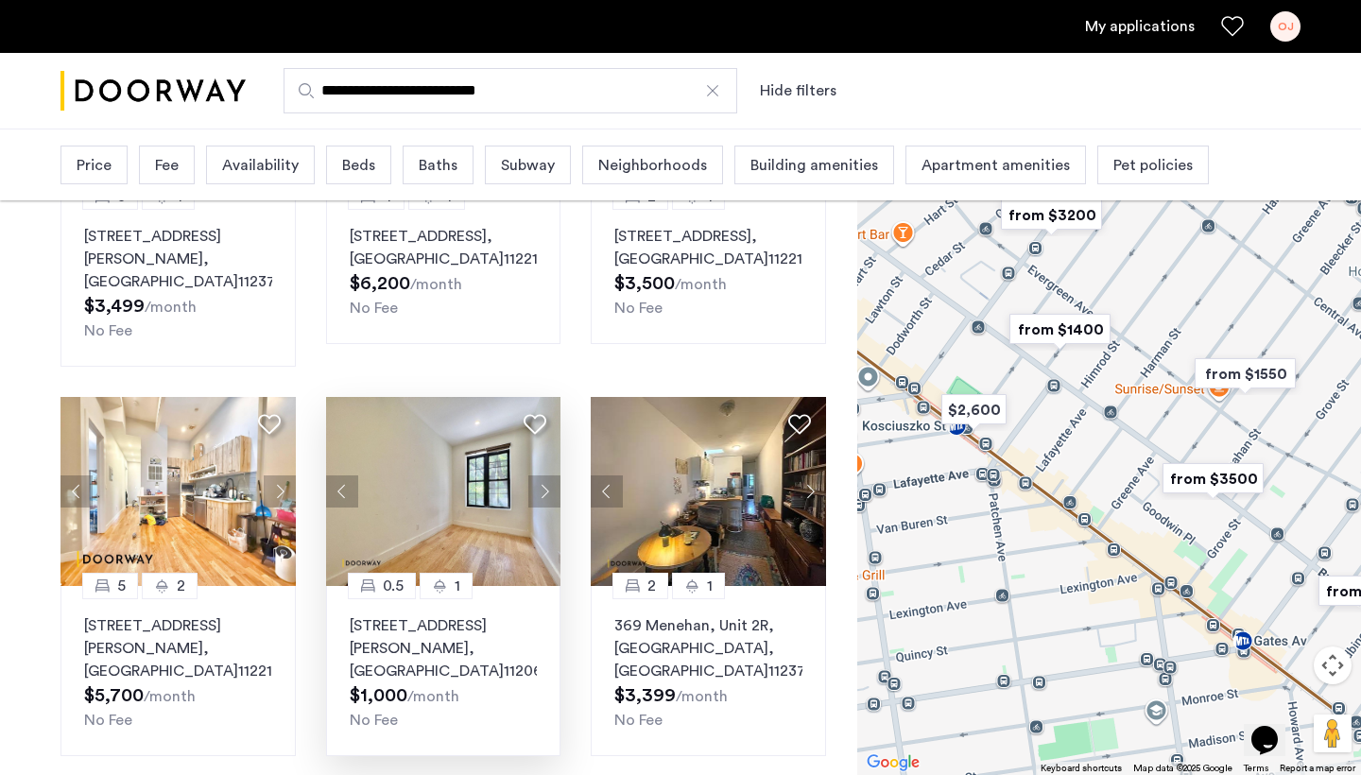
click at [546, 475] on button "Next apartment" at bounding box center [544, 491] width 32 height 32
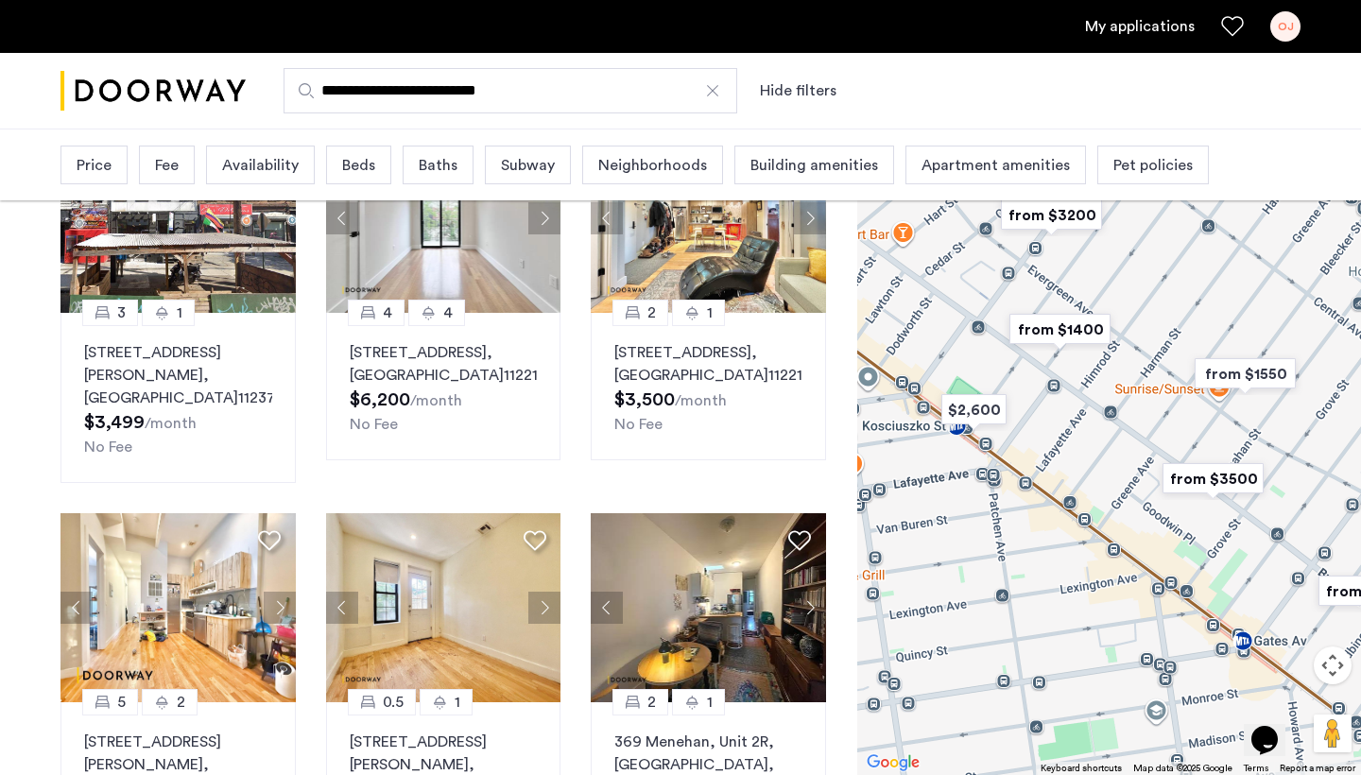
scroll to position [1354, 0]
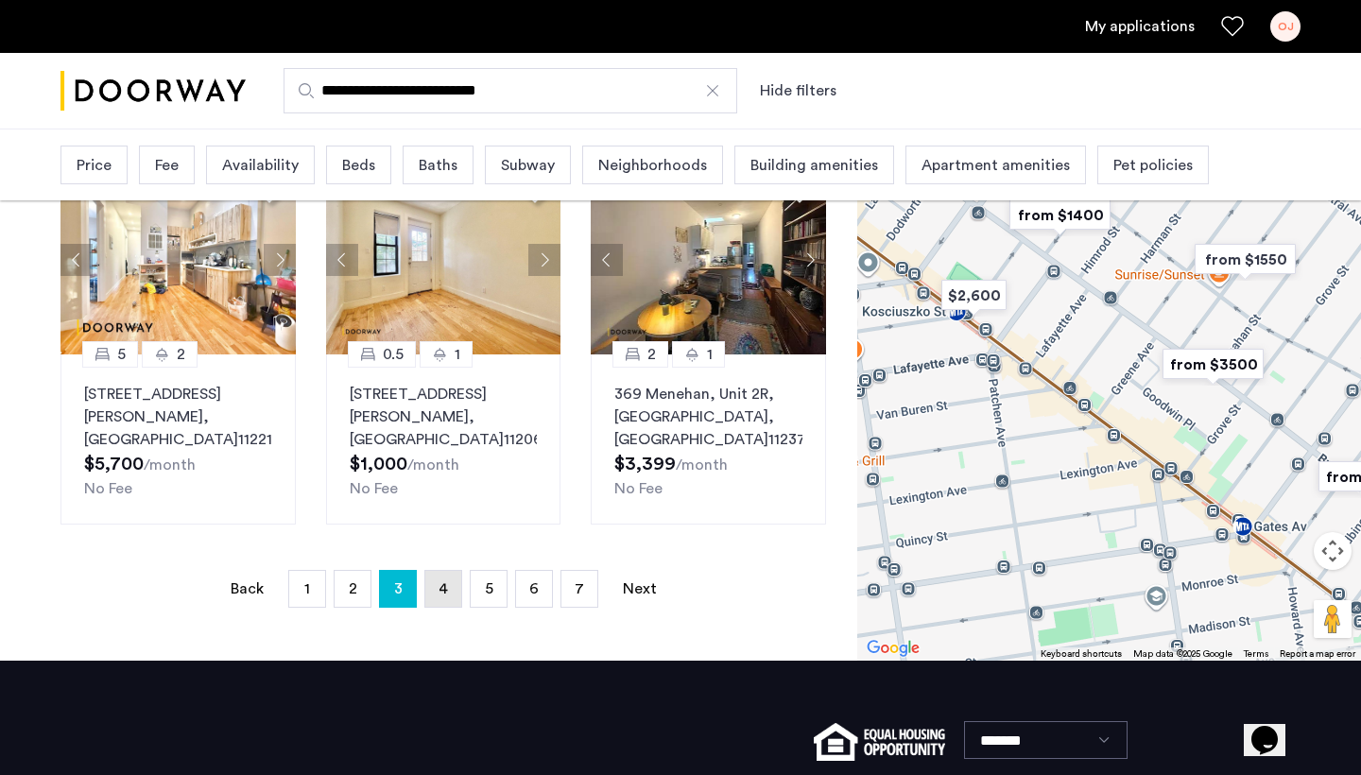
click at [442, 581] on span "4" at bounding box center [442, 588] width 9 height 15
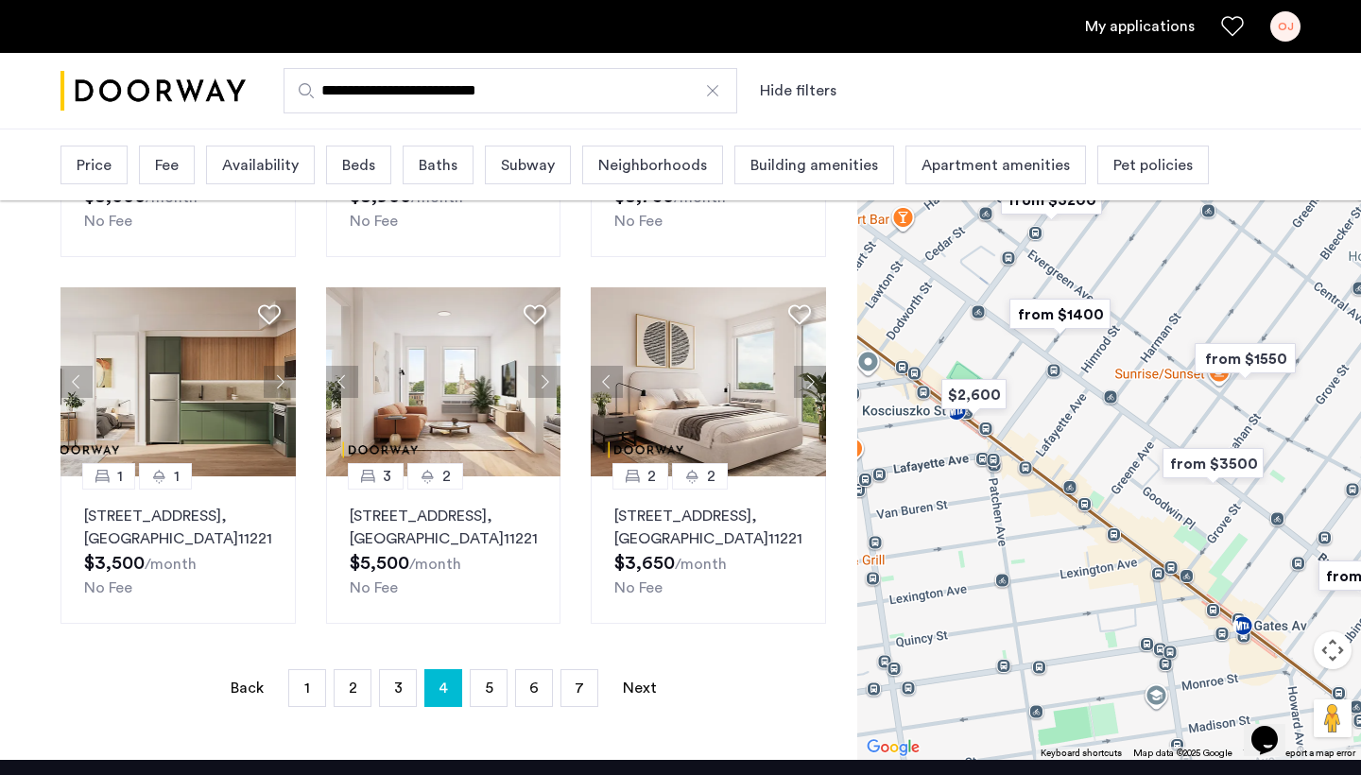
scroll to position [1160, 0]
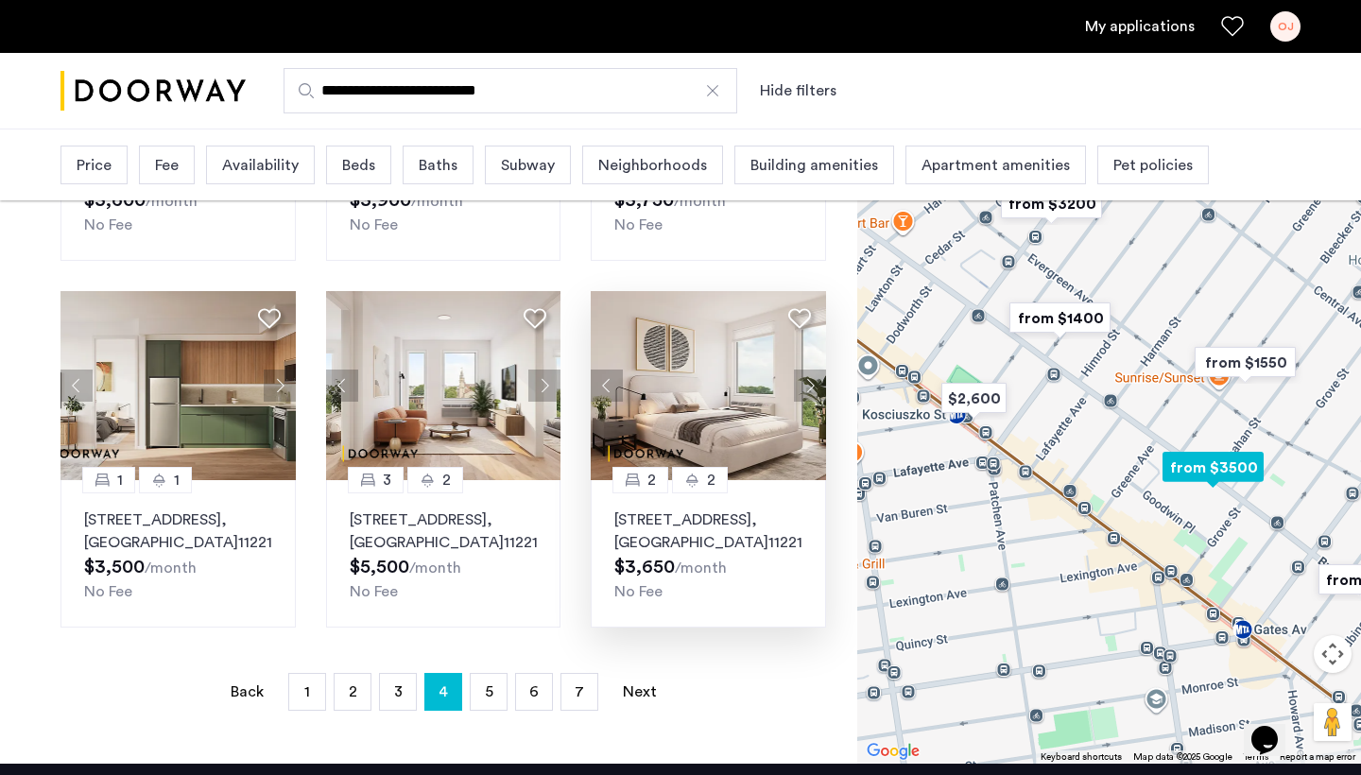
click at [808, 387] on button "Next apartment" at bounding box center [810, 386] width 32 height 32
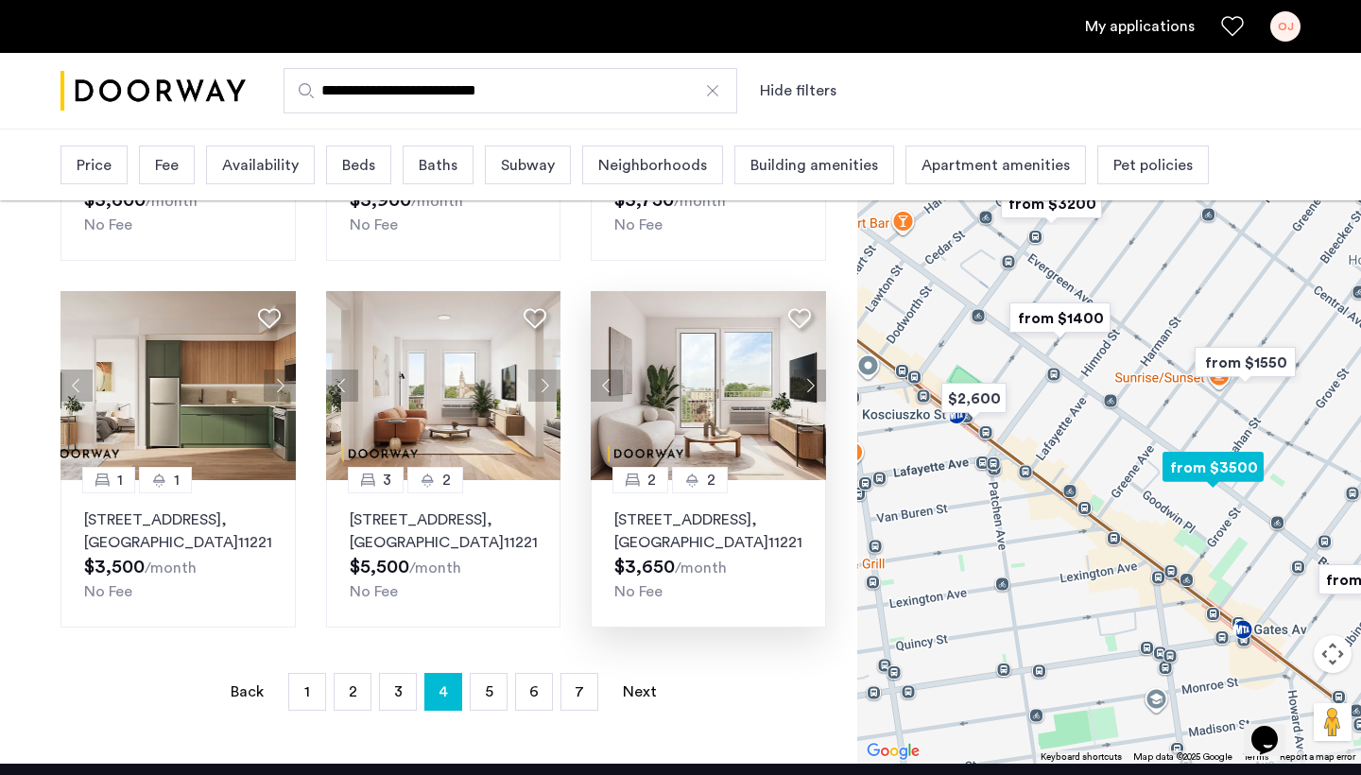
click at [808, 387] on button "Next apartment" at bounding box center [810, 386] width 32 height 32
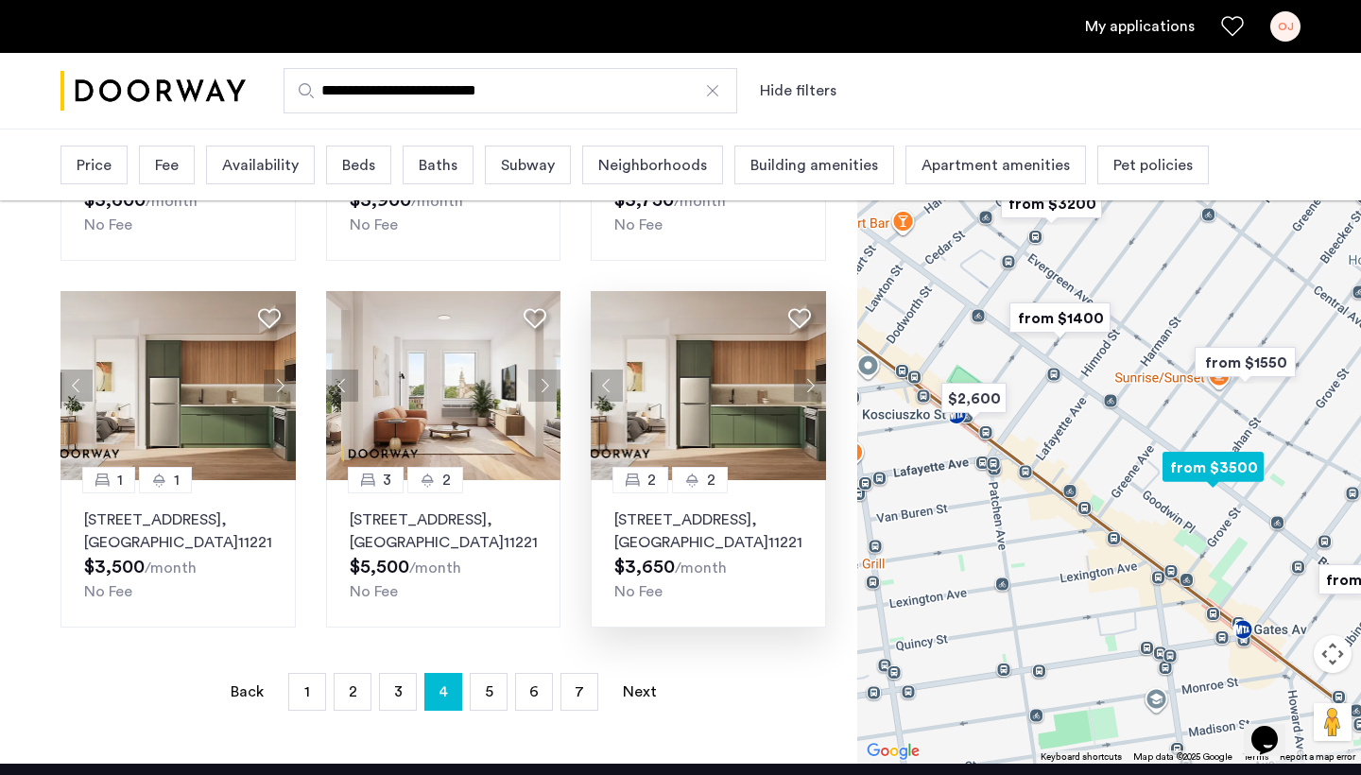
click at [808, 387] on button "Next apartment" at bounding box center [810, 386] width 32 height 32
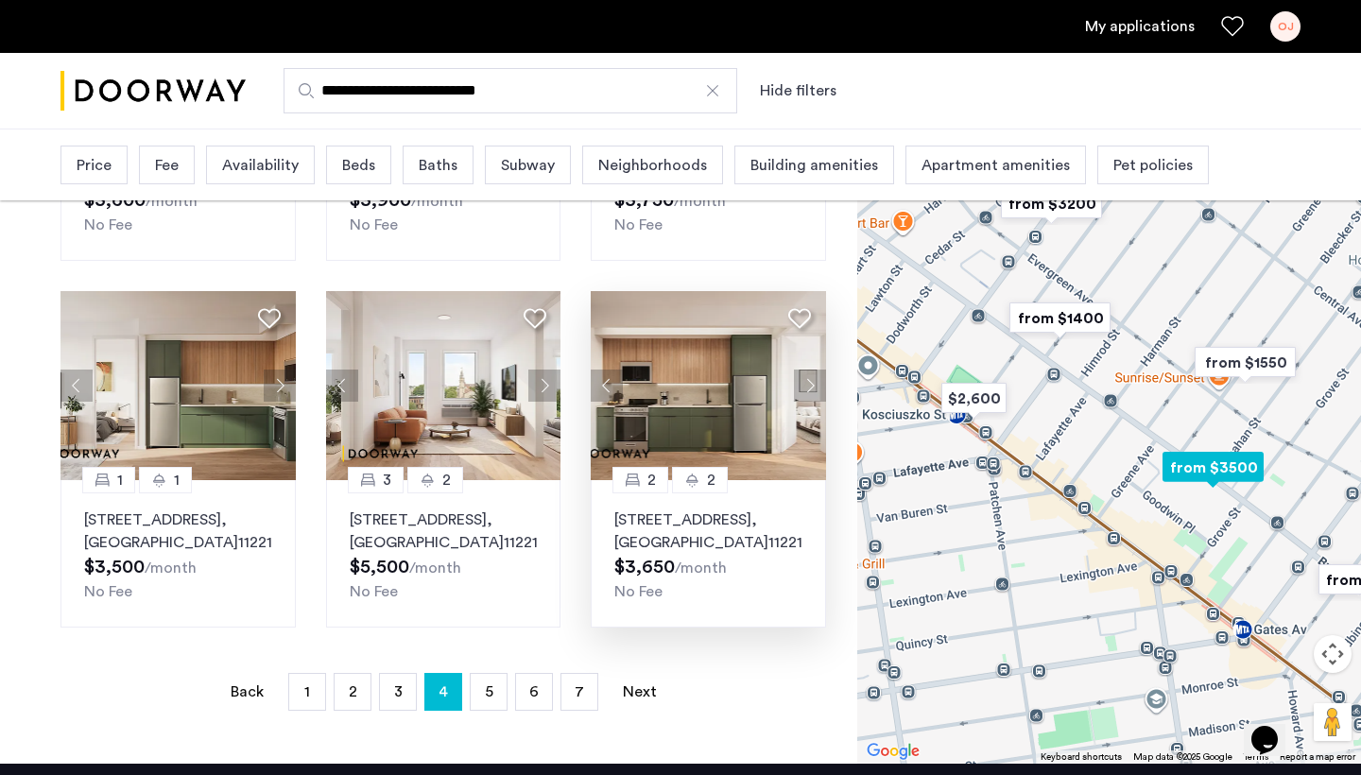
click at [808, 387] on button "Next apartment" at bounding box center [810, 386] width 32 height 32
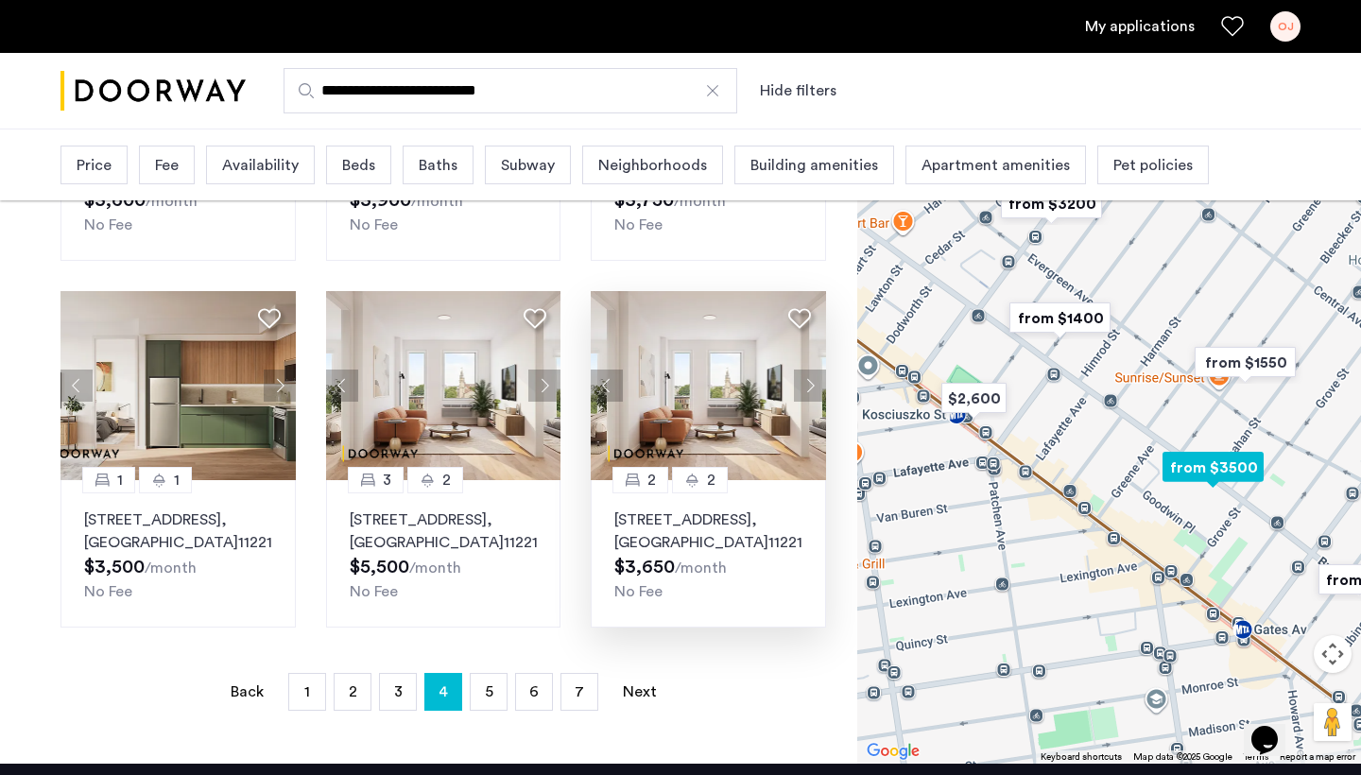
click at [808, 387] on button "Next apartment" at bounding box center [810, 386] width 32 height 32
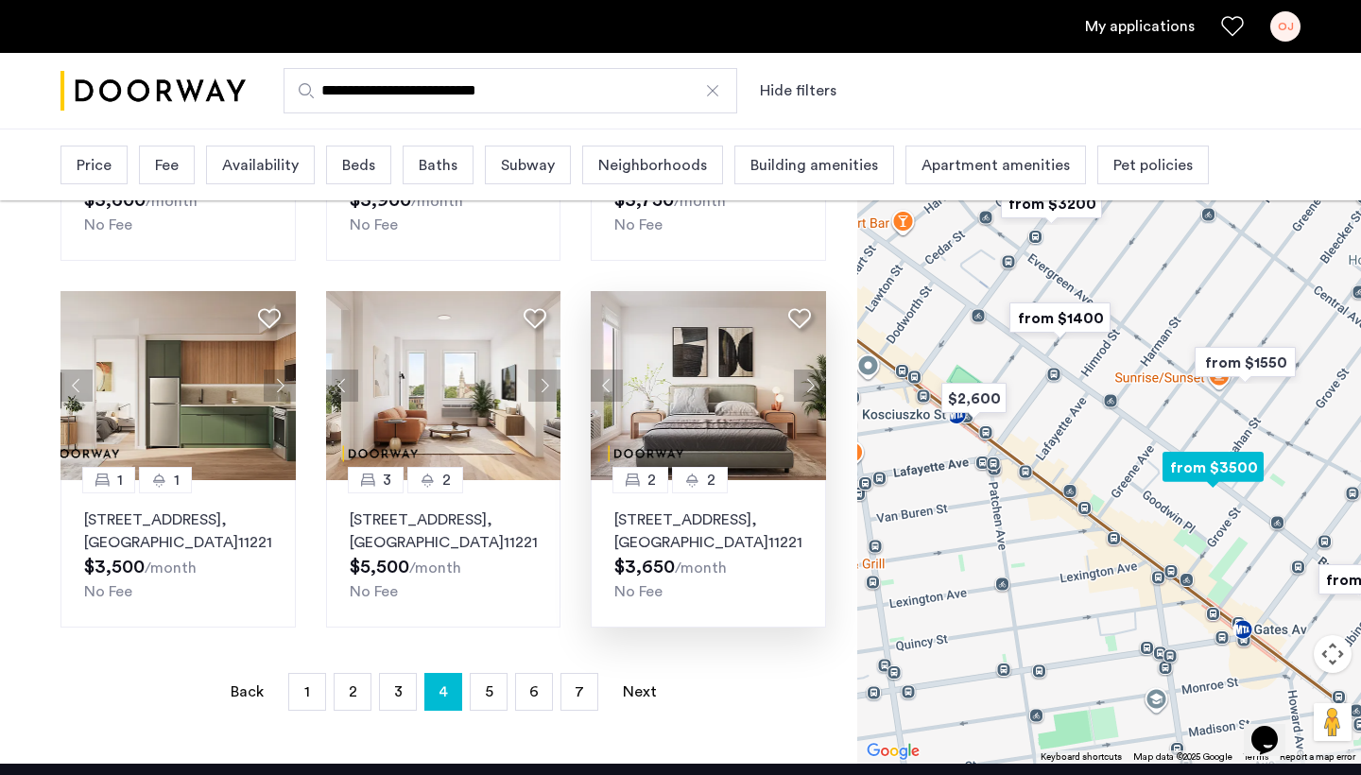
click at [808, 387] on button "Next apartment" at bounding box center [810, 386] width 32 height 32
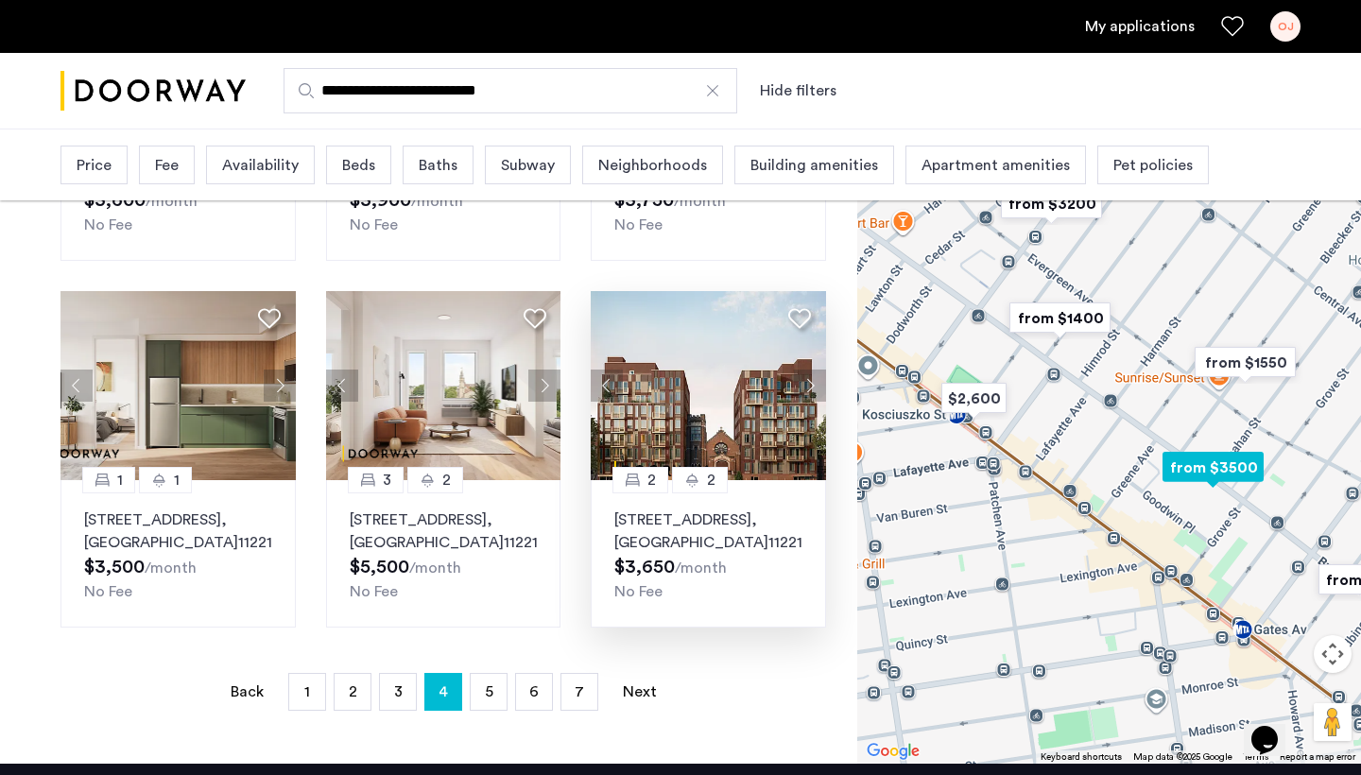
click at [808, 388] on button "Next apartment" at bounding box center [810, 386] width 32 height 32
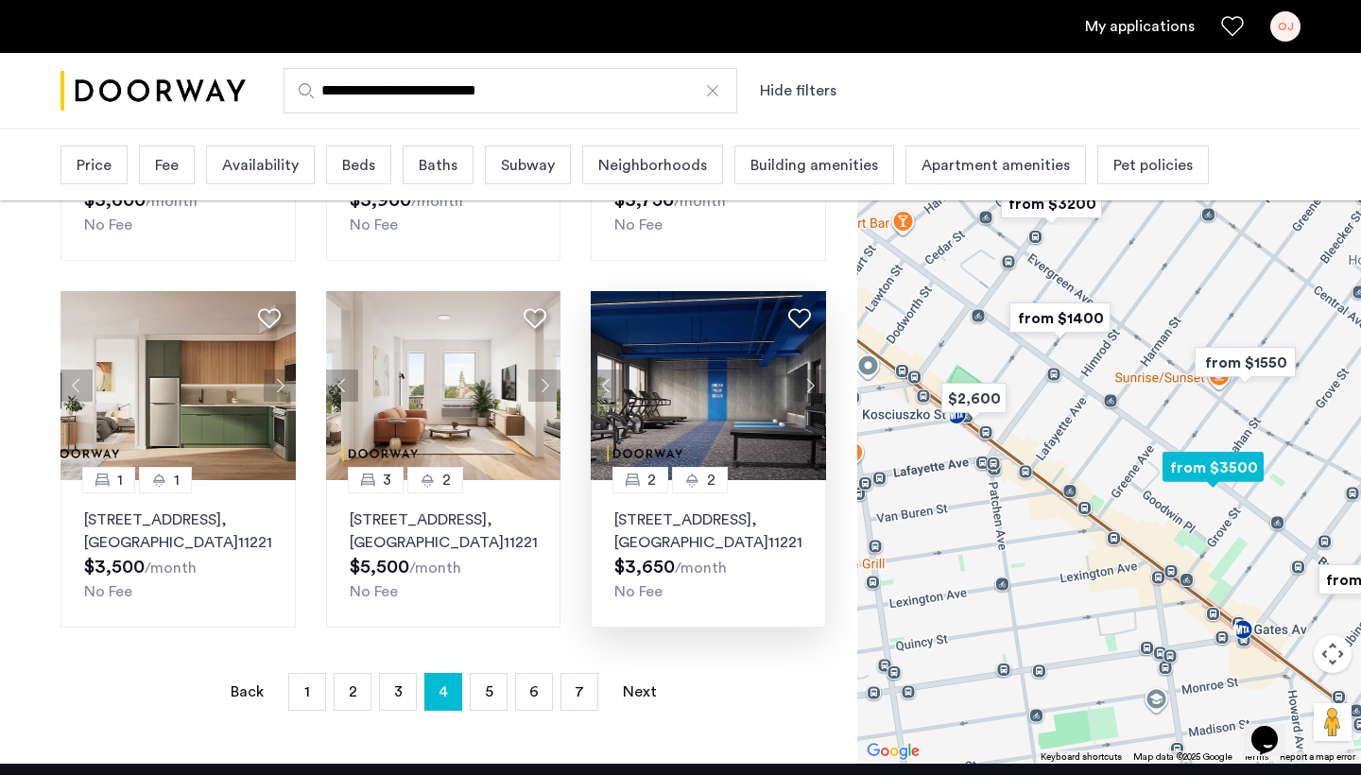
click at [808, 388] on button "Next apartment" at bounding box center [810, 386] width 32 height 32
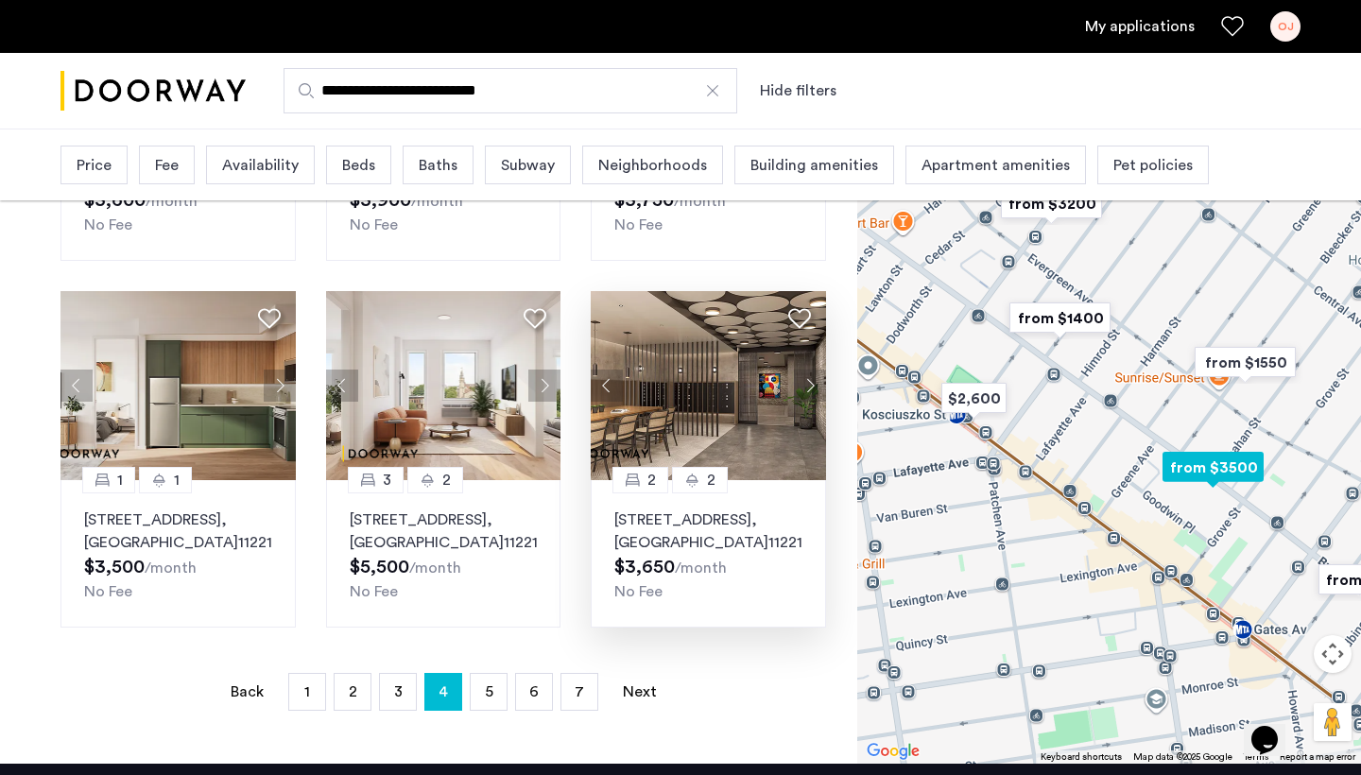
click at [808, 388] on button "Next apartment" at bounding box center [810, 386] width 32 height 32
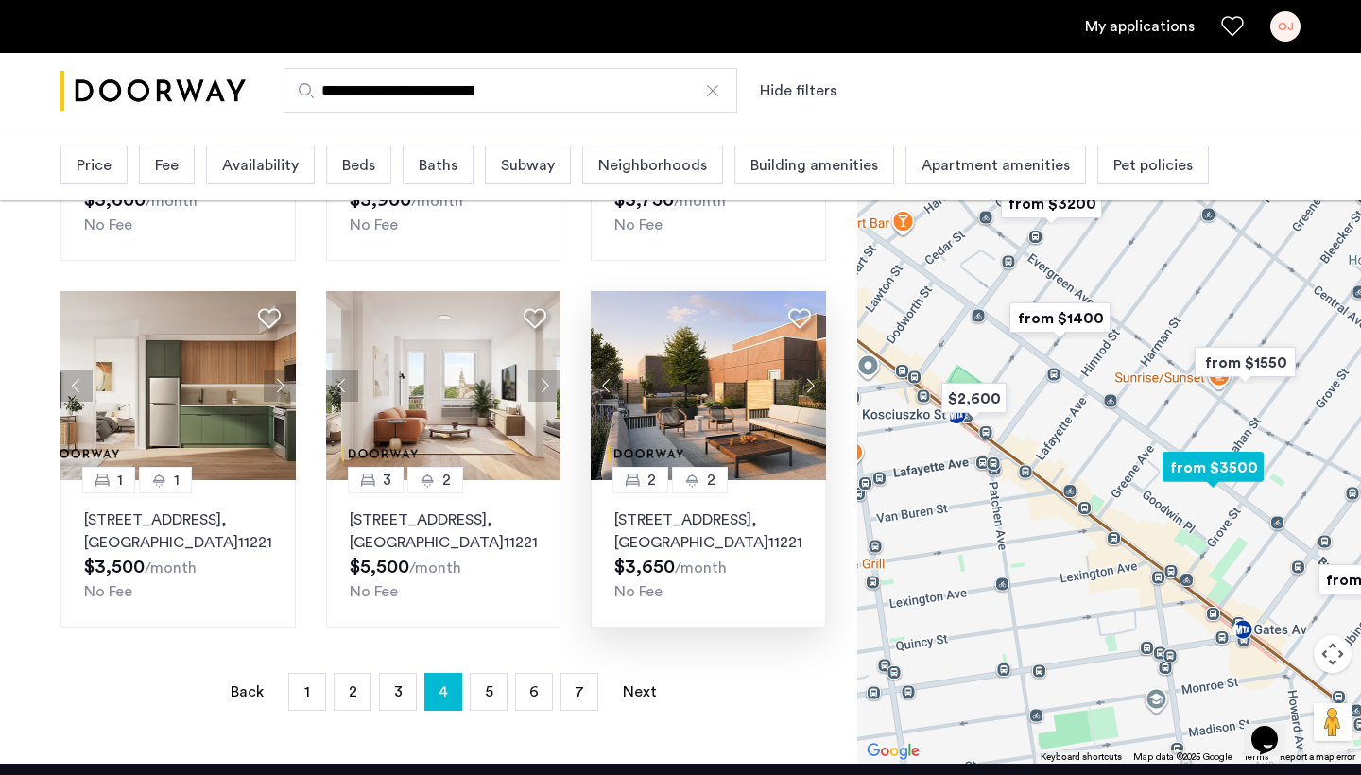
click at [808, 388] on button "Next apartment" at bounding box center [810, 386] width 32 height 32
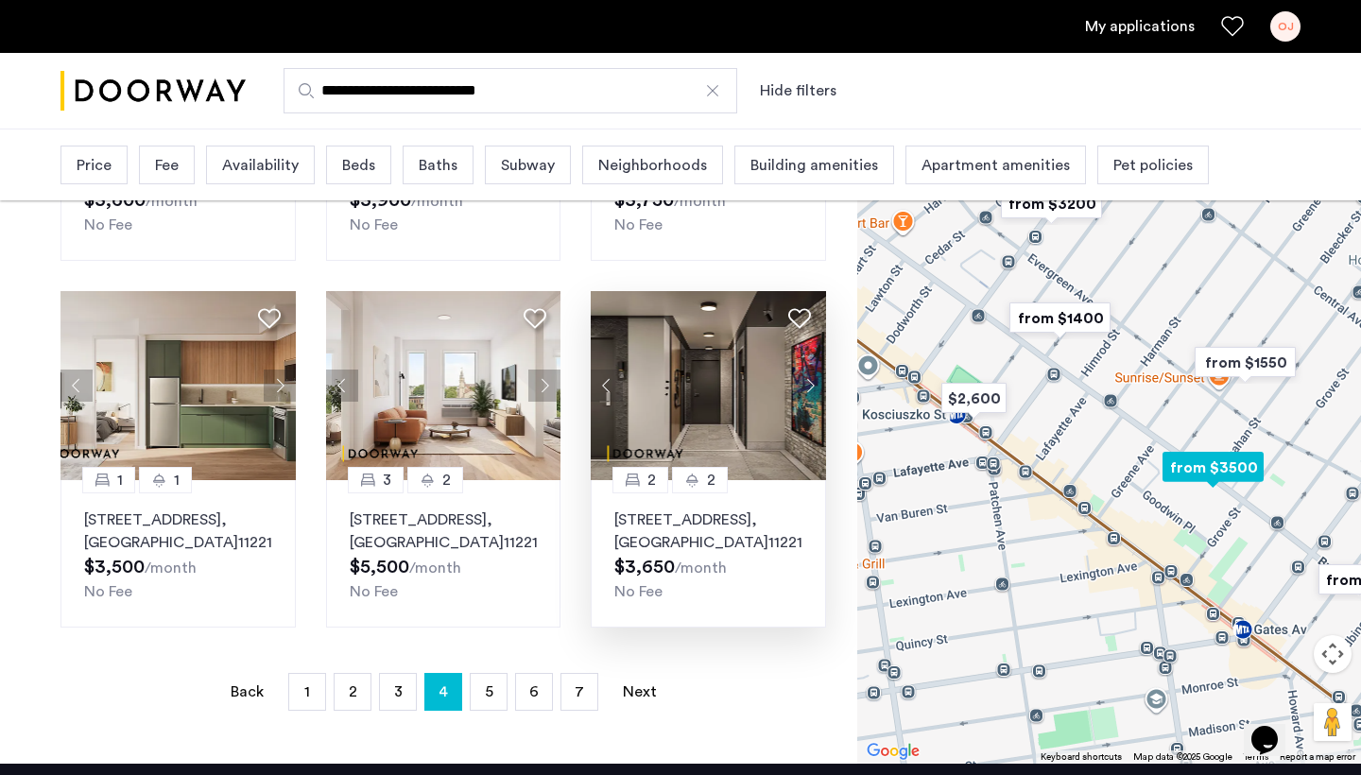
click at [808, 388] on button "Next apartment" at bounding box center [810, 386] width 32 height 32
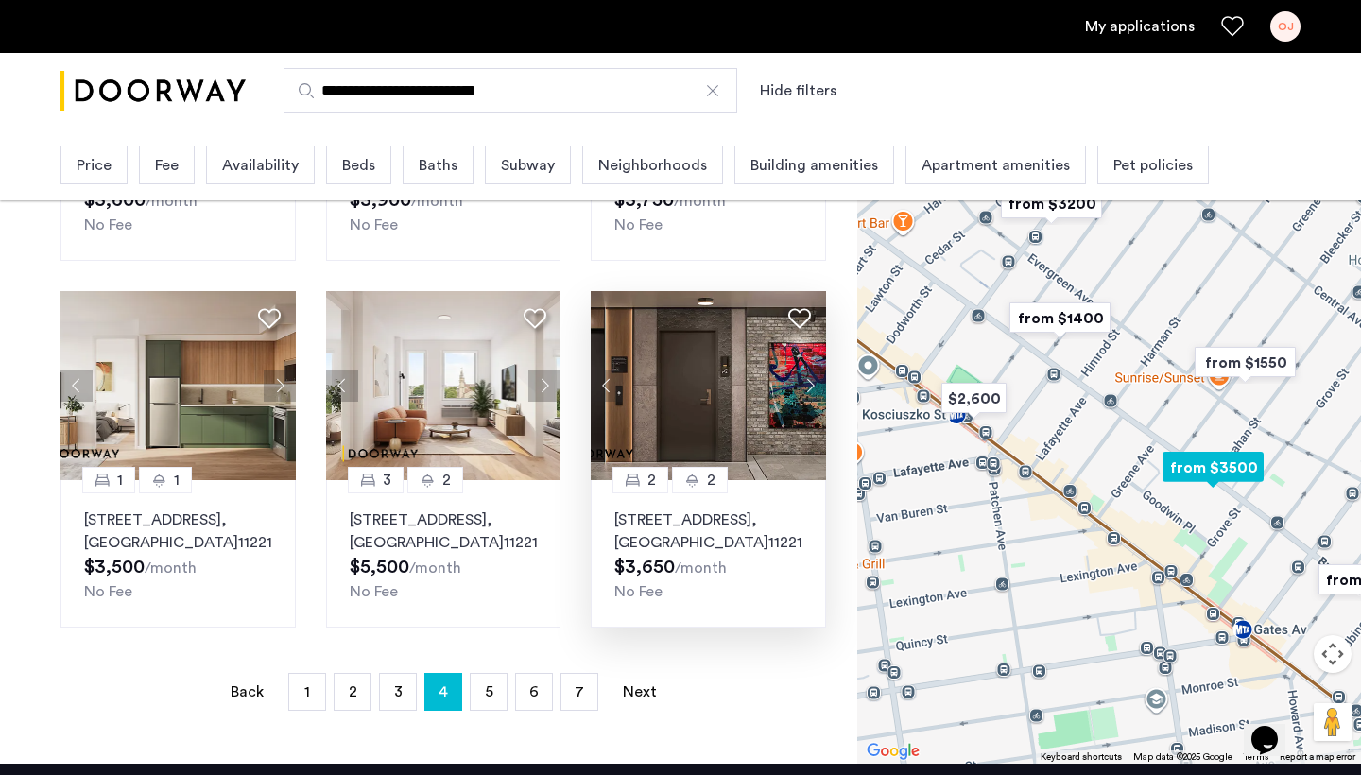
click at [808, 388] on button "Next apartment" at bounding box center [810, 386] width 32 height 32
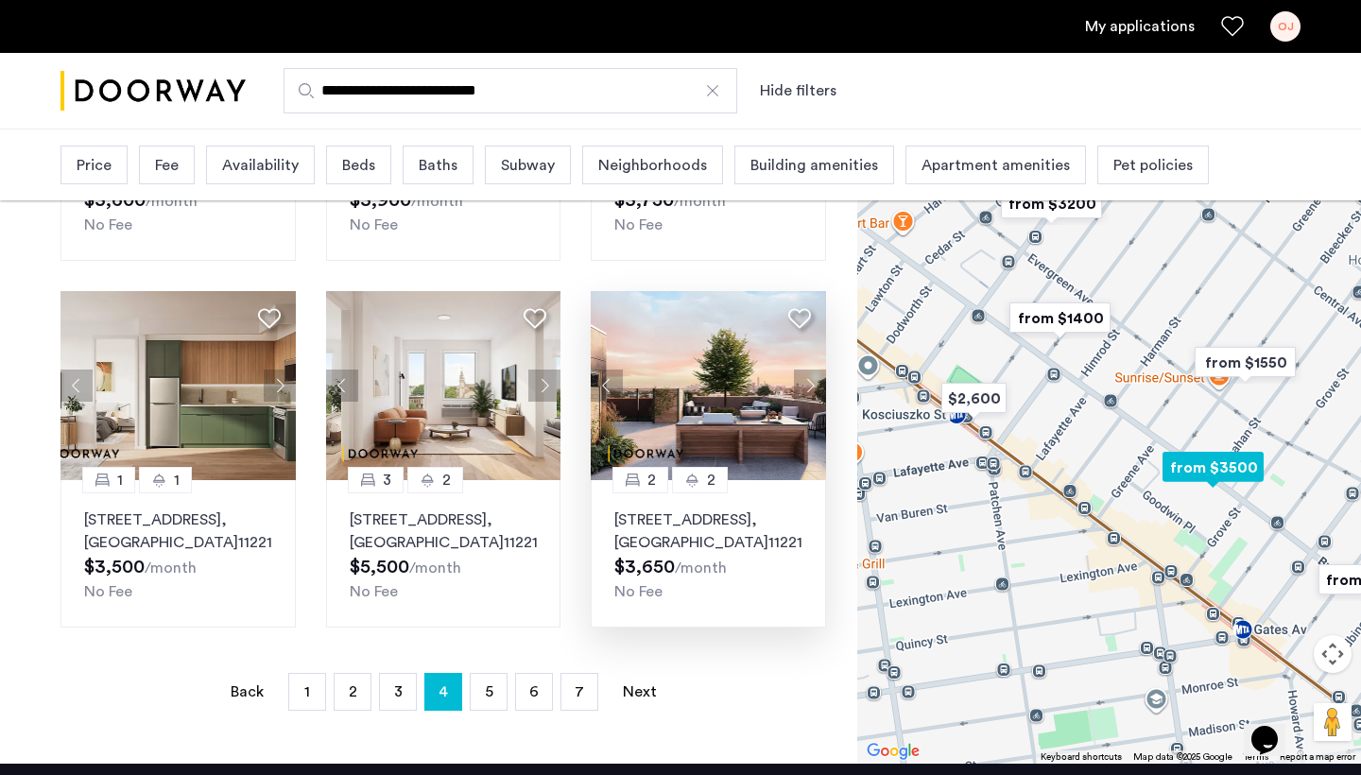
click at [808, 388] on button "Next apartment" at bounding box center [810, 386] width 32 height 32
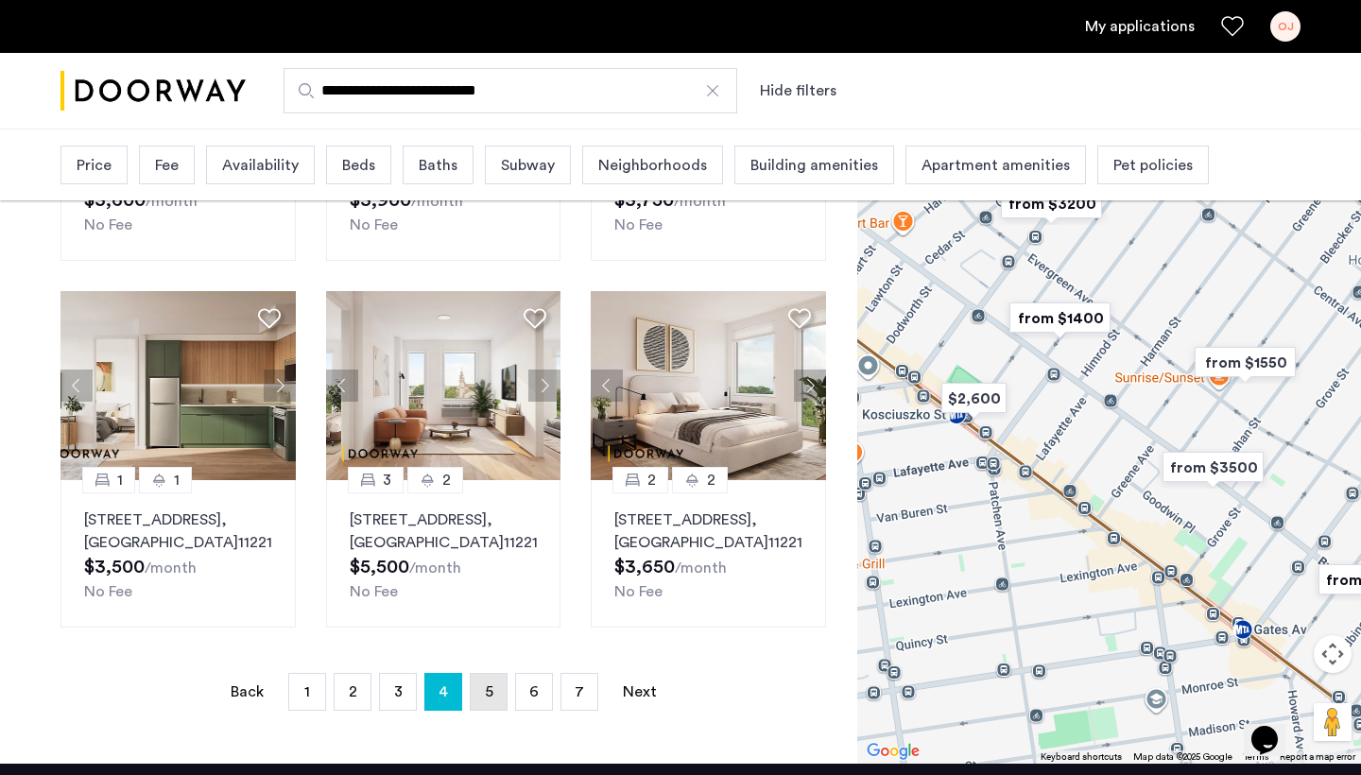
click at [485, 699] on span "5" at bounding box center [489, 691] width 9 height 15
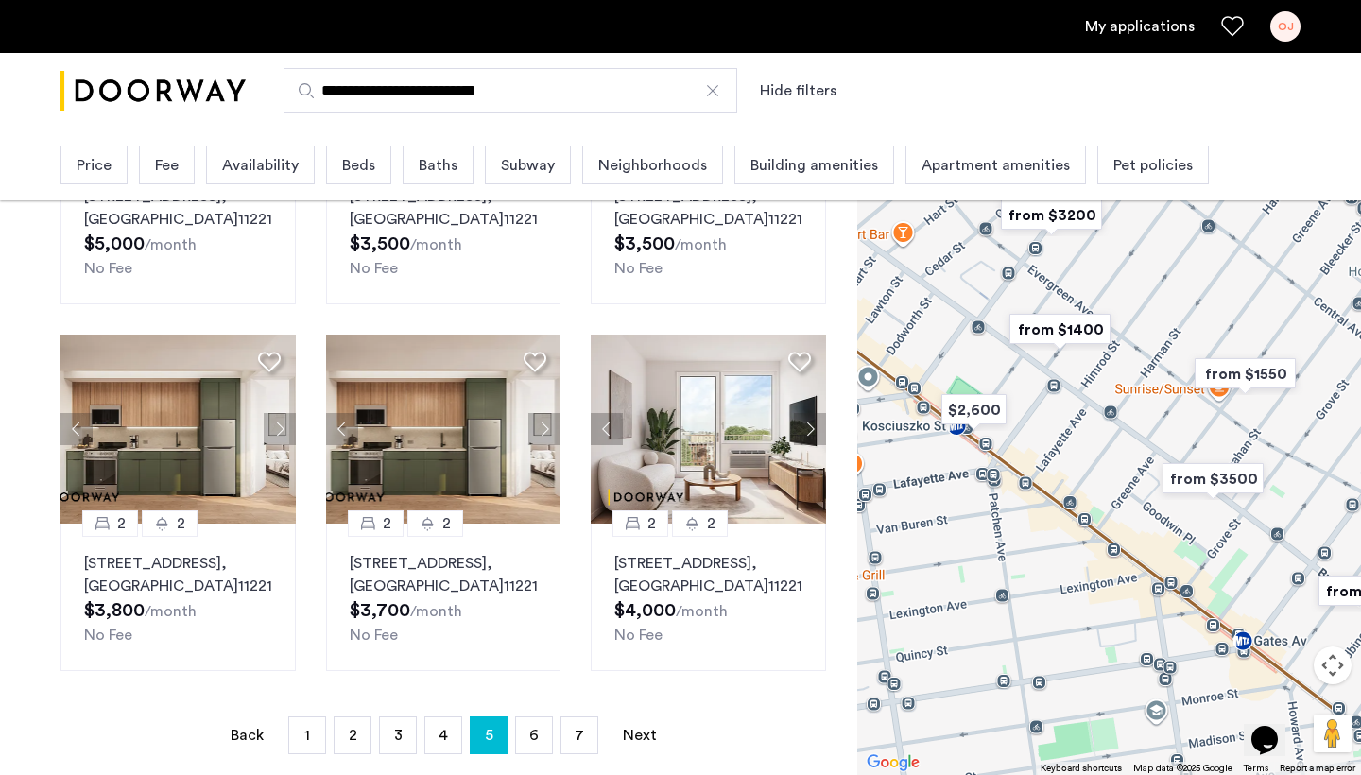
scroll to position [1091, 0]
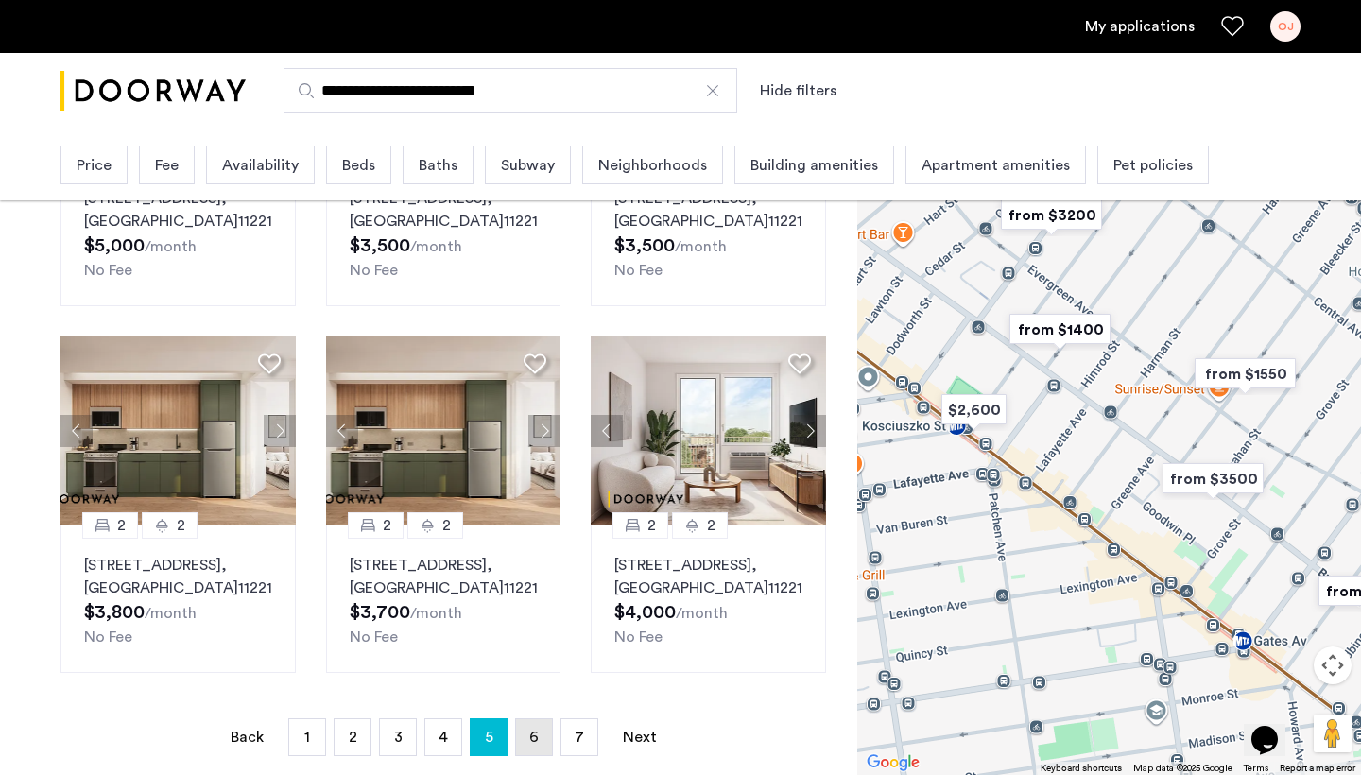
click at [538, 734] on span "6" at bounding box center [533, 737] width 9 height 15
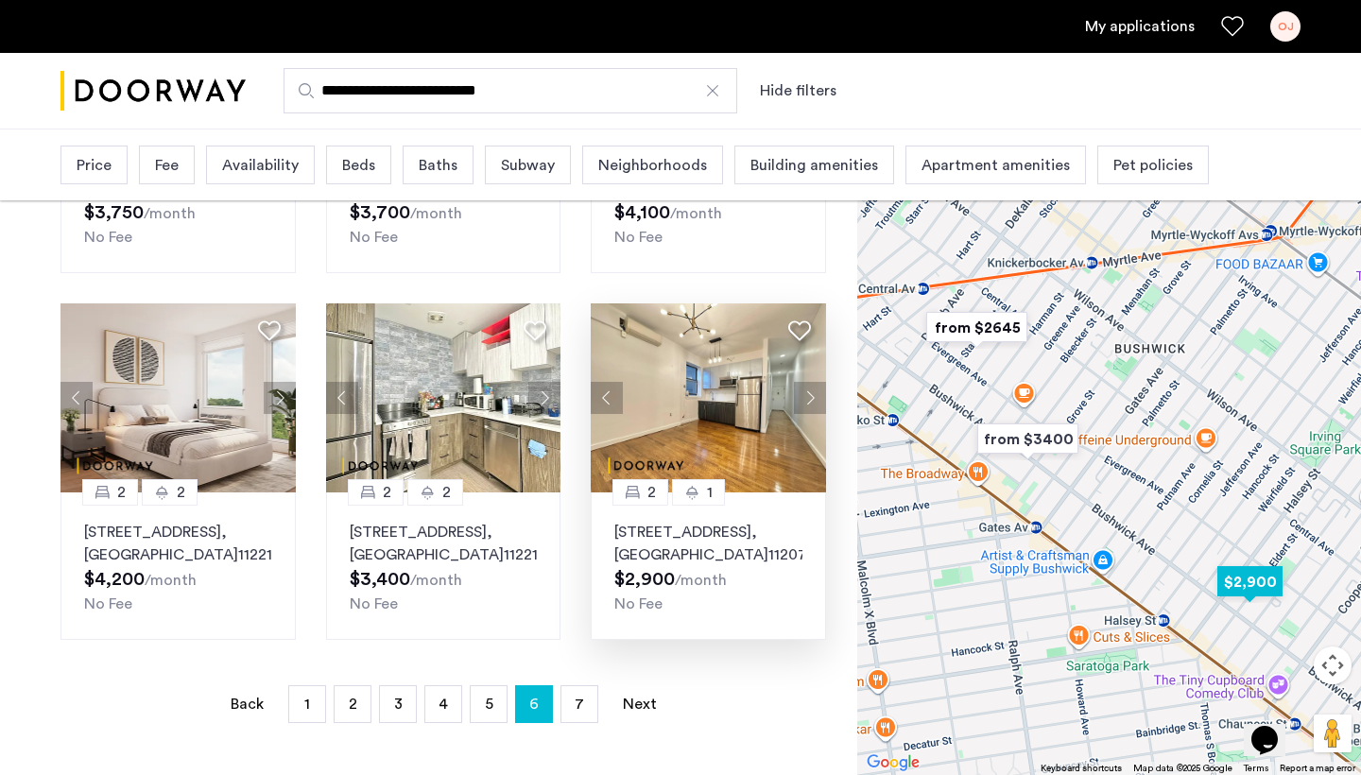
scroll to position [1122, 0]
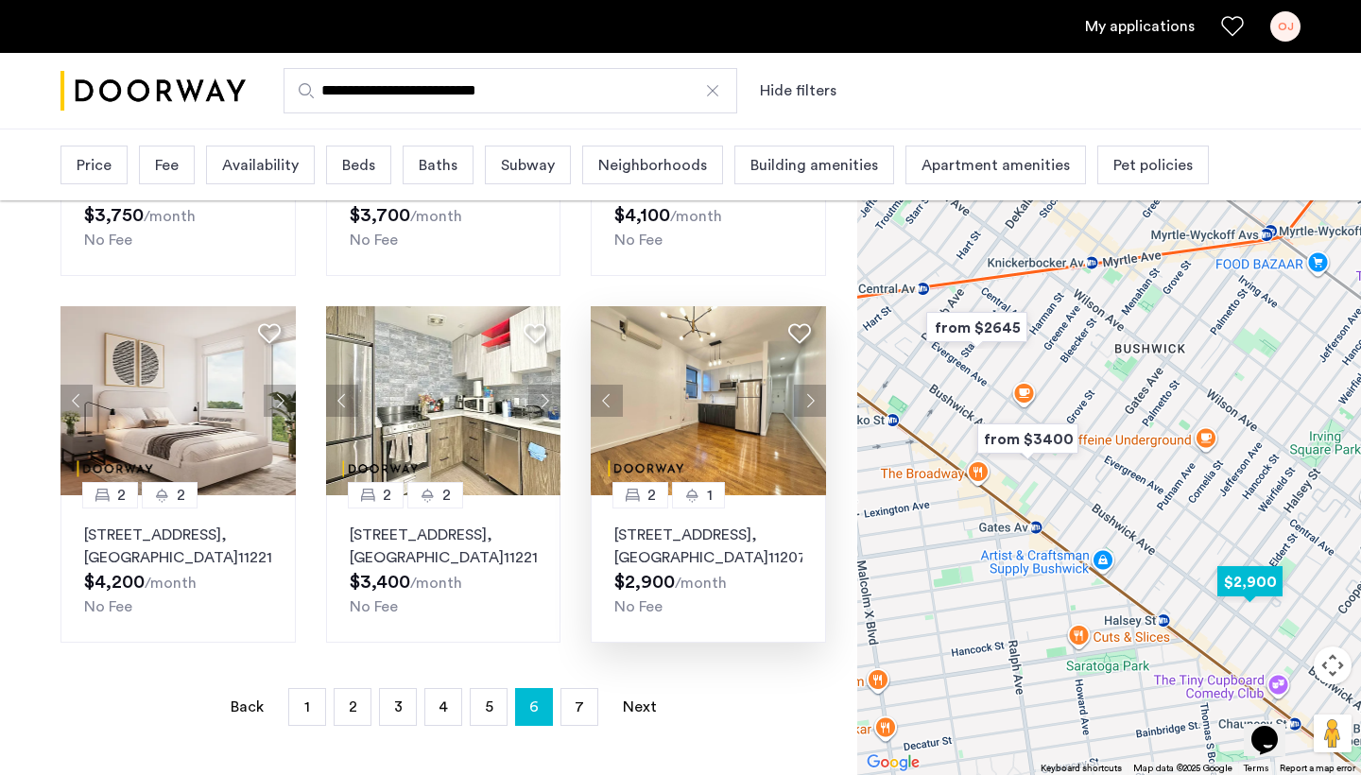
click at [806, 404] on button "Next apartment" at bounding box center [810, 401] width 32 height 32
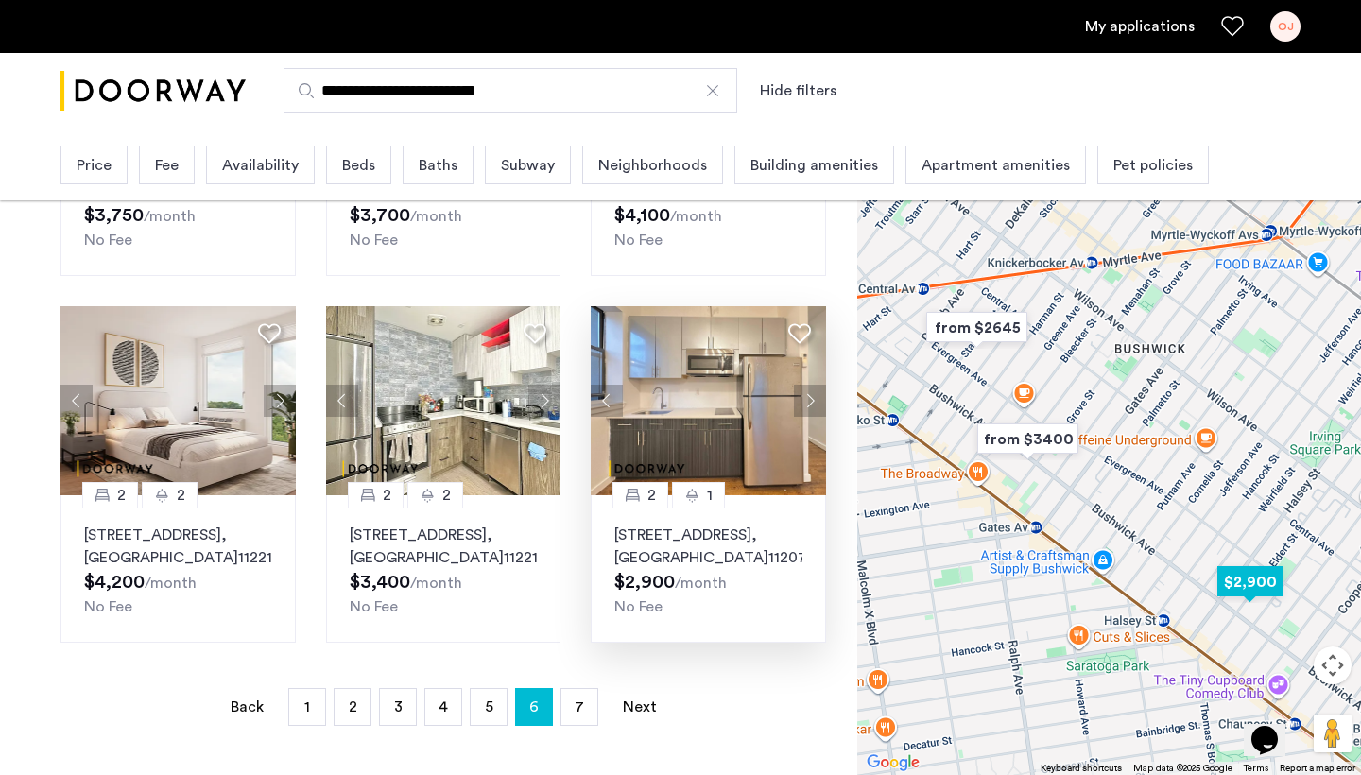
click at [806, 404] on button "Next apartment" at bounding box center [810, 401] width 32 height 32
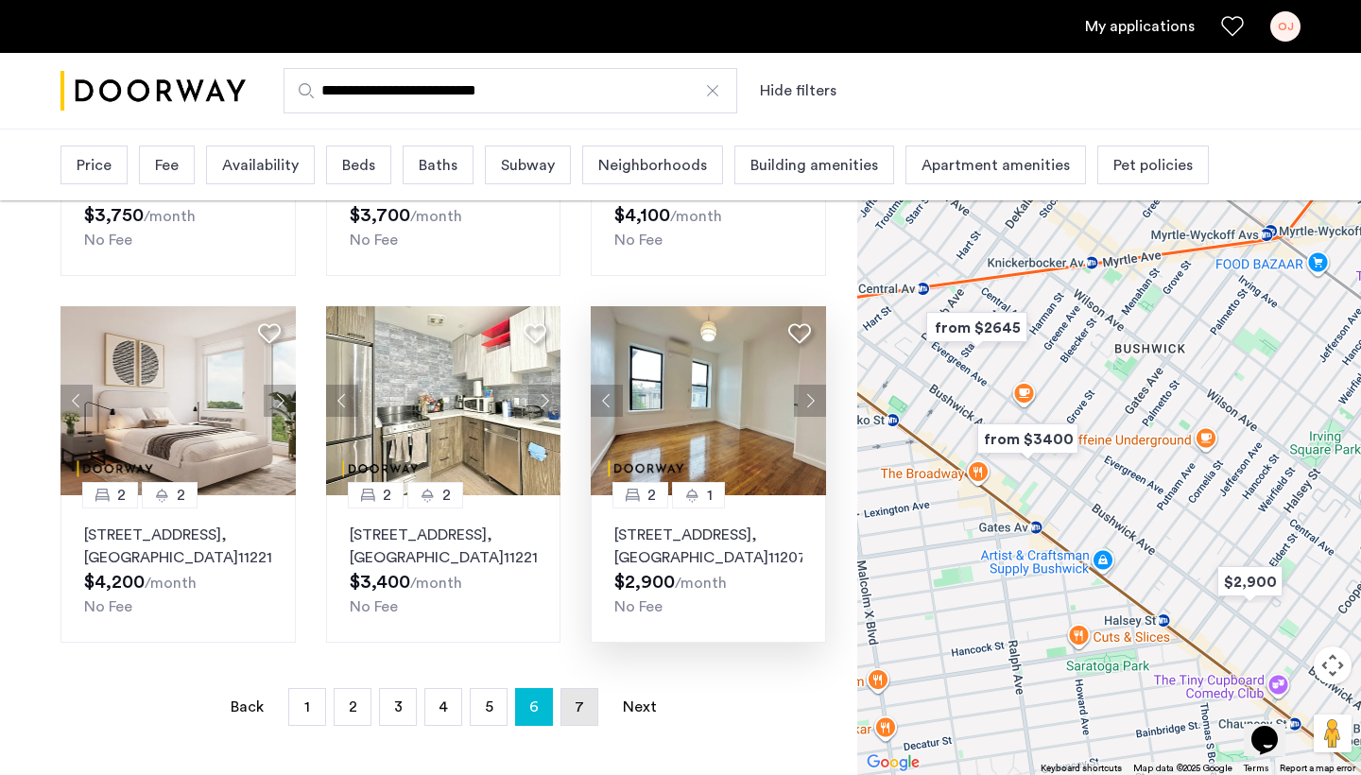
click at [585, 715] on link "page 7" at bounding box center [579, 707] width 36 height 36
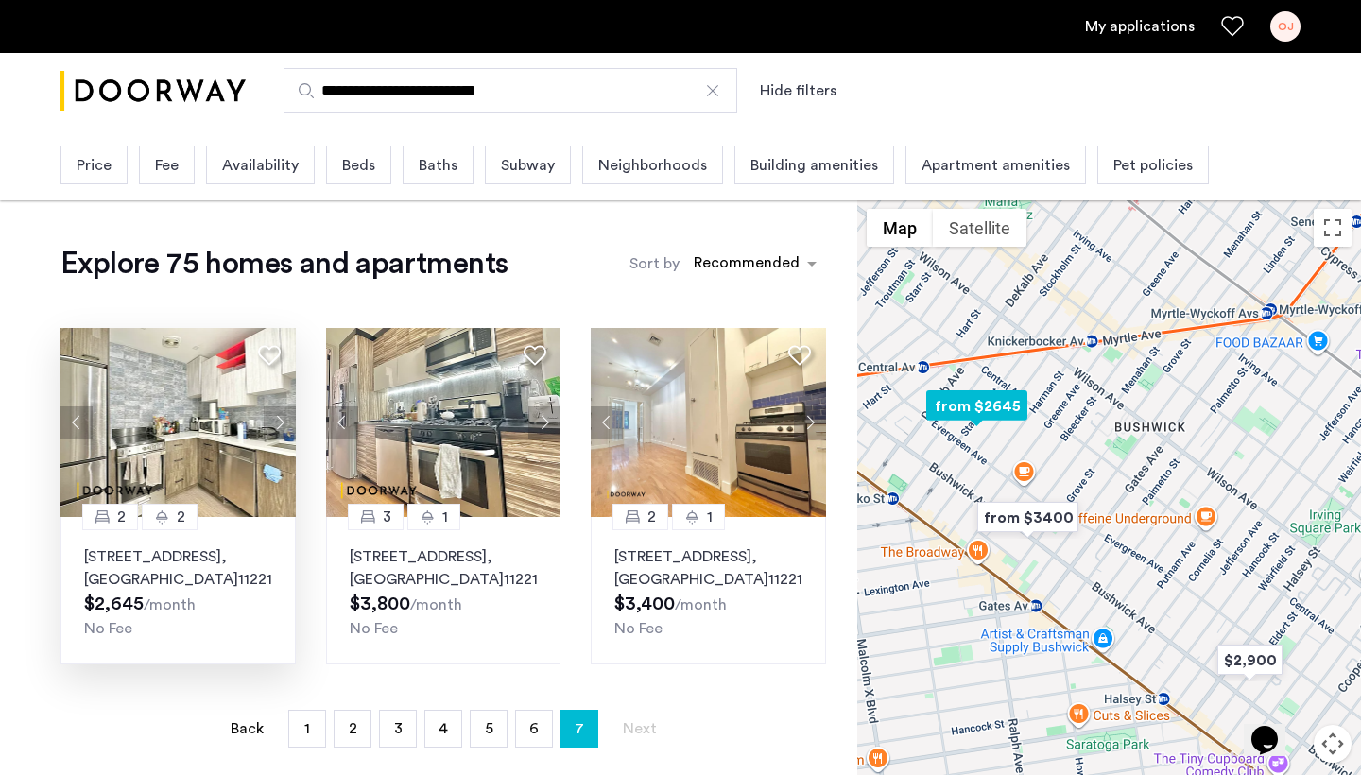
click at [277, 429] on button "Next apartment" at bounding box center [280, 422] width 32 height 32
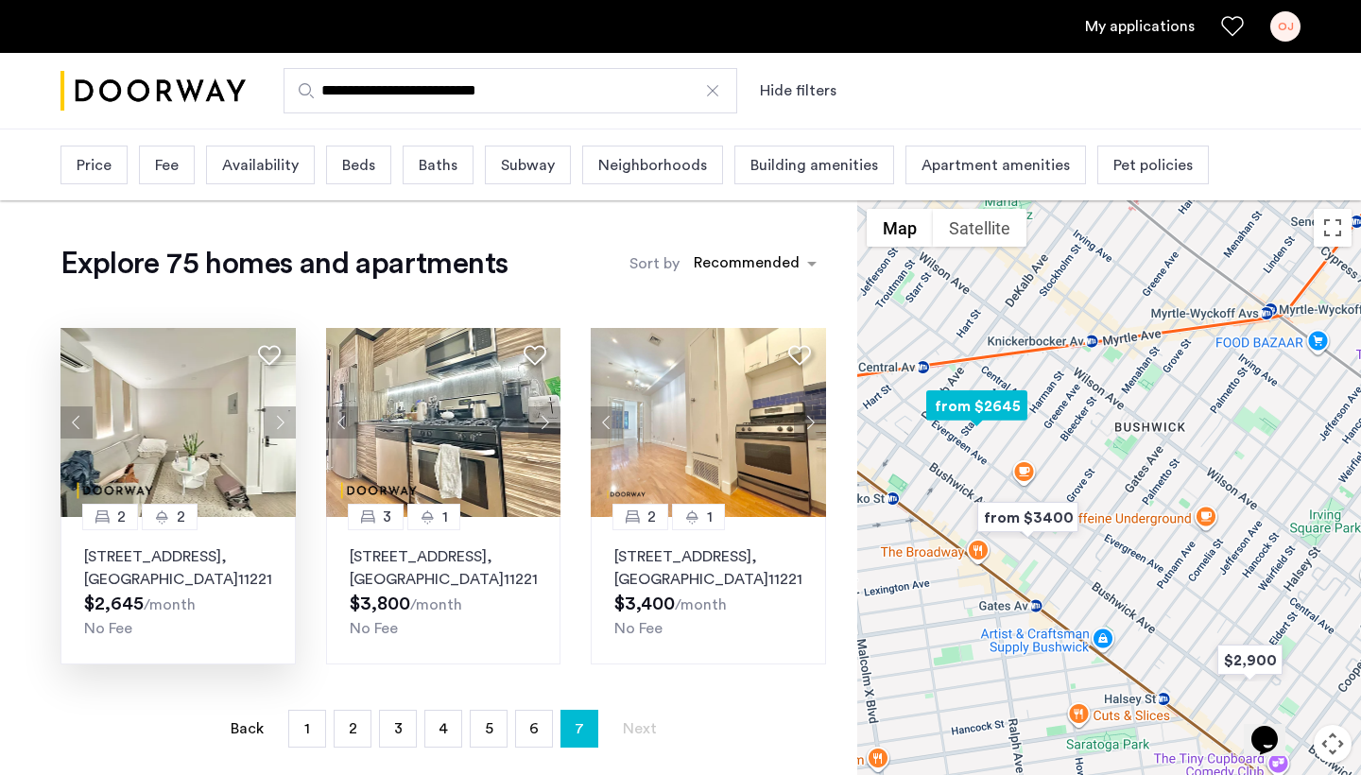
click at [277, 429] on button "Next apartment" at bounding box center [280, 422] width 32 height 32
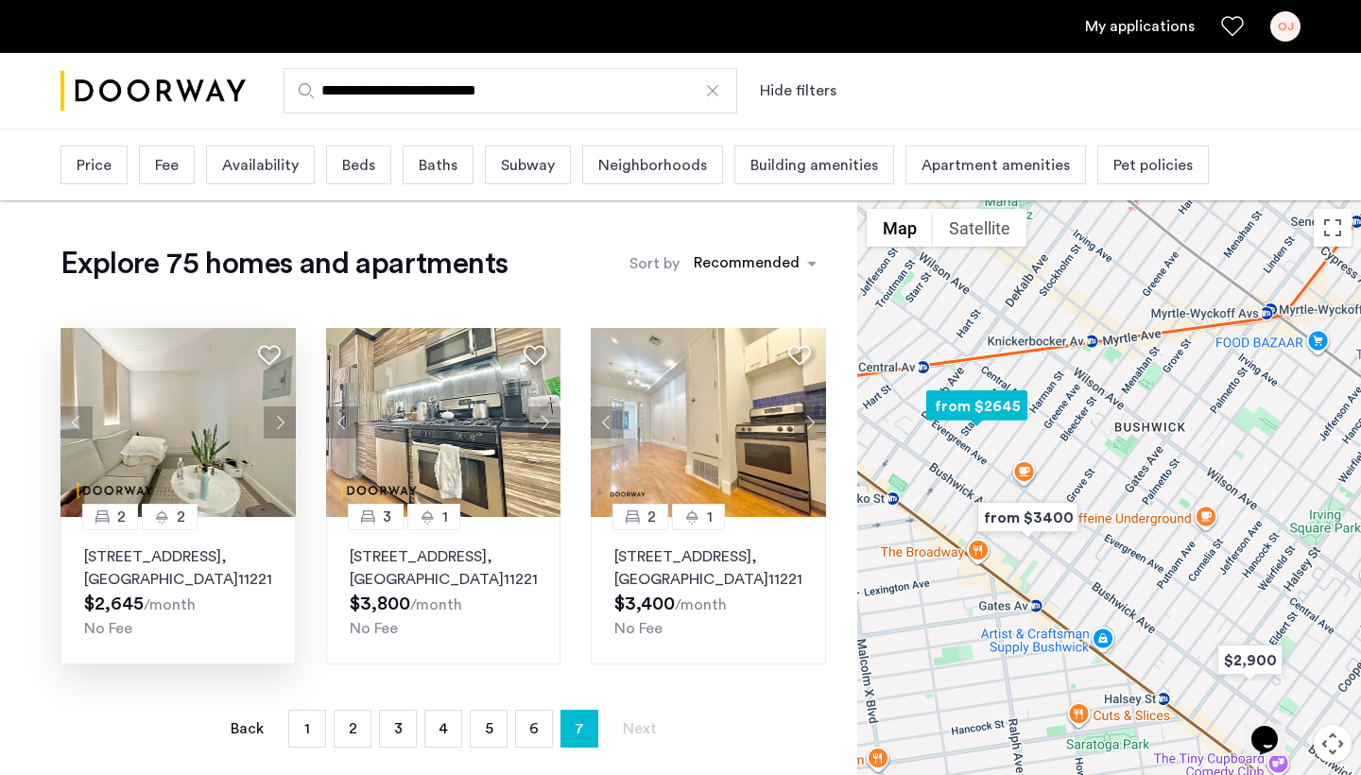
click at [173, 428] on img at bounding box center [177, 422] width 235 height 189
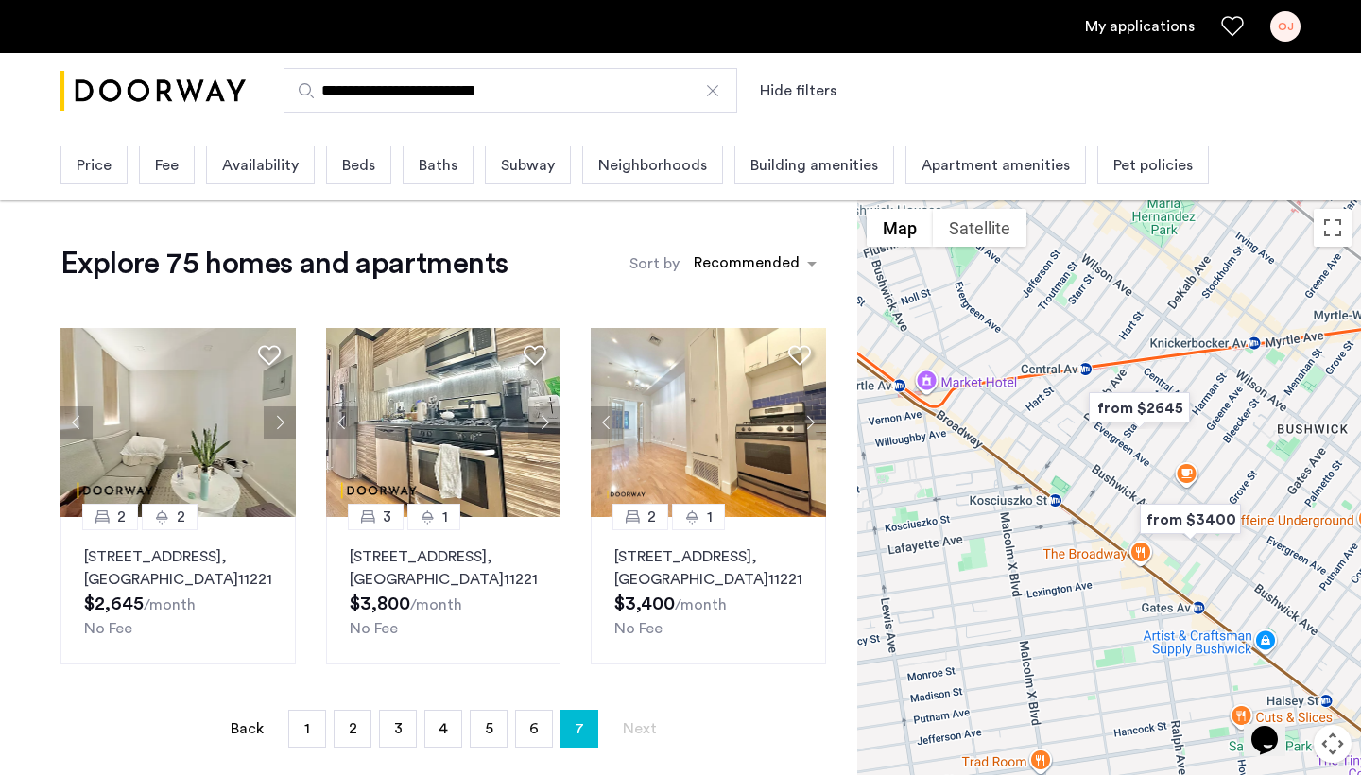
drag, startPoint x: 921, startPoint y: 447, endPoint x: 1087, endPoint y: 449, distance: 165.4
click at [1087, 449] on div "To navigate, press the arrow keys." at bounding box center [1109, 526] width 504 height 654
click at [200, 88] on img "Cazamio logo" at bounding box center [152, 91] width 185 height 71
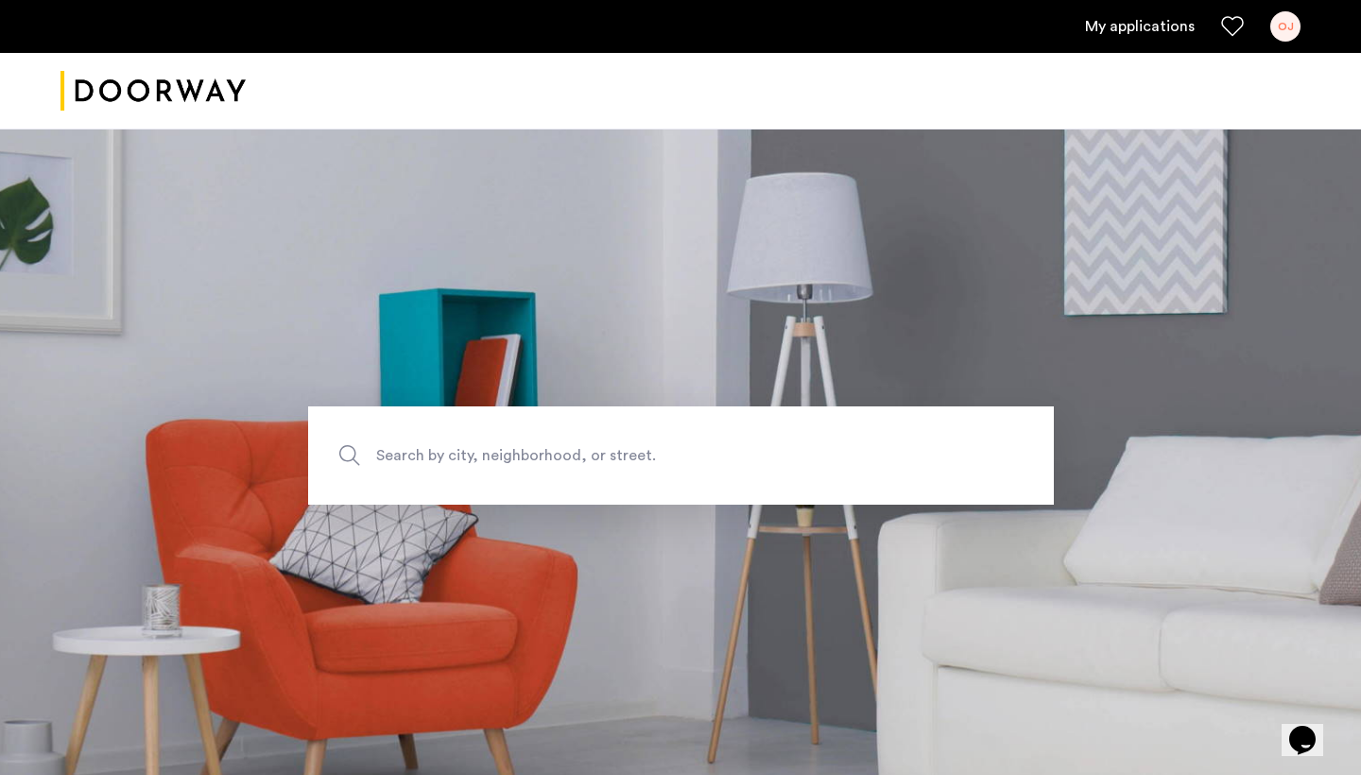
click at [1307, 726] on icon "$i18n('chat', 'chat_widget')" at bounding box center [1302, 740] width 26 height 28
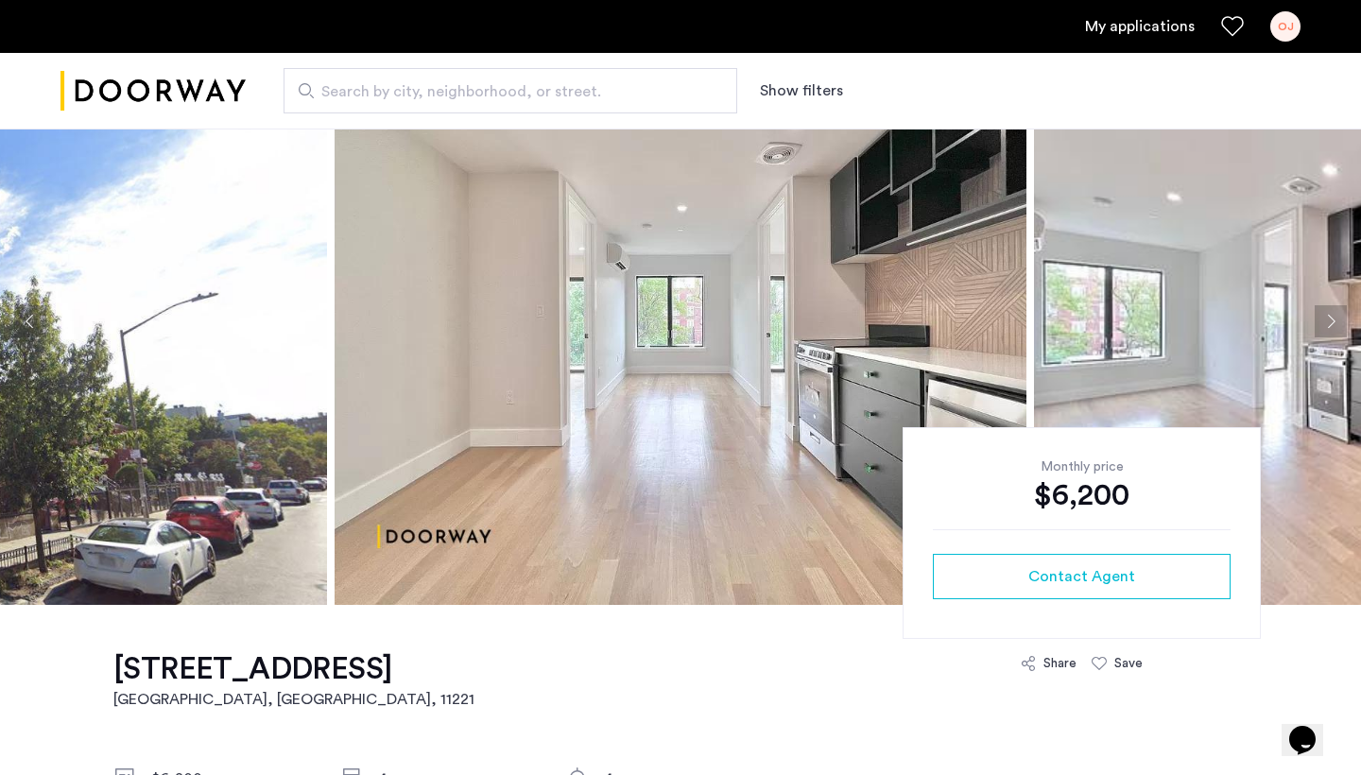
scroll to position [85, 0]
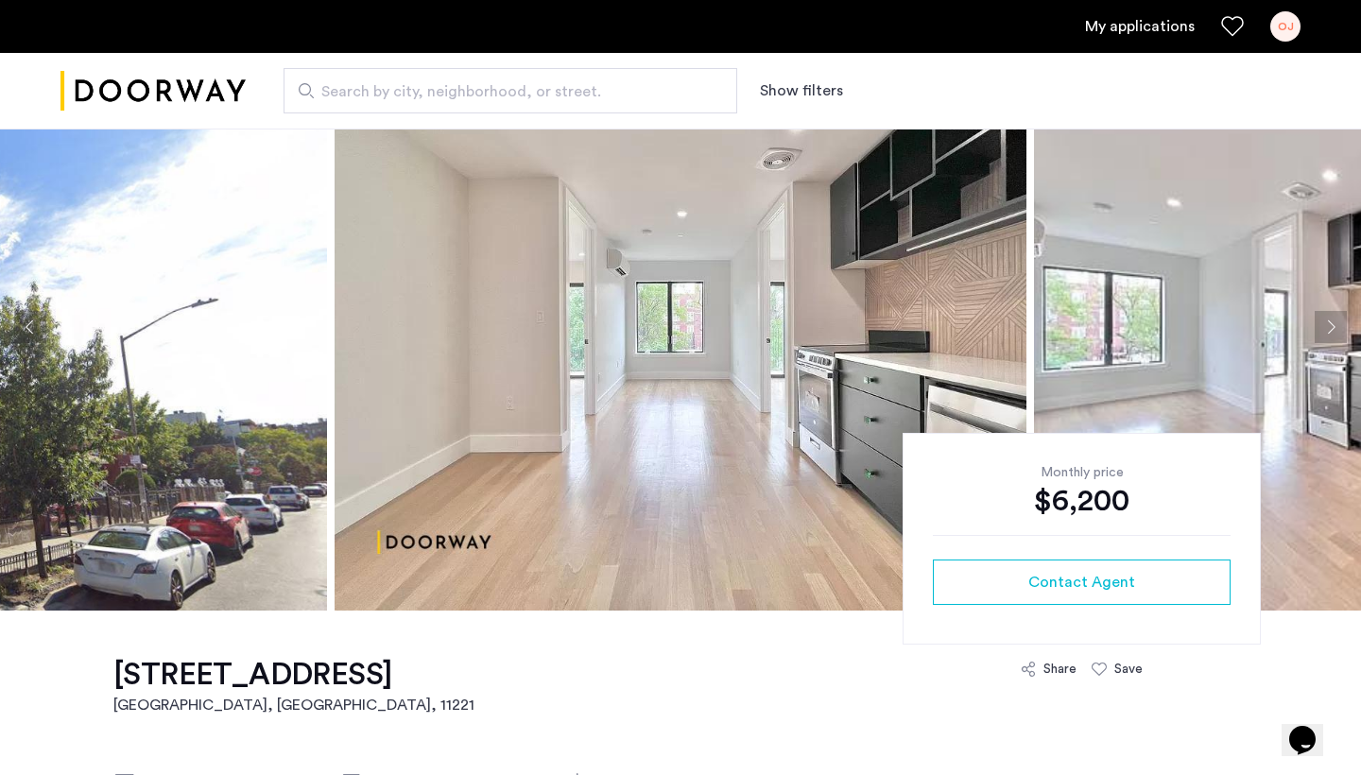
click at [1335, 336] on button "Next apartment" at bounding box center [1331, 327] width 32 height 32
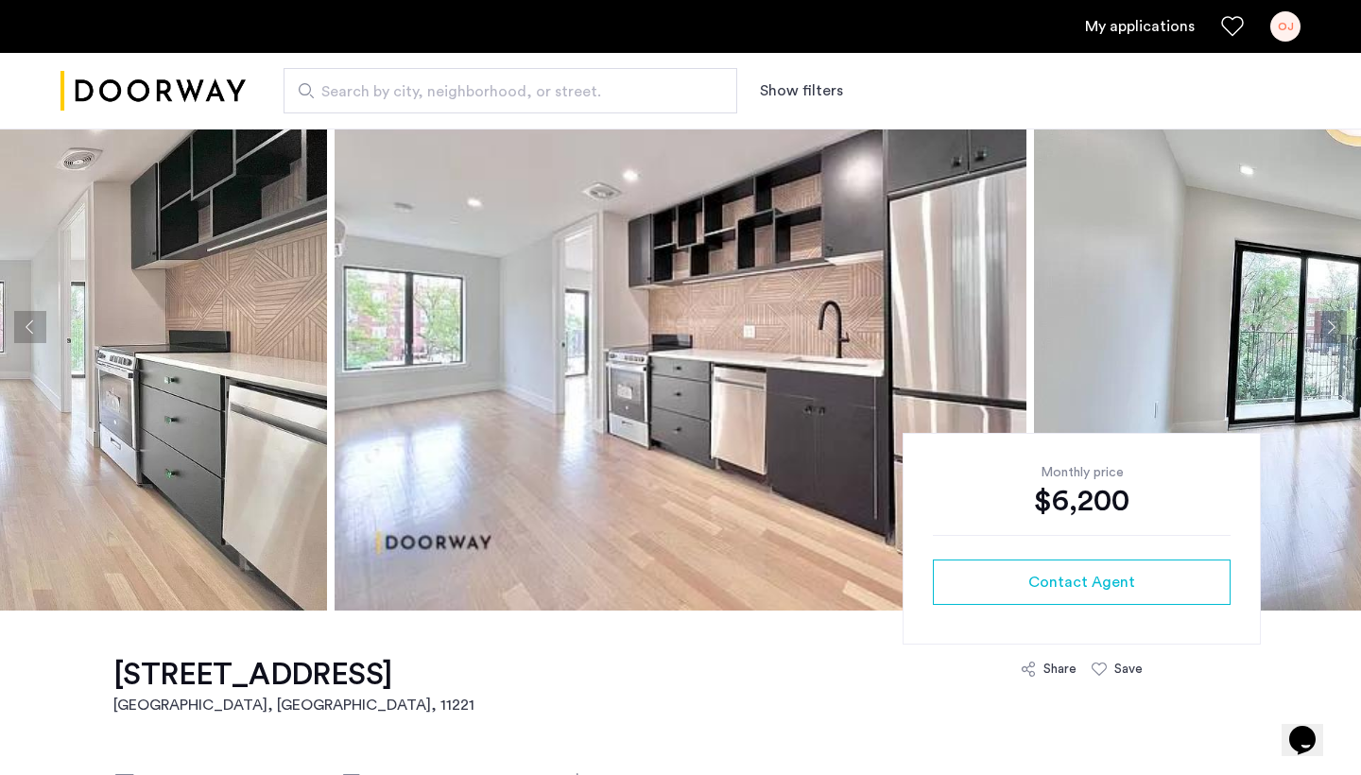
click at [1335, 336] on button "Next apartment" at bounding box center [1331, 327] width 32 height 32
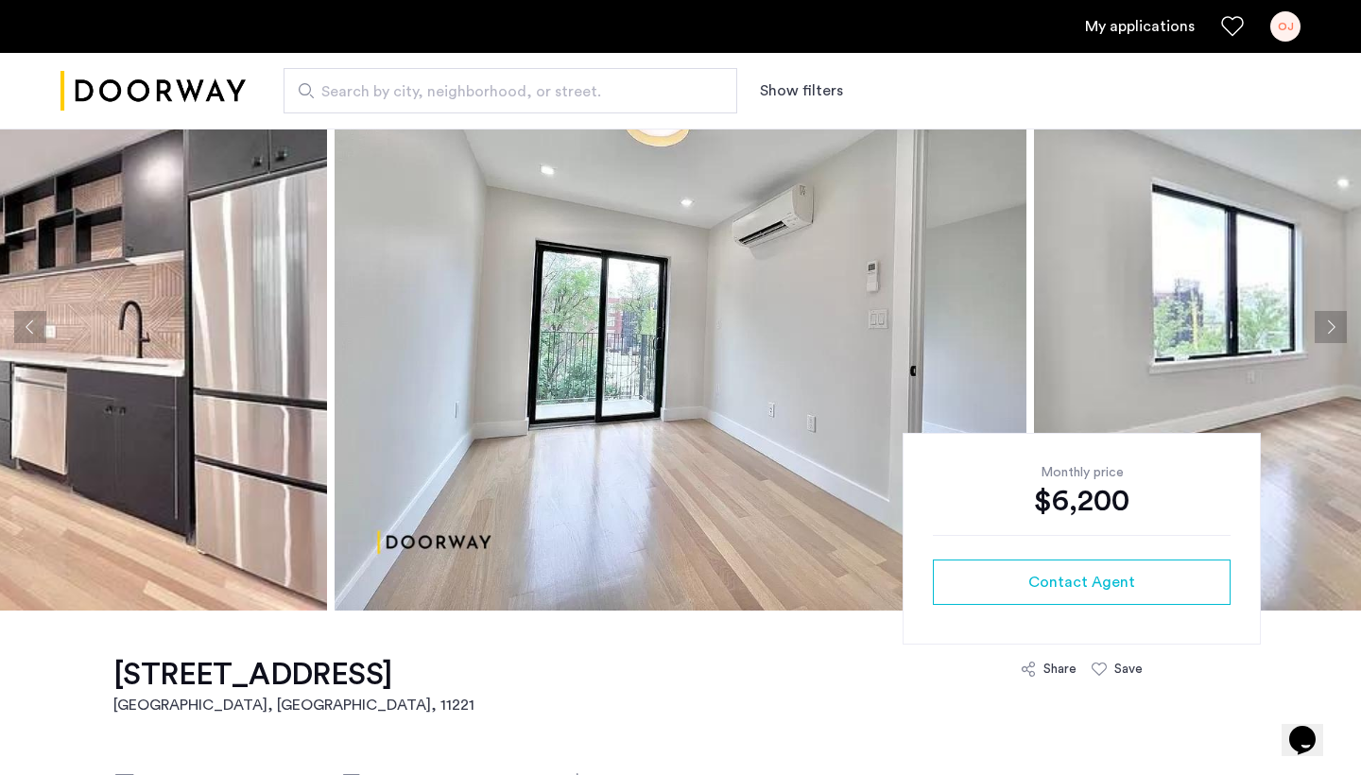
click at [1335, 336] on button "Next apartment" at bounding box center [1331, 327] width 32 height 32
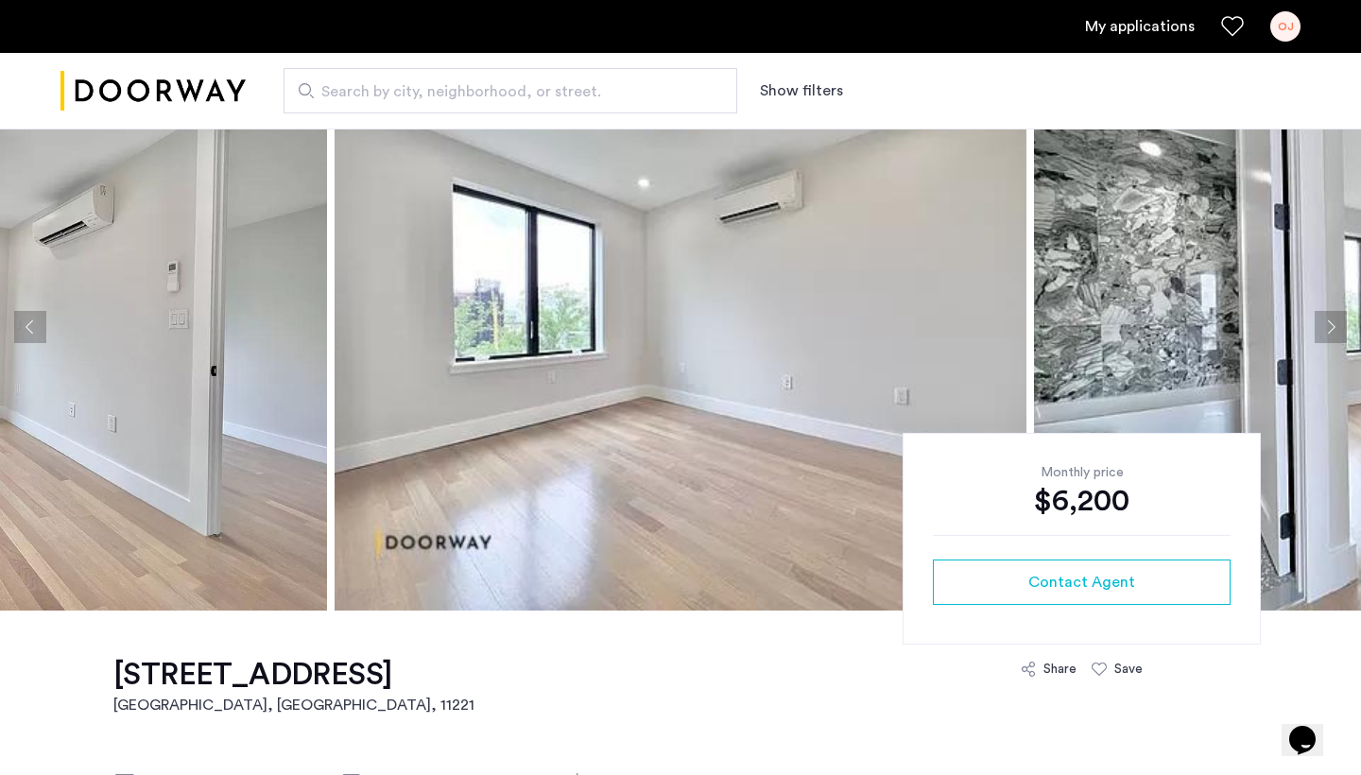
click at [1335, 336] on button "Next apartment" at bounding box center [1331, 327] width 32 height 32
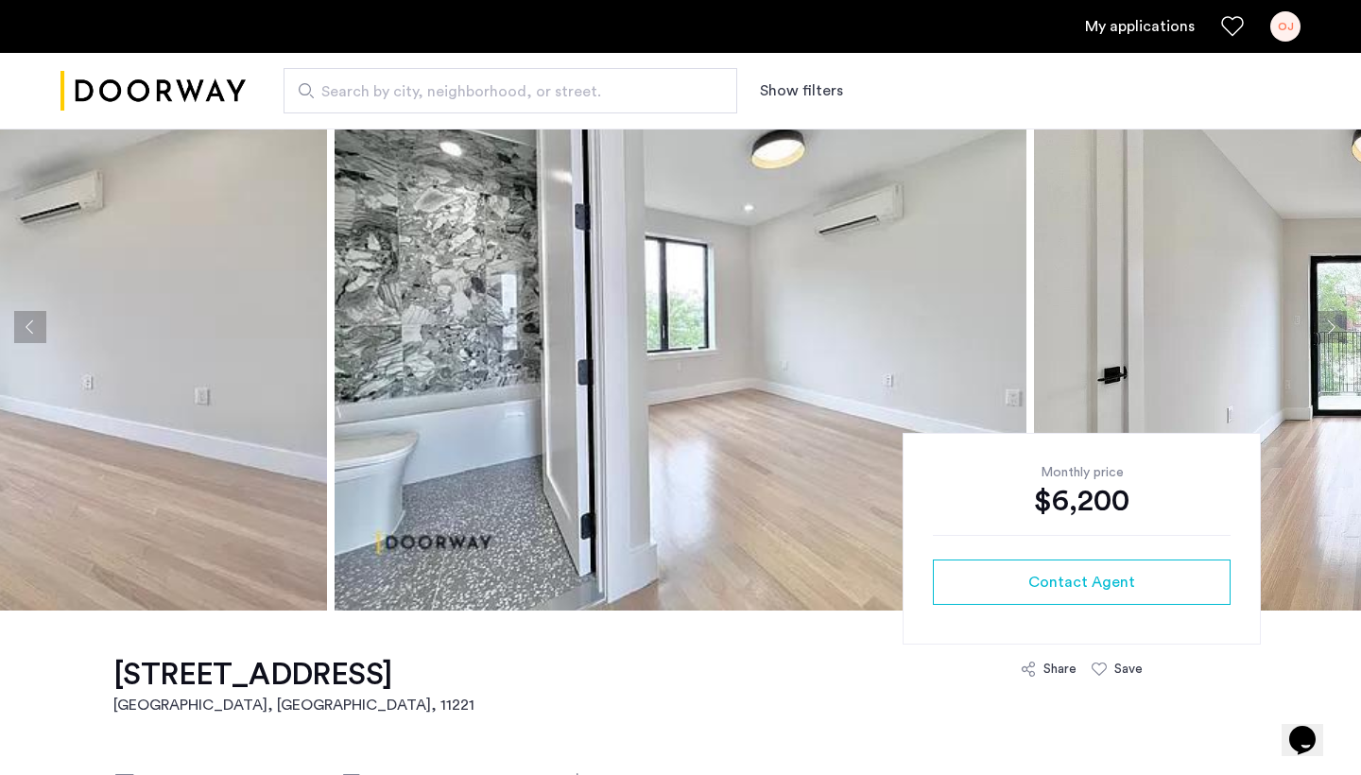
click at [1335, 336] on button "Next apartment" at bounding box center [1331, 327] width 32 height 32
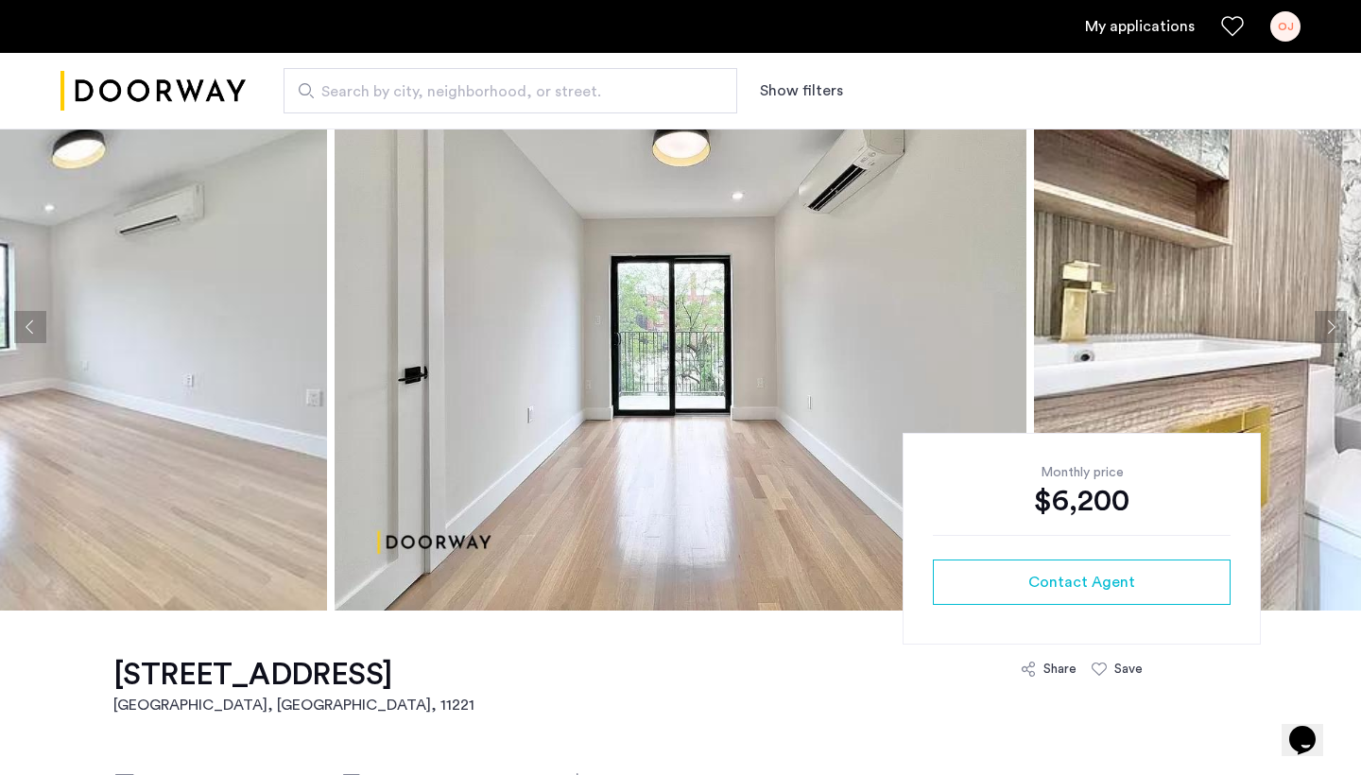
click at [1335, 336] on button "Next apartment" at bounding box center [1331, 327] width 32 height 32
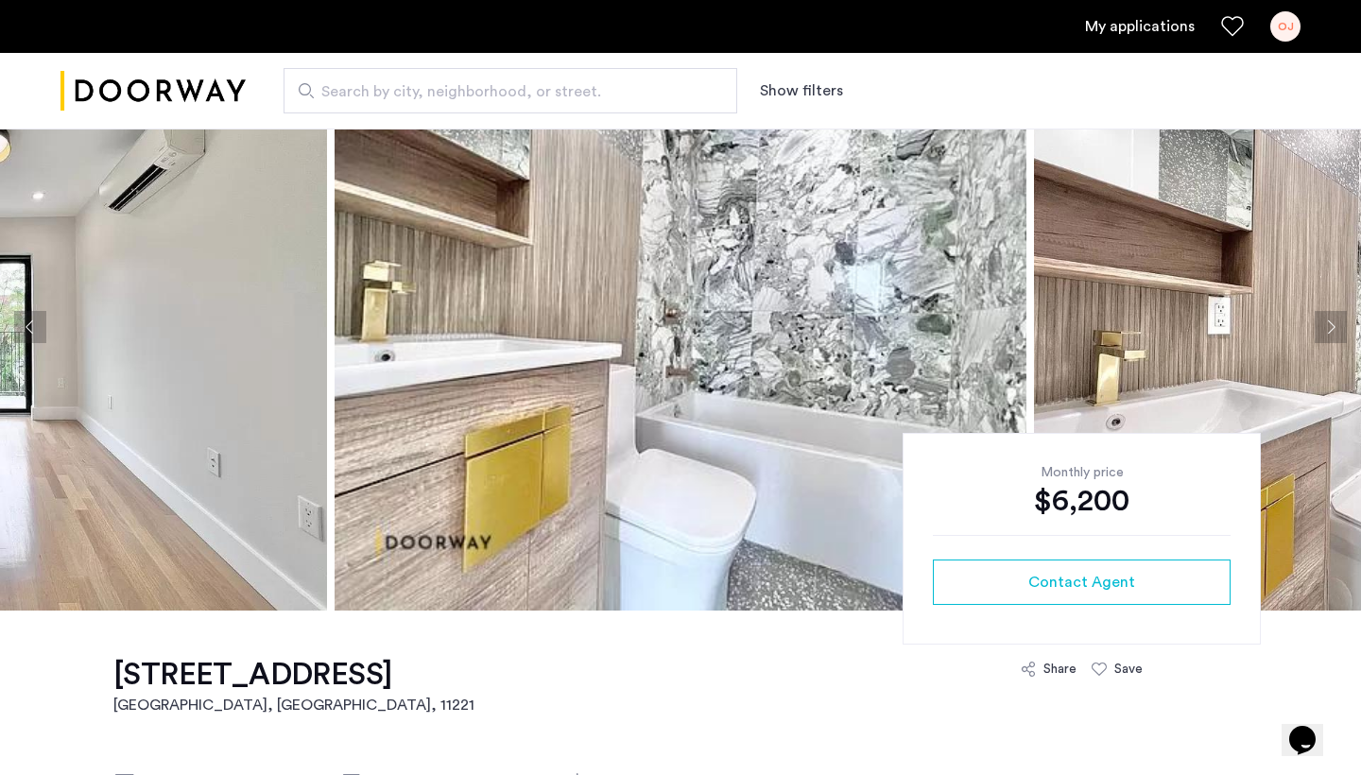
click at [1335, 336] on button "Next apartment" at bounding box center [1331, 327] width 32 height 32
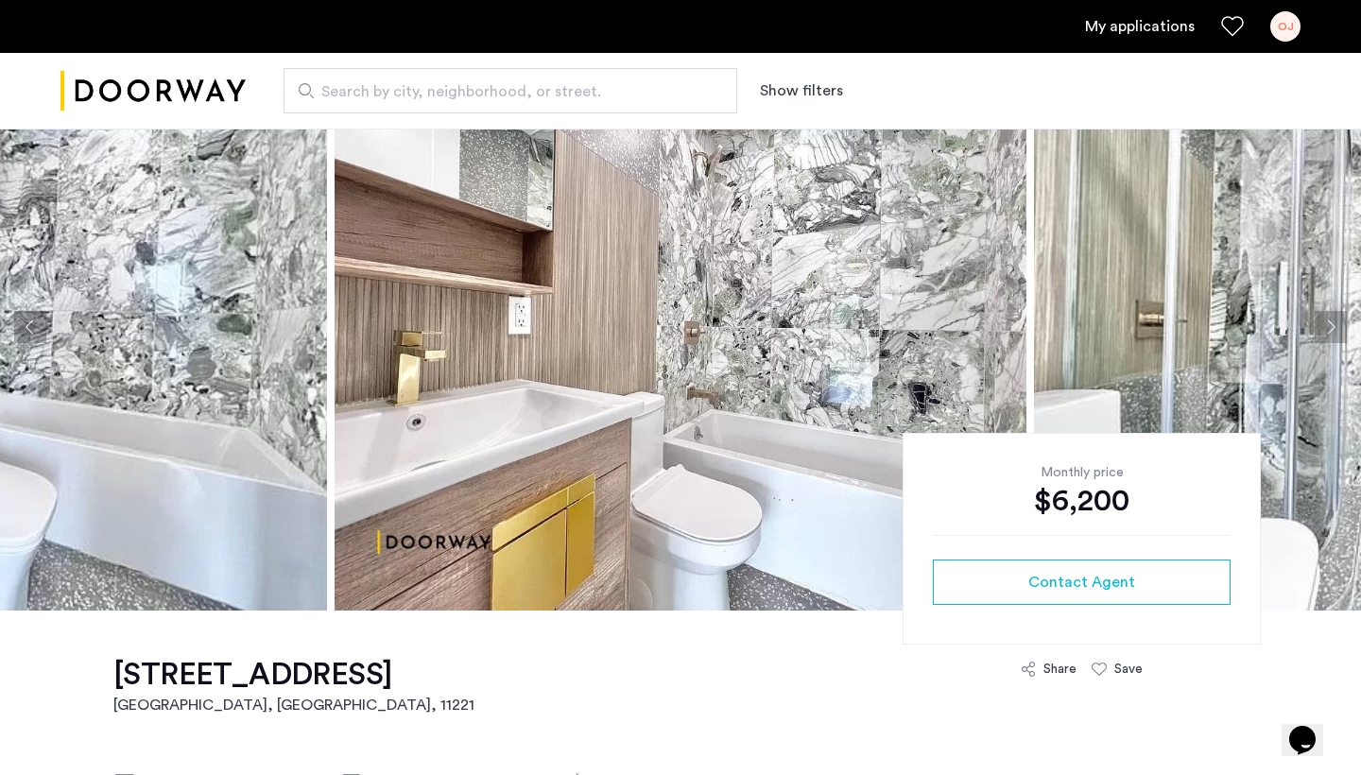
click at [1335, 336] on button "Next apartment" at bounding box center [1331, 327] width 32 height 32
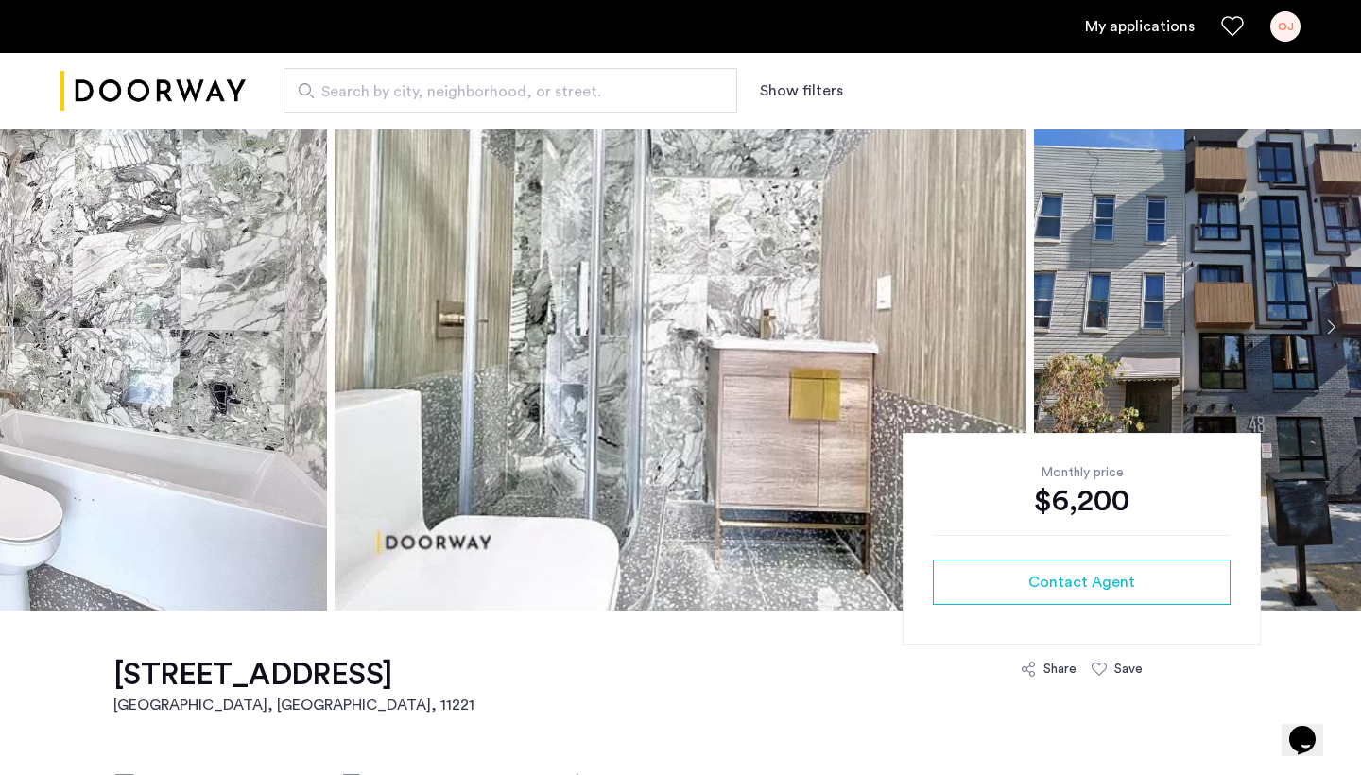
click at [1335, 336] on button "Next apartment" at bounding box center [1331, 327] width 32 height 32
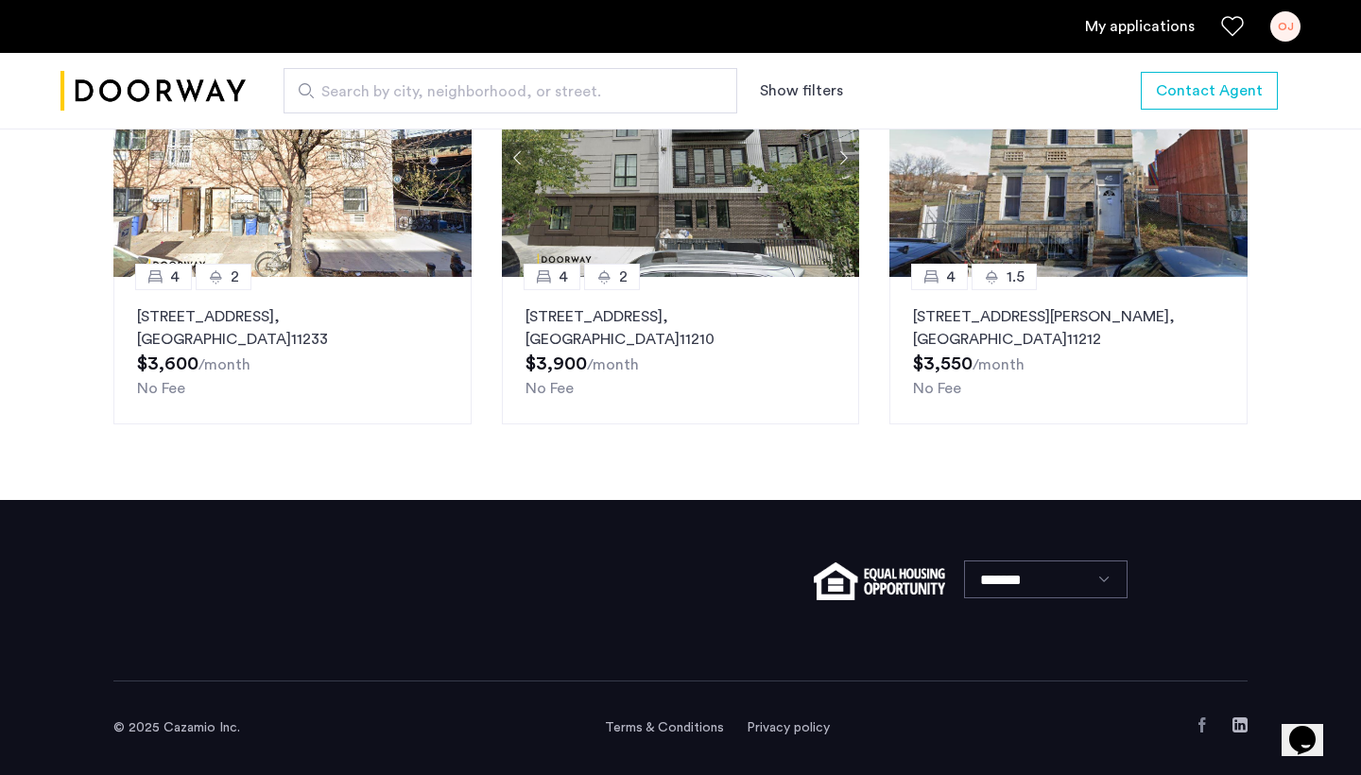
scroll to position [2087, 0]
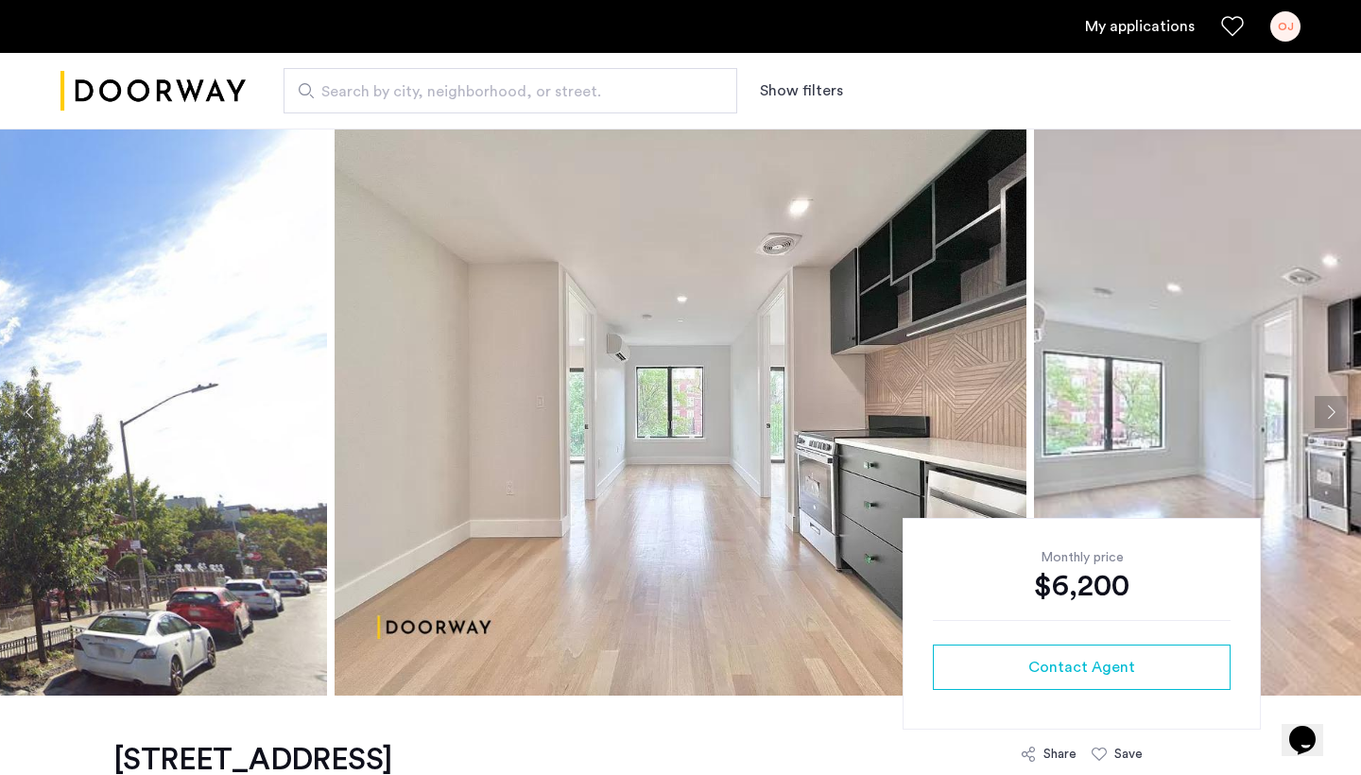
scroll to position [106, 0]
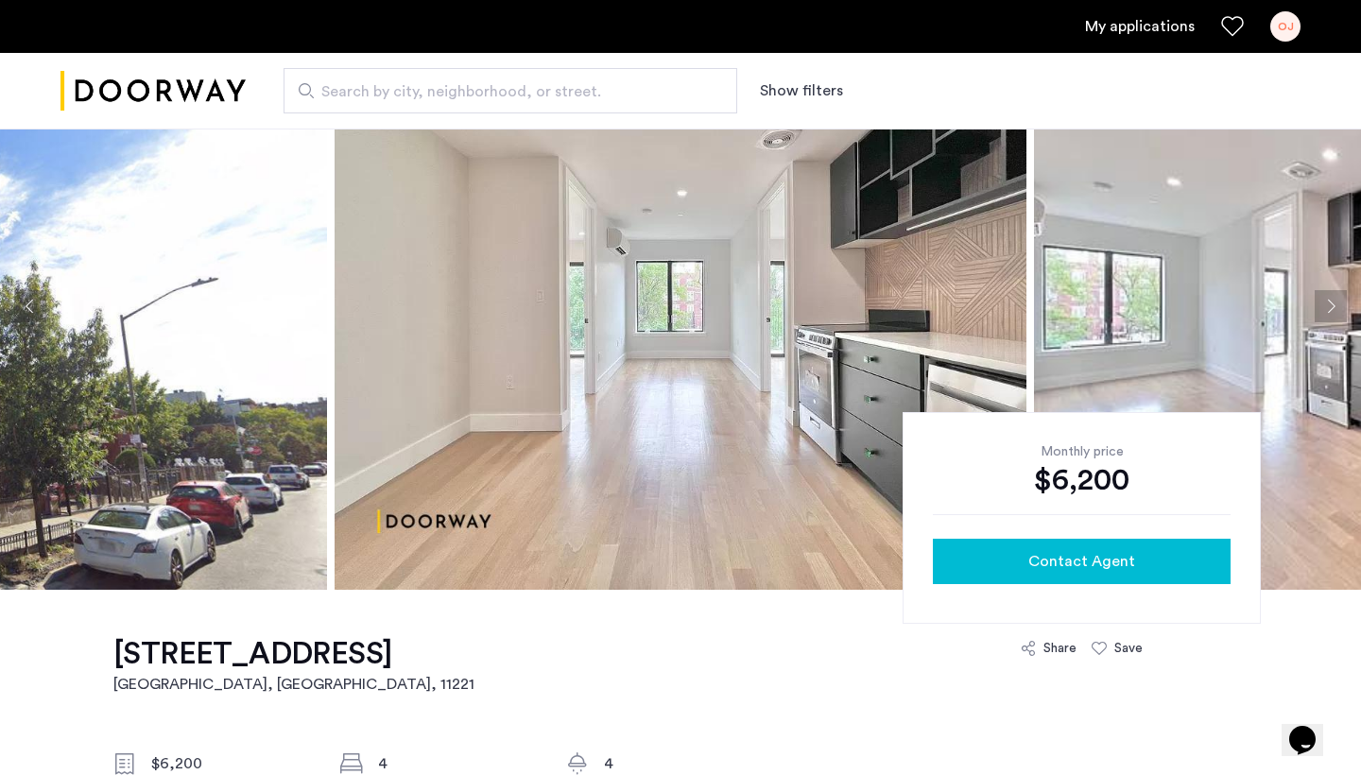
click at [1093, 568] on span "Contact Agent" at bounding box center [1081, 561] width 107 height 23
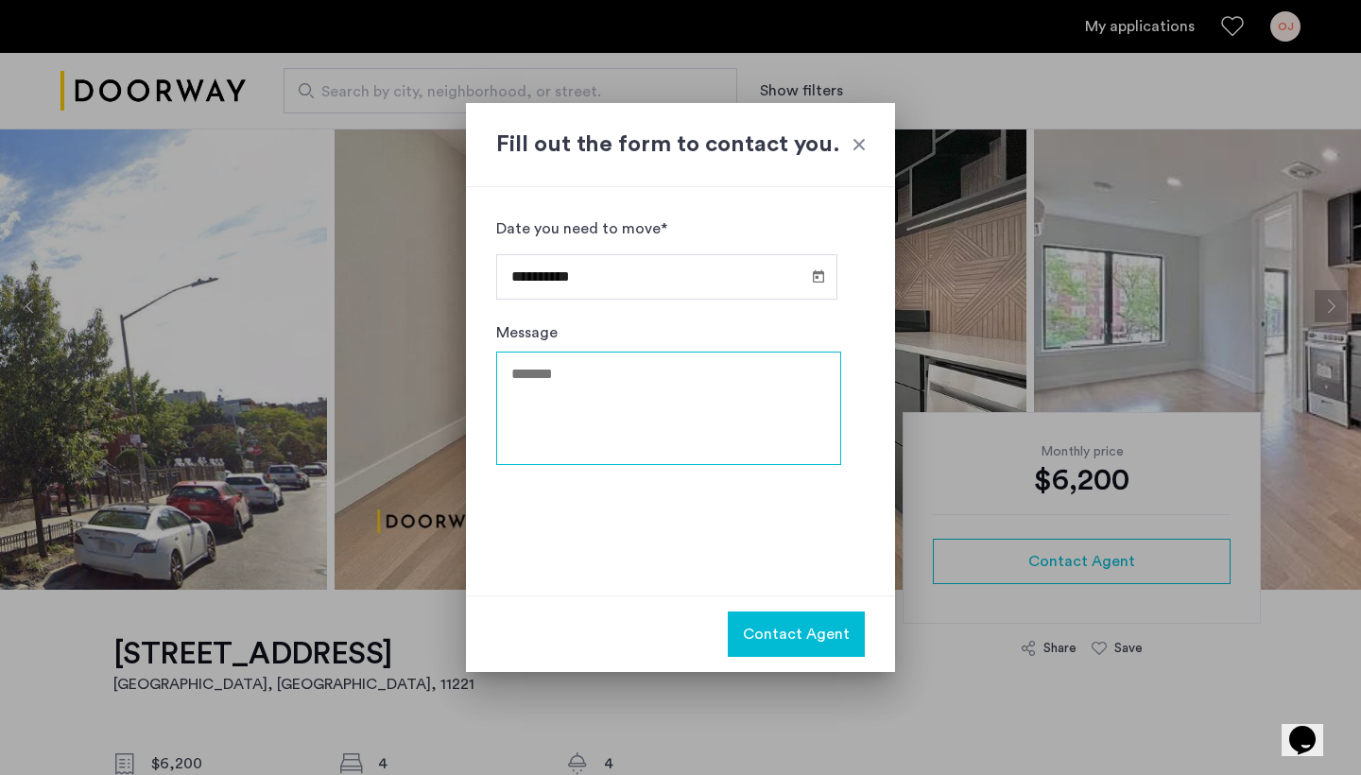
click at [600, 398] on textarea "Message" at bounding box center [668, 408] width 345 height 113
type textarea "*"
click at [810, 284] on span "Open calendar" at bounding box center [818, 275] width 45 height 45
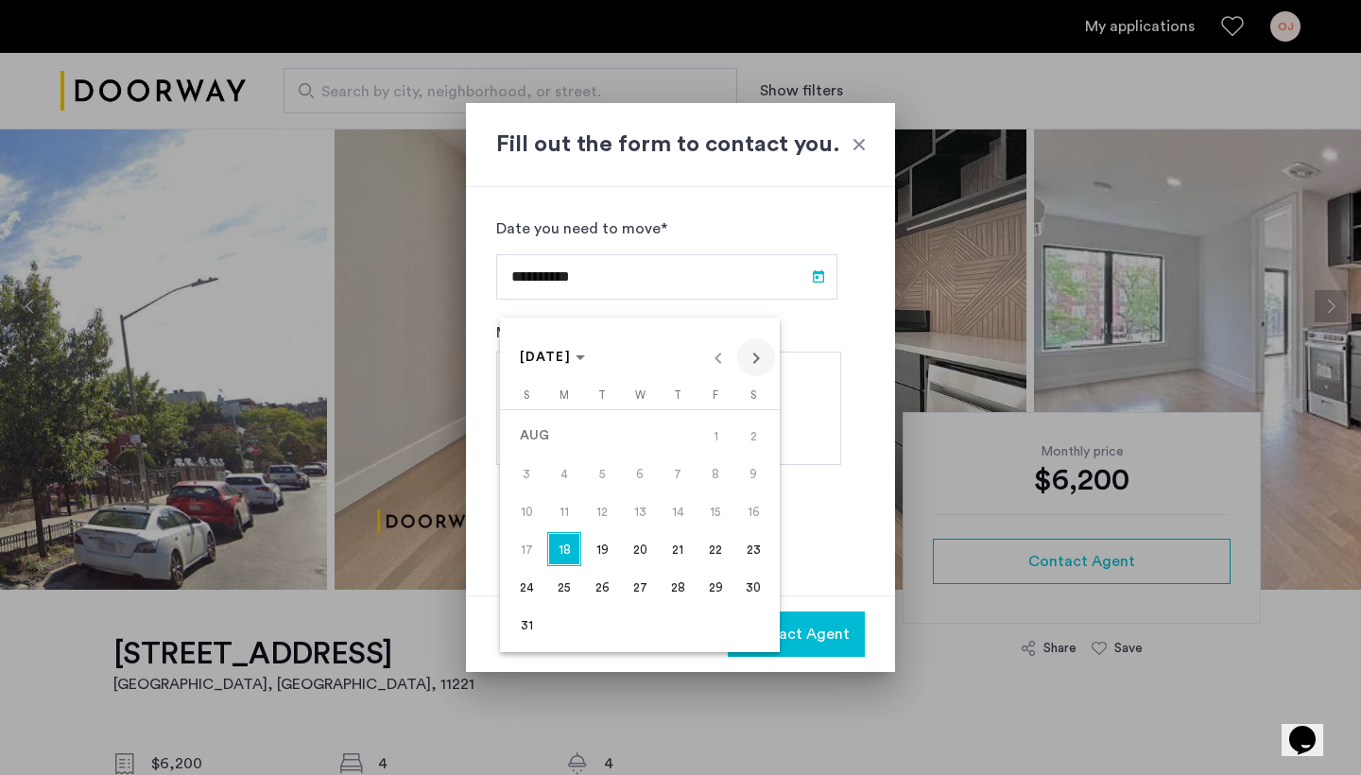
click at [754, 363] on span "Next month" at bounding box center [756, 357] width 38 height 38
click at [559, 472] on span "1" at bounding box center [564, 473] width 34 height 34
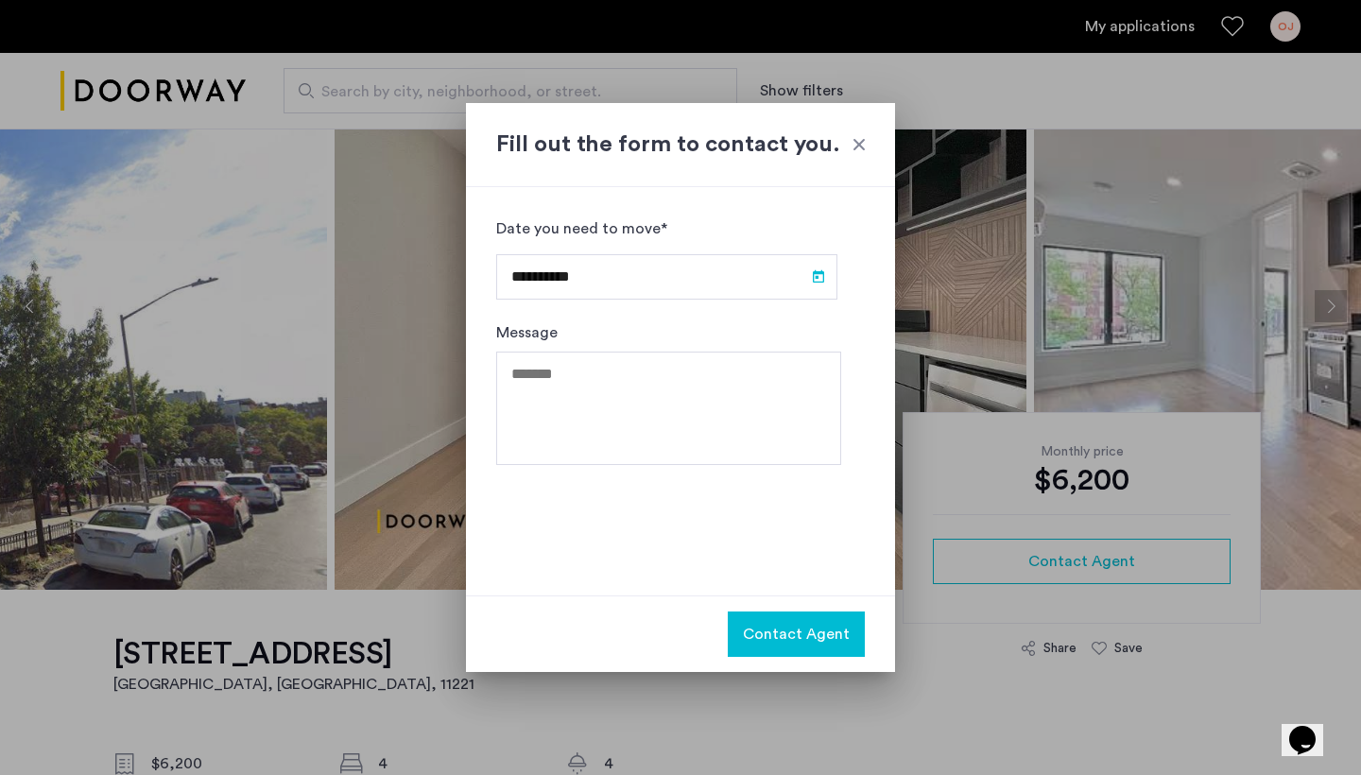
type input "**********"
click at [782, 649] on button "Contact Agent" at bounding box center [796, 633] width 137 height 45
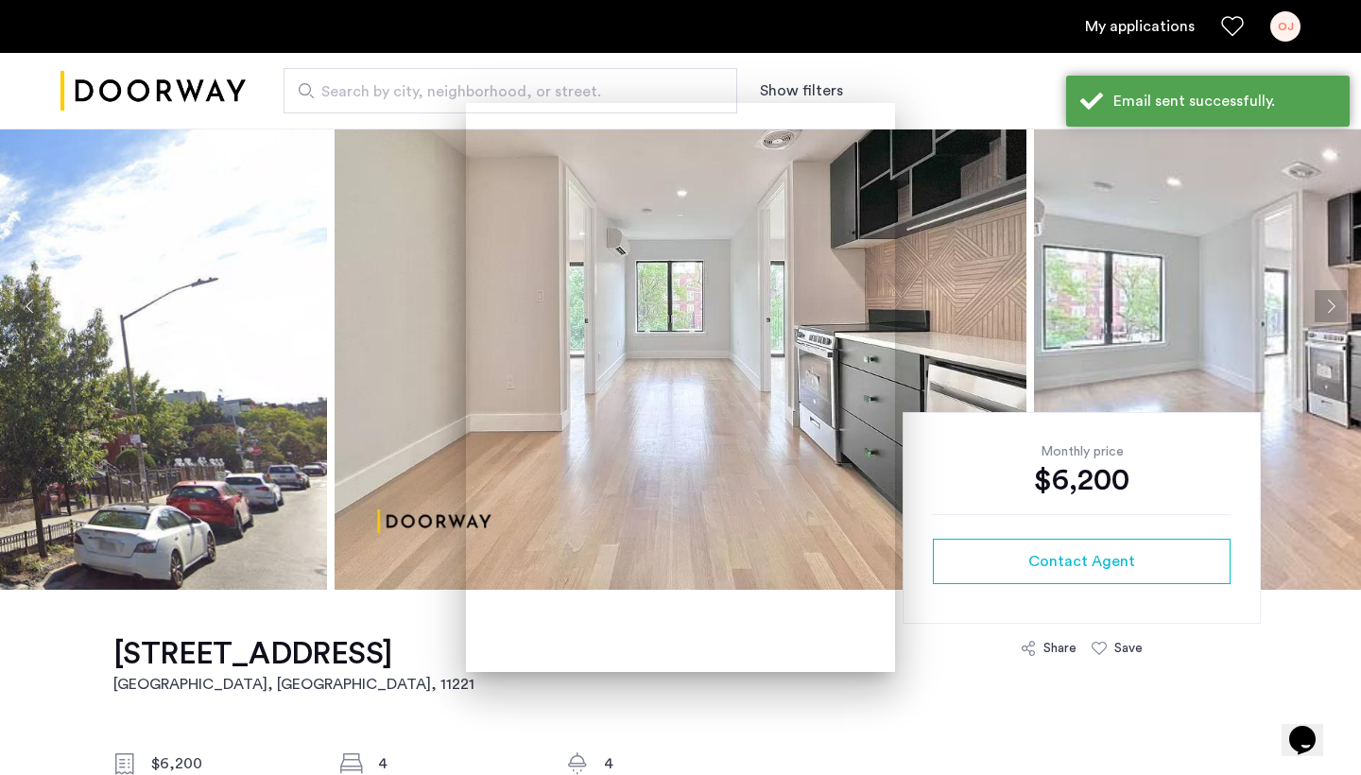
scroll to position [106, 0]
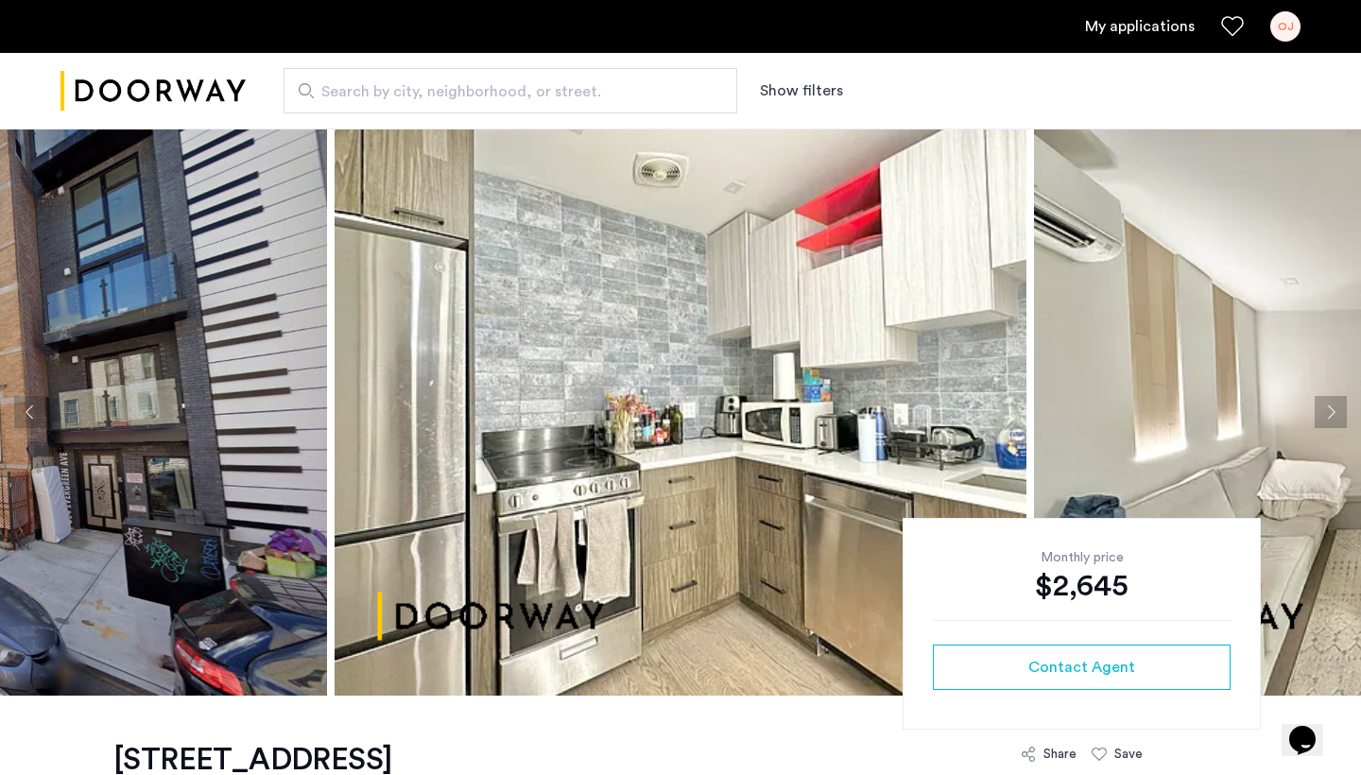
click at [1325, 410] on button "Next apartment" at bounding box center [1331, 412] width 32 height 32
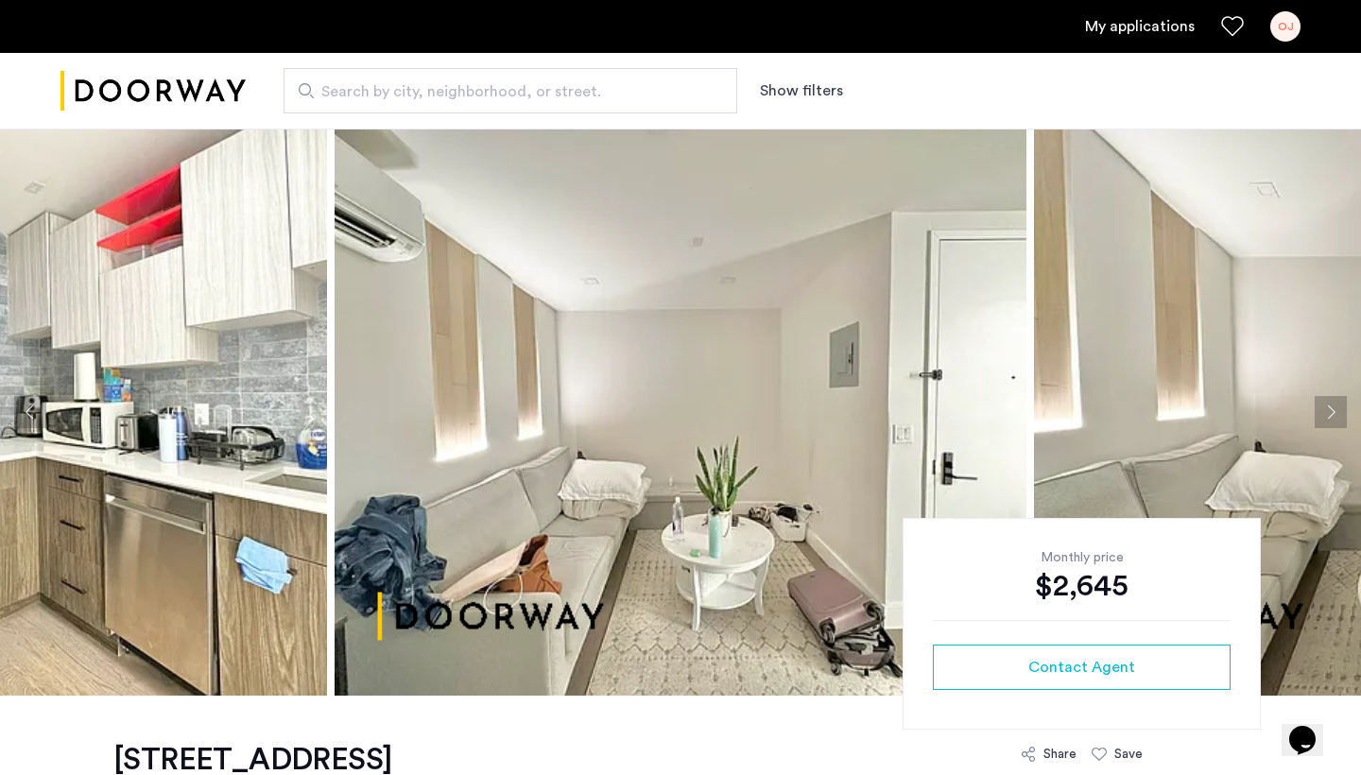
click at [1325, 410] on button "Next apartment" at bounding box center [1331, 412] width 32 height 32
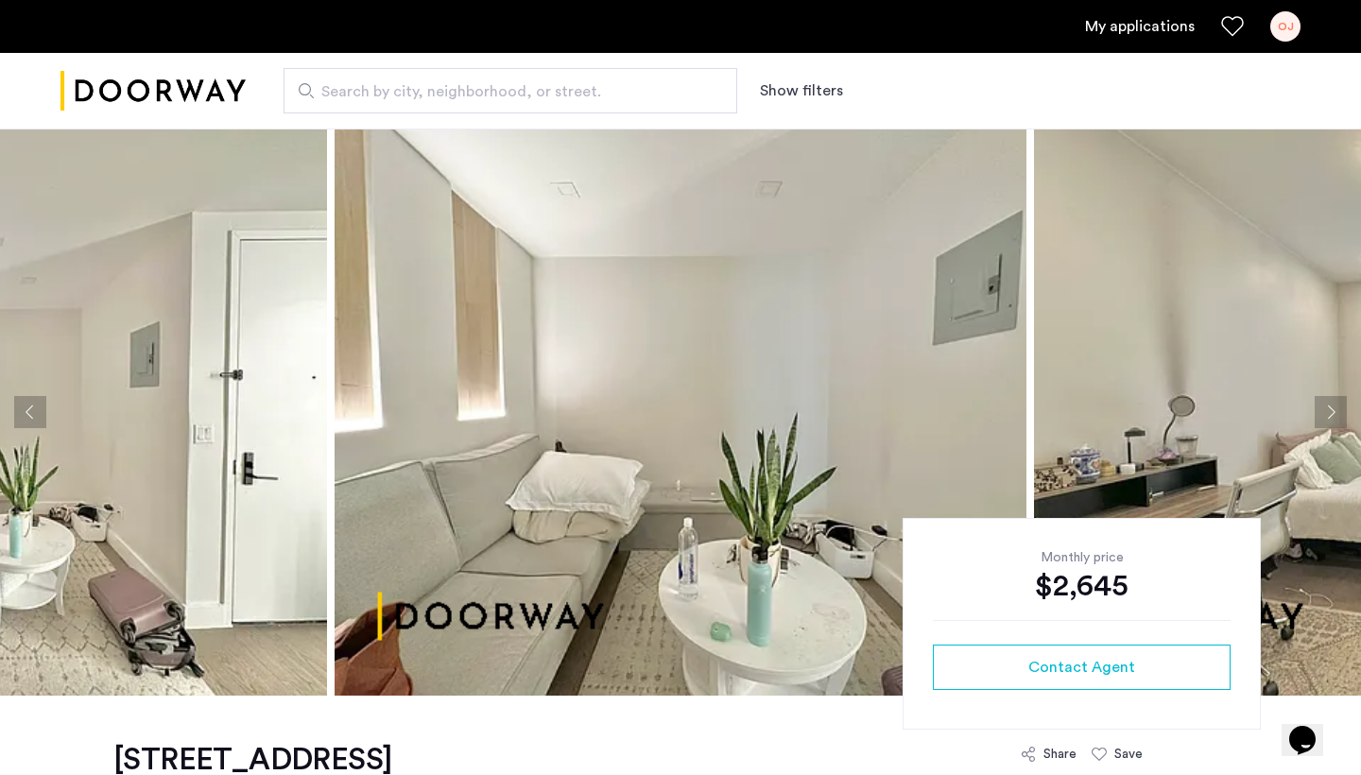
click at [1324, 410] on button "Next apartment" at bounding box center [1331, 412] width 32 height 32
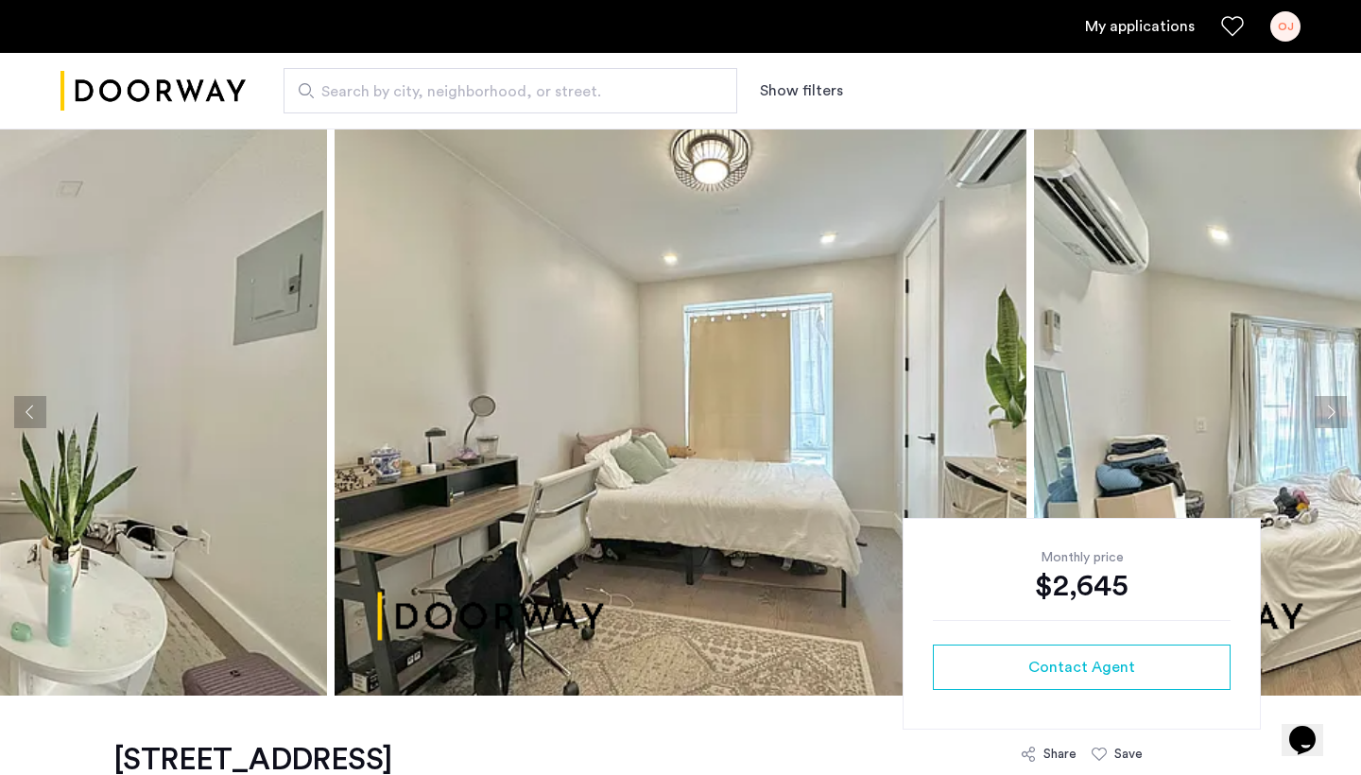
click at [1325, 410] on button "Next apartment" at bounding box center [1331, 412] width 32 height 32
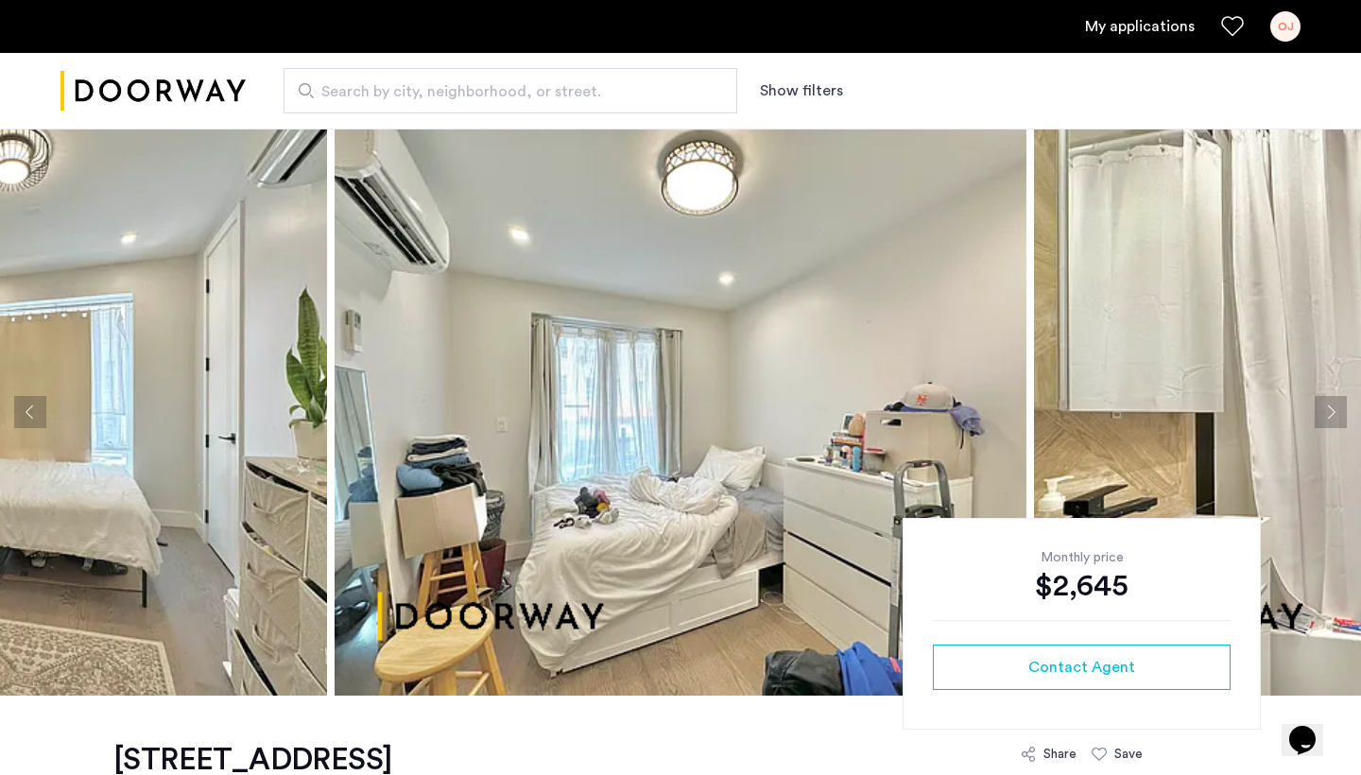
click at [1325, 410] on button "Next apartment" at bounding box center [1331, 412] width 32 height 32
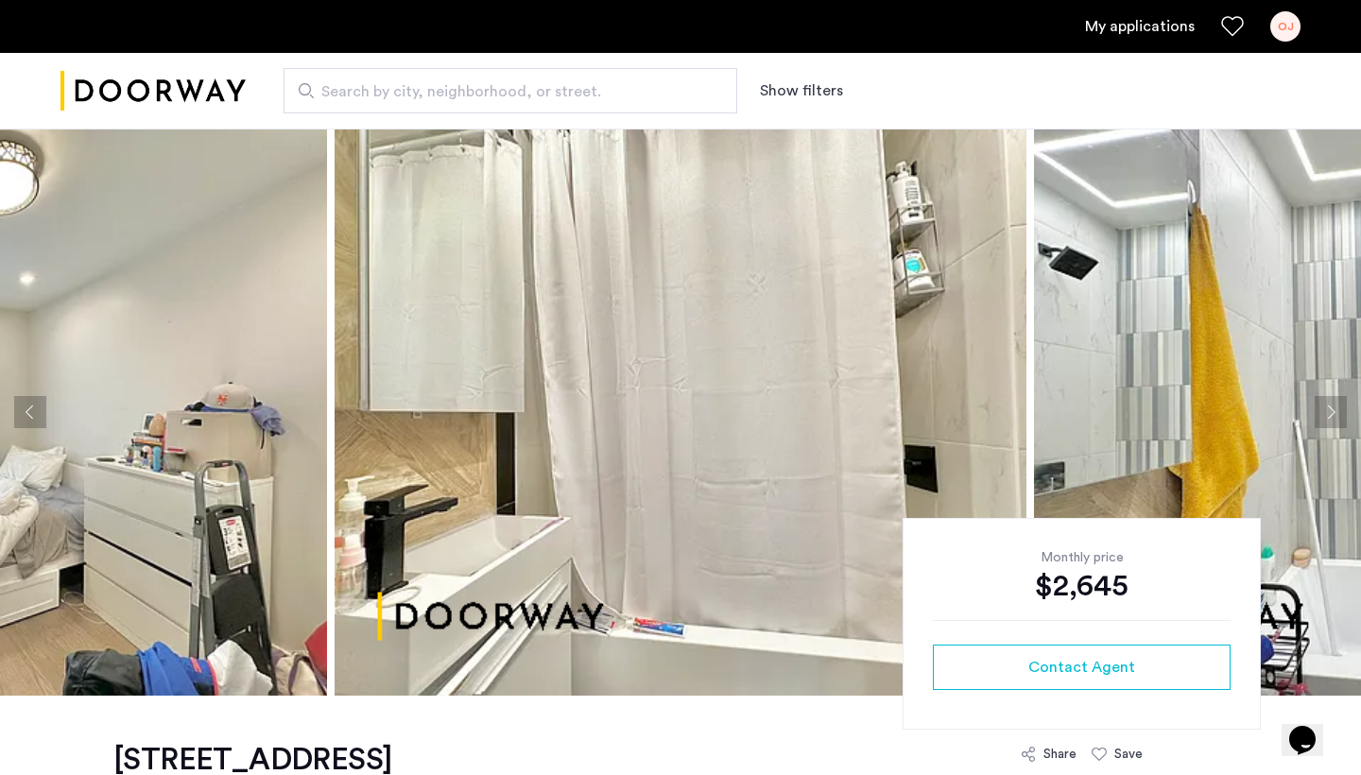
click at [1325, 410] on button "Next apartment" at bounding box center [1331, 412] width 32 height 32
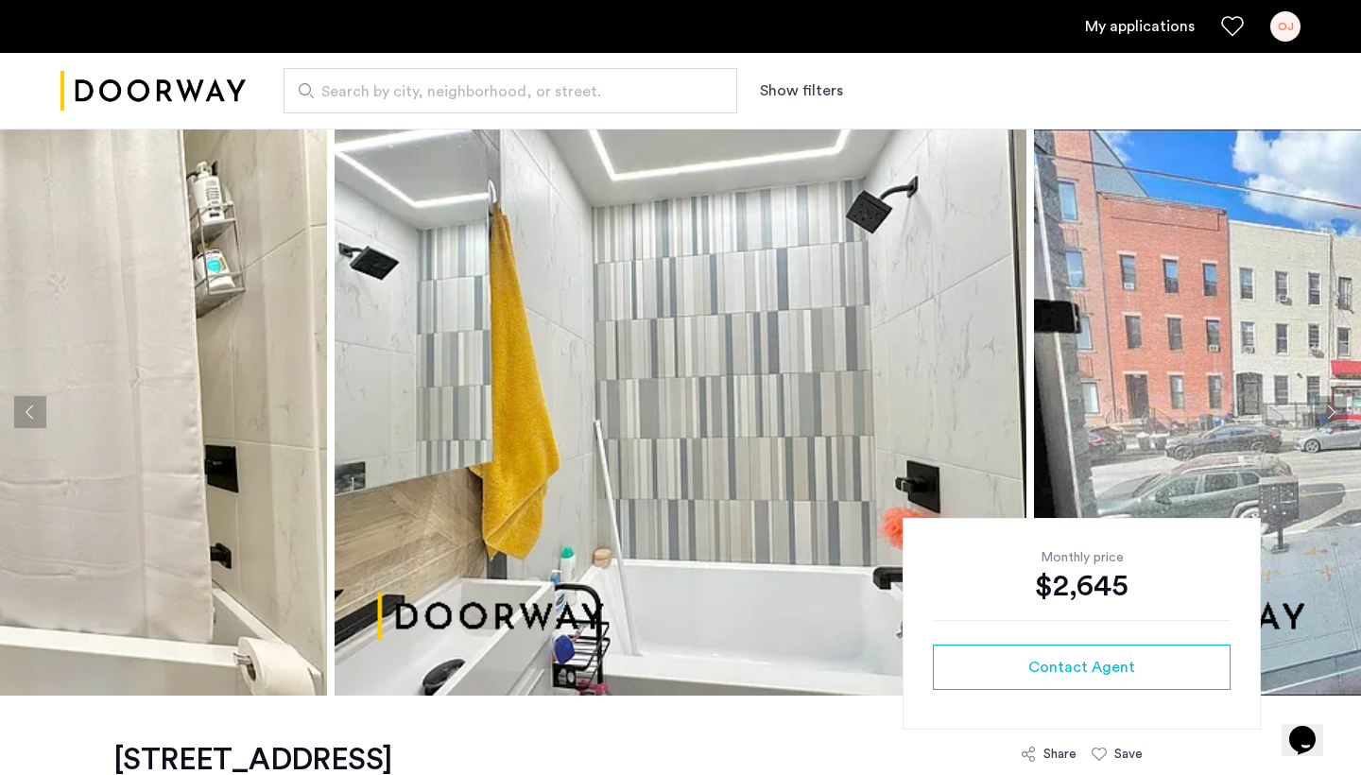
click at [1325, 410] on button "Next apartment" at bounding box center [1331, 412] width 32 height 32
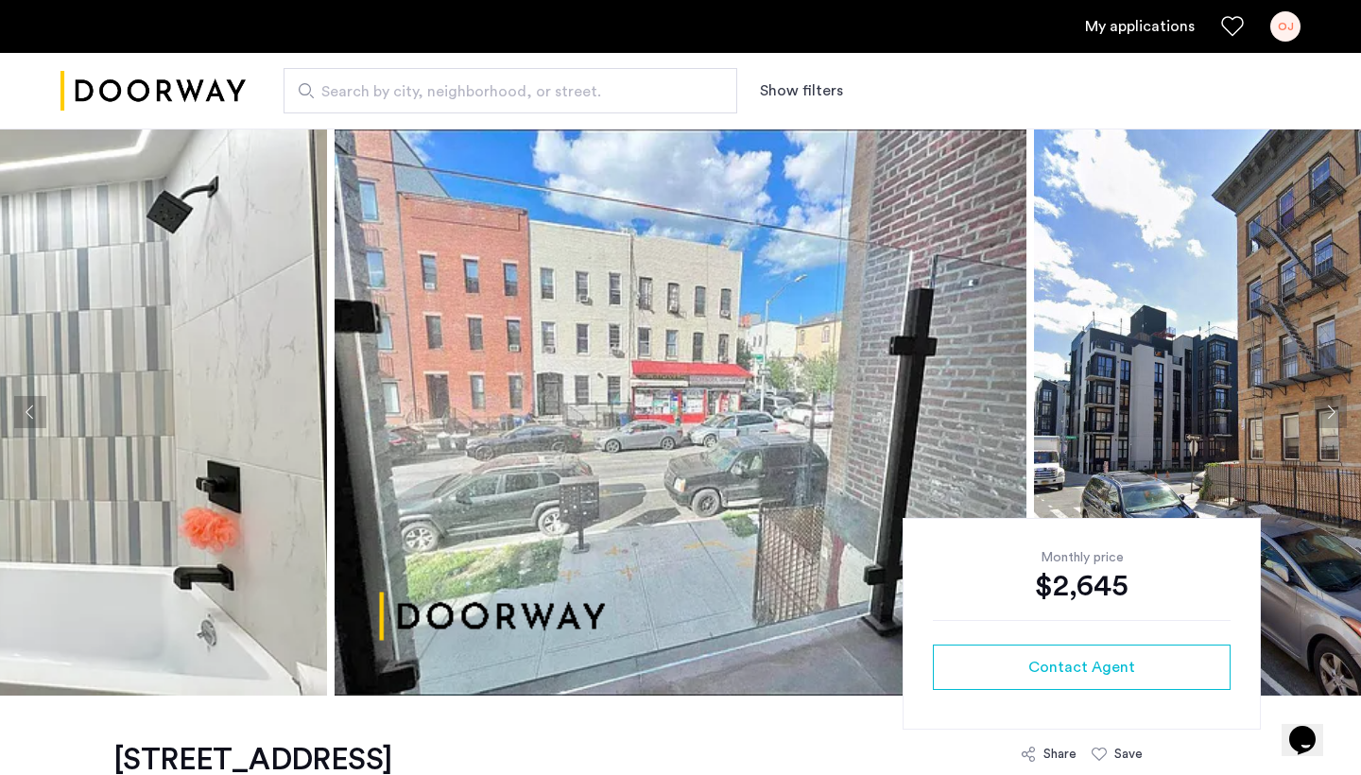
click at [1325, 410] on button "Next apartment" at bounding box center [1331, 412] width 32 height 32
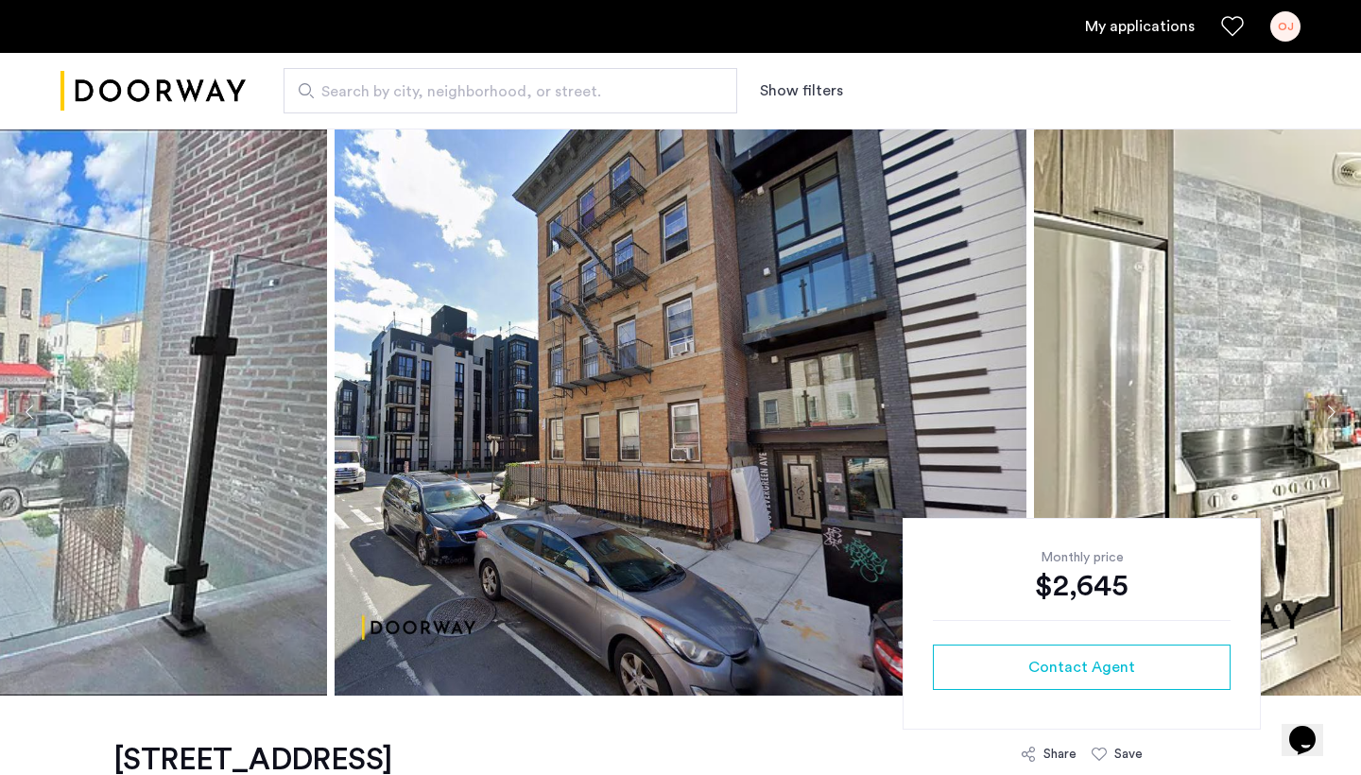
click at [1325, 410] on button "Next apartment" at bounding box center [1331, 412] width 32 height 32
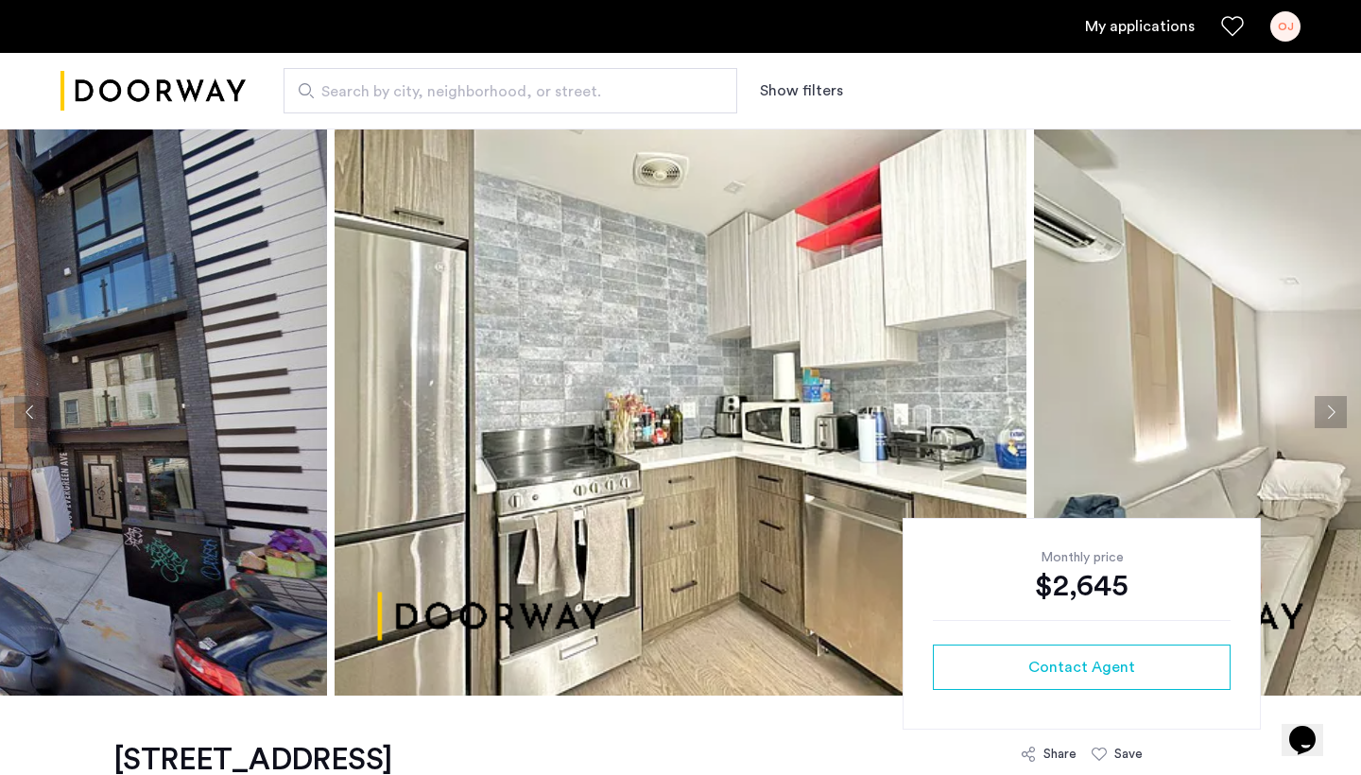
click at [1325, 410] on button "Next apartment" at bounding box center [1331, 412] width 32 height 32
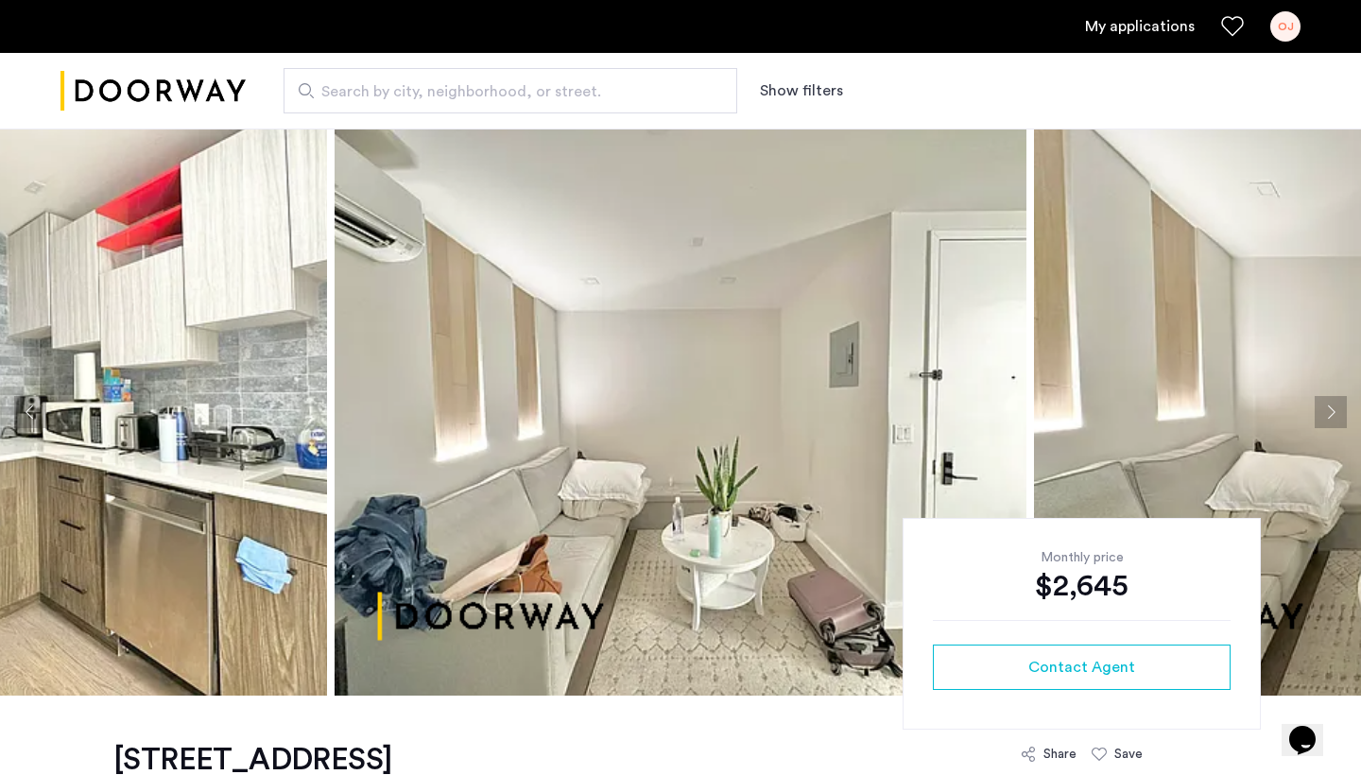
click at [1325, 410] on button "Next apartment" at bounding box center [1331, 412] width 32 height 32
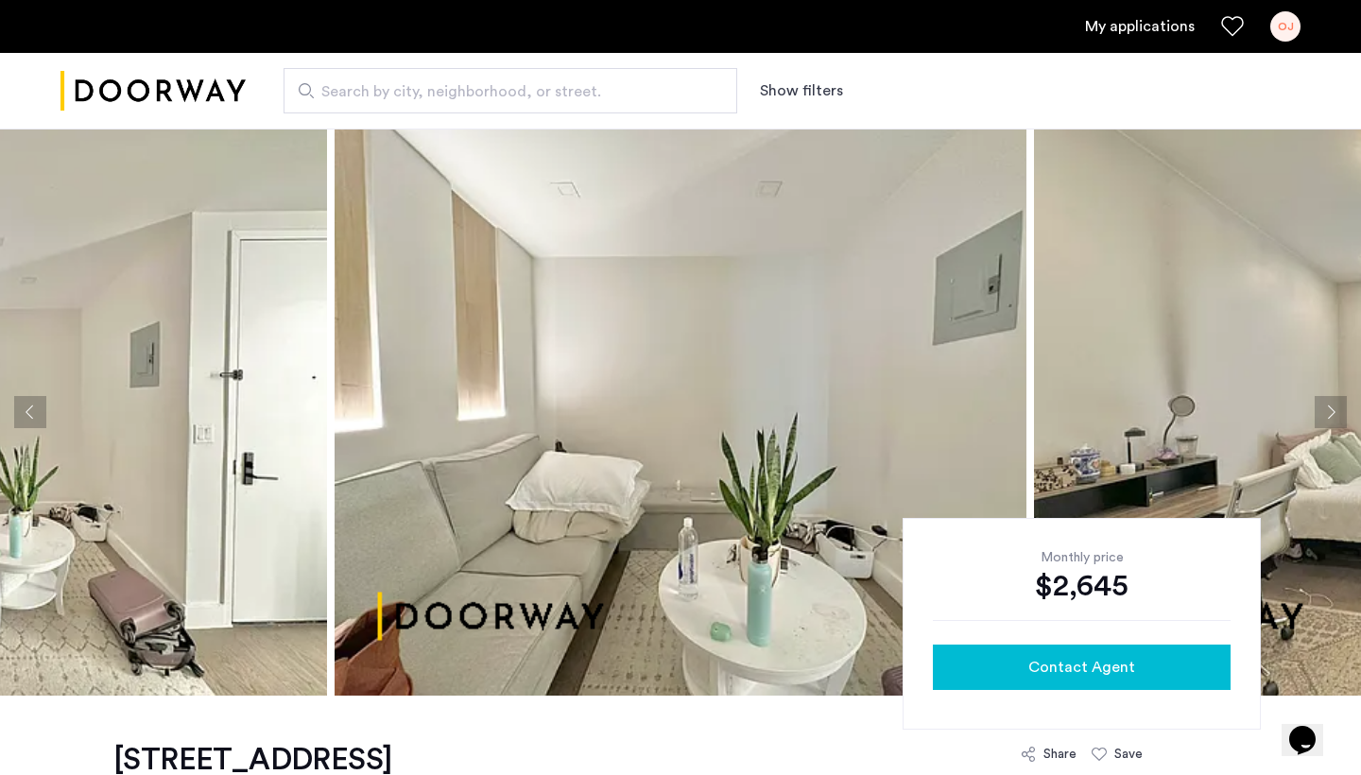
click at [1095, 671] on span "Contact Agent" at bounding box center [1081, 667] width 107 height 23
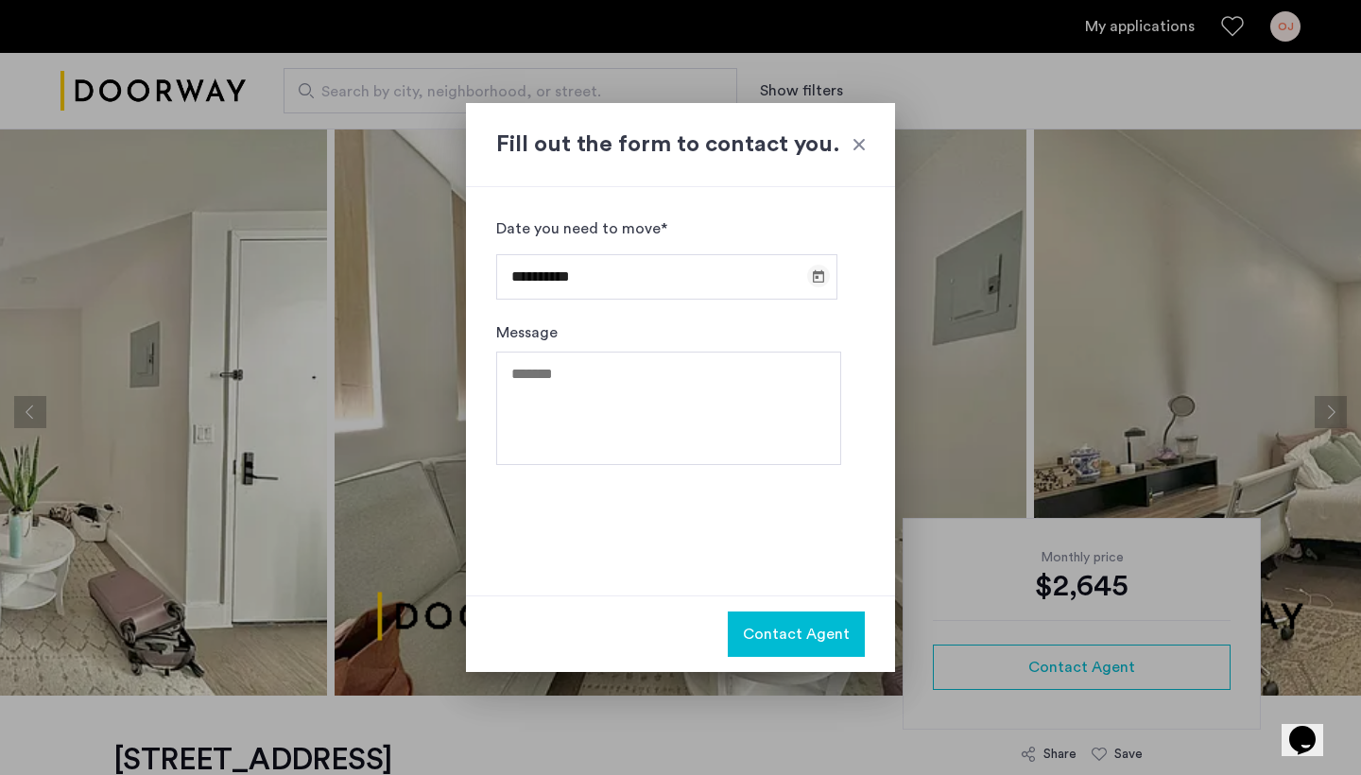
click at [818, 282] on span "Open calendar" at bounding box center [818, 275] width 45 height 45
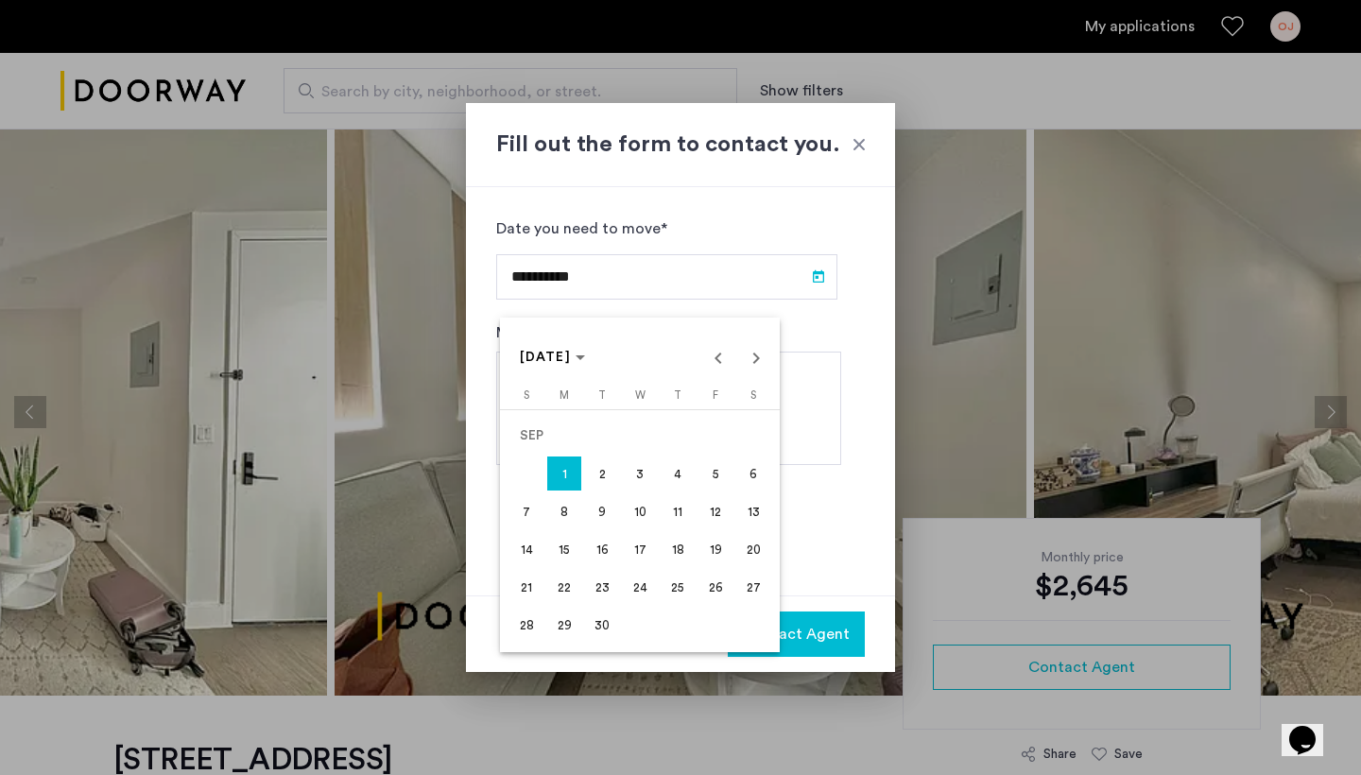
click at [565, 479] on span "1" at bounding box center [564, 473] width 34 height 34
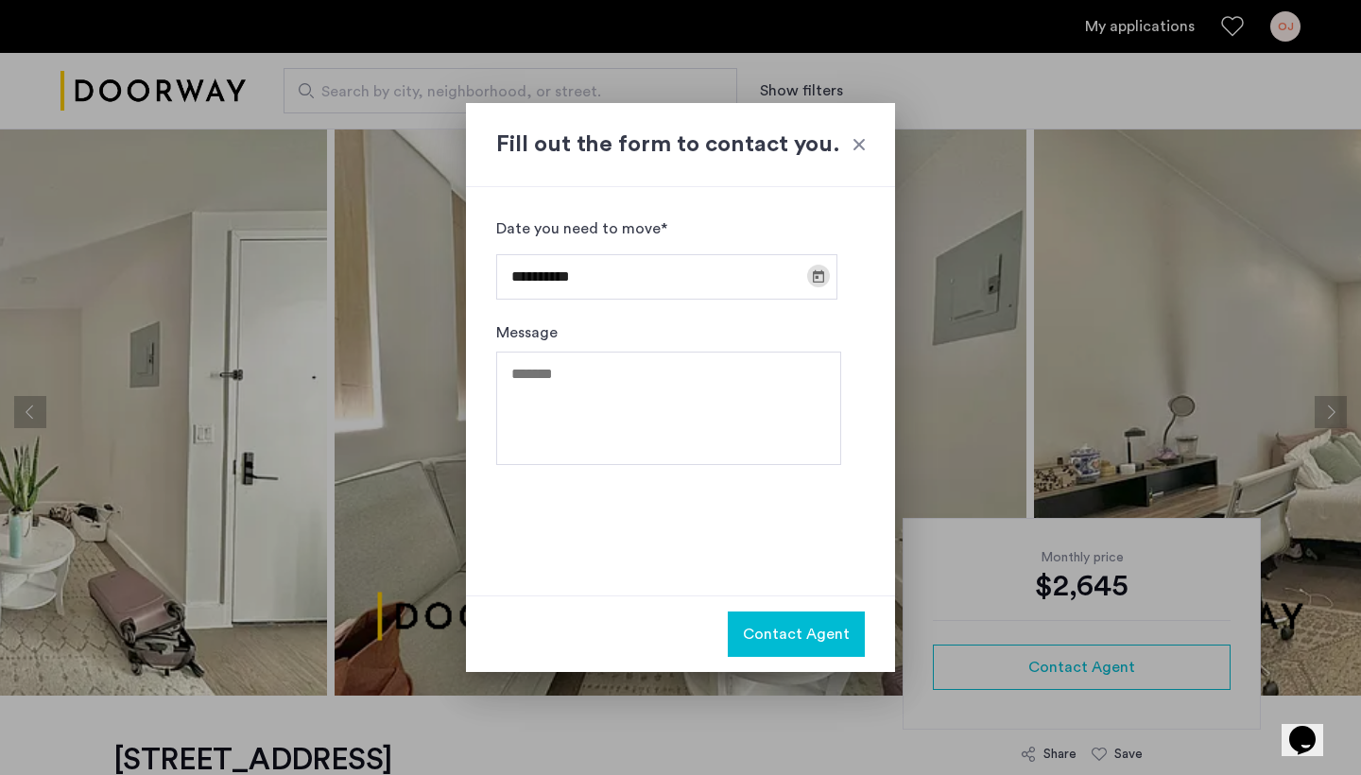
click at [839, 637] on span "Contact Agent" at bounding box center [796, 634] width 107 height 23
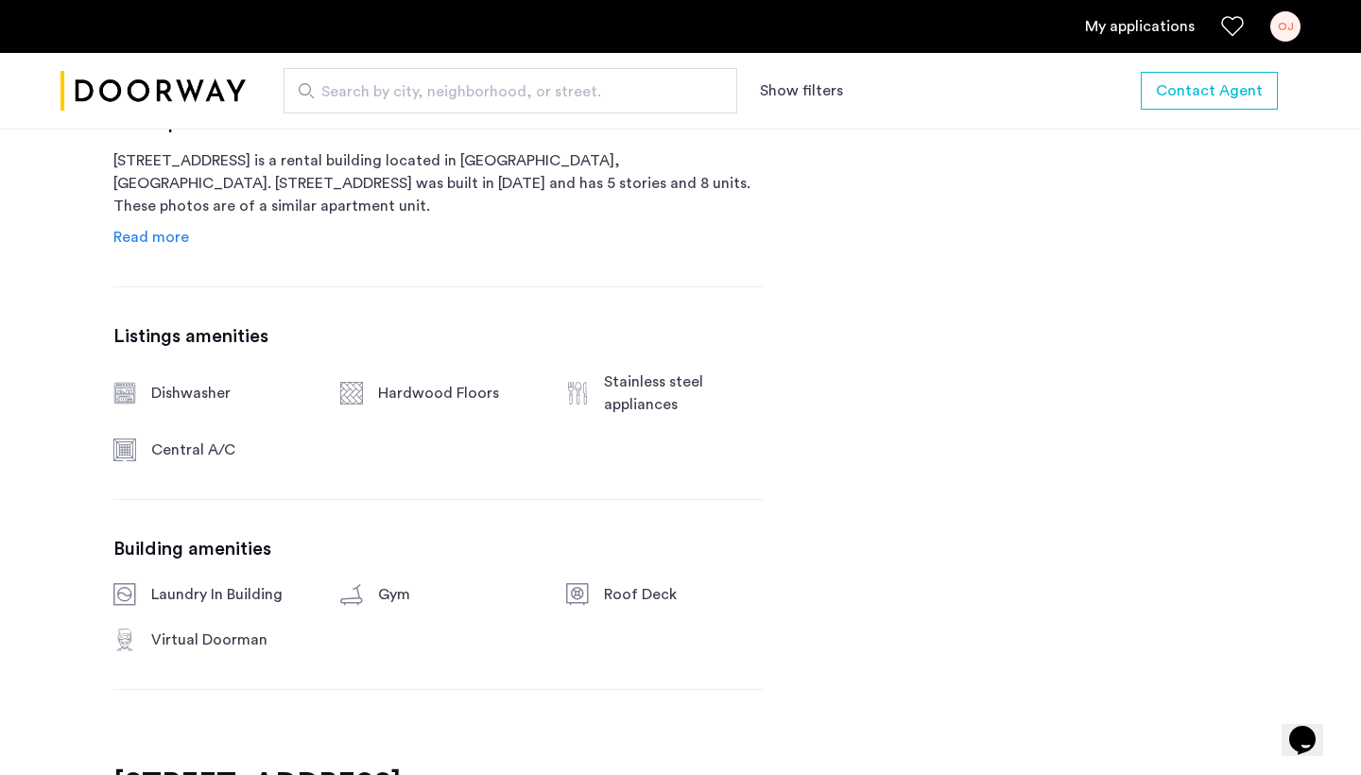
scroll to position [937, 0]
